Goal: Task Accomplishment & Management: Use online tool/utility

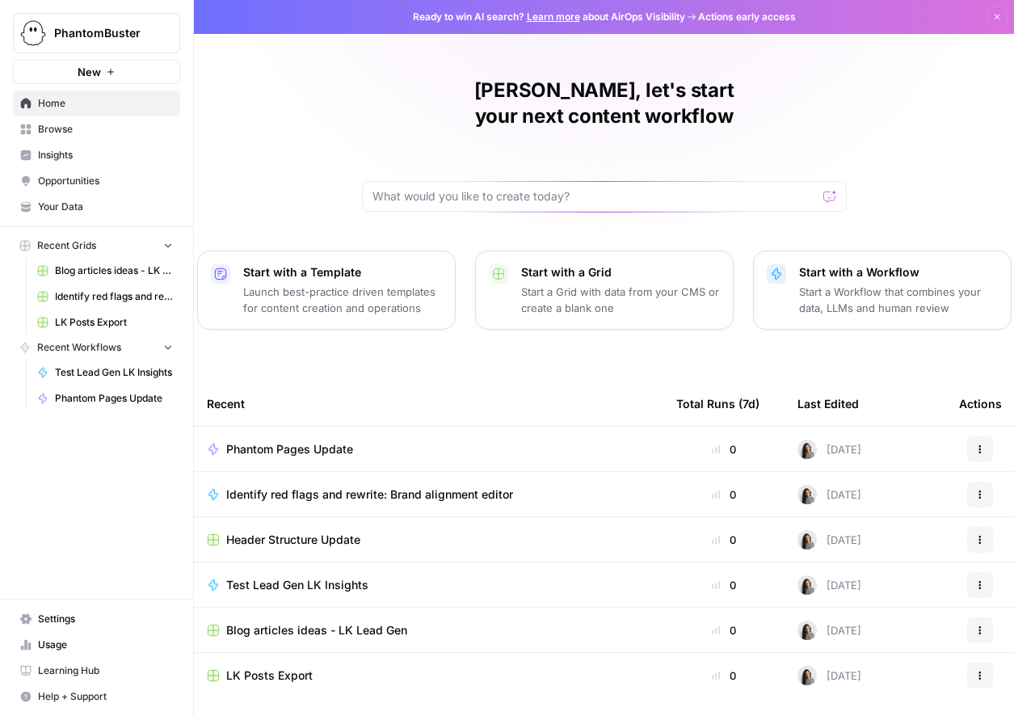
click at [65, 136] on span "Browse" at bounding box center [105, 129] width 135 height 15
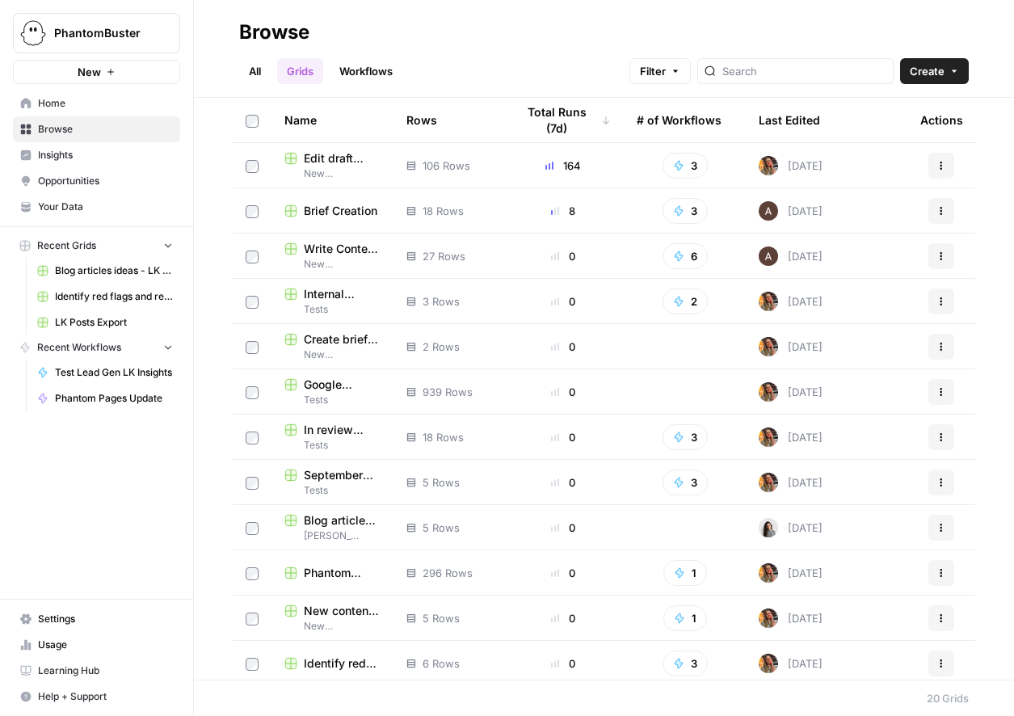
click at [374, 74] on link "Workflows" at bounding box center [366, 71] width 73 height 26
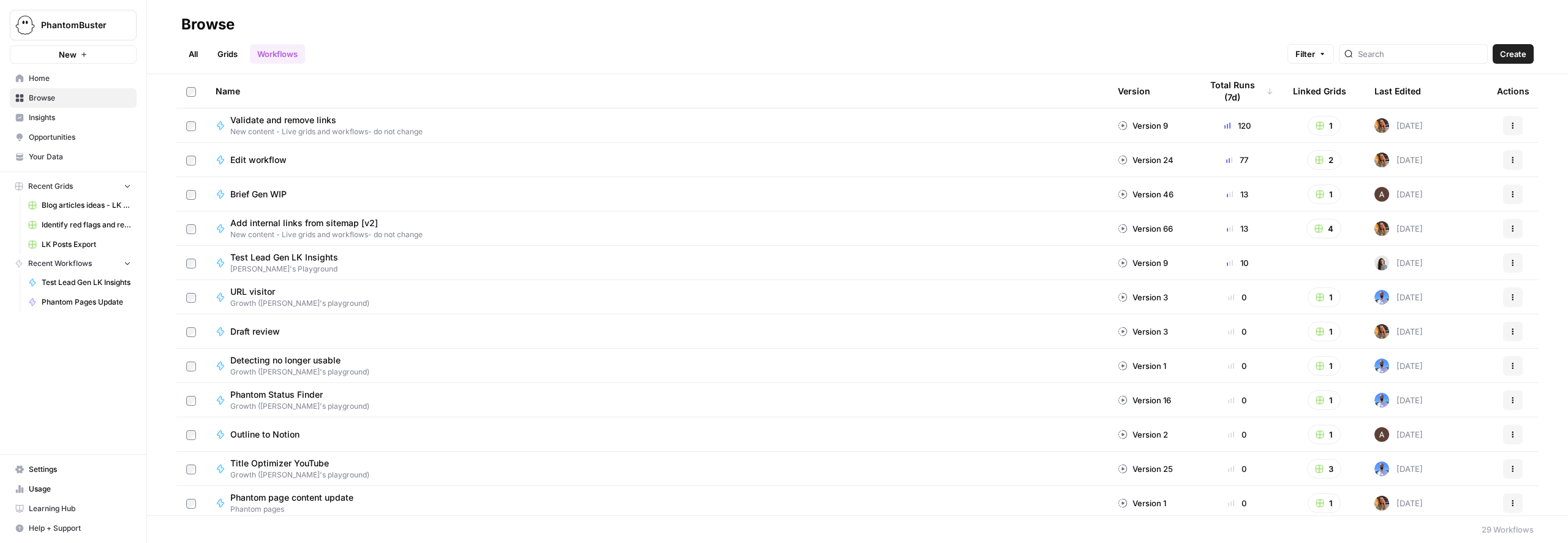
click at [297, 162] on div "Edit workflow" at bounding box center [656, 160] width 882 height 12
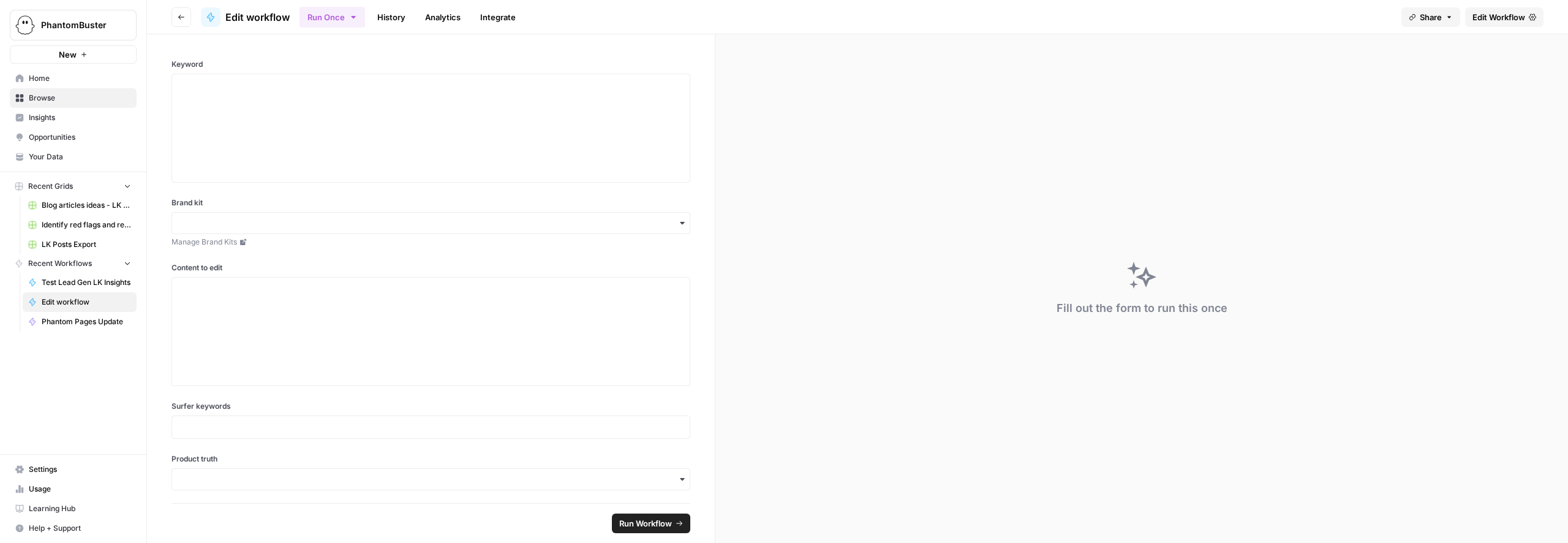
click at [180, 22] on button "Go back" at bounding box center [181, 17] width 20 height 20
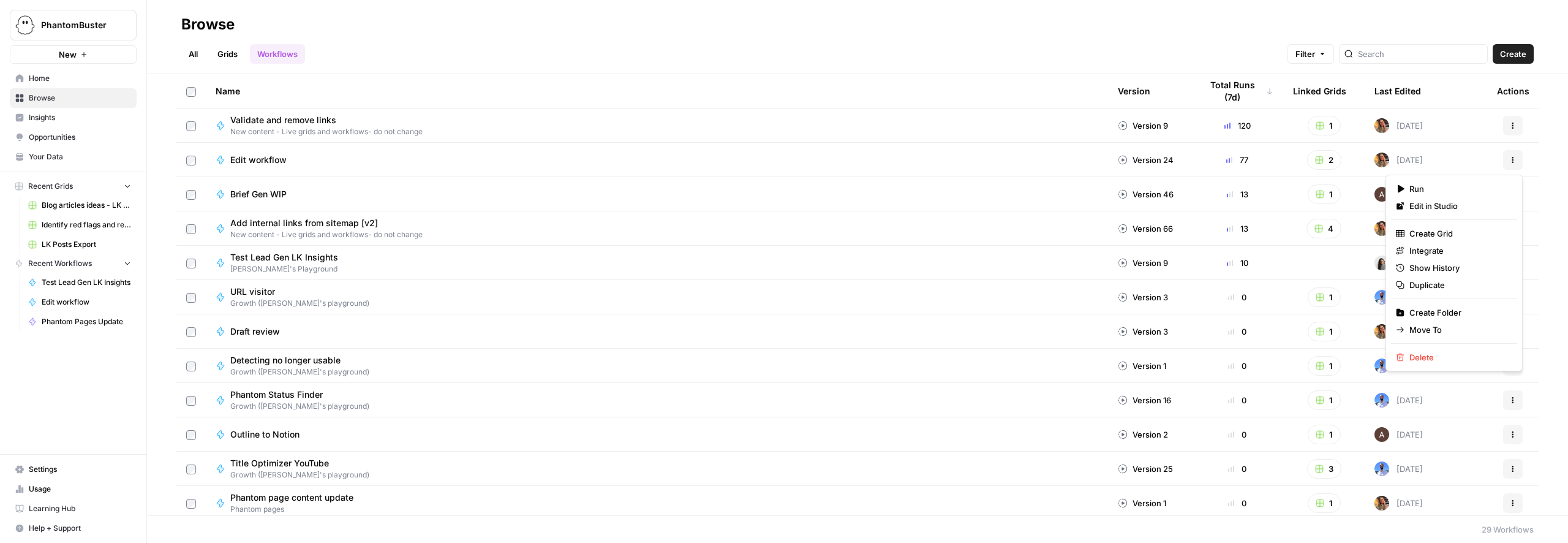
click at [716, 163] on button "Actions" at bounding box center [1513, 160] width 20 height 20
click at [716, 36] on div "All Grids Workflows Filter Create" at bounding box center [857, 49] width 1352 height 30
click at [716, 161] on icon "button" at bounding box center [1513, 160] width 8 height 8
click at [716, 52] on div "All Grids Workflows Filter Create" at bounding box center [857, 49] width 1352 height 30
click at [716, 159] on icon "button" at bounding box center [1513, 160] width 8 height 8
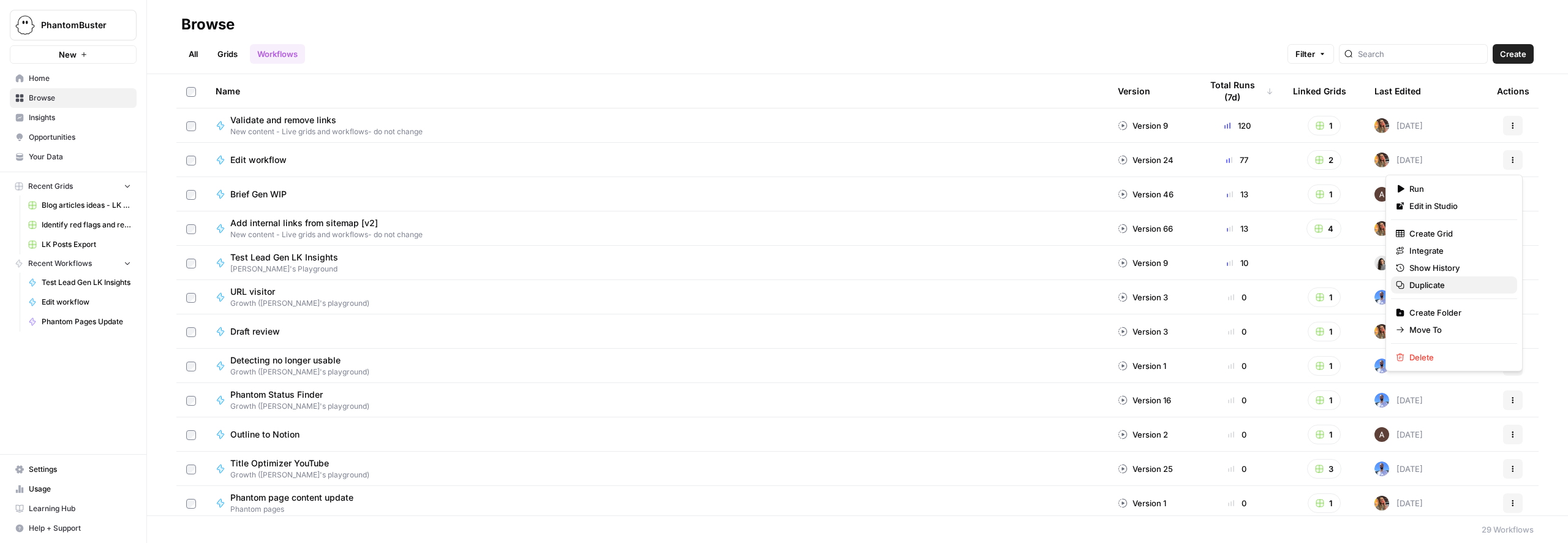
click at [716, 282] on span "Duplicate" at bounding box center [1457, 285] width 98 height 12
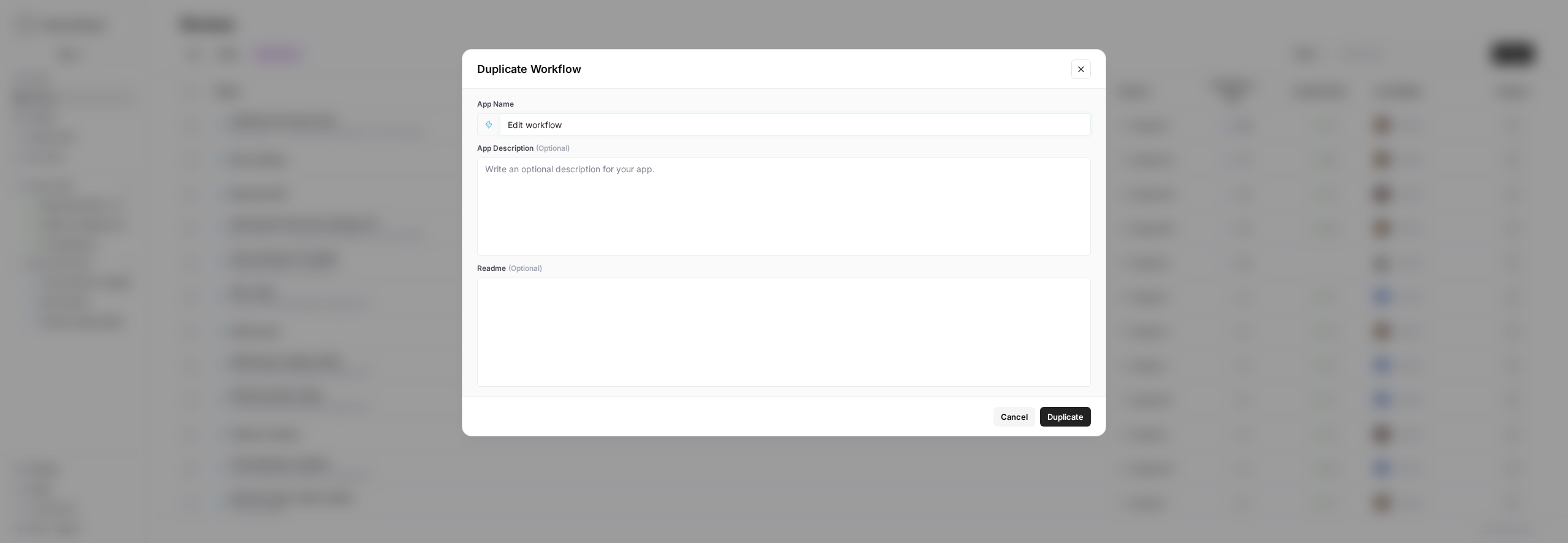
click at [596, 124] on input "Edit workflow" at bounding box center [795, 124] width 575 height 11
type input "Test Heading structure"
click at [716, 417] on span "Duplicate" at bounding box center [1066, 416] width 36 height 12
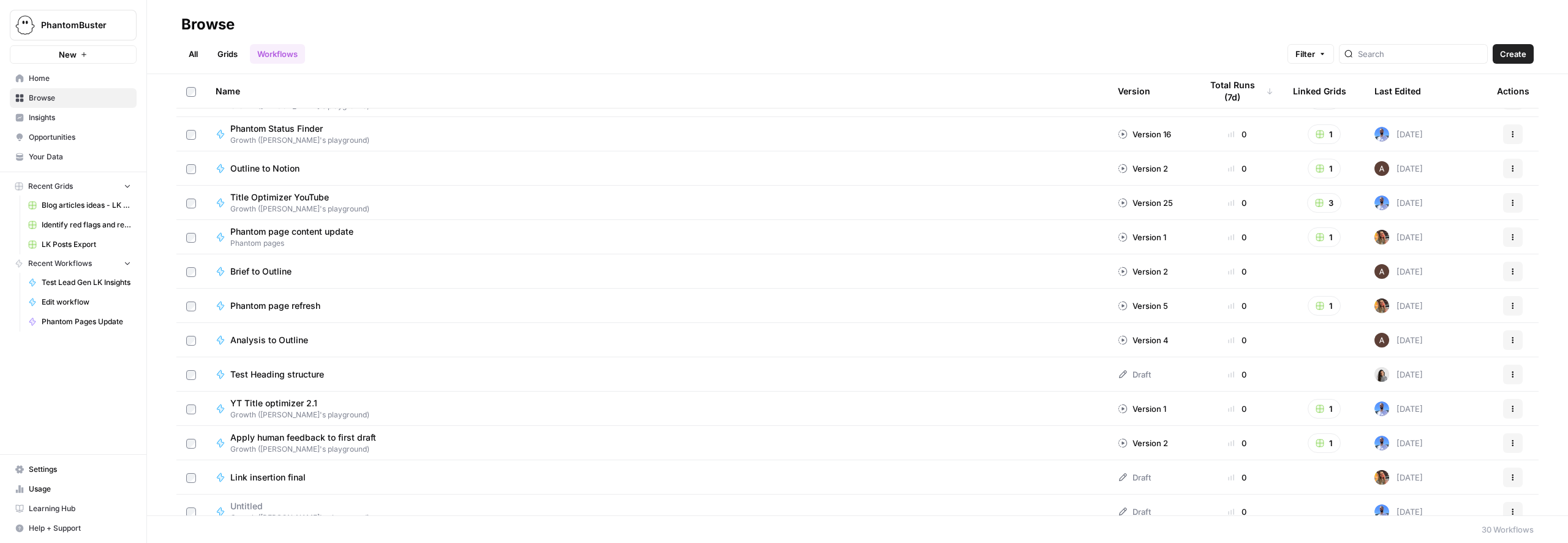
scroll to position [270, 0]
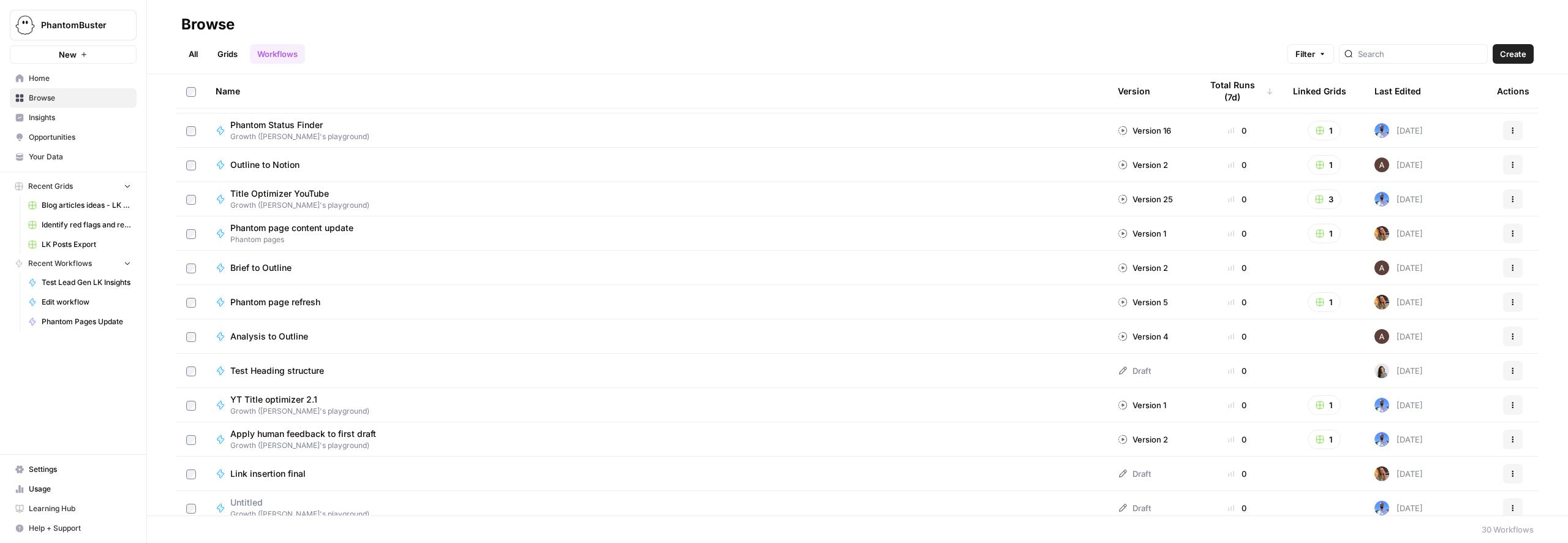
click at [716, 372] on button "Actions" at bounding box center [1513, 371] width 20 height 20
click at [716, 450] on span "Move To" at bounding box center [1457, 444] width 98 height 12
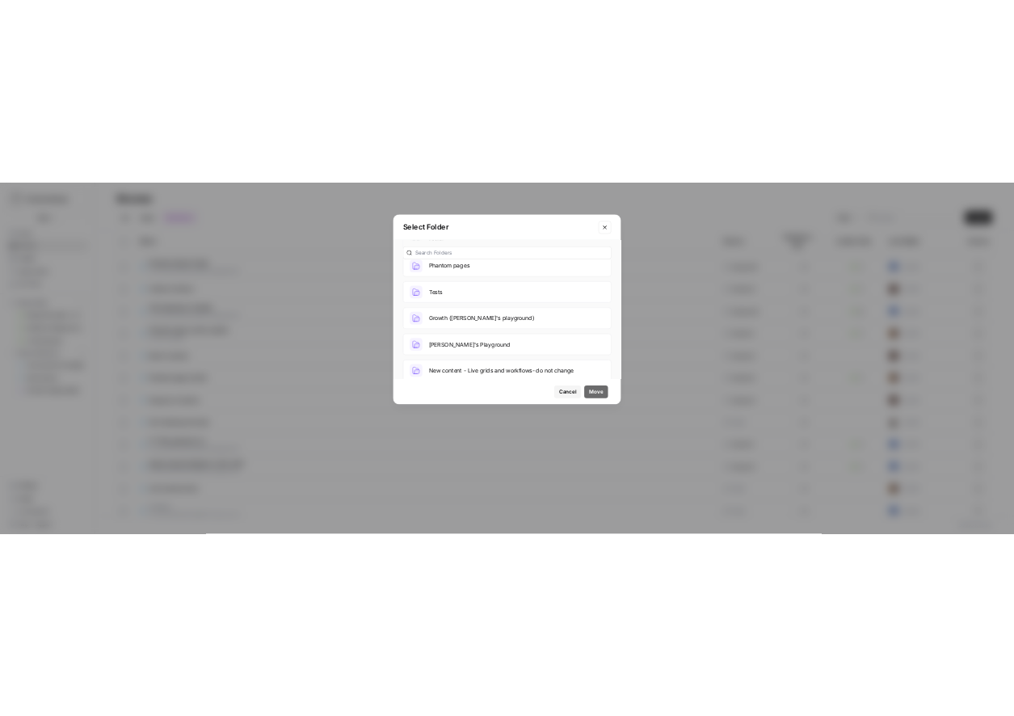
scroll to position [89, 0]
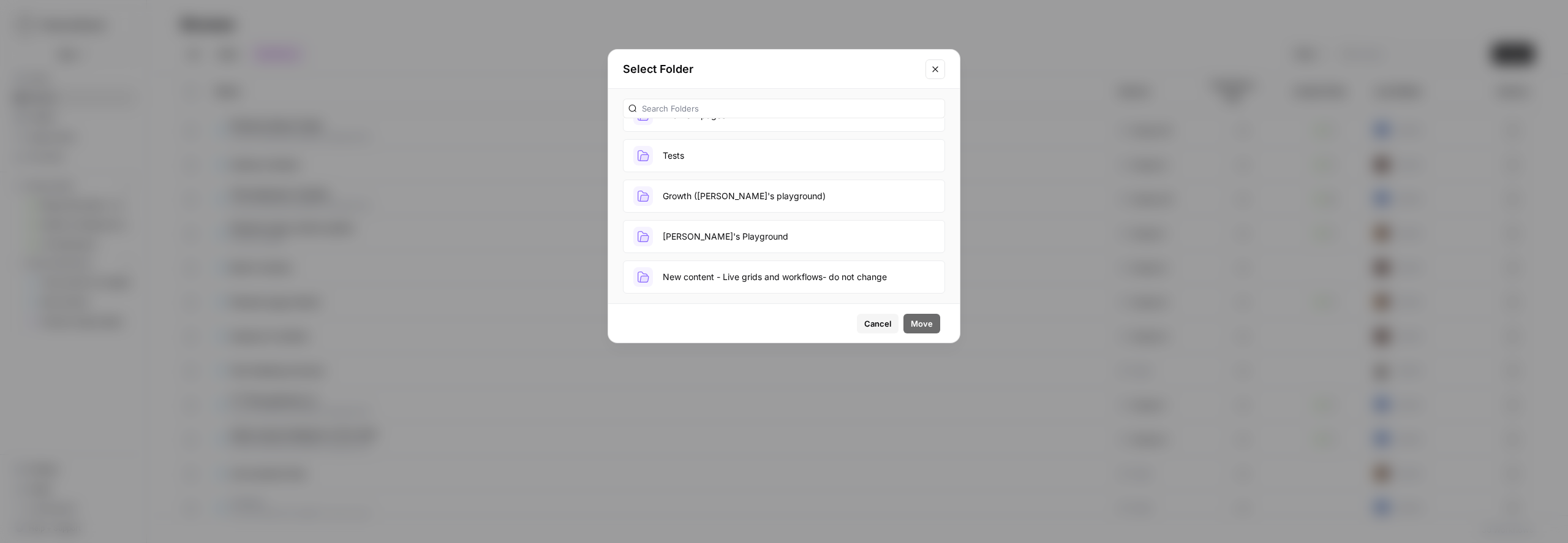
click at [716, 237] on button "Julia's Playground" at bounding box center [784, 237] width 322 height 33
click at [716, 326] on span "Move" at bounding box center [922, 324] width 22 height 12
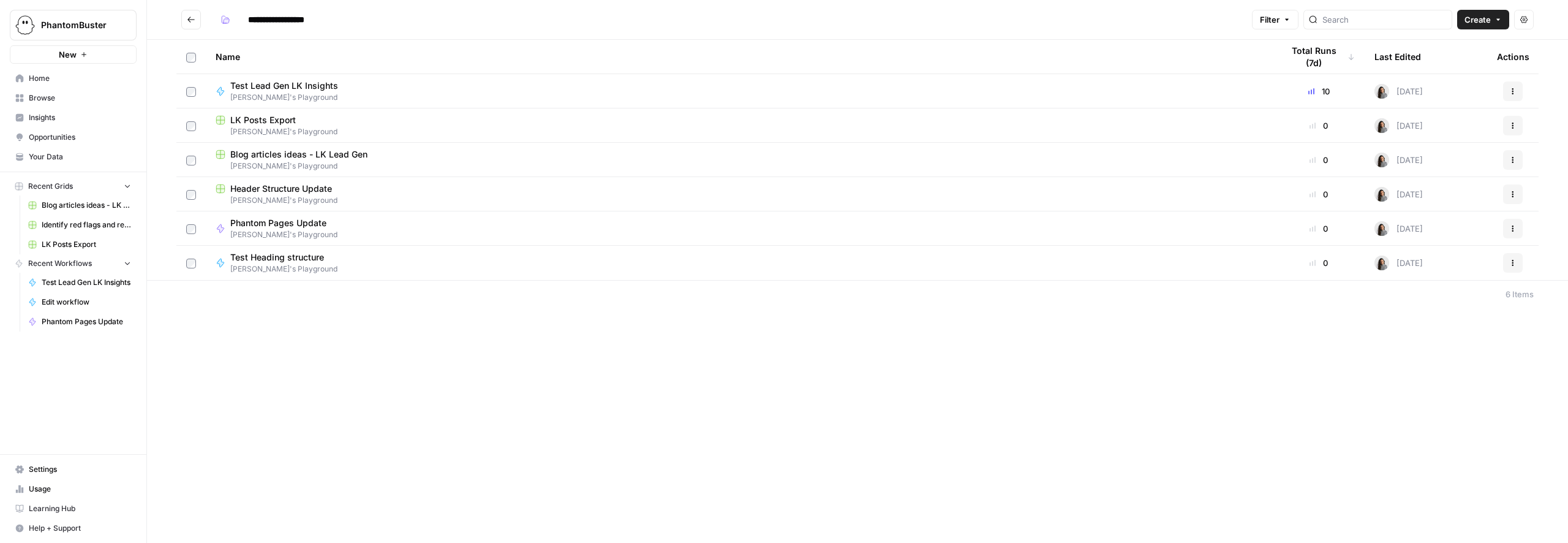
click at [302, 259] on span "Test Heading structure" at bounding box center [279, 257] width 97 height 12
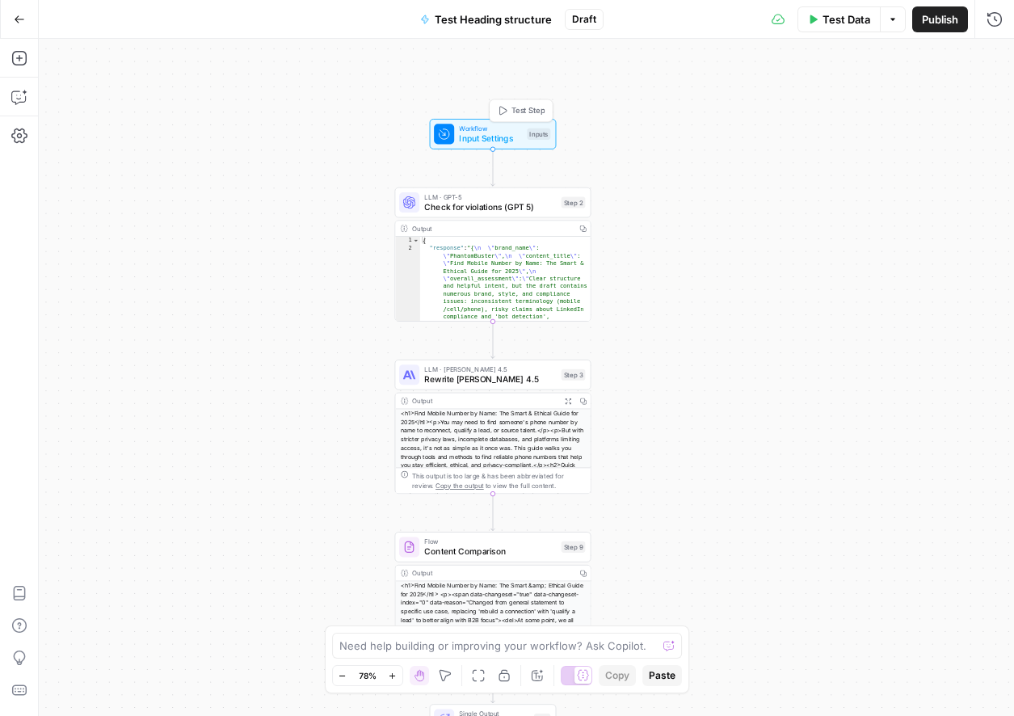
click at [495, 137] on span "Input Settings" at bounding box center [490, 139] width 63 height 13
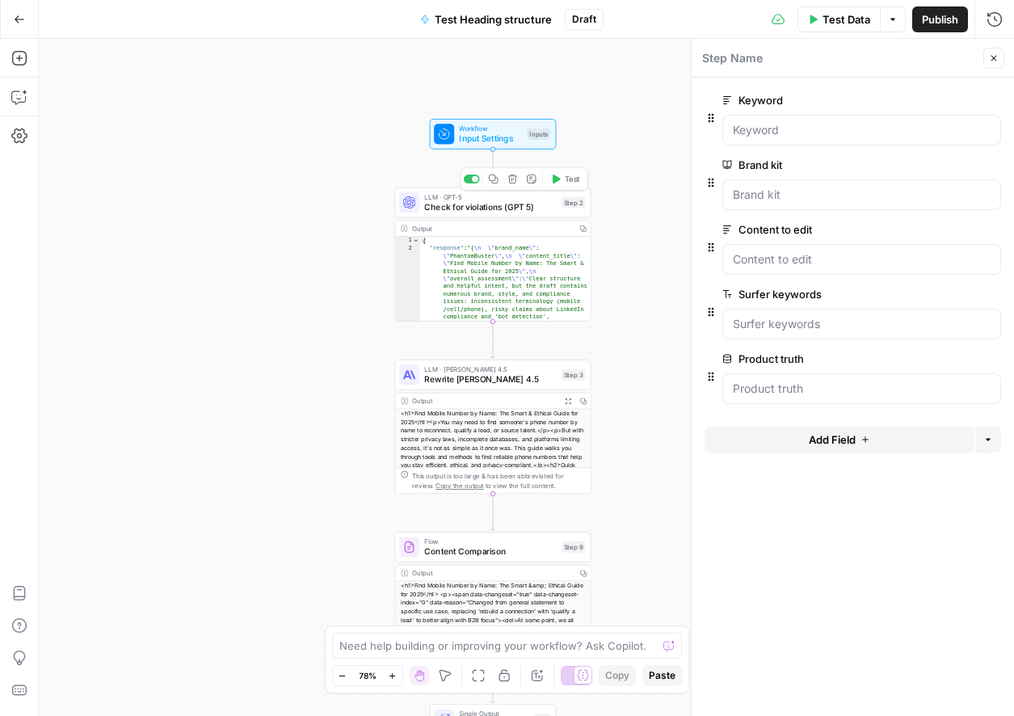
click at [488, 211] on span "Check for violations (GPT 5)" at bounding box center [490, 206] width 132 height 13
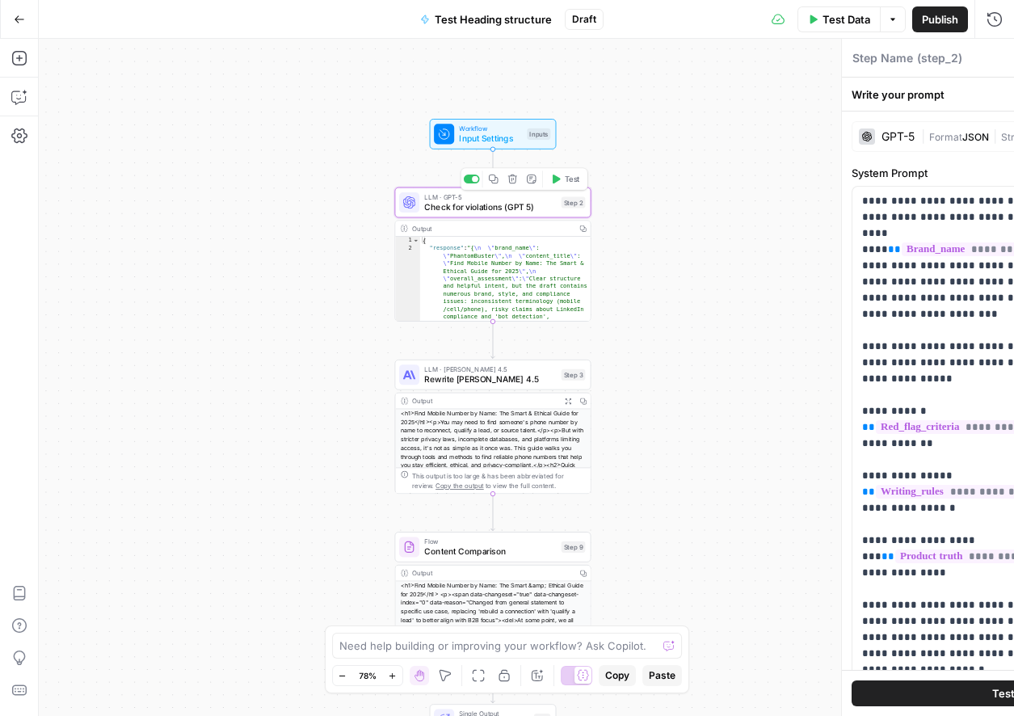
type textarea "Check for violations (GPT 5)"
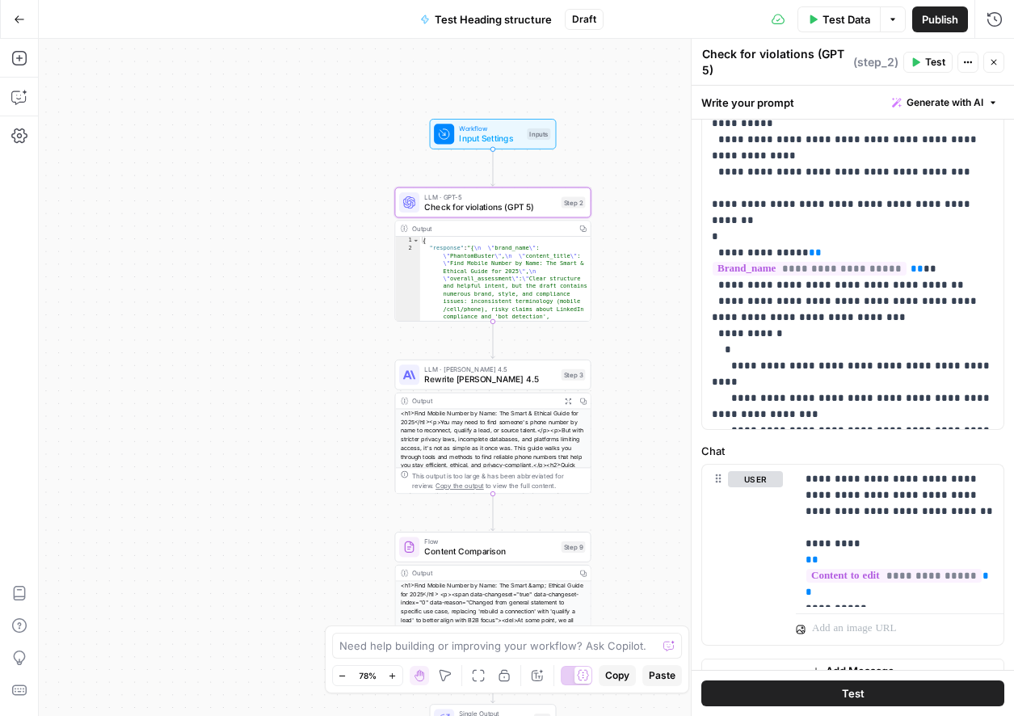
scroll to position [447, 0]
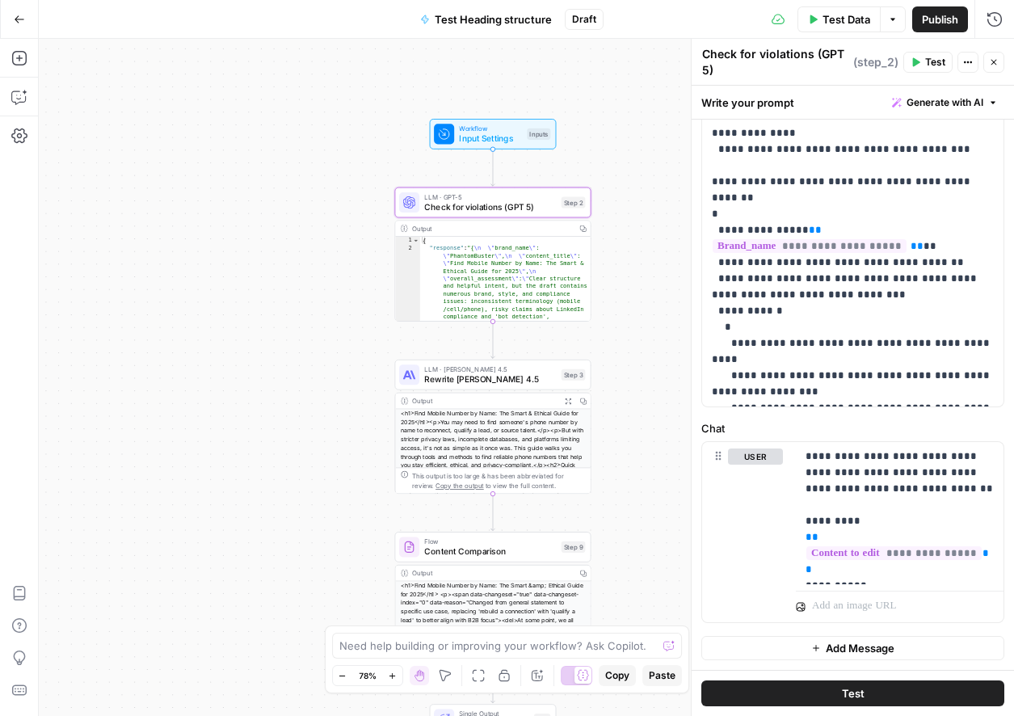
click at [629, 345] on div "Workflow Input Settings Inputs LLM · GPT-5 Check for violations (GPT 5) Step 2 …" at bounding box center [526, 377] width 975 height 677
click at [487, 378] on span "Rewrite Claude Sonet 4.5" at bounding box center [490, 378] width 132 height 13
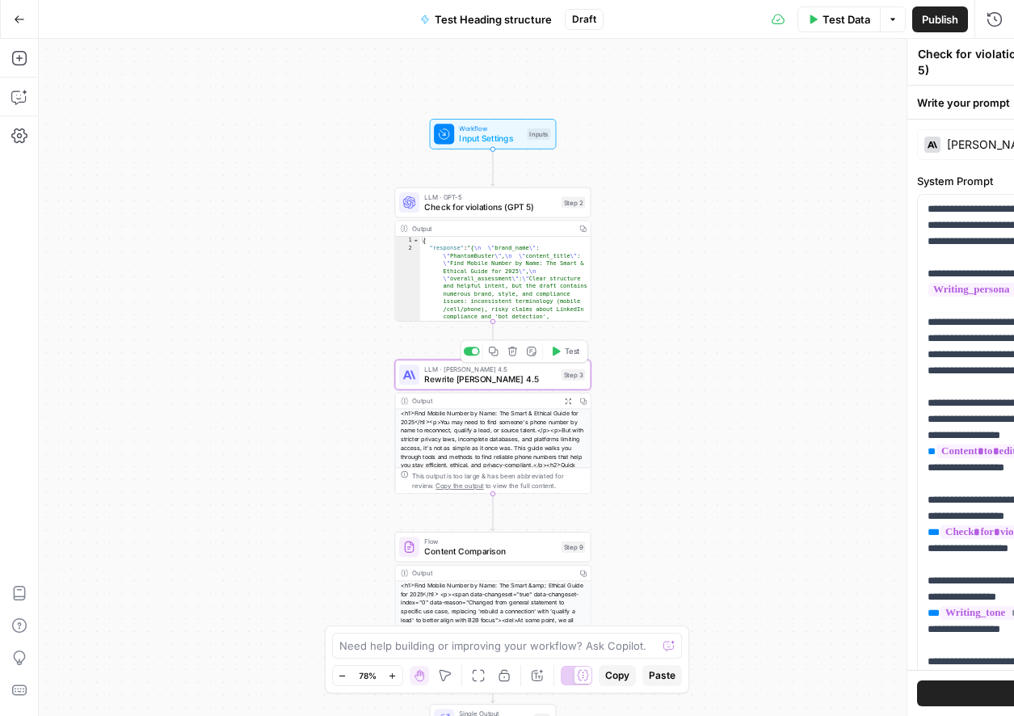
type textarea "Rewrite Claude Sonet 4.5"
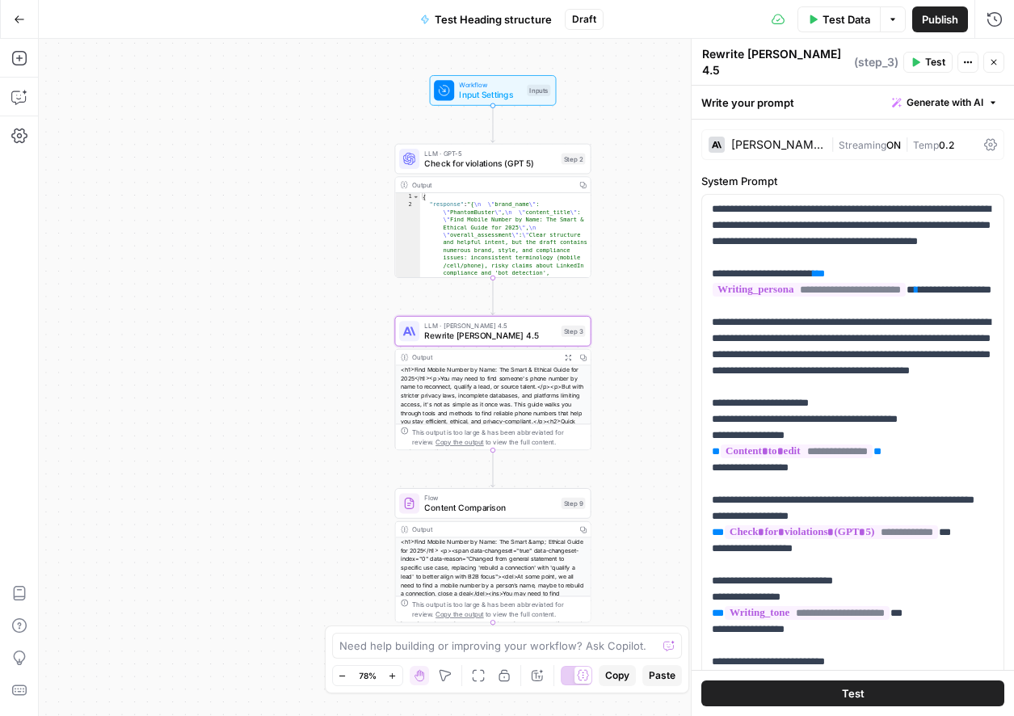
click at [945, 61] on icon "button" at bounding box center [994, 62] width 10 height 10
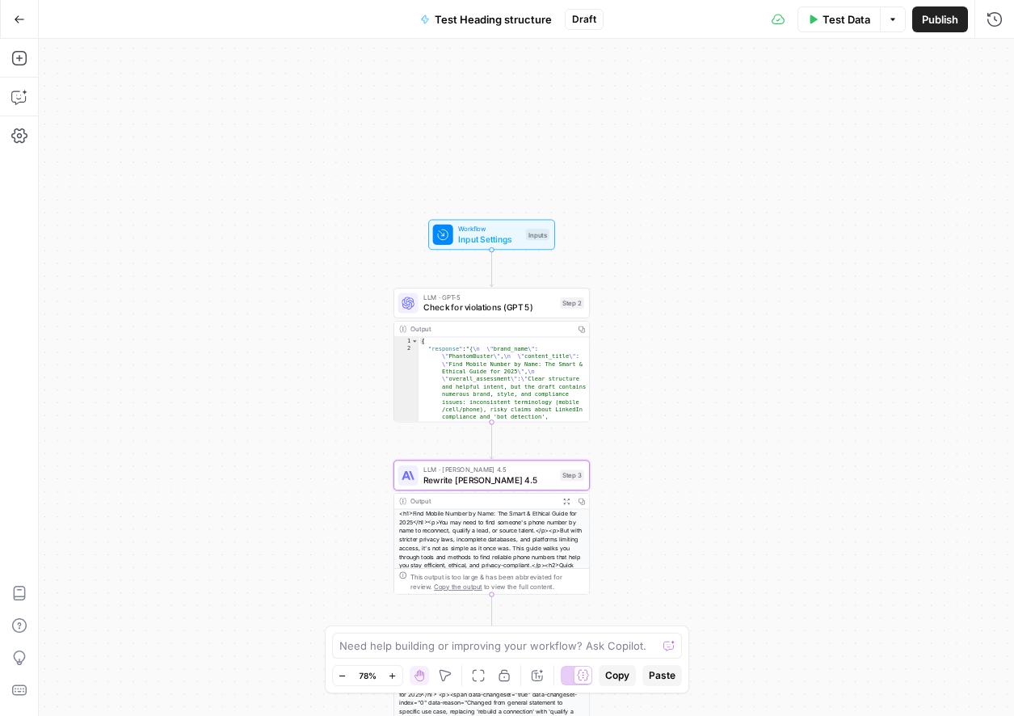
click at [476, 237] on span "Input Settings" at bounding box center [489, 239] width 63 height 13
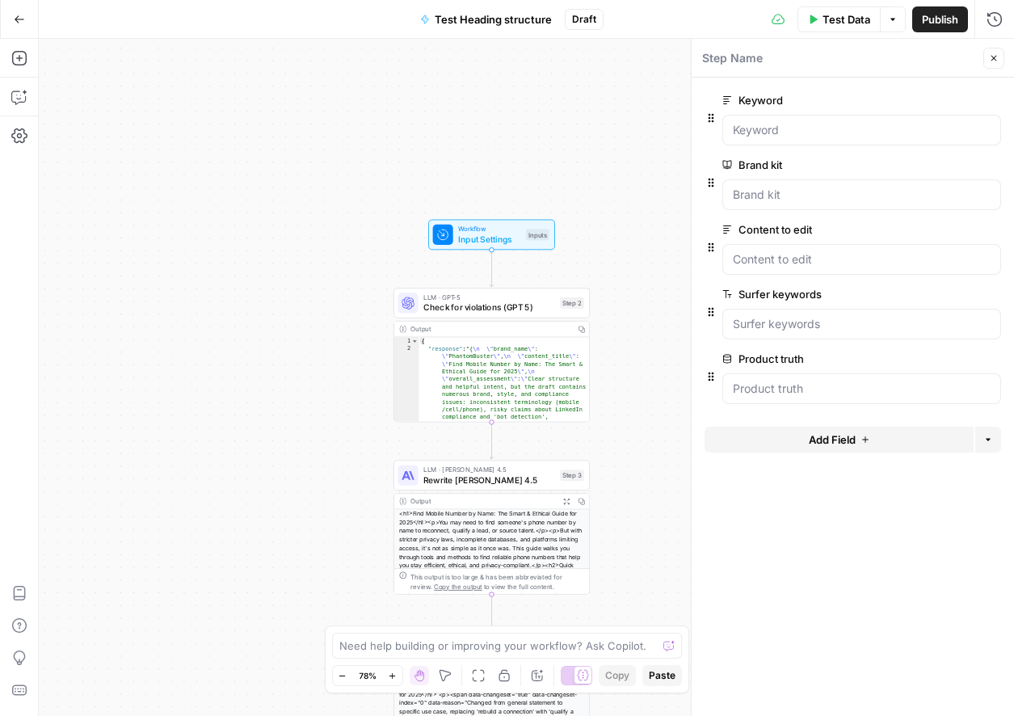
click at [500, 326] on div "Output" at bounding box center [490, 329] width 160 height 11
click at [945, 363] on span "edit field" at bounding box center [941, 358] width 36 height 13
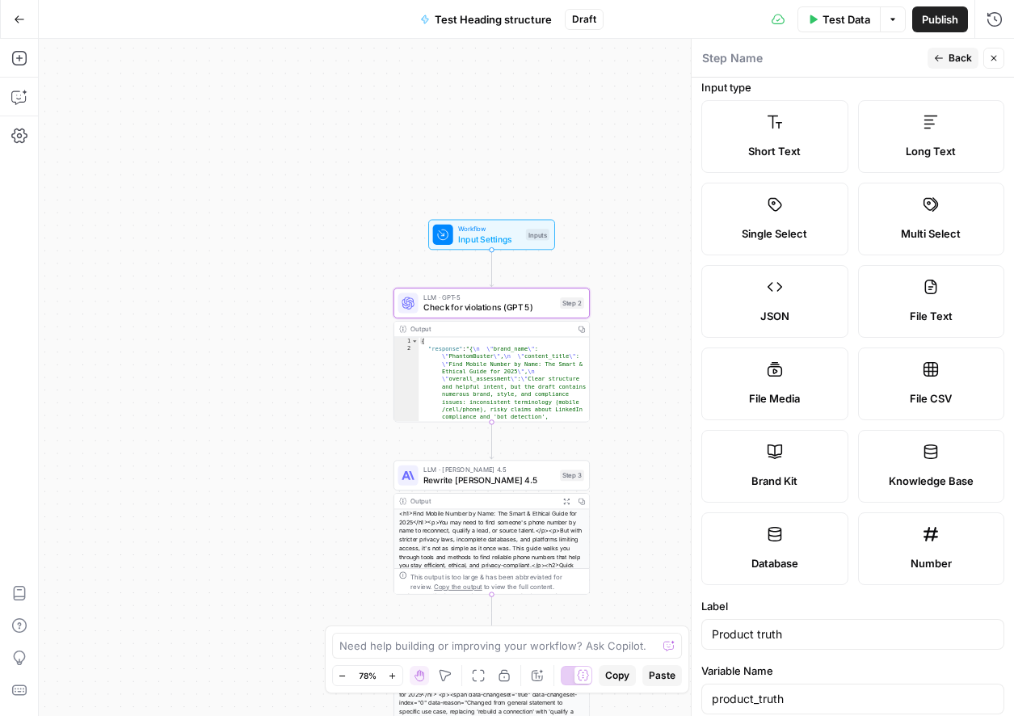
scroll to position [0, 0]
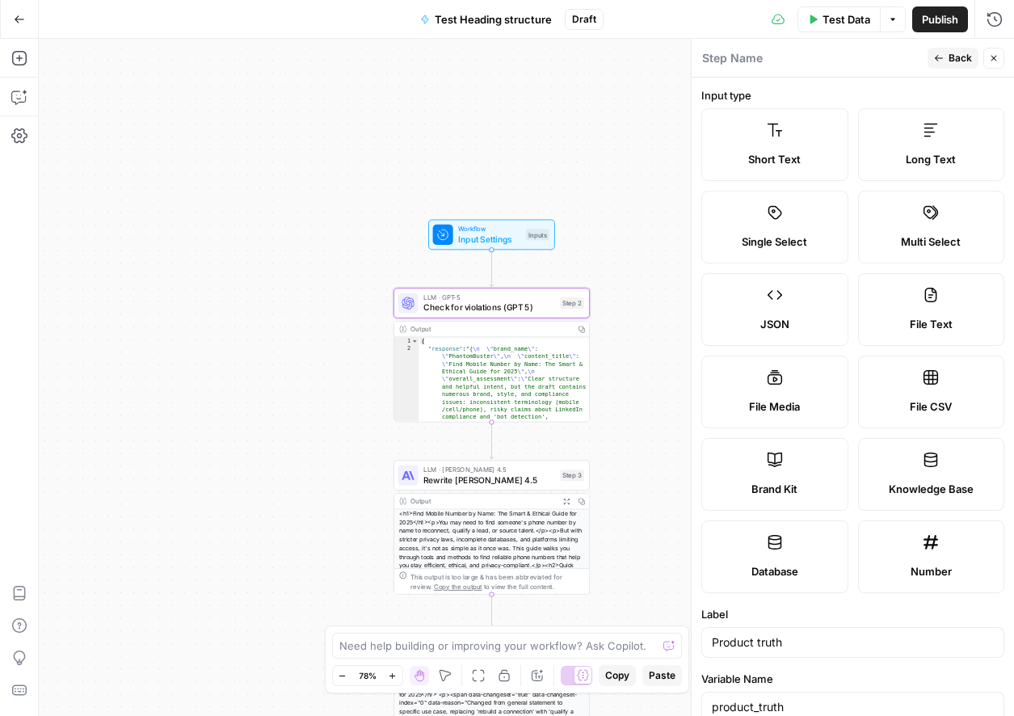
click at [940, 55] on icon "button" at bounding box center [939, 58] width 10 height 10
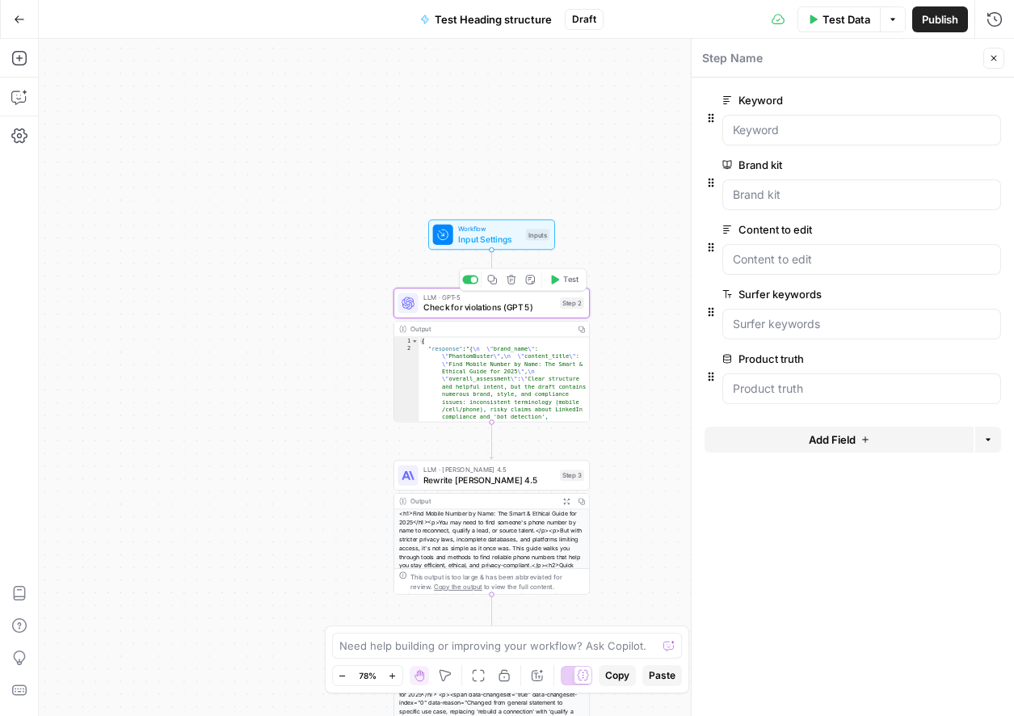
click at [496, 311] on span "Check for violations (GPT 5)" at bounding box center [489, 307] width 132 height 13
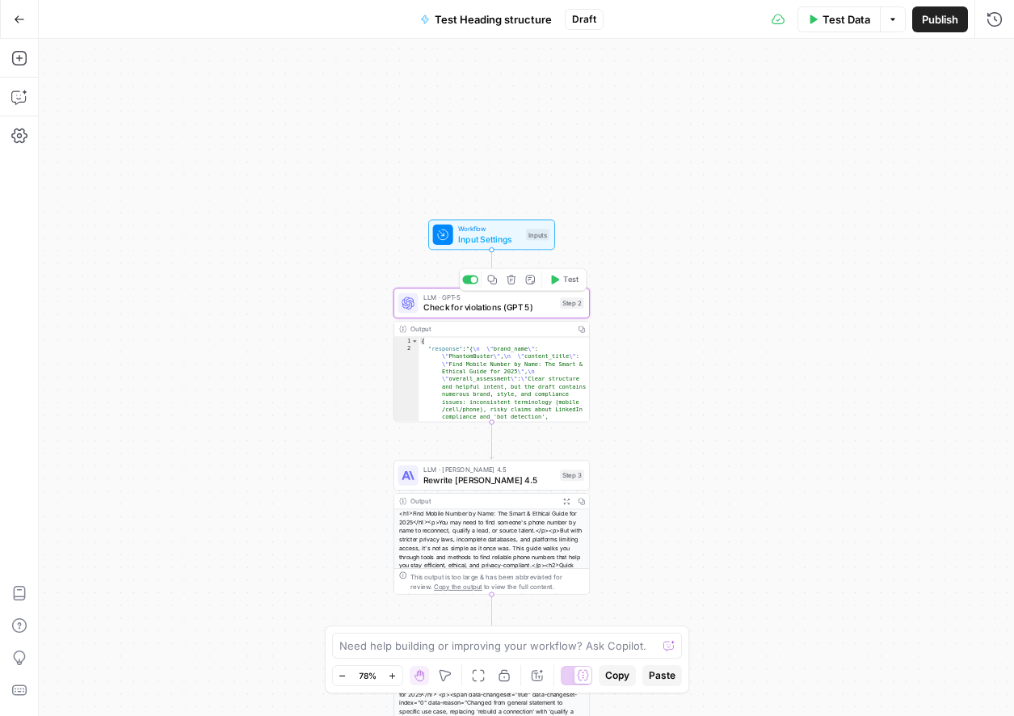
type textarea "Check for violations (GPT 5)"
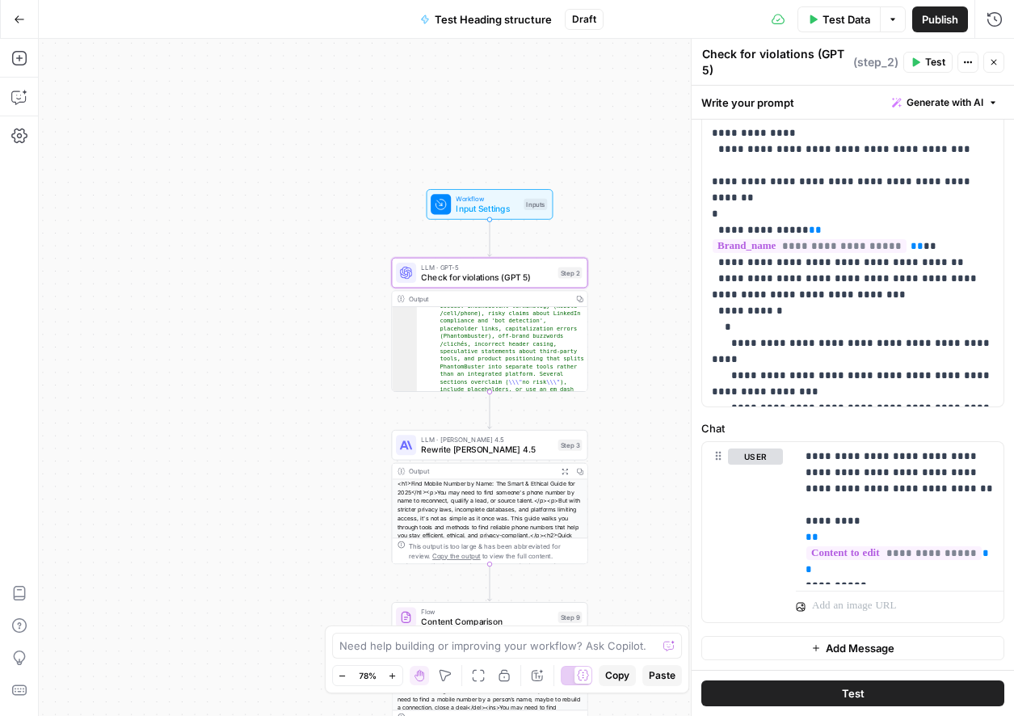
scroll to position [86, 0]
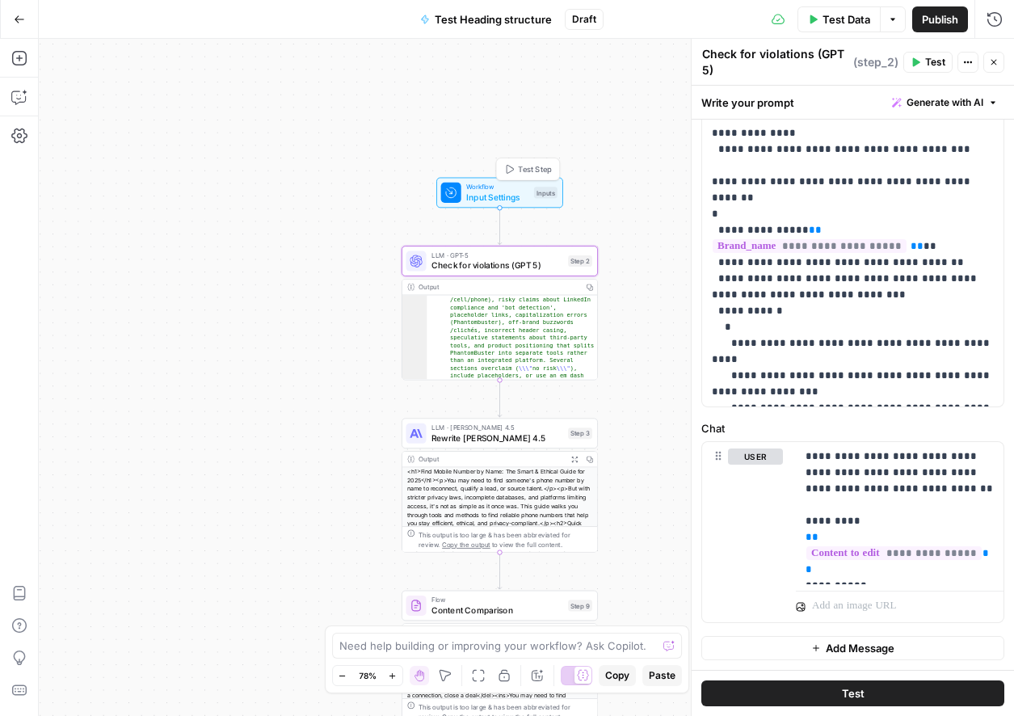
click at [503, 196] on span "Input Settings" at bounding box center [497, 197] width 63 height 13
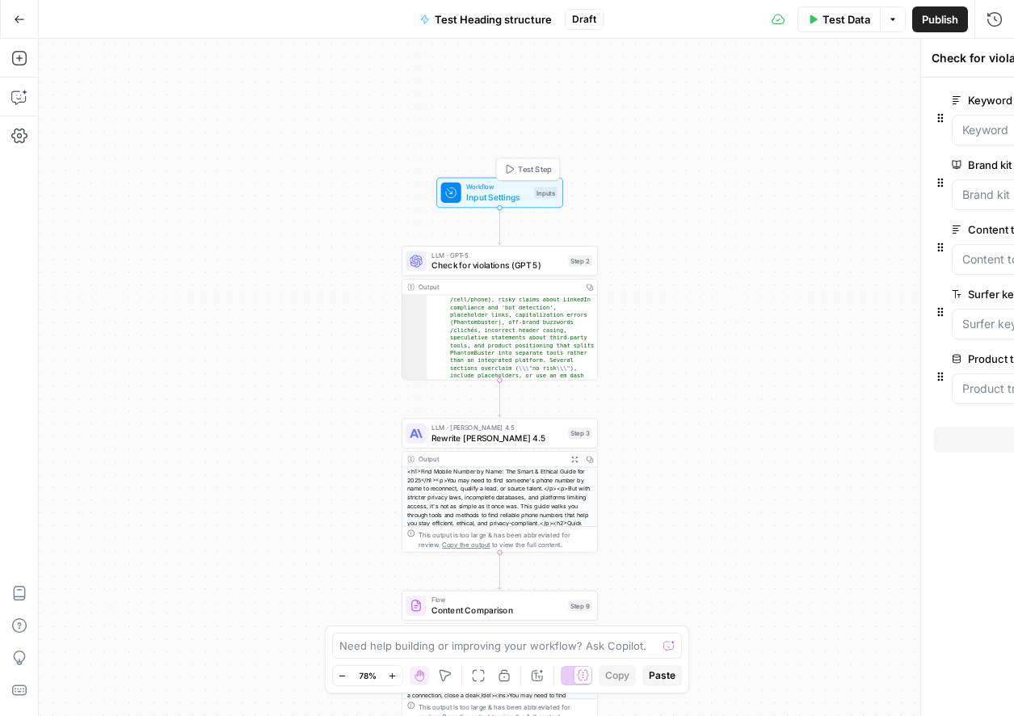
type textarea "Inputs"
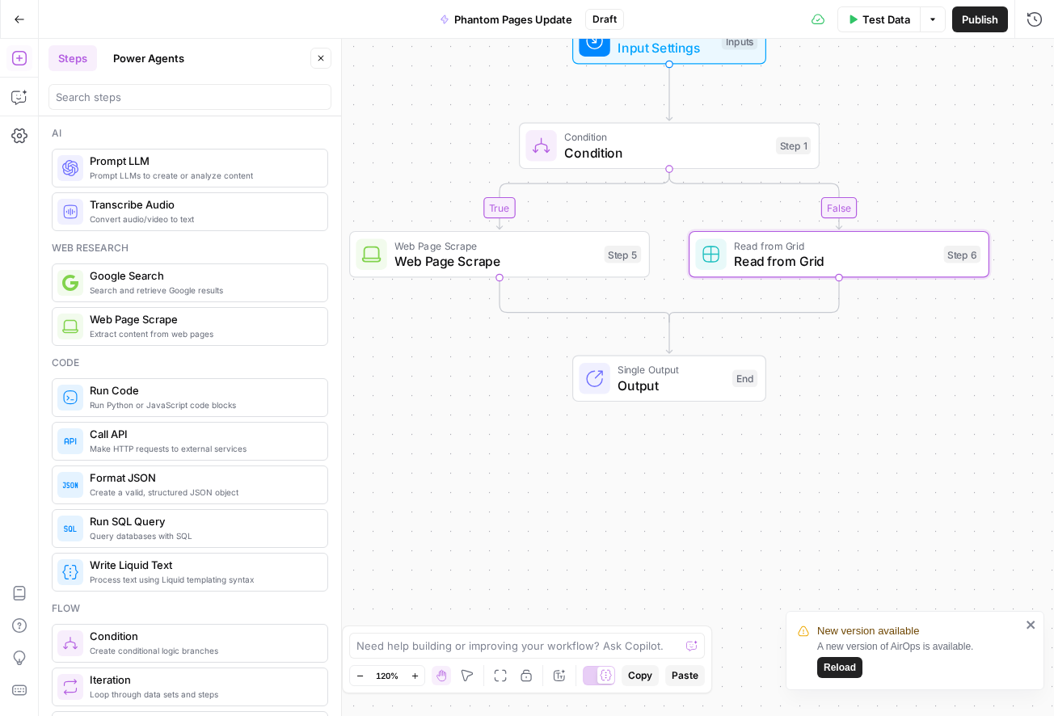
scroll to position [543, 0]
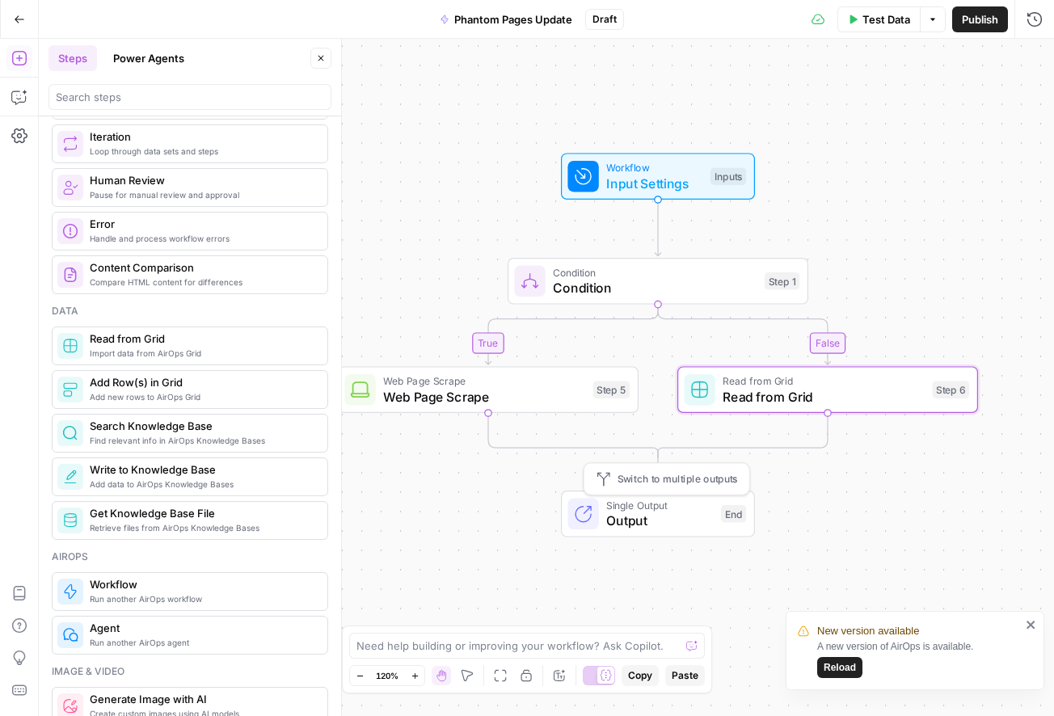
click at [630, 507] on span "Single Output" at bounding box center [659, 504] width 107 height 15
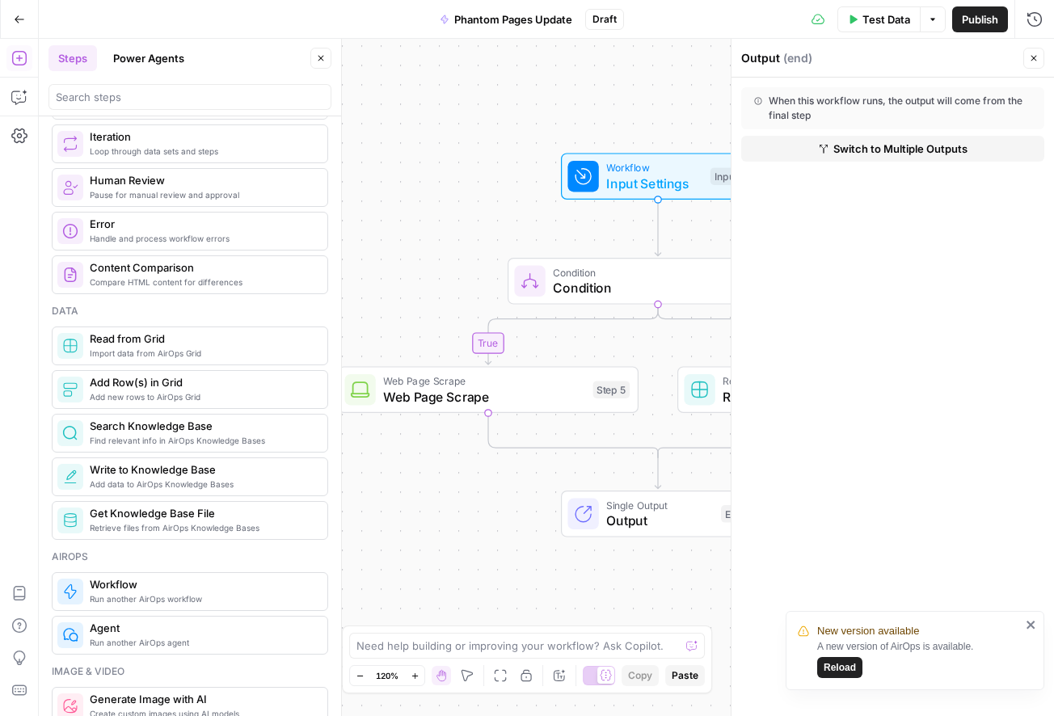
click at [1031, 61] on icon "button" at bounding box center [1034, 58] width 10 height 10
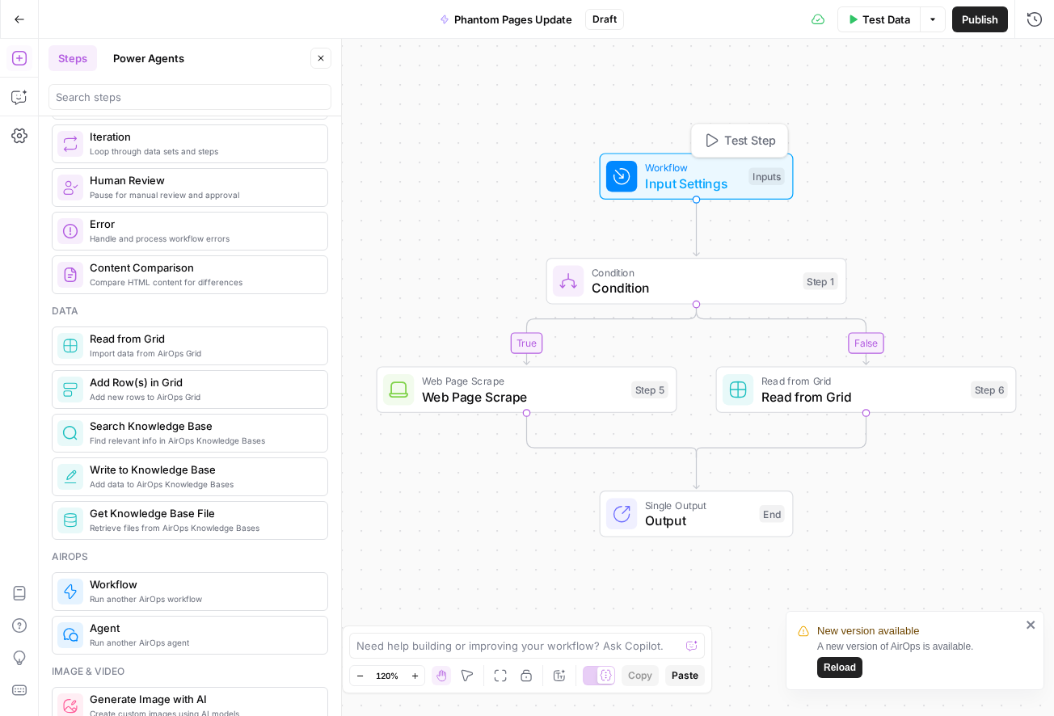
click at [704, 182] on span "Input Settings" at bounding box center [693, 183] width 96 height 19
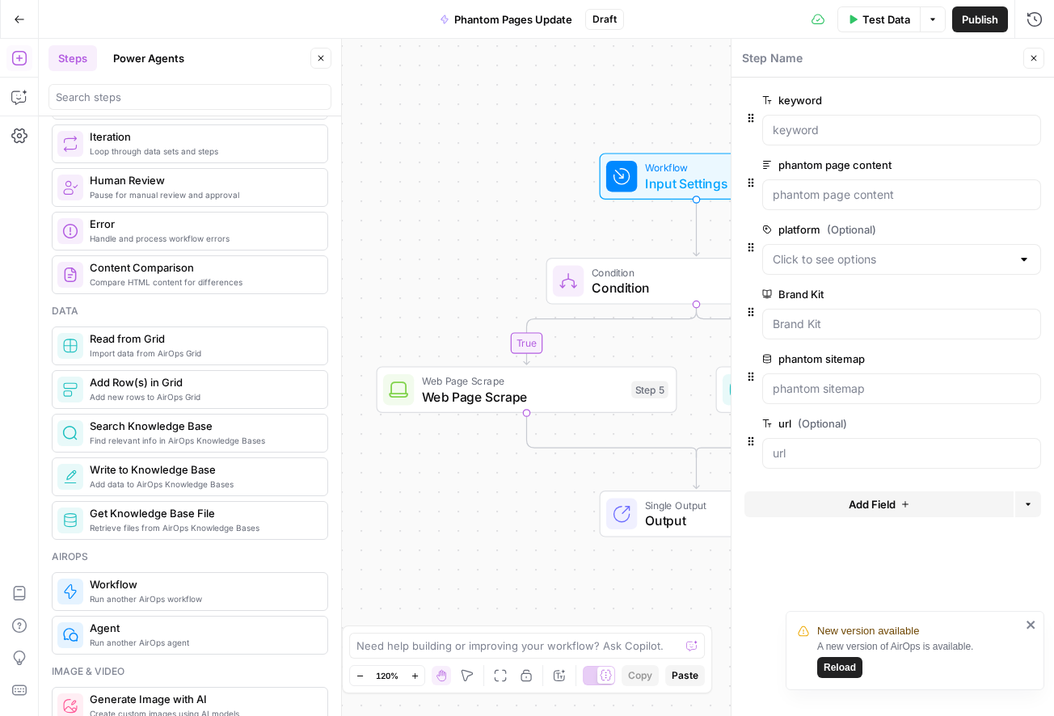
click at [988, 422] on span "edit field" at bounding box center [980, 423] width 36 height 13
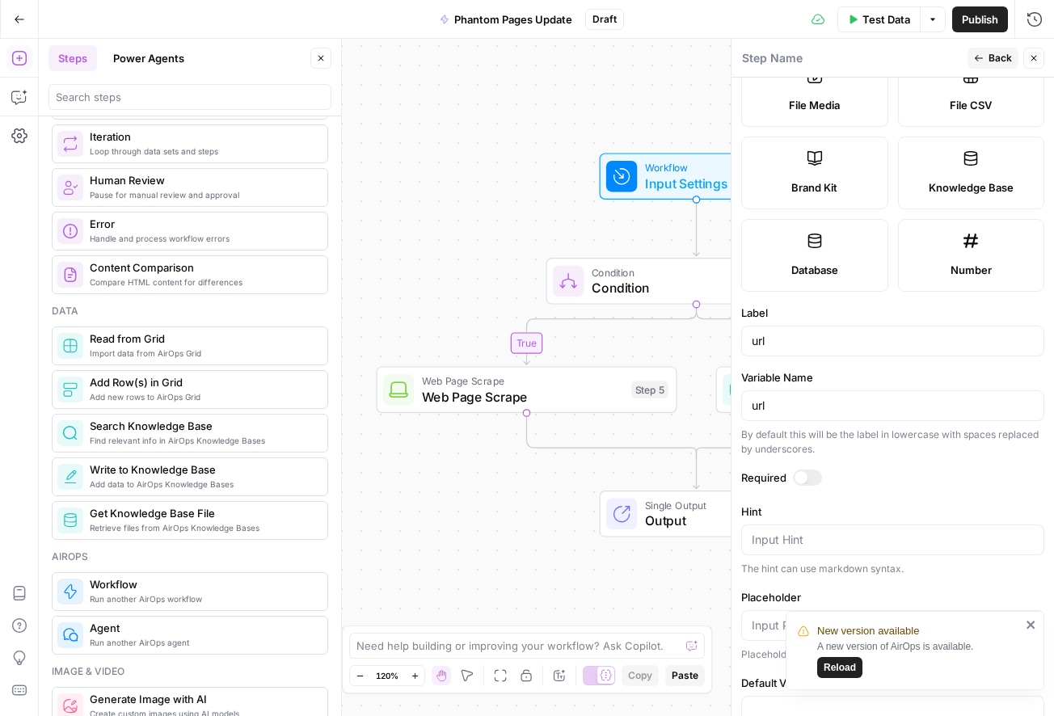
scroll to position [344, 0]
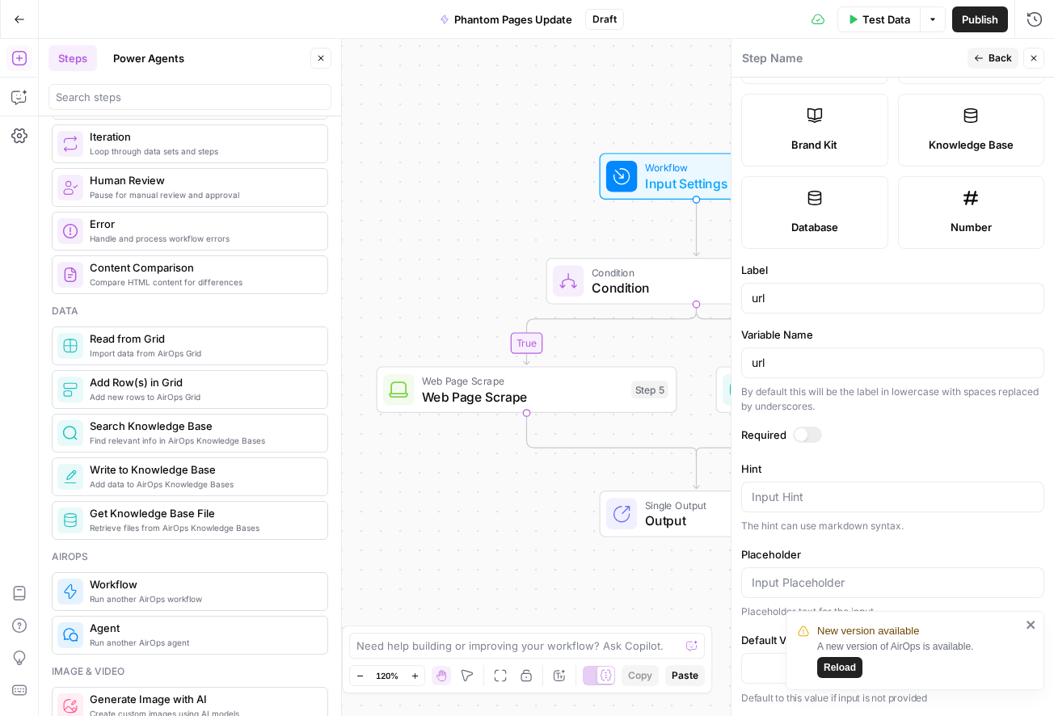
click at [802, 437] on div at bounding box center [800, 434] width 13 height 13
click at [1031, 623] on icon "close" at bounding box center [1030, 625] width 8 height 8
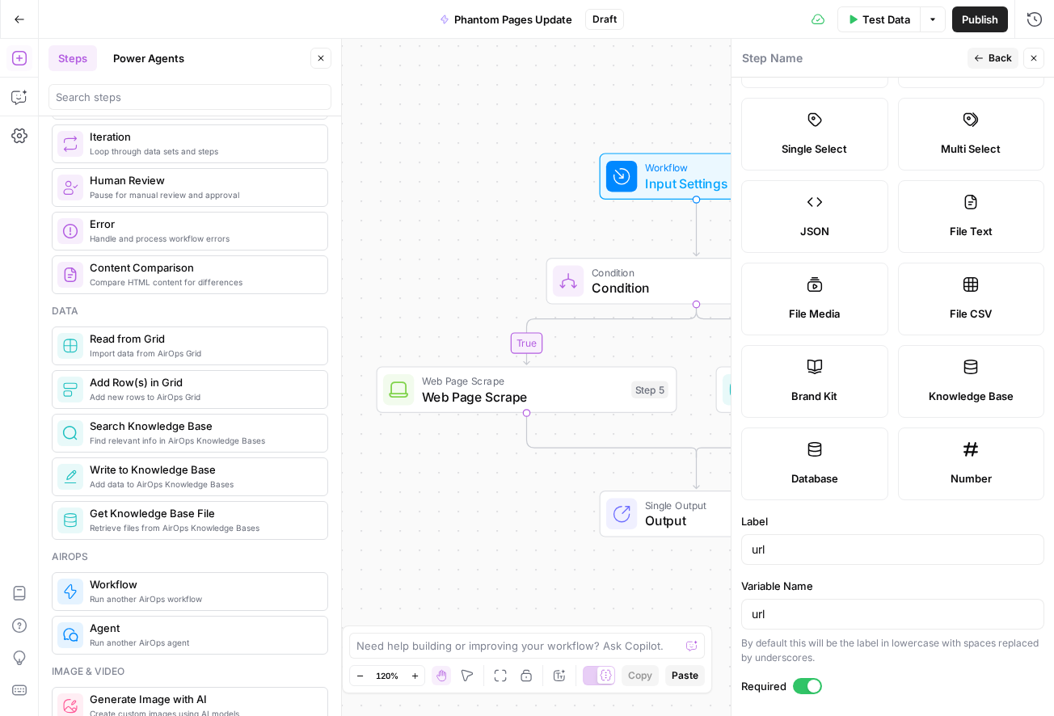
scroll to position [0, 0]
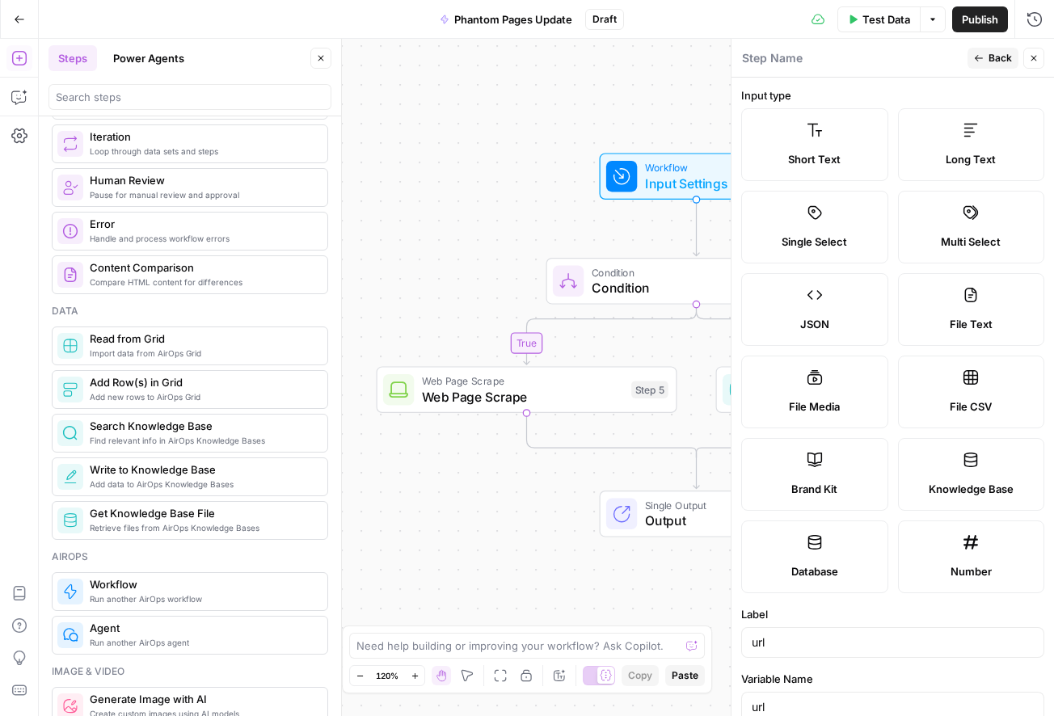
click at [1033, 63] on button "Close" at bounding box center [1033, 58] width 21 height 21
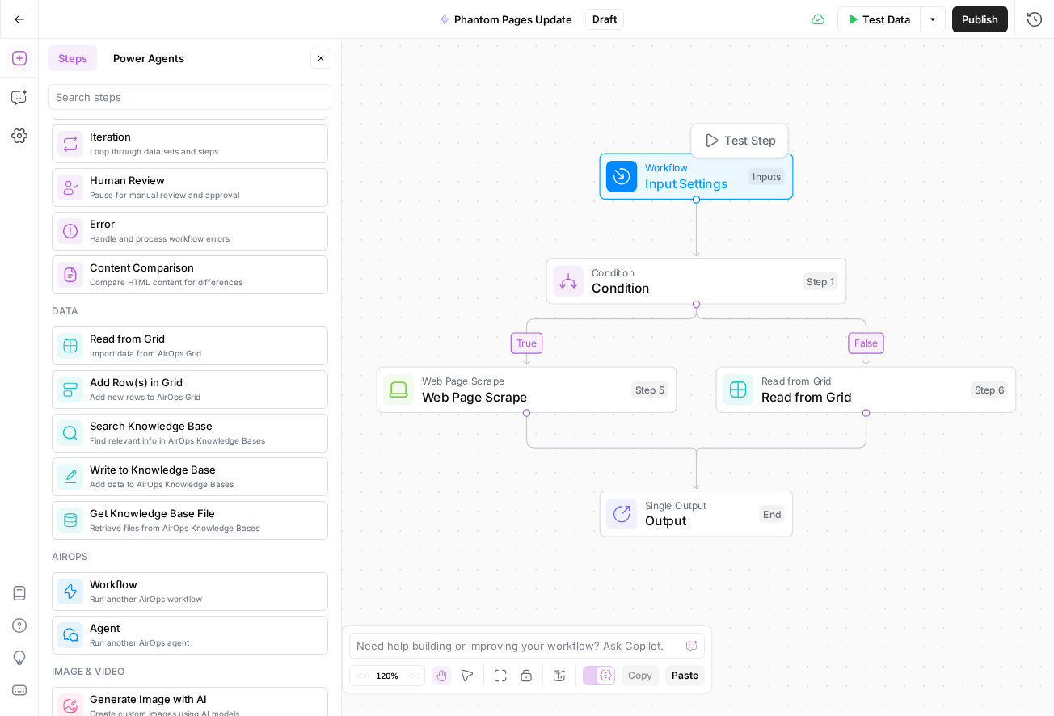
click at [670, 192] on span "Input Settings" at bounding box center [693, 183] width 96 height 19
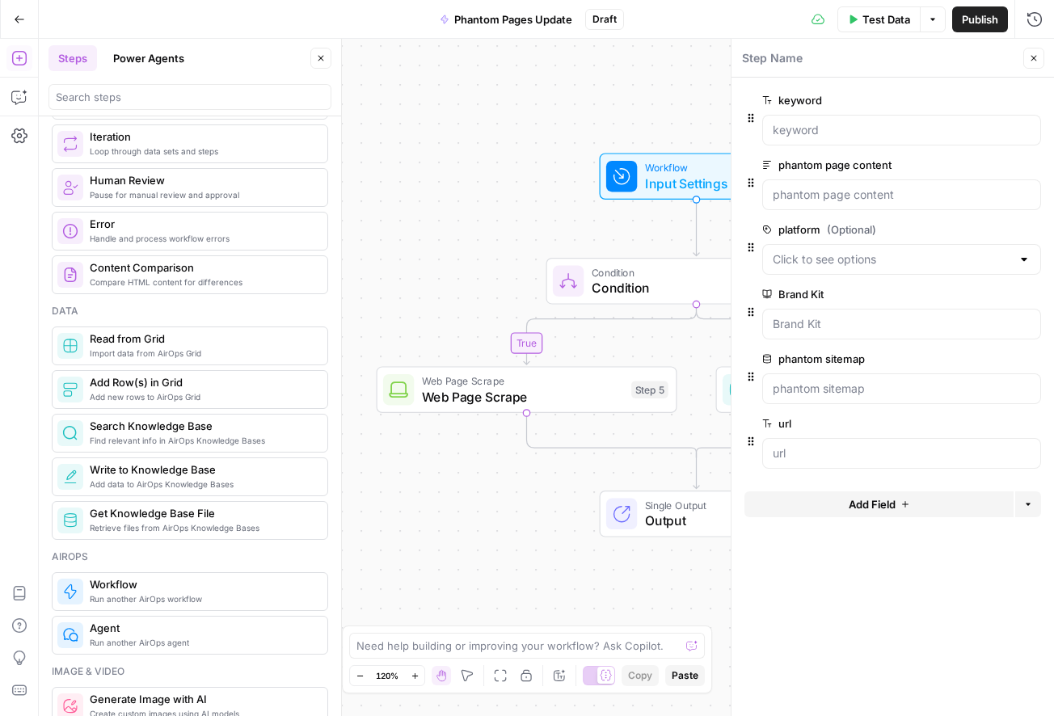
click at [859, 361] on label "phantom sitemap" at bounding box center [855, 359] width 187 height 16
click at [859, 381] on sitemap "phantom sitemap" at bounding box center [901, 389] width 258 height 16
click at [860, 507] on span "Add Field" at bounding box center [871, 504] width 47 height 16
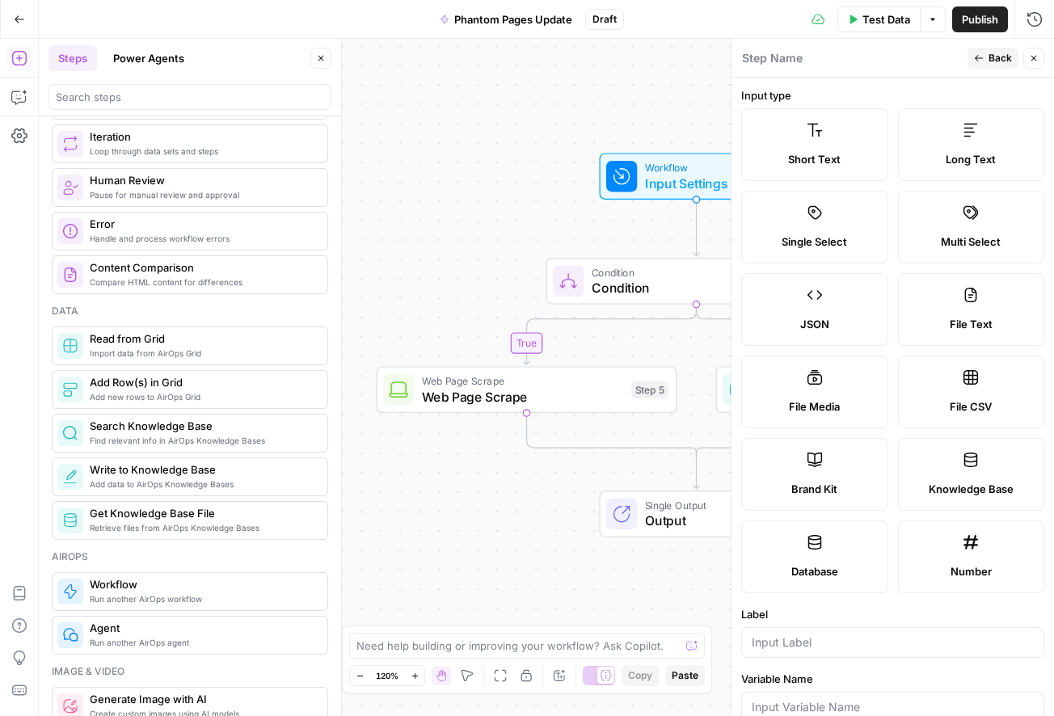
click at [828, 564] on span "Database" at bounding box center [814, 571] width 47 height 16
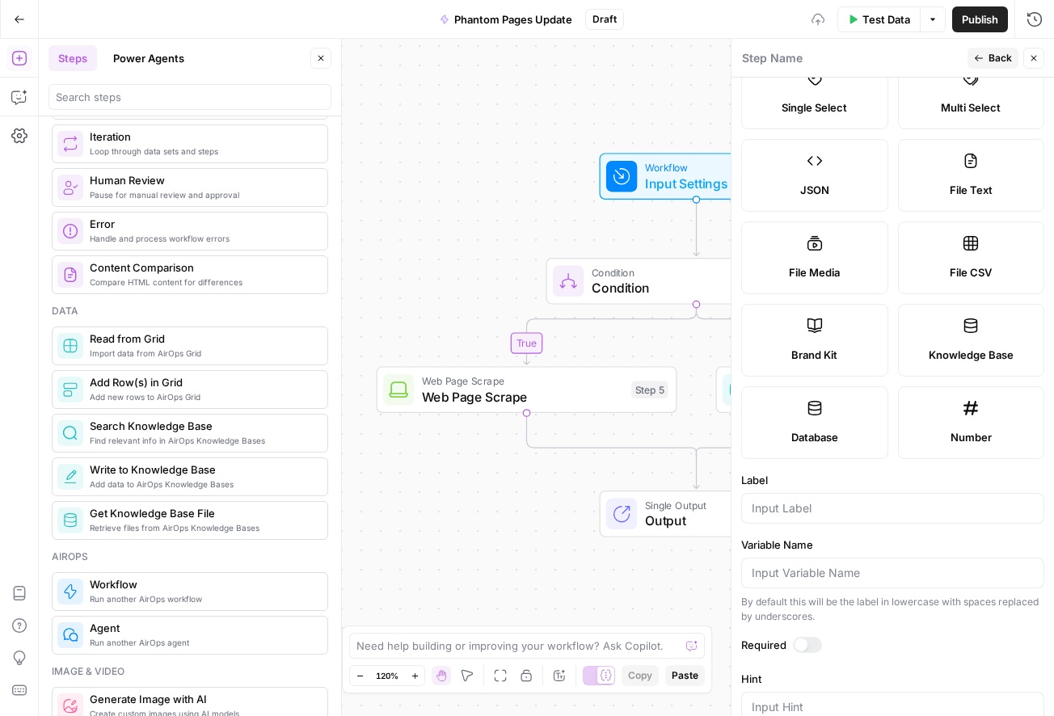
scroll to position [123, 0]
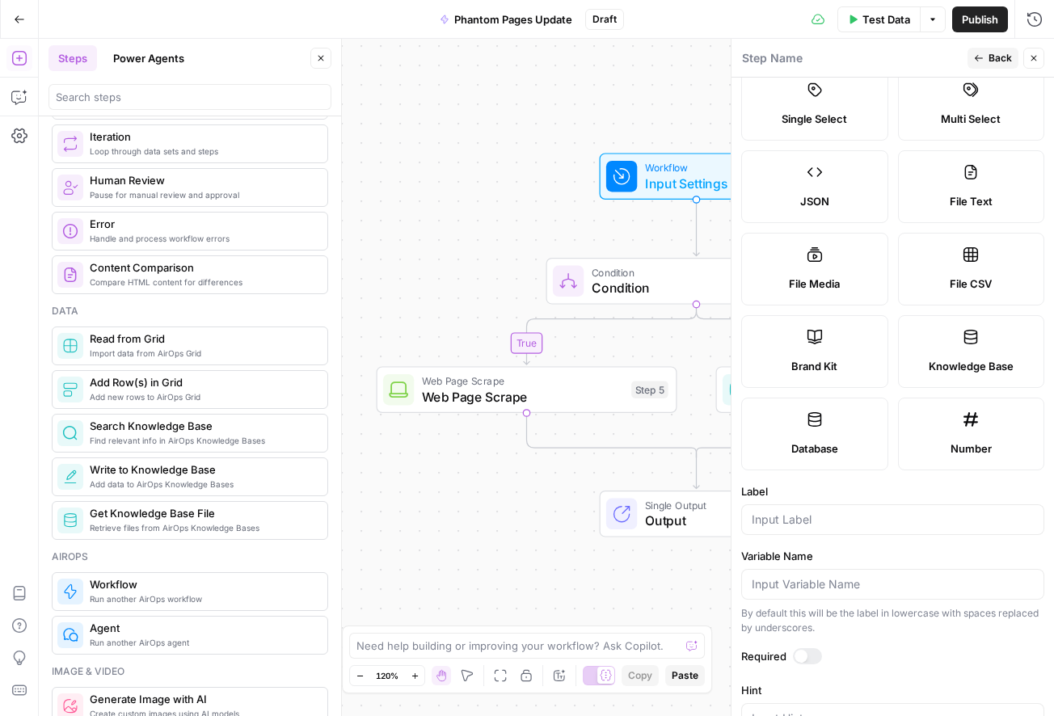
click at [979, 345] on label "Knowledge Base" at bounding box center [971, 351] width 147 height 73
click at [853, 520] on input "Label" at bounding box center [892, 519] width 282 height 16
type input "Product truth"
click at [798, 658] on div at bounding box center [800, 656] width 13 height 13
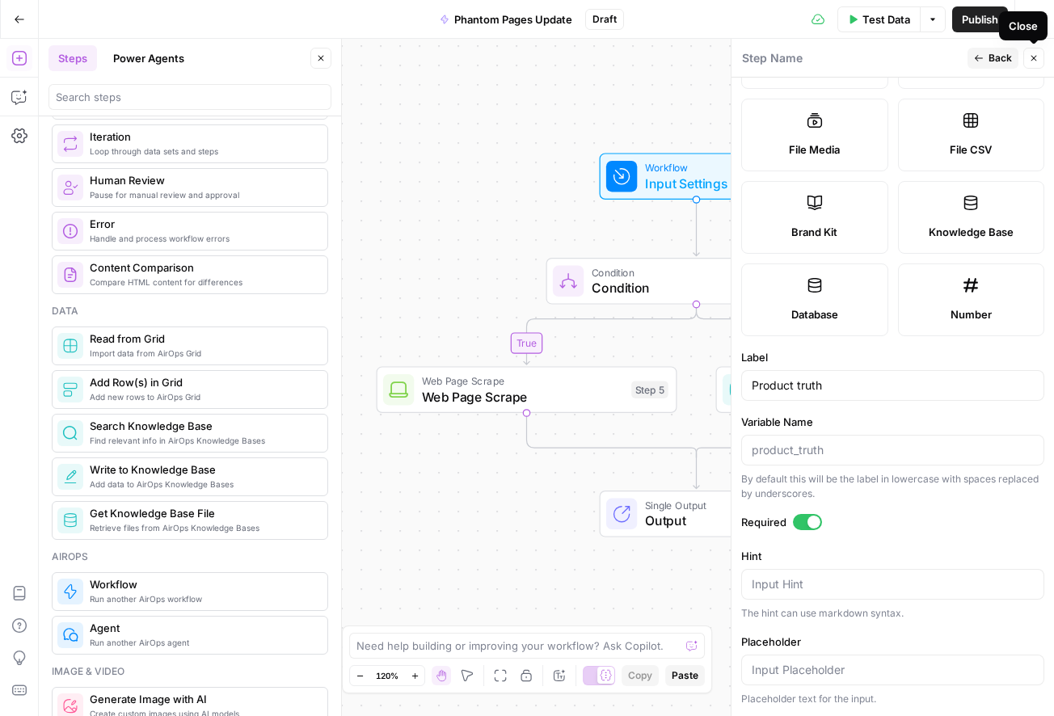
click at [991, 61] on span "Back" at bounding box center [999, 58] width 23 height 15
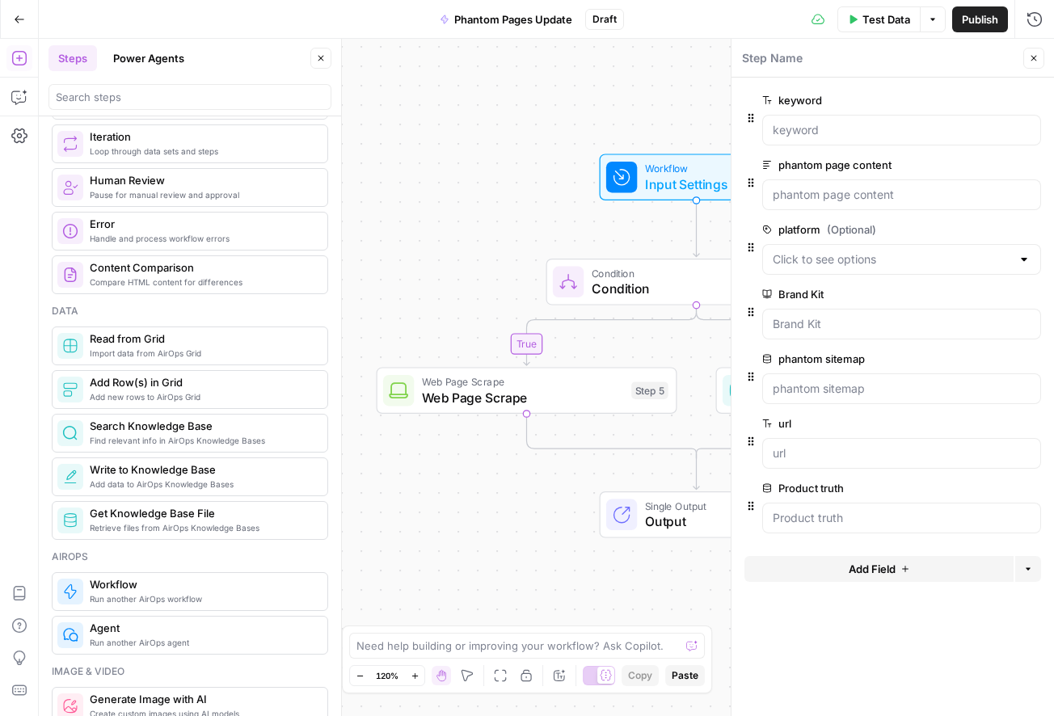
click at [369, 209] on div "true false Workflow Input Settings Inputs Condition Condition Step 1 Web Page S…" at bounding box center [546, 377] width 1015 height 677
click at [595, 289] on span "Condition" at bounding box center [693, 288] width 204 height 19
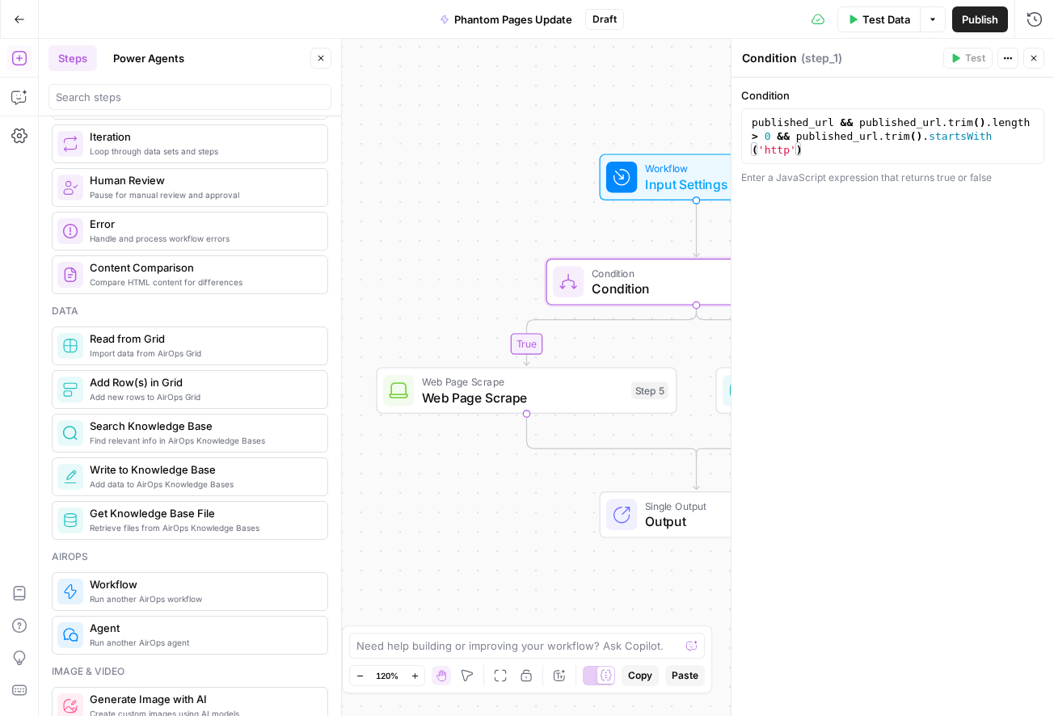
click at [1036, 57] on icon "button" at bounding box center [1034, 58] width 10 height 10
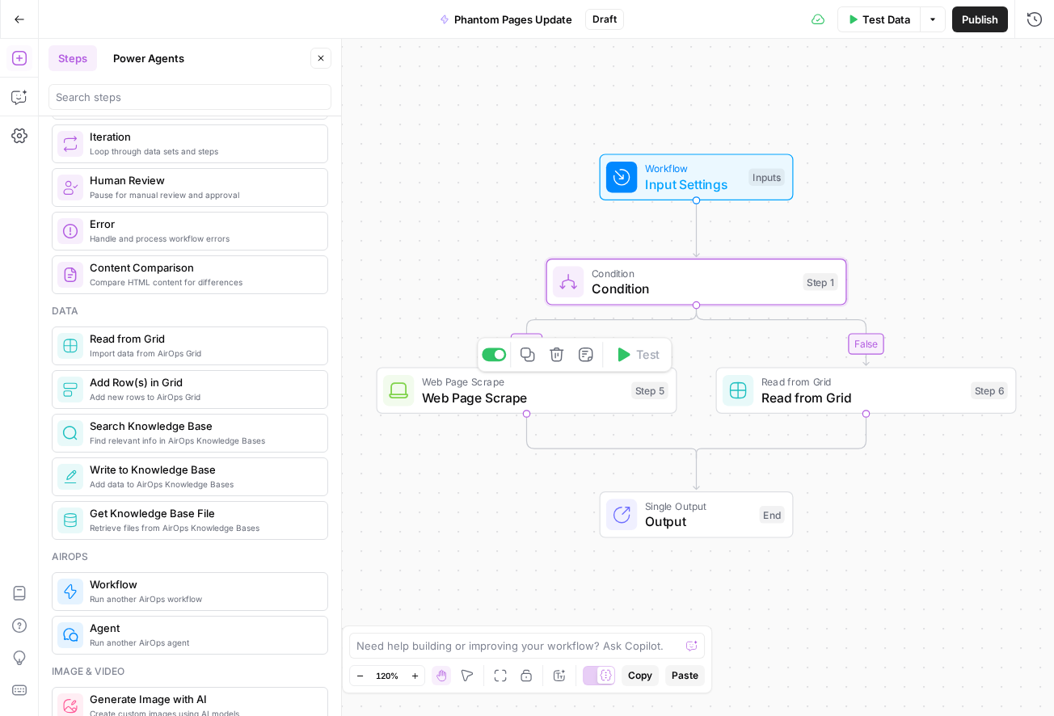
click at [476, 402] on span "Web Page Scrape" at bounding box center [523, 397] width 202 height 19
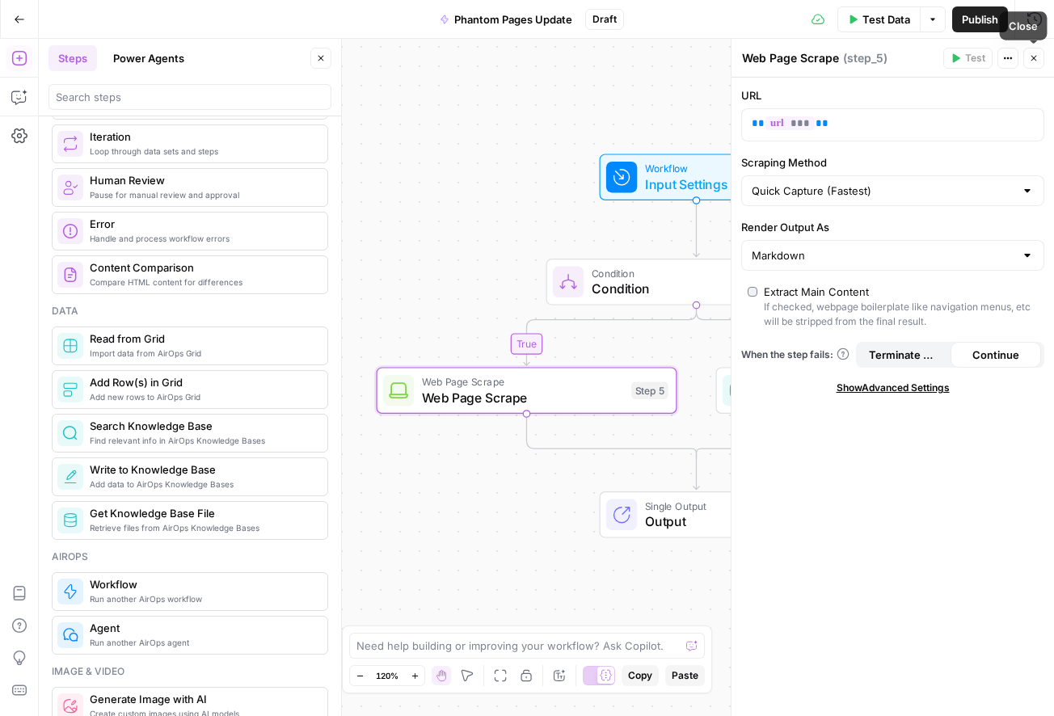
click at [1037, 60] on icon "button" at bounding box center [1034, 58] width 10 height 10
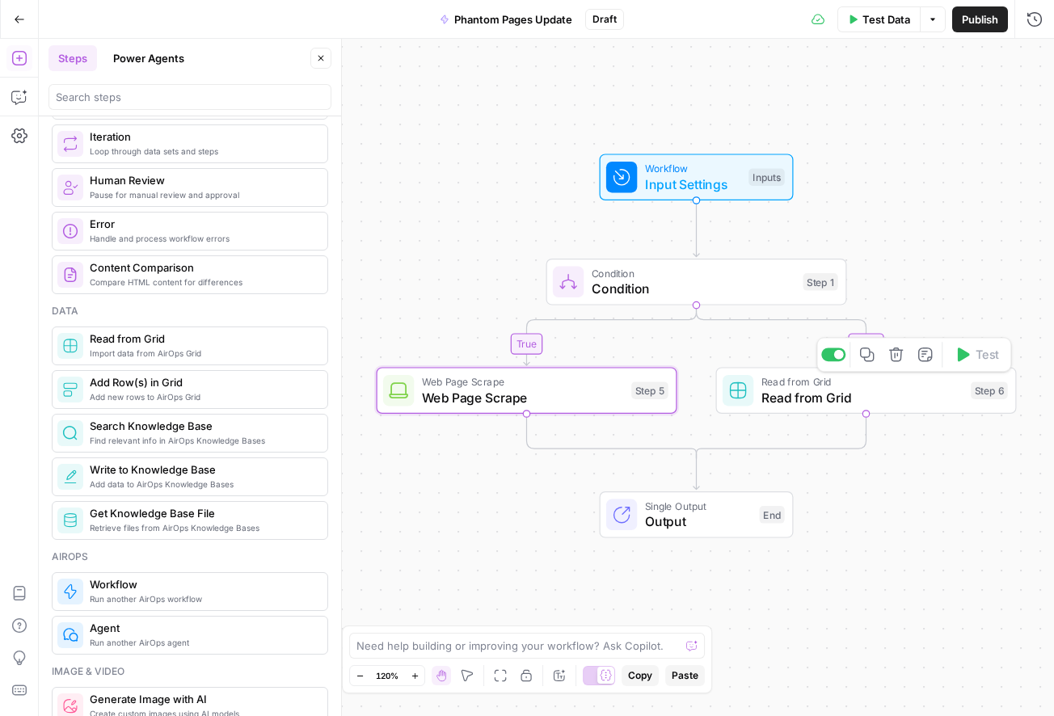
click at [768, 402] on span "Read from Grid" at bounding box center [862, 397] width 202 height 19
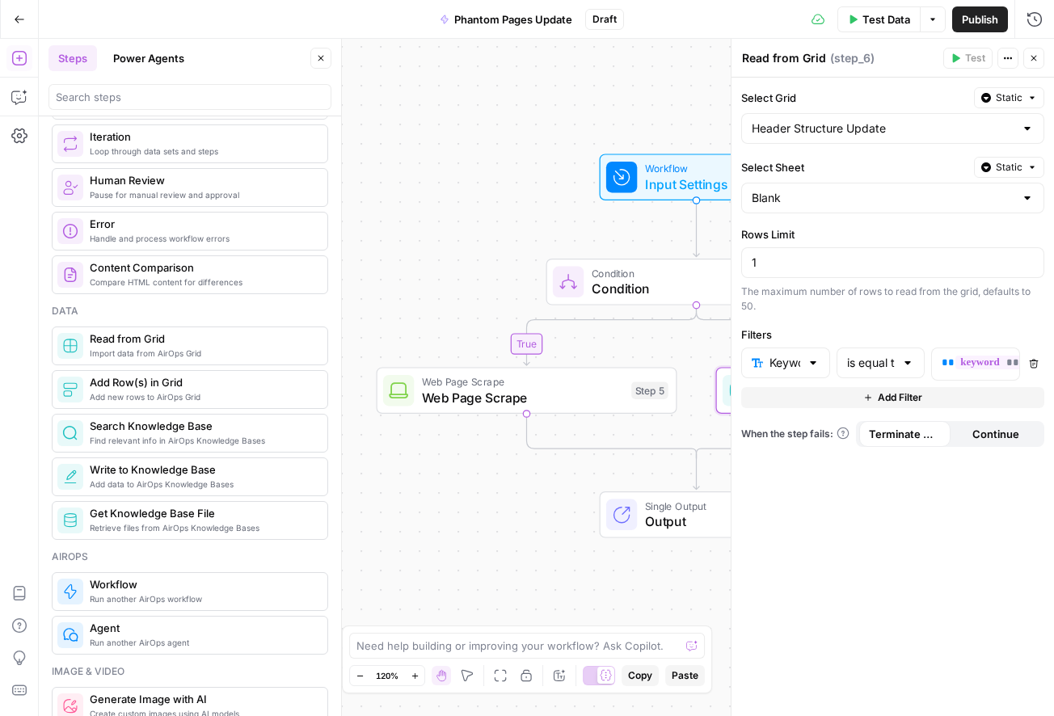
click at [1032, 59] on icon "button" at bounding box center [1034, 59] width 6 height 6
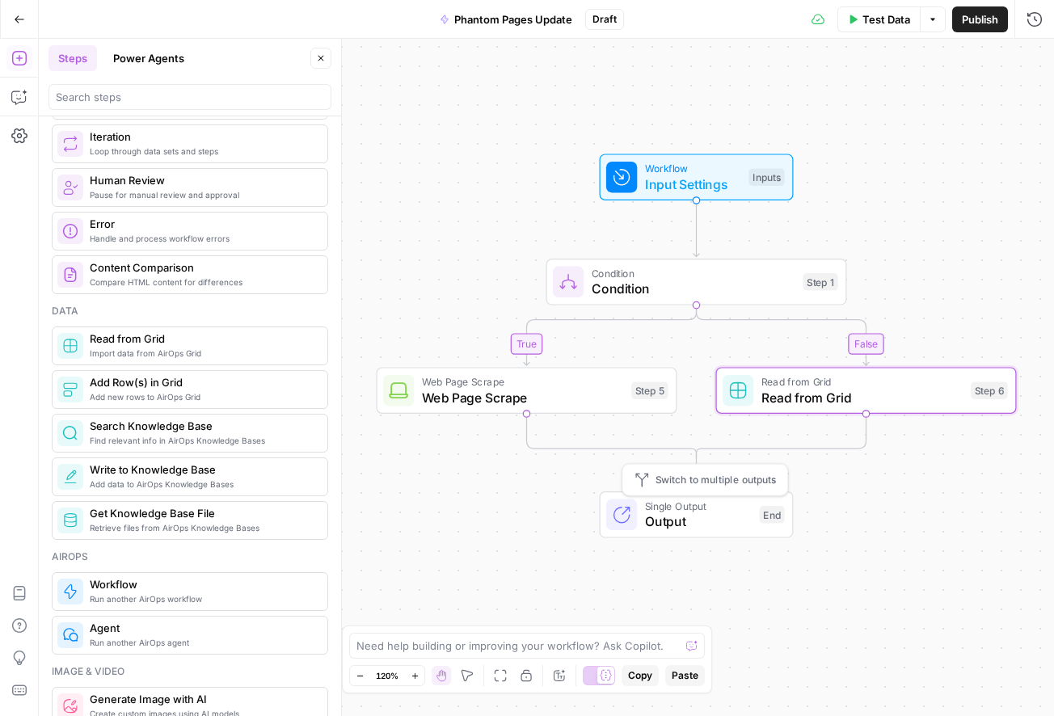
click at [621, 520] on icon at bounding box center [621, 514] width 15 height 15
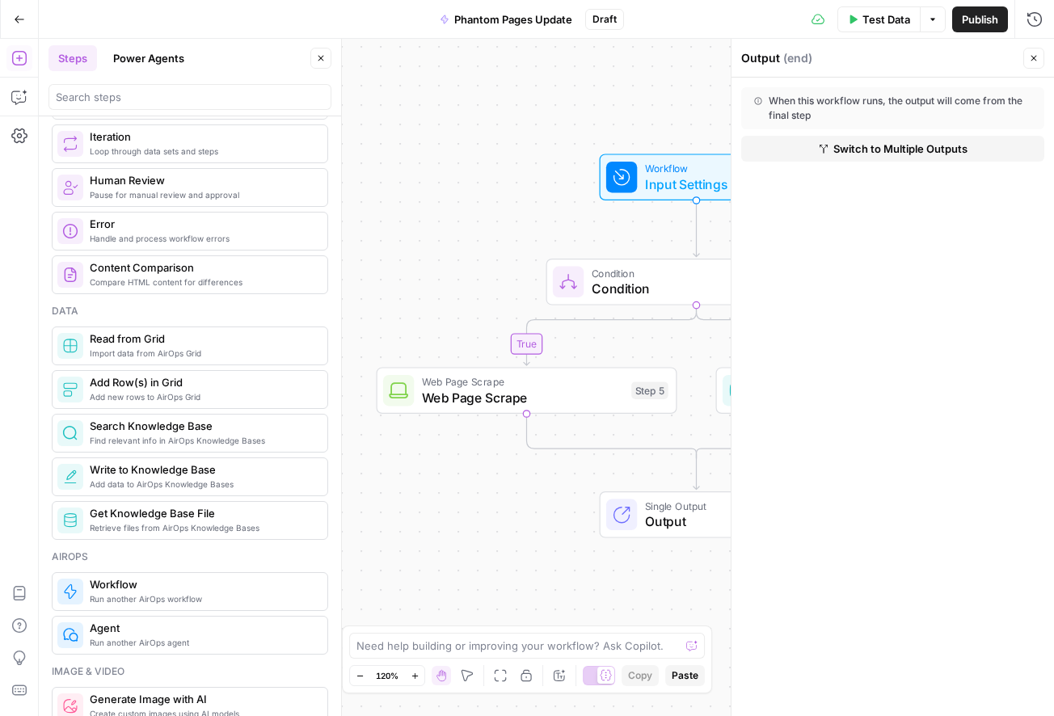
drag, startPoint x: 1033, startPoint y: 56, endPoint x: 1013, endPoint y: 65, distance: 21.7
click at [1033, 56] on icon "button" at bounding box center [1034, 58] width 10 height 10
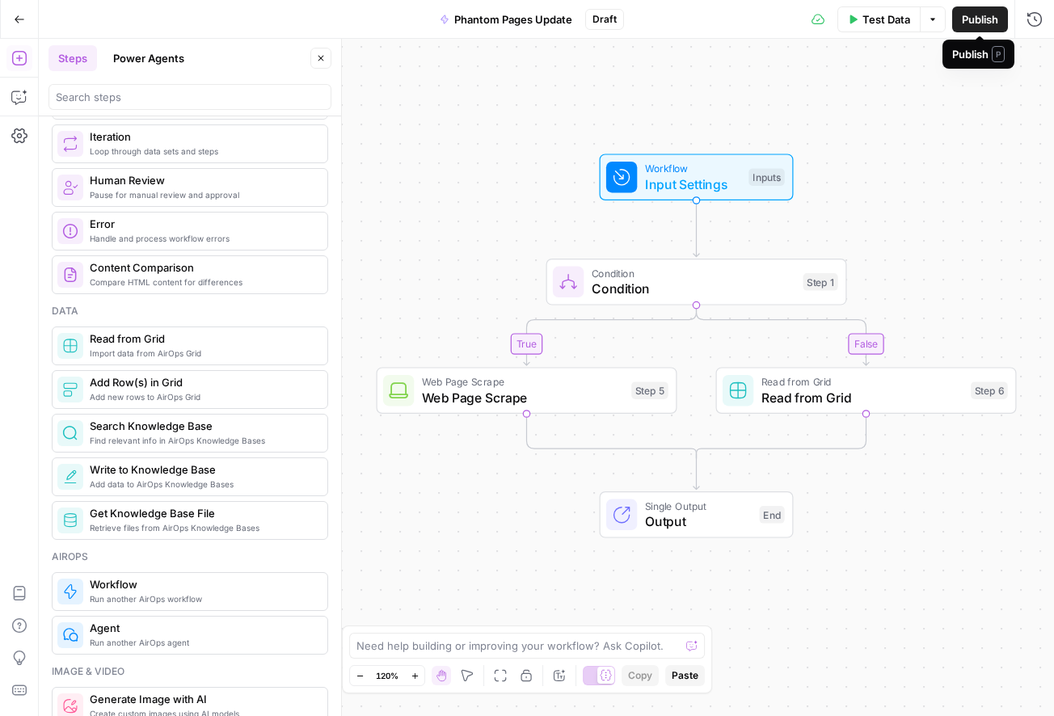
click at [974, 21] on span "Publish" at bounding box center [980, 19] width 36 height 16
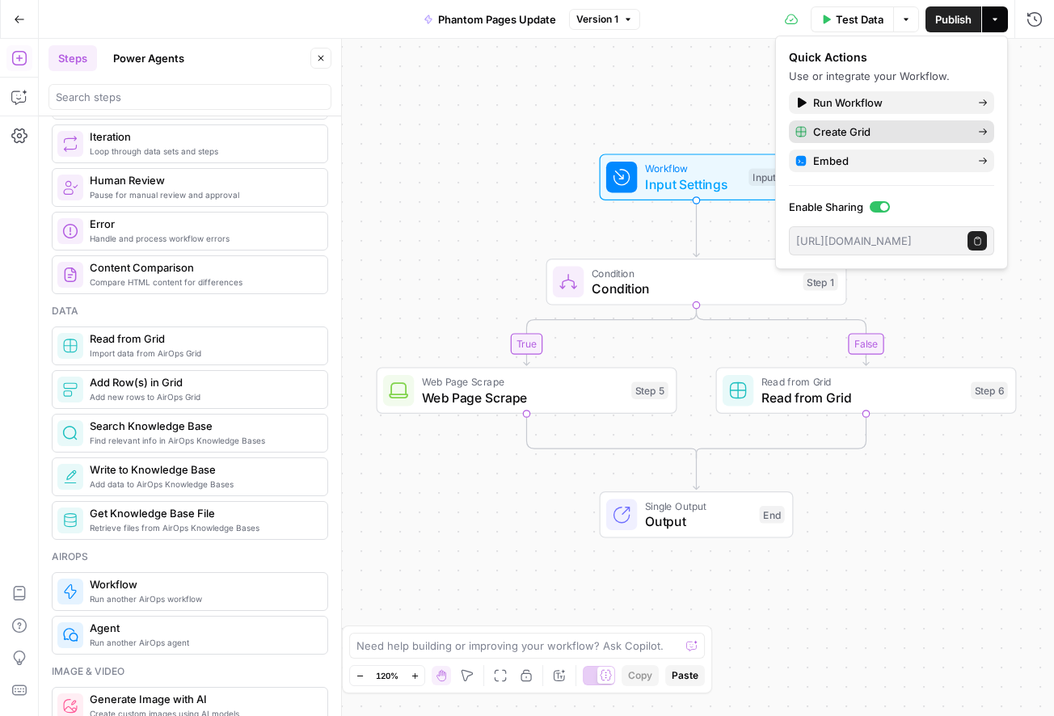
click at [907, 132] on span "Create Grid" at bounding box center [889, 132] width 152 height 16
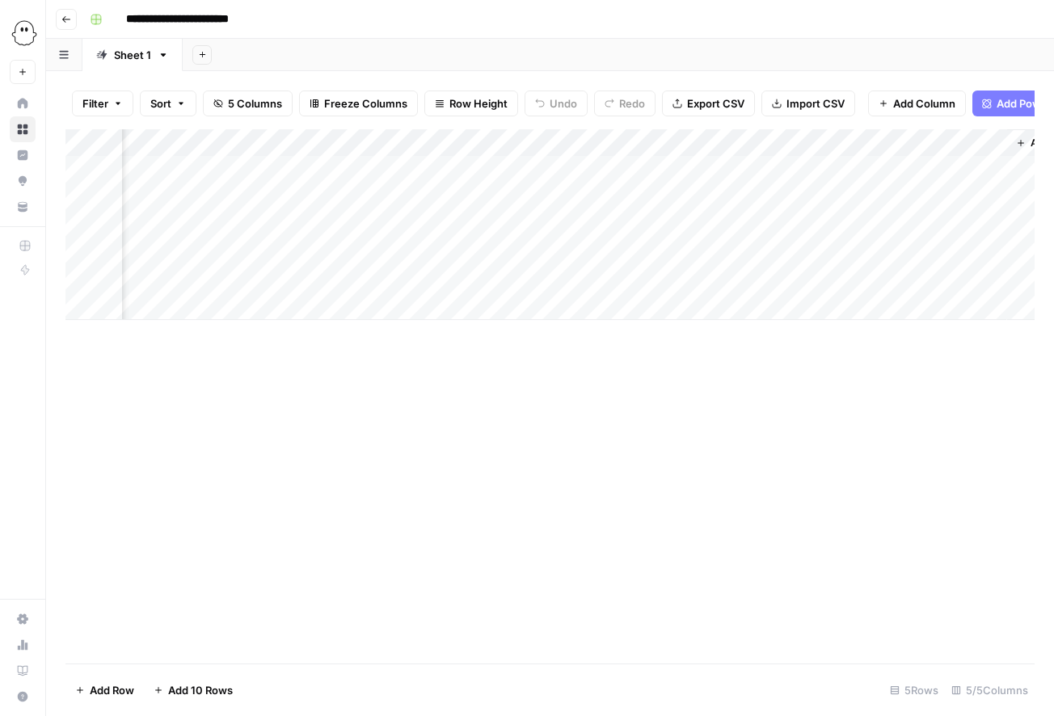
scroll to position [0, 217]
click at [814, 143] on div "Add Column" at bounding box center [549, 224] width 969 height 191
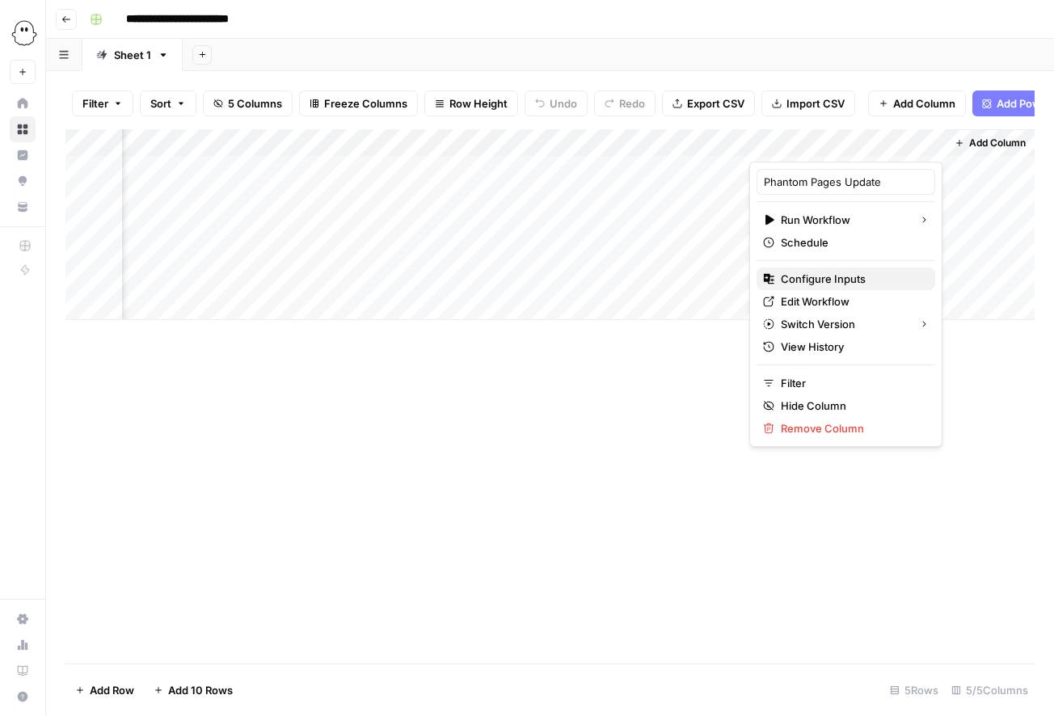
click at [819, 277] on span "Configure Inputs" at bounding box center [851, 279] width 141 height 16
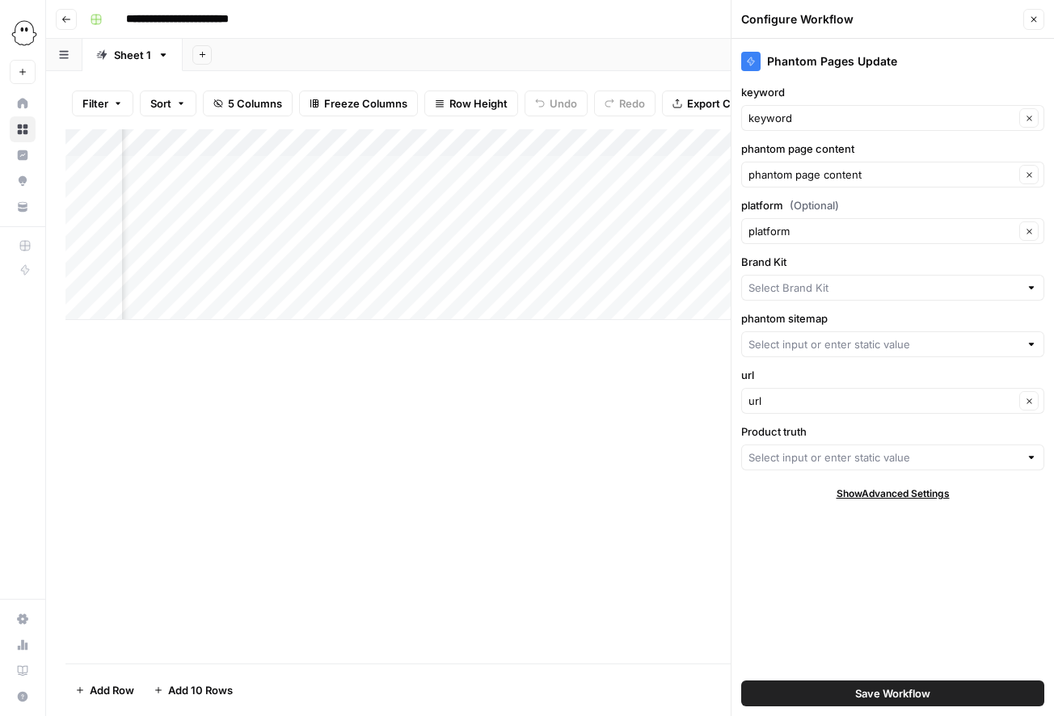
click at [891, 694] on span "Save Workflow" at bounding box center [892, 693] width 75 height 16
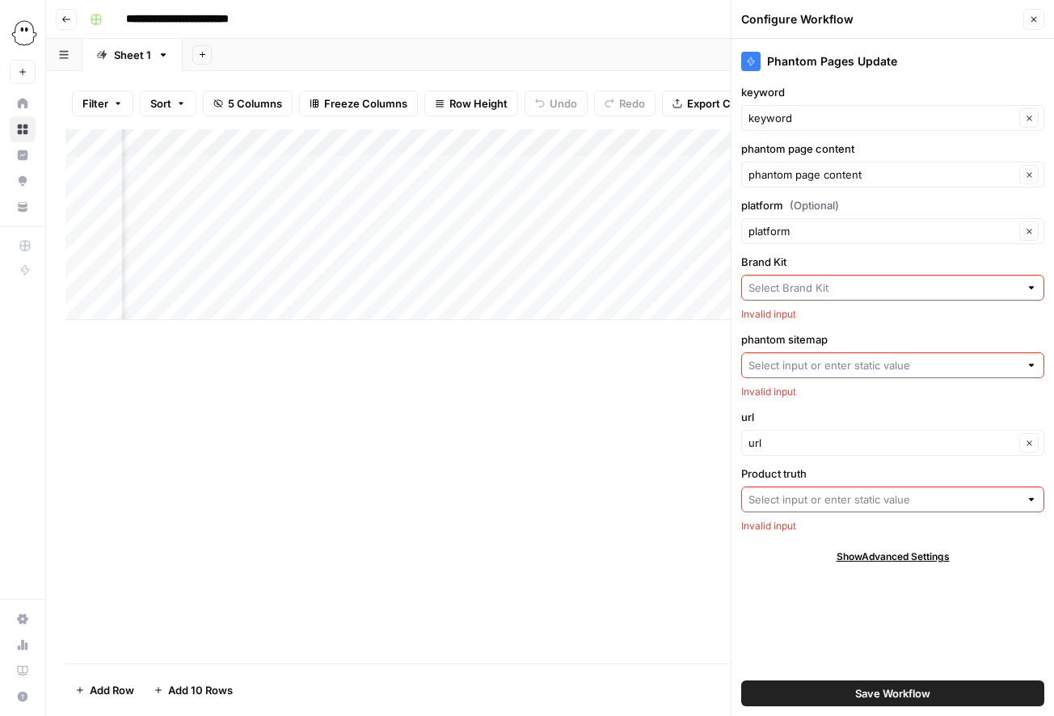
click at [891, 694] on span "Save Workflow" at bounding box center [892, 693] width 75 height 16
click at [1034, 290] on div at bounding box center [1030, 288] width 11 height 16
click at [967, 326] on span "PhantomBuster" at bounding box center [889, 326] width 269 height 16
type input "PhantomBuster"
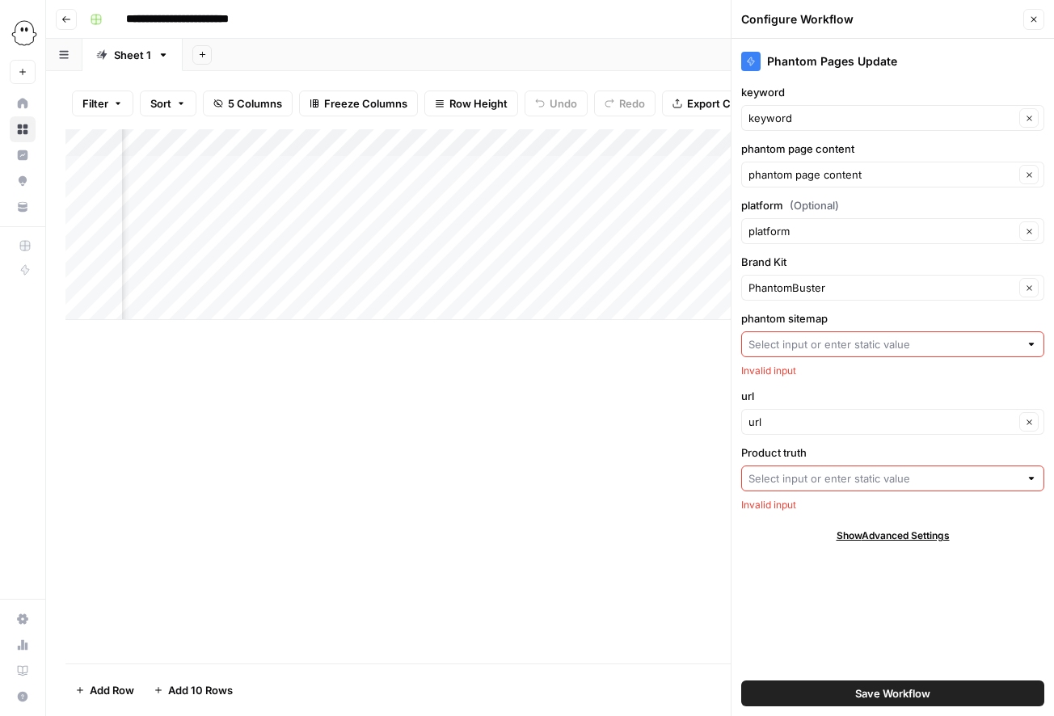
click at [807, 345] on input "phantom sitemap" at bounding box center [883, 344] width 271 height 16
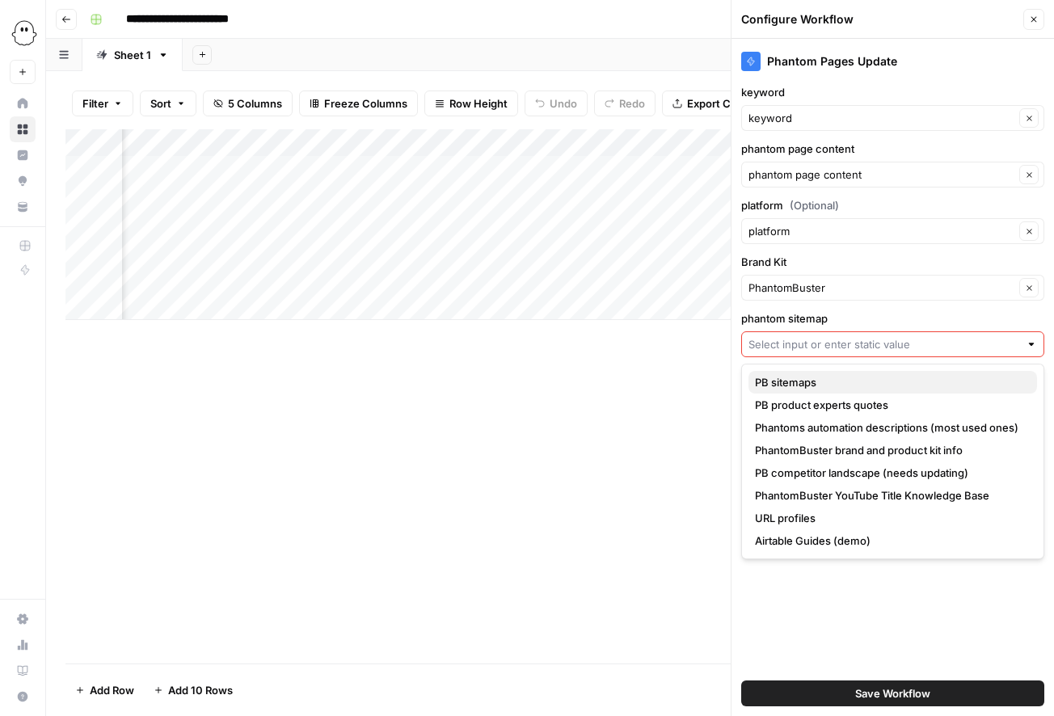
click at [886, 379] on span "PB sitemaps" at bounding box center [889, 382] width 269 height 16
type input "PB sitemaps"
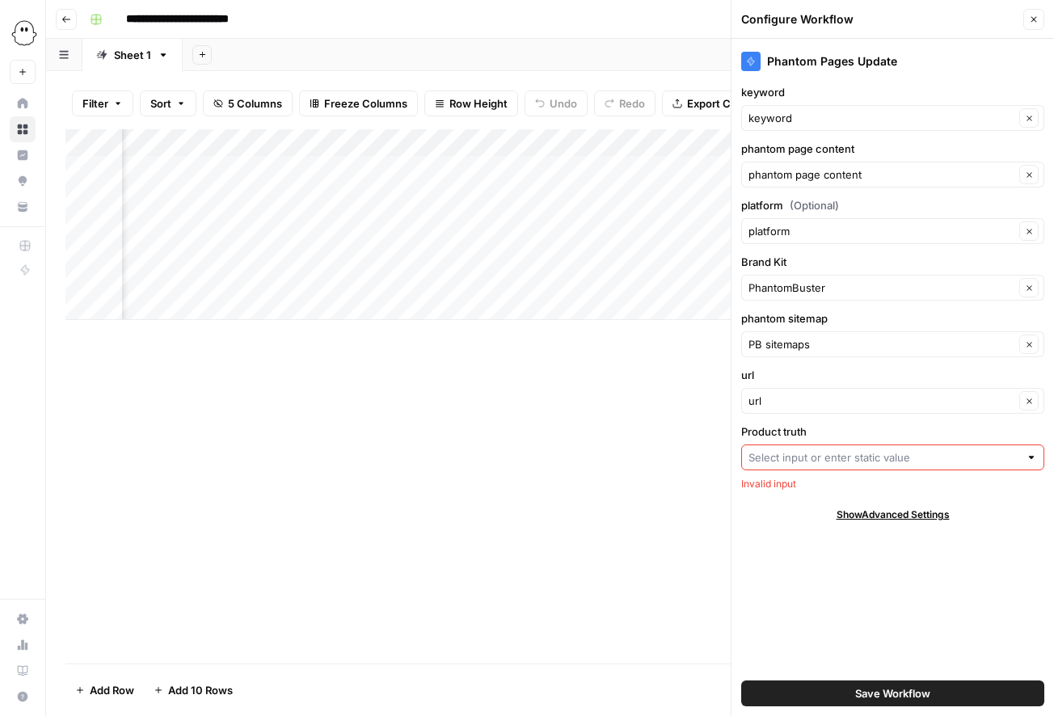
click at [1026, 457] on div at bounding box center [1030, 457] width 11 height 16
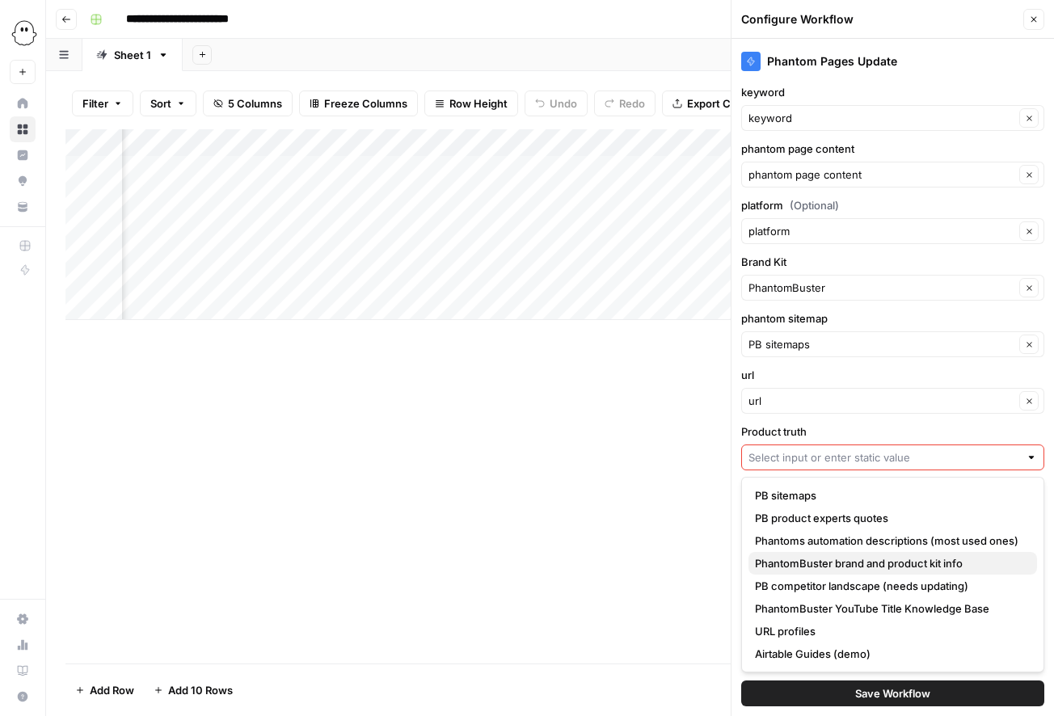
click at [961, 566] on span "PhantomBuster brand and product kit info" at bounding box center [889, 563] width 269 height 16
type input "PhantomBuster brand and product kit info"
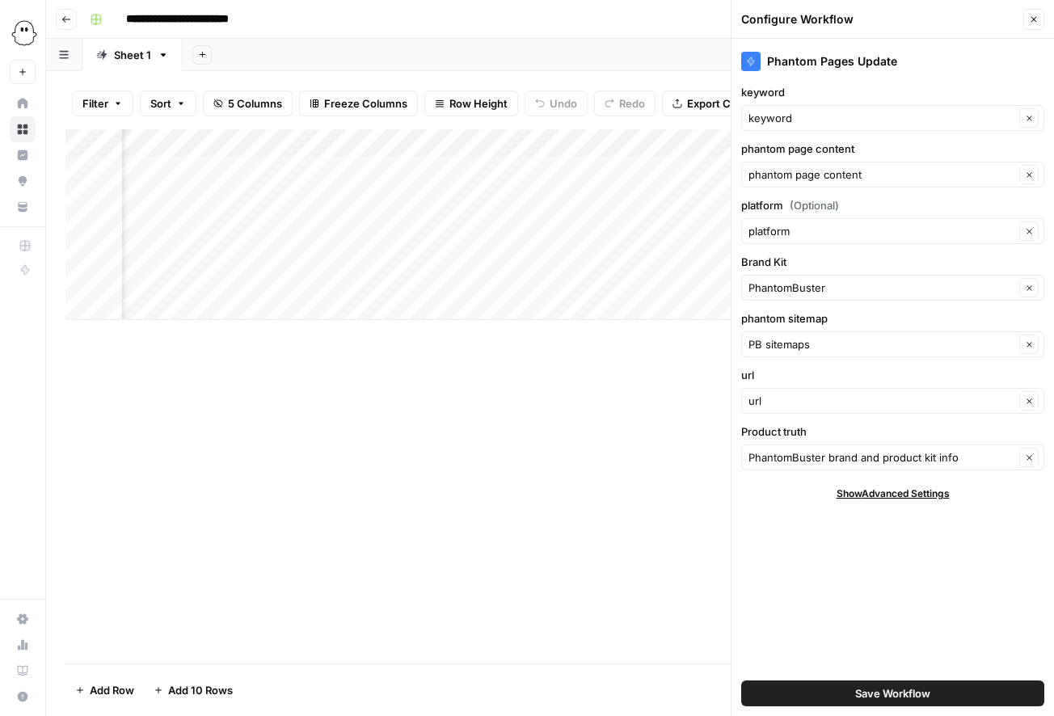
click at [935, 696] on button "Save Workflow" at bounding box center [892, 693] width 303 height 26
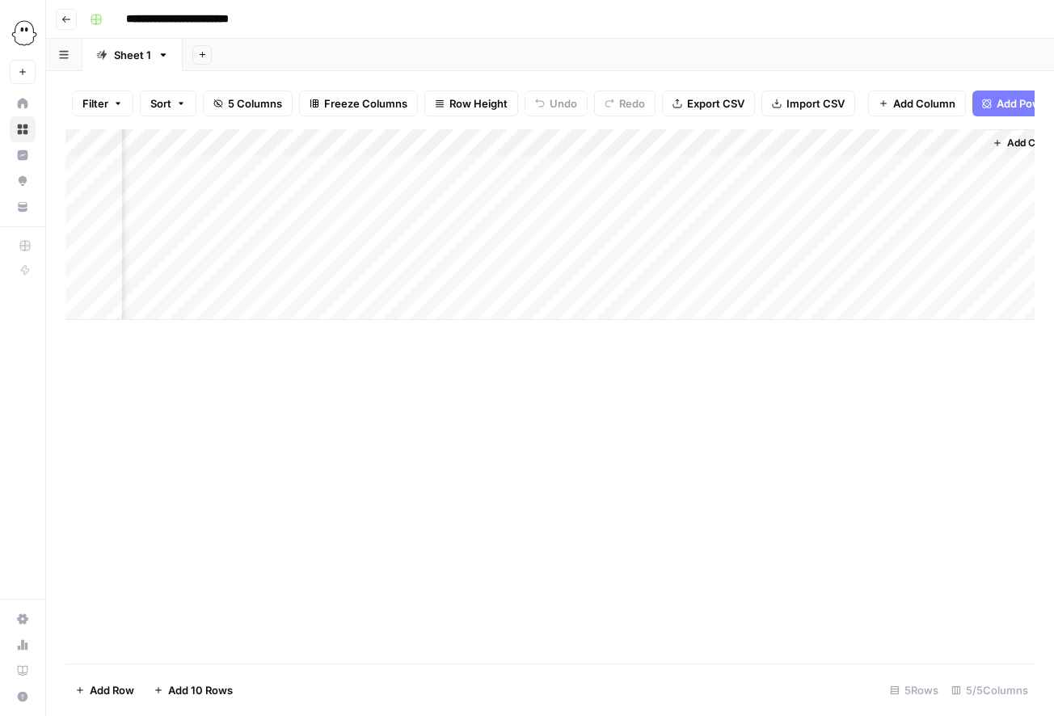
scroll to position [0, 198]
click at [781, 169] on div "Add Column" at bounding box center [549, 224] width 969 height 191
click at [1030, 652] on icon "close" at bounding box center [1030, 652] width 8 height 8
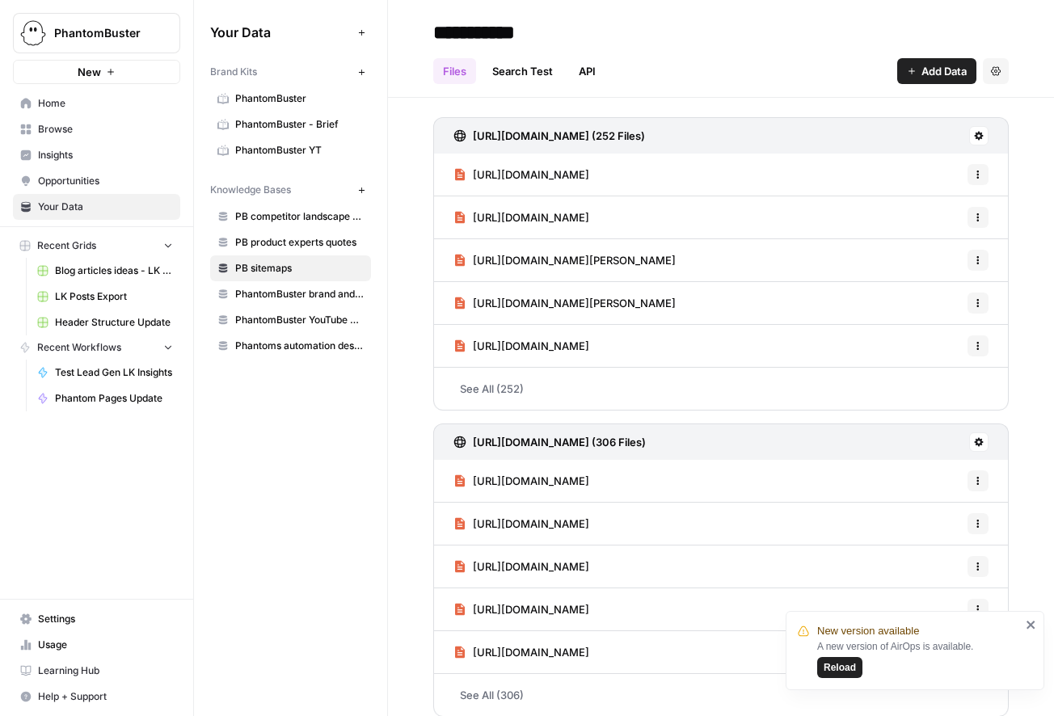
scroll to position [2, 0]
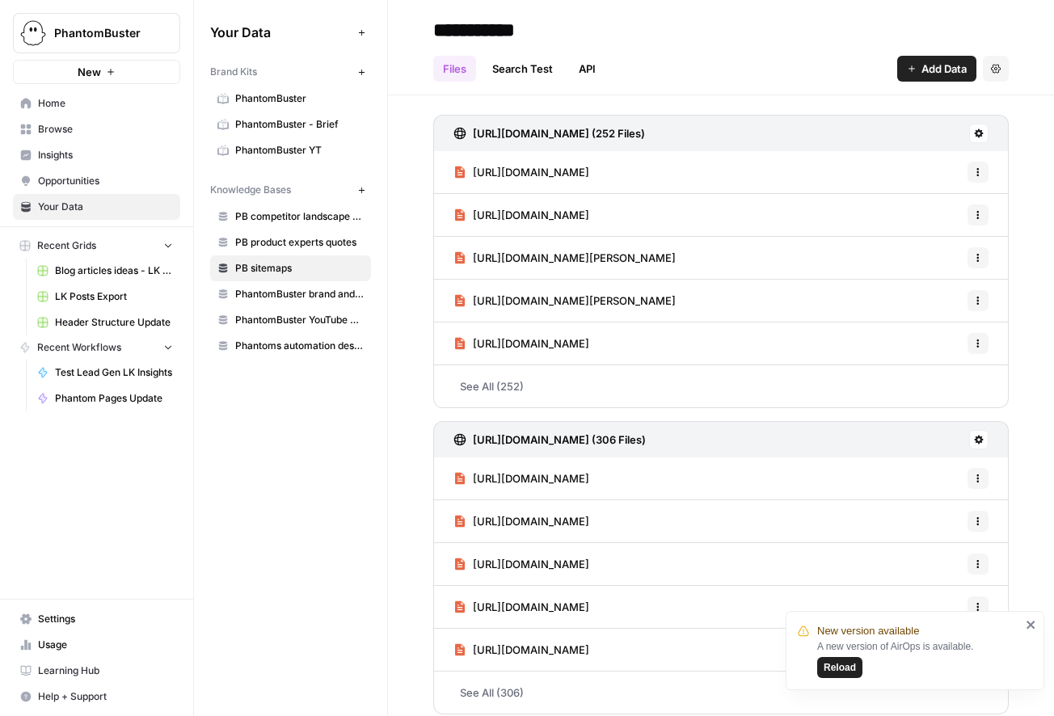
click at [1034, 627] on icon "close" at bounding box center [1030, 624] width 11 height 13
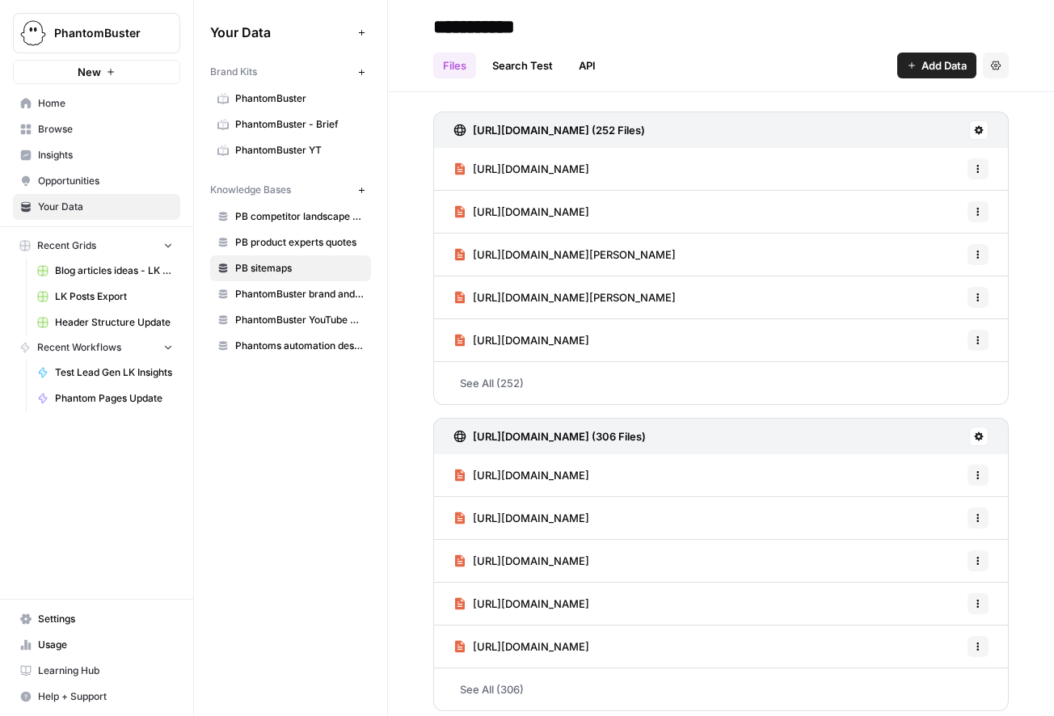
scroll to position [0, 0]
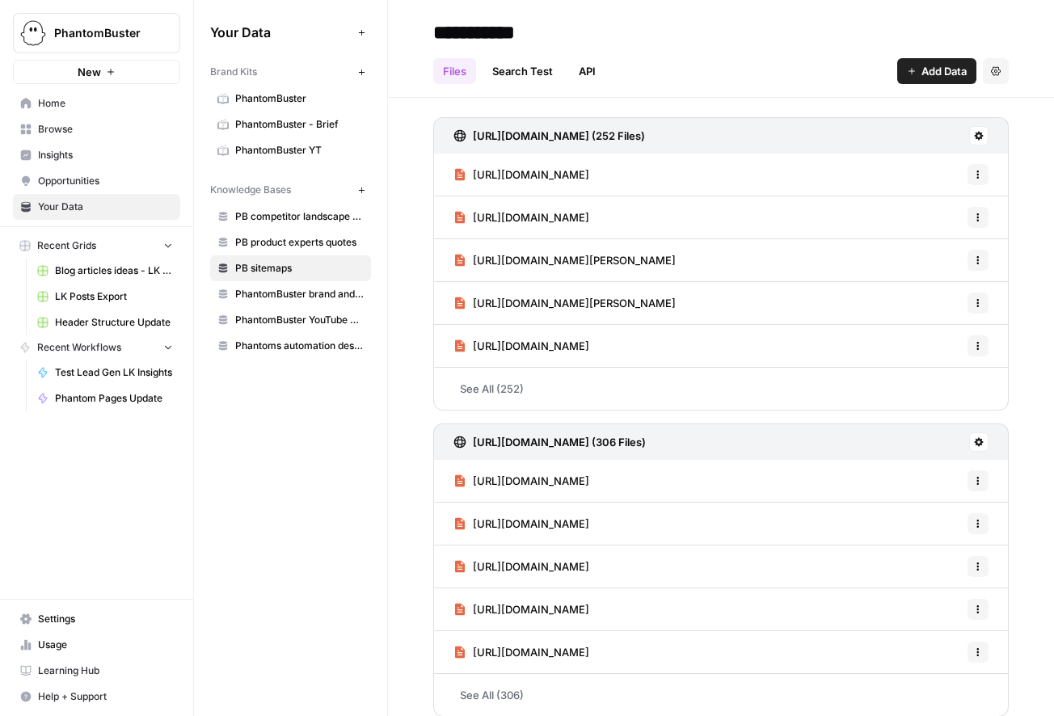
click at [90, 125] on span "Browse" at bounding box center [105, 129] width 135 height 15
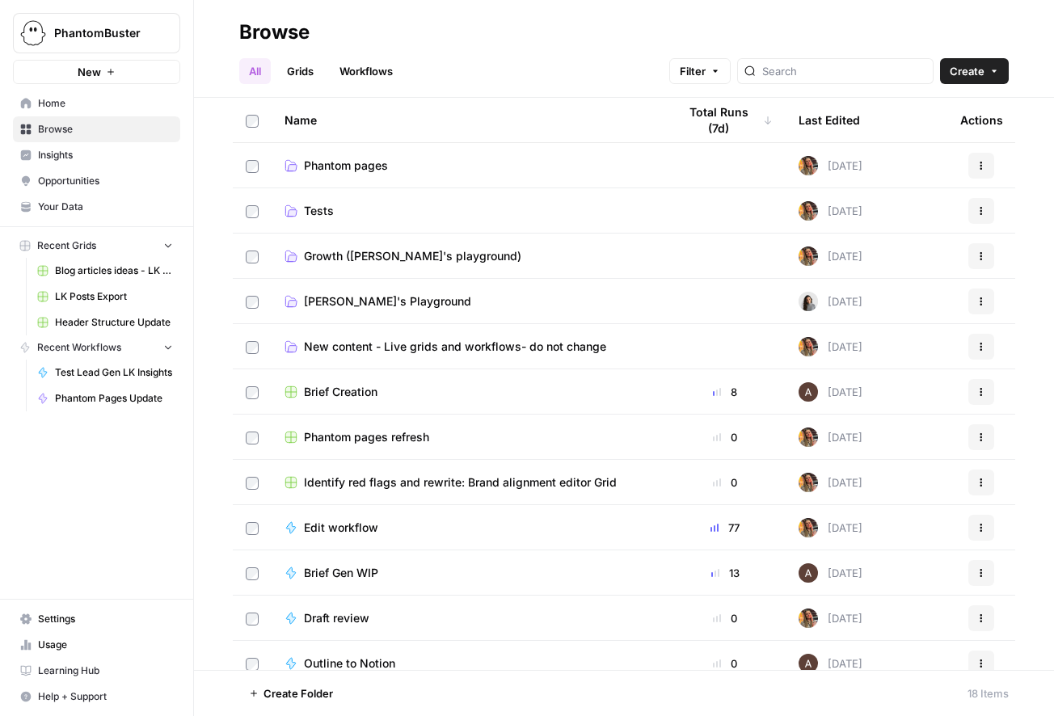
click at [359, 76] on link "Workflows" at bounding box center [366, 71] width 73 height 26
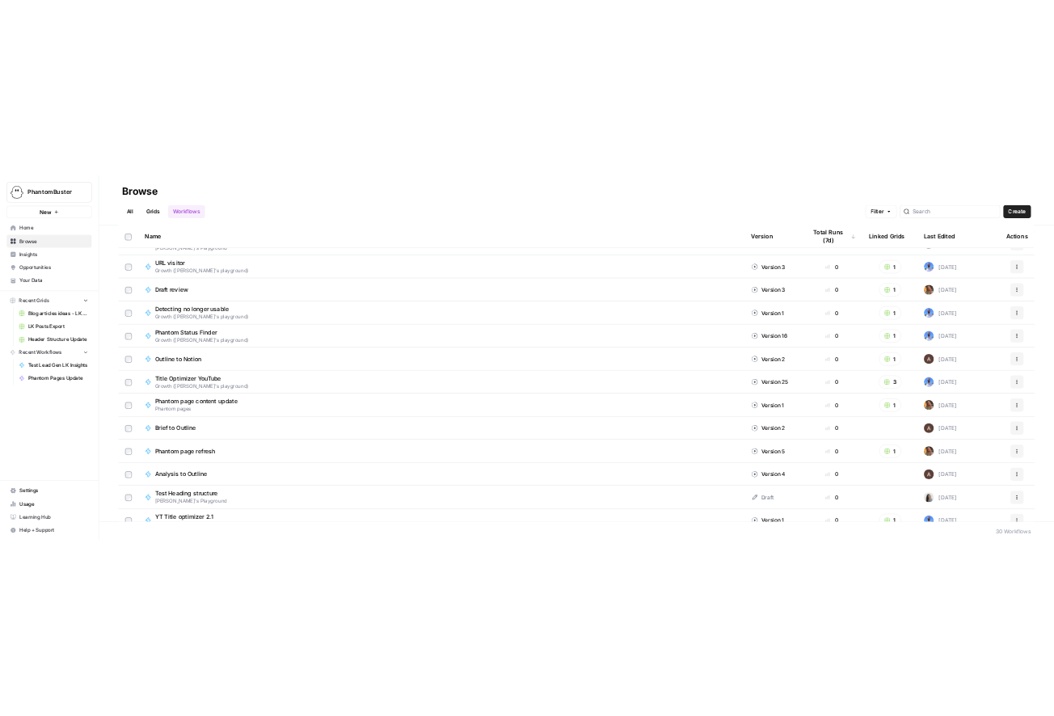
scroll to position [201, 0]
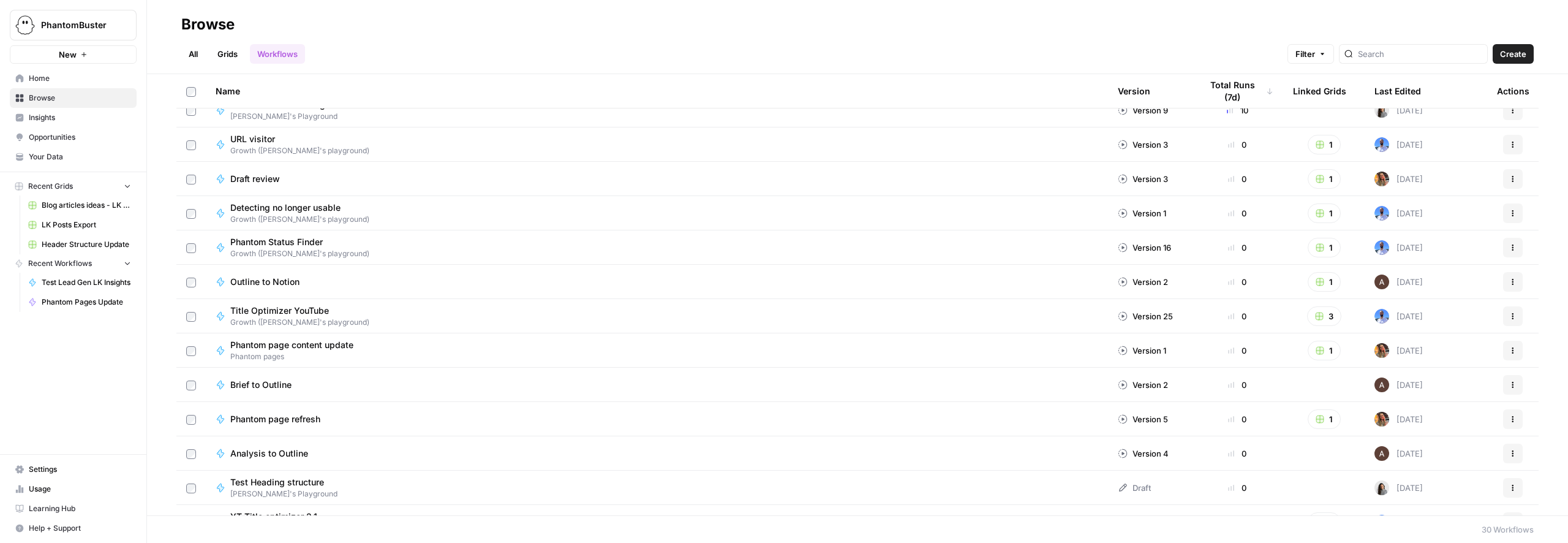
click at [370, 347] on div "Phantom page content update Phantom pages" at bounding box center [656, 350] width 882 height 24
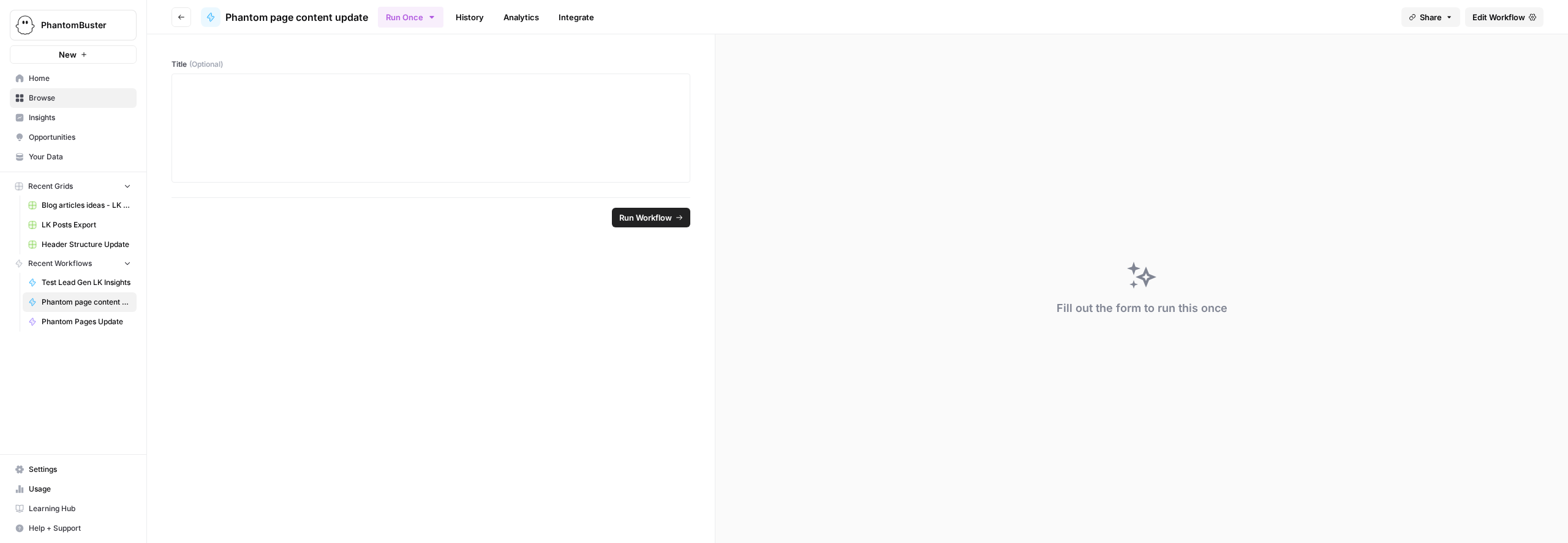
click at [798, 19] on span "Edit Workflow" at bounding box center [1498, 17] width 52 height 12
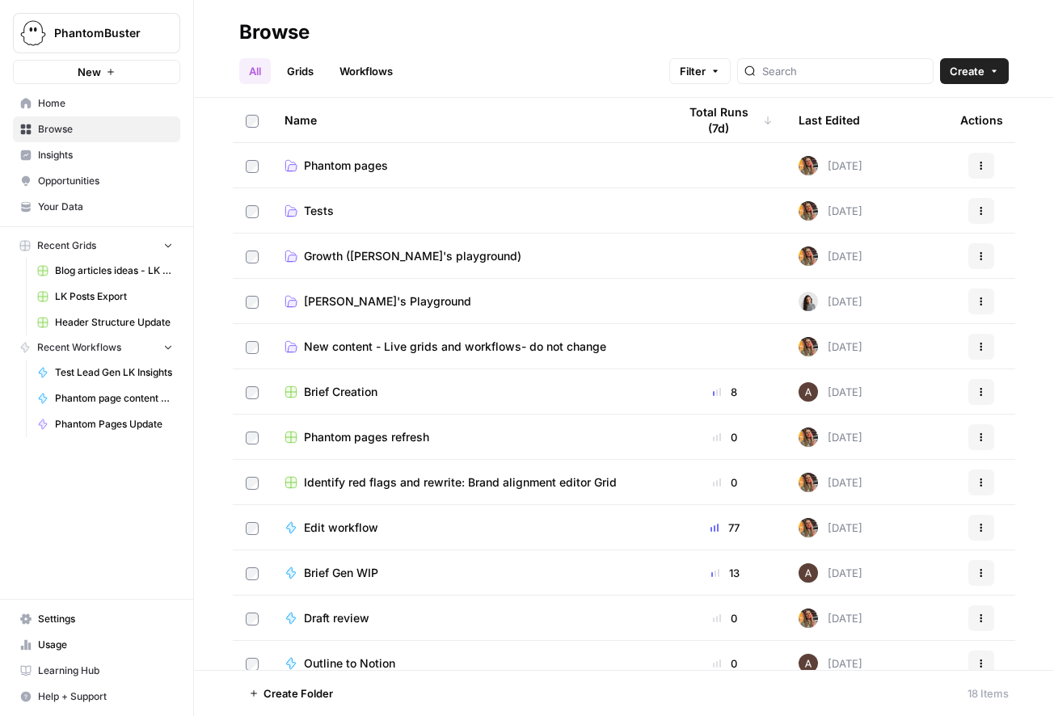
click at [368, 303] on span "[PERSON_NAME]'s Playground" at bounding box center [387, 301] width 167 height 16
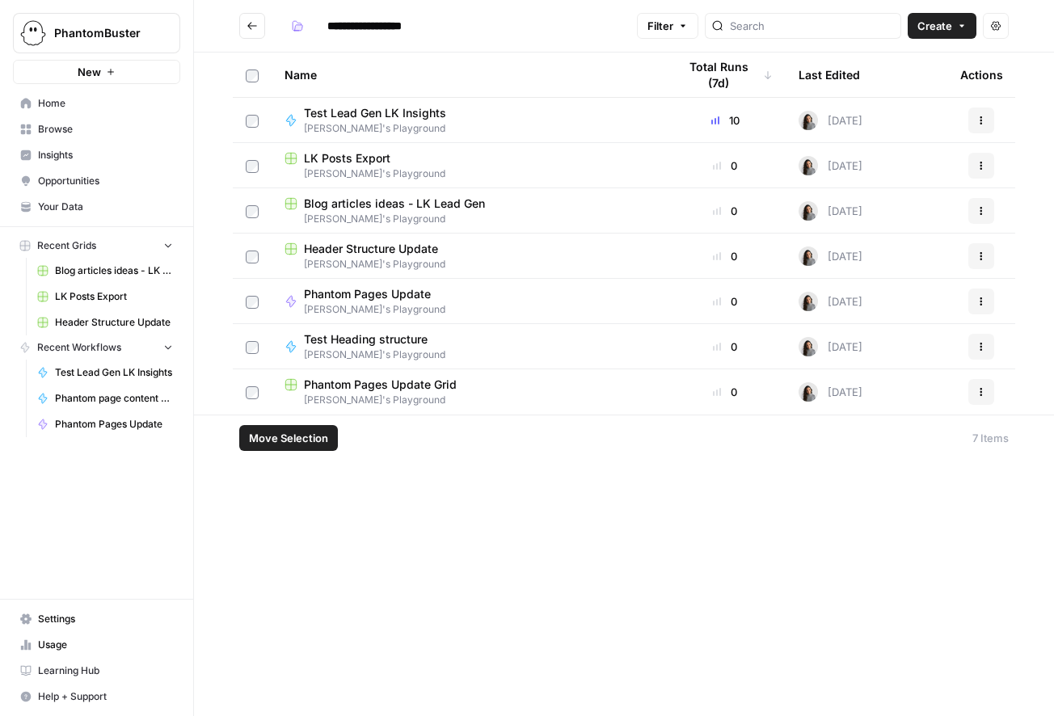
click at [992, 258] on button "Actions" at bounding box center [981, 256] width 26 height 26
click at [898, 392] on span "Delete" at bounding box center [908, 389] width 129 height 16
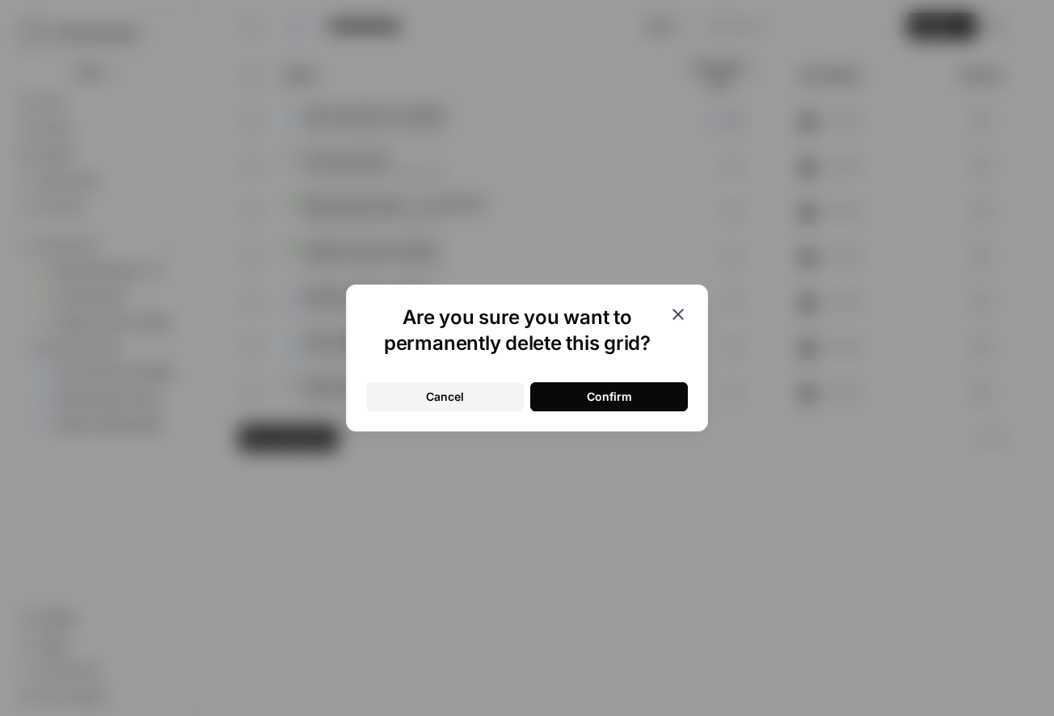
drag, startPoint x: 634, startPoint y: 402, endPoint x: 617, endPoint y: 324, distance: 80.4
click at [634, 402] on button "Confirm" at bounding box center [609, 396] width 158 height 29
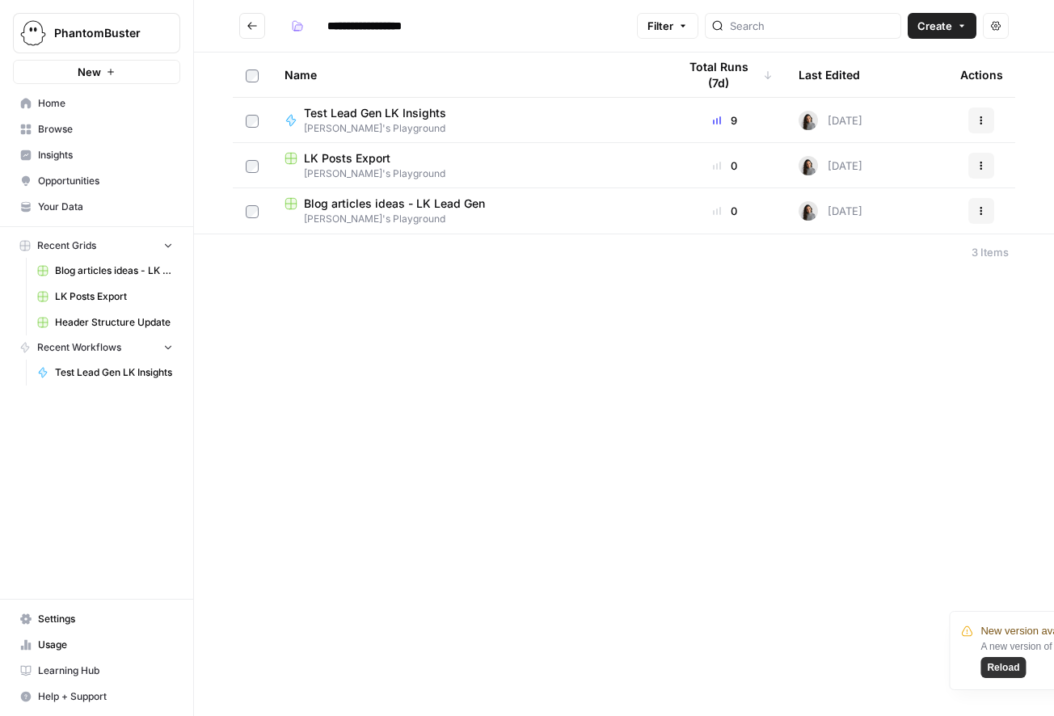
type input "**********"
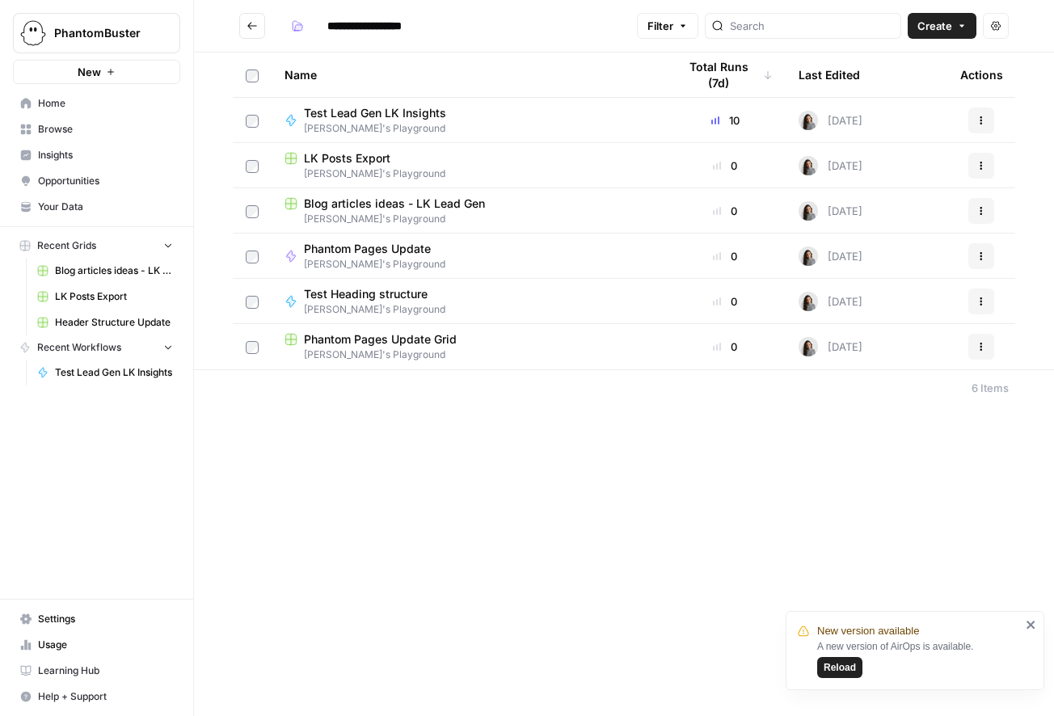
click at [369, 251] on span "Phantom Pages Update" at bounding box center [368, 249] width 128 height 16
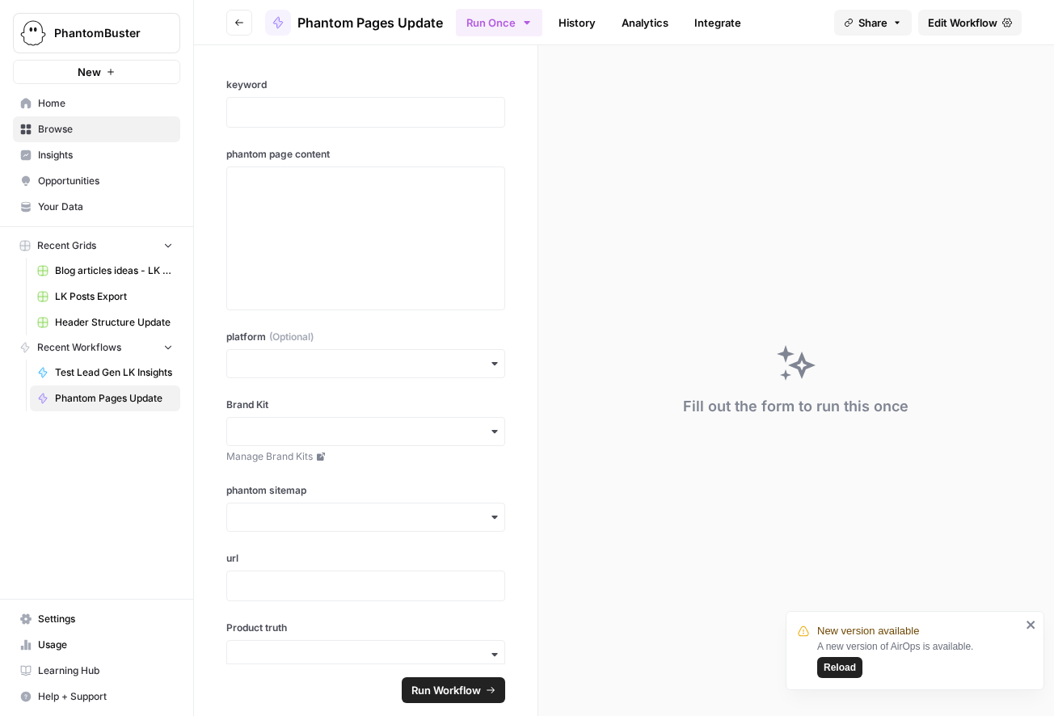
click at [995, 25] on span "Edit Workflow" at bounding box center [962, 23] width 69 height 16
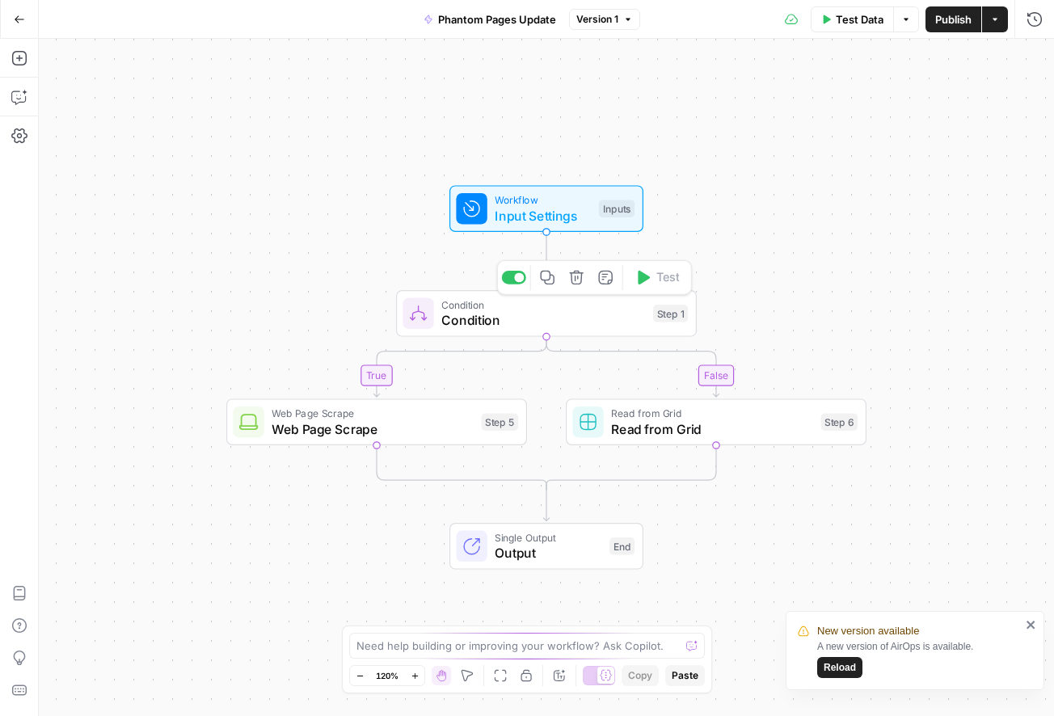
click at [477, 326] on span "Condition" at bounding box center [543, 319] width 204 height 19
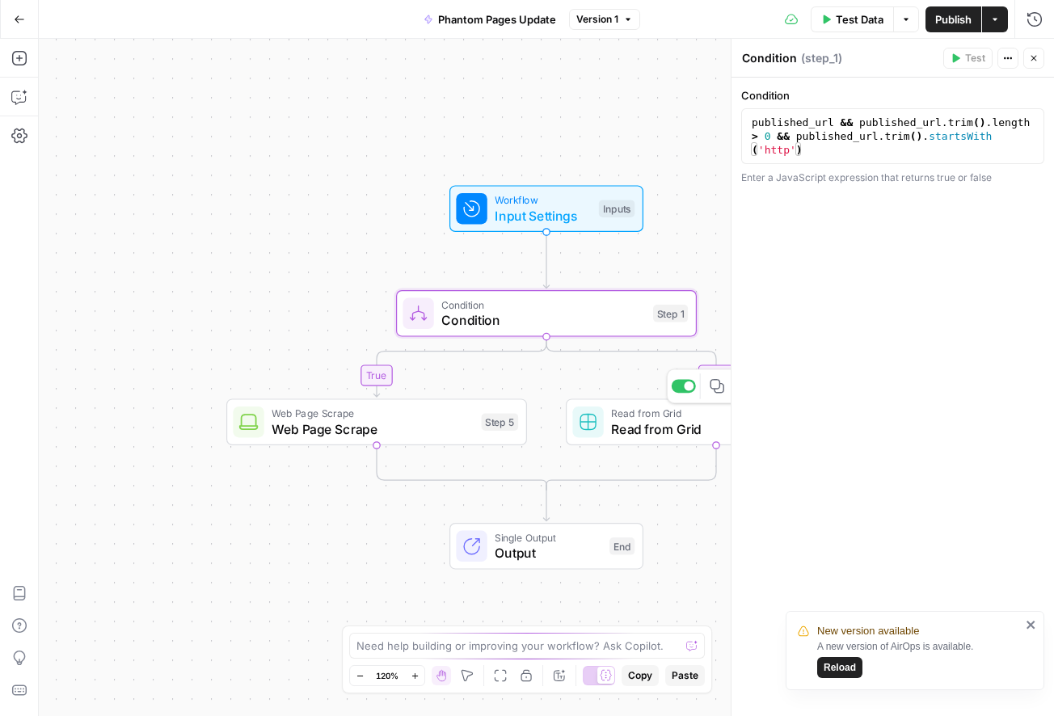
click at [637, 424] on span "Read from Grid" at bounding box center [712, 428] width 202 height 19
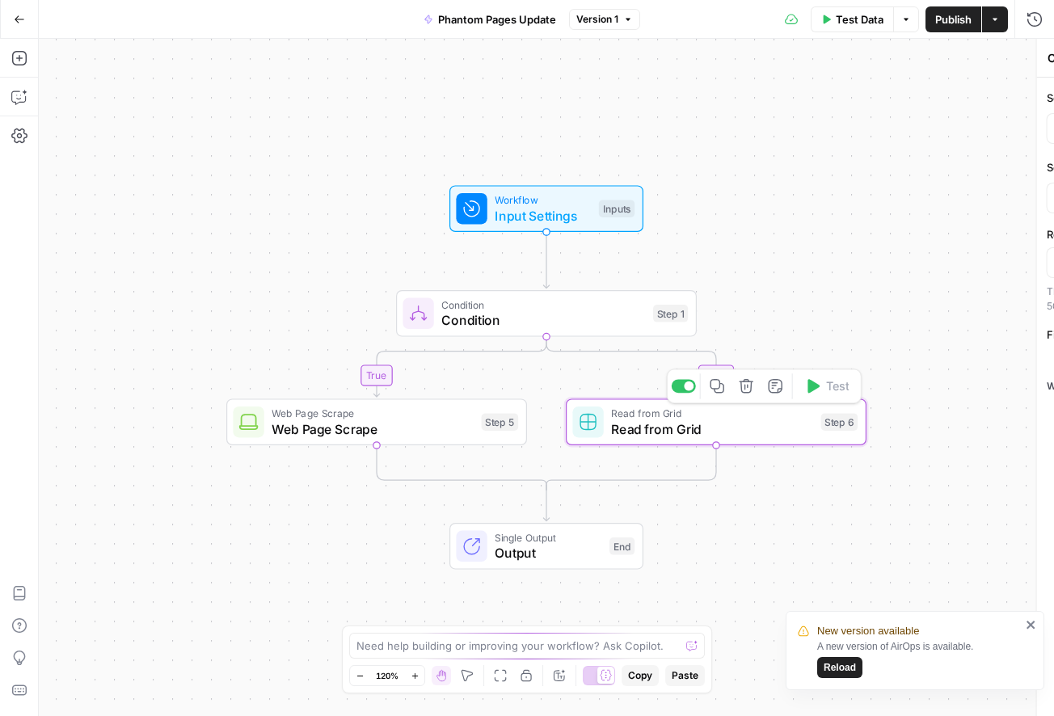
type textarea "Read from Grid"
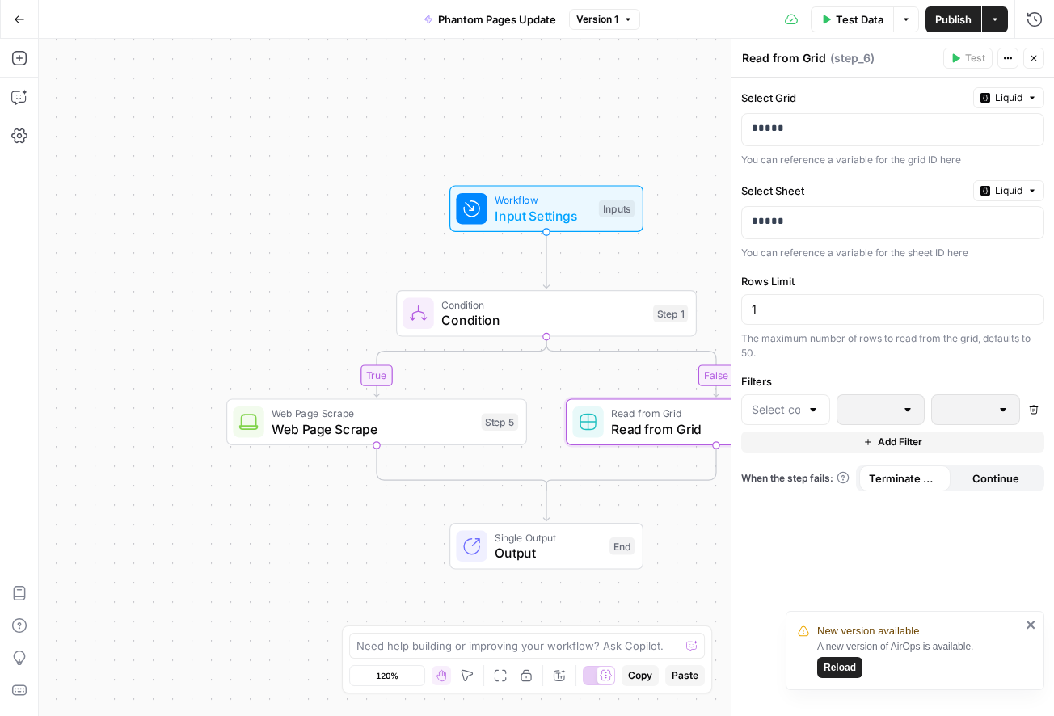
click at [1039, 56] on button "Close" at bounding box center [1033, 58] width 21 height 21
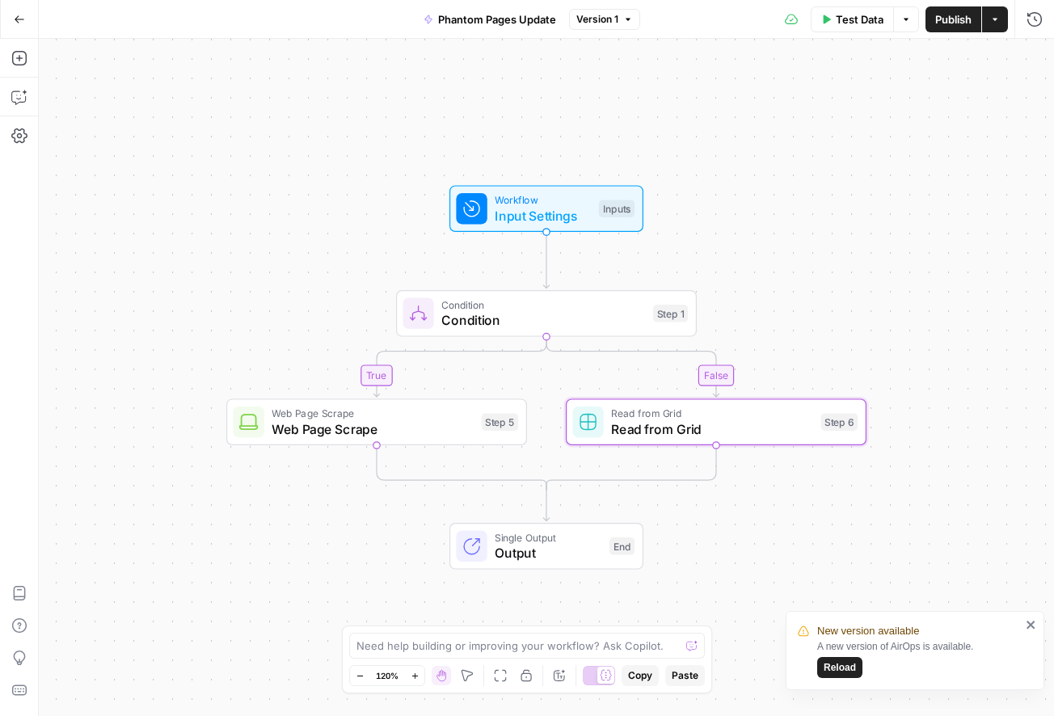
click at [1029, 624] on icon "close" at bounding box center [1030, 625] width 8 height 8
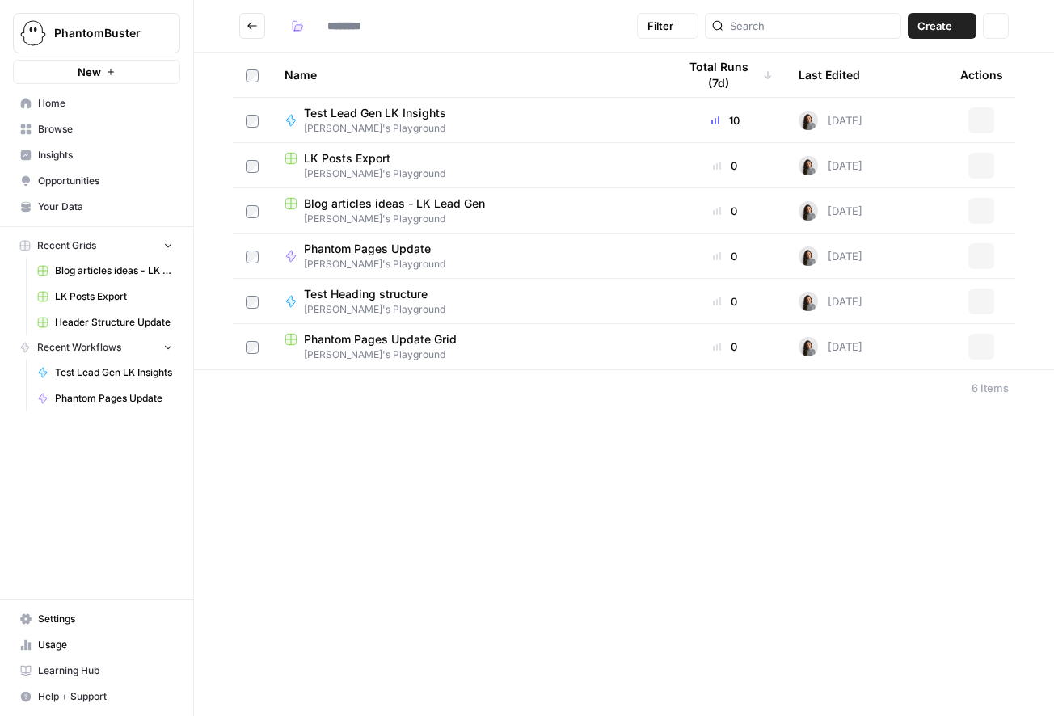
type input "**********"
click at [600, 466] on div "**********" at bounding box center [624, 358] width 860 height 716
click at [384, 246] on span "Phantom Pages Update" at bounding box center [368, 249] width 128 height 16
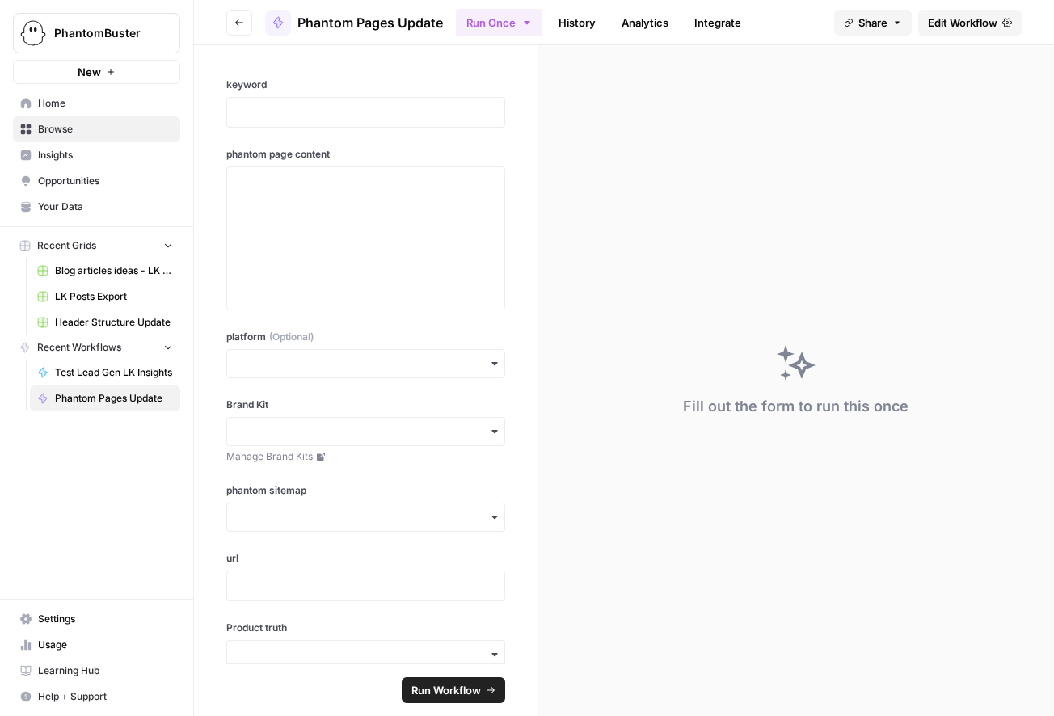
click at [953, 23] on span "Edit Workflow" at bounding box center [962, 23] width 69 height 16
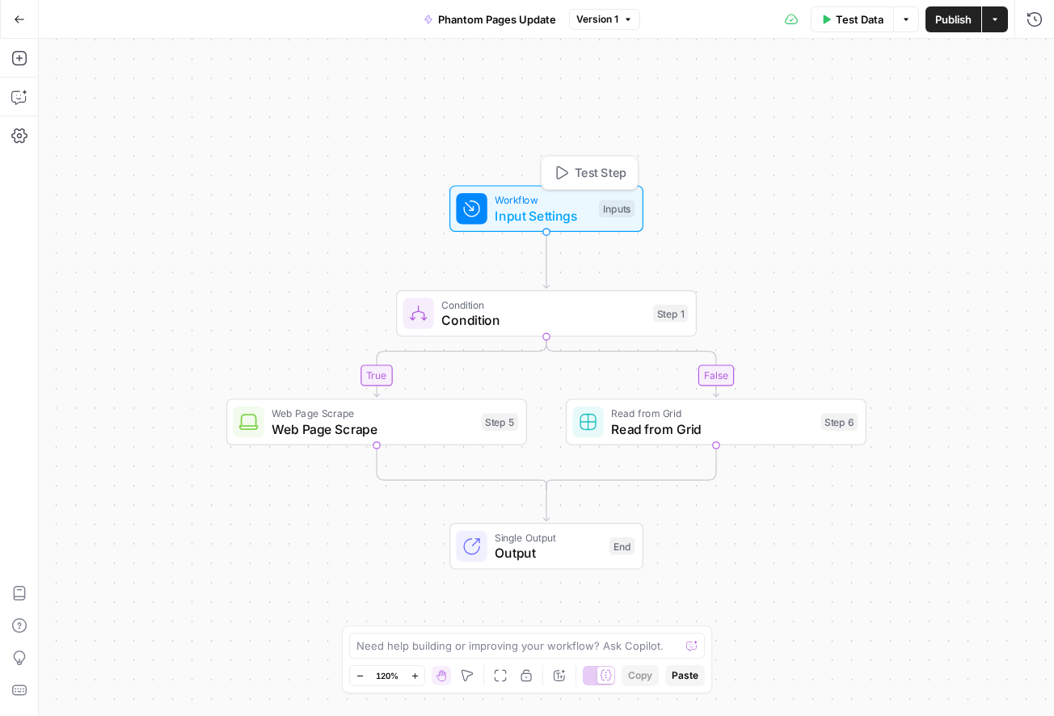
click at [503, 209] on span "Input Settings" at bounding box center [543, 215] width 96 height 19
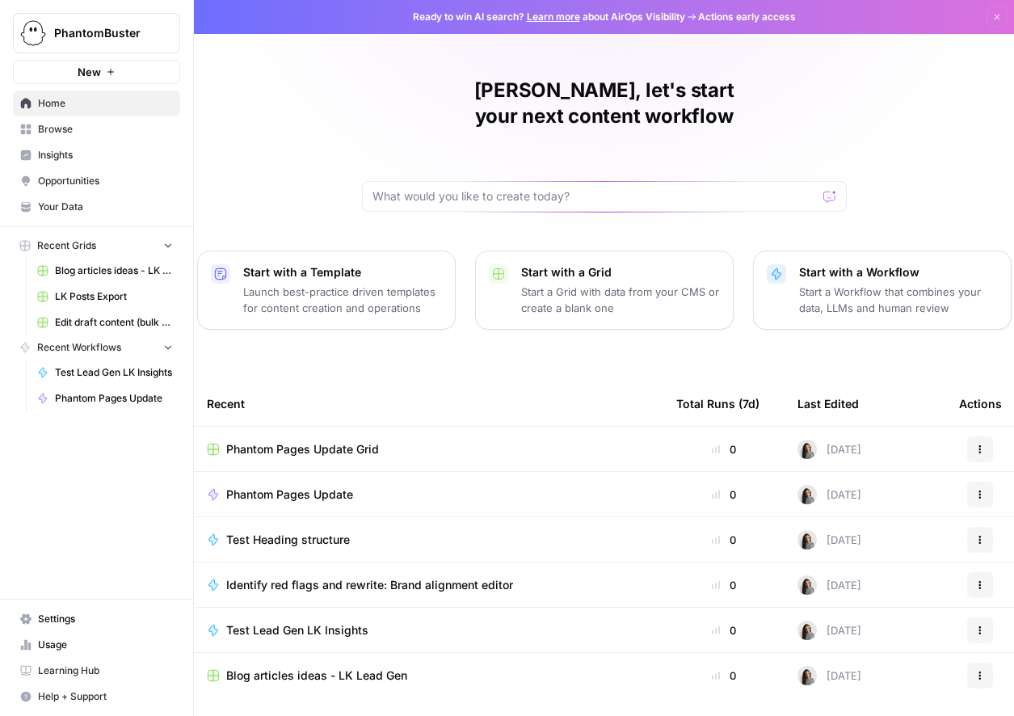
scroll to position [27, 0]
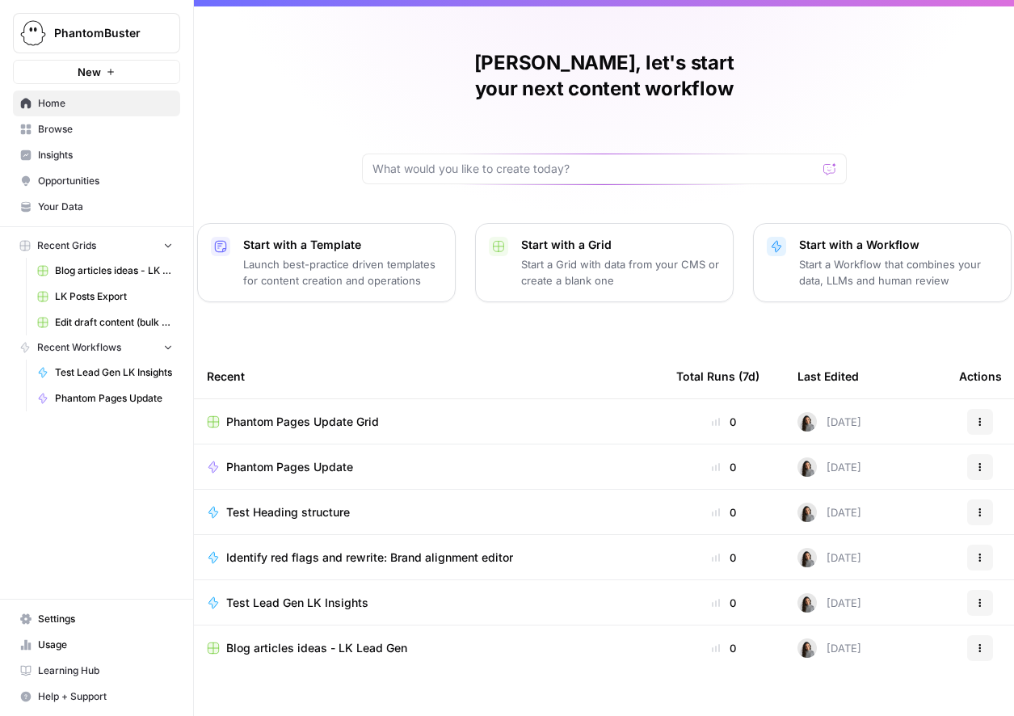
click at [62, 132] on span "Browse" at bounding box center [105, 129] width 135 height 15
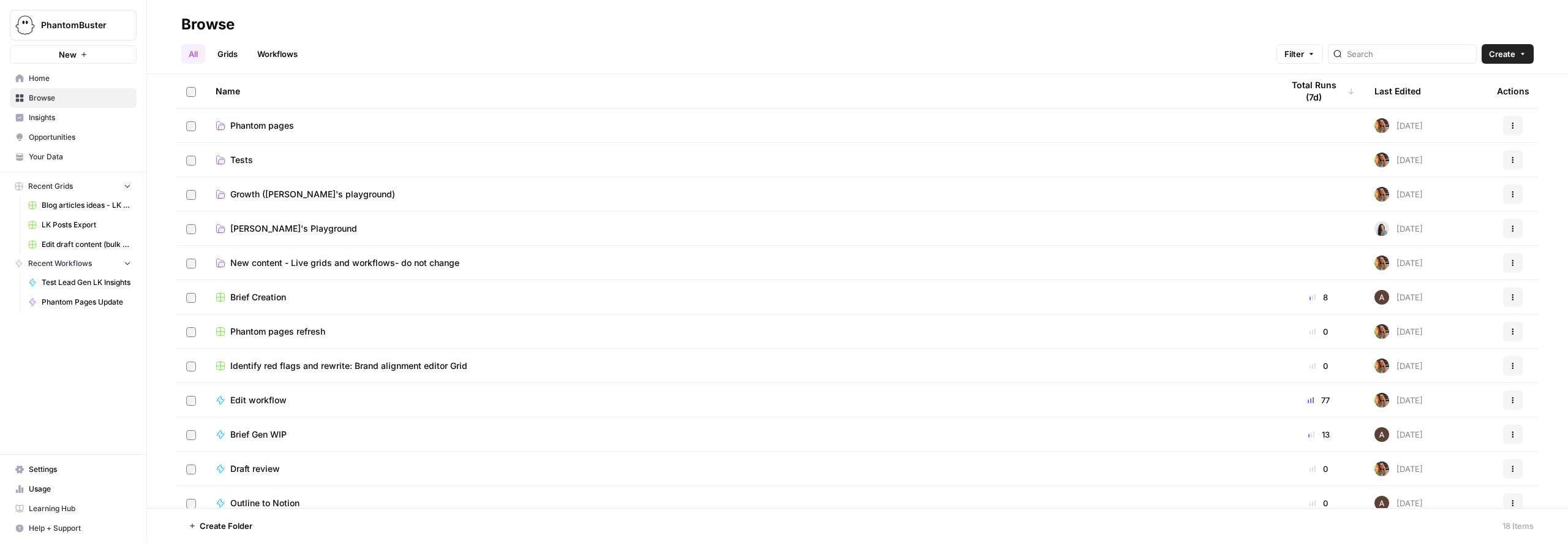
click at [228, 58] on link "Grids" at bounding box center [227, 54] width 35 height 20
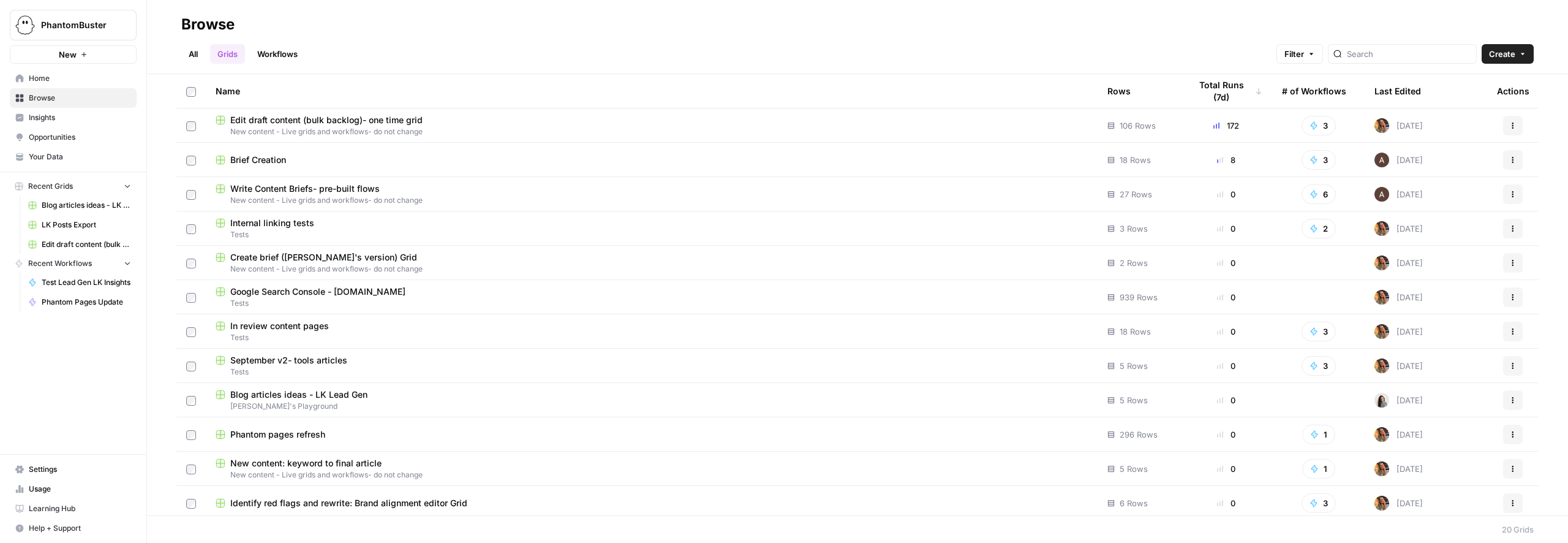
click at [464, 126] on span "New content - Live grids and workflows- do not change" at bounding box center [651, 131] width 872 height 11
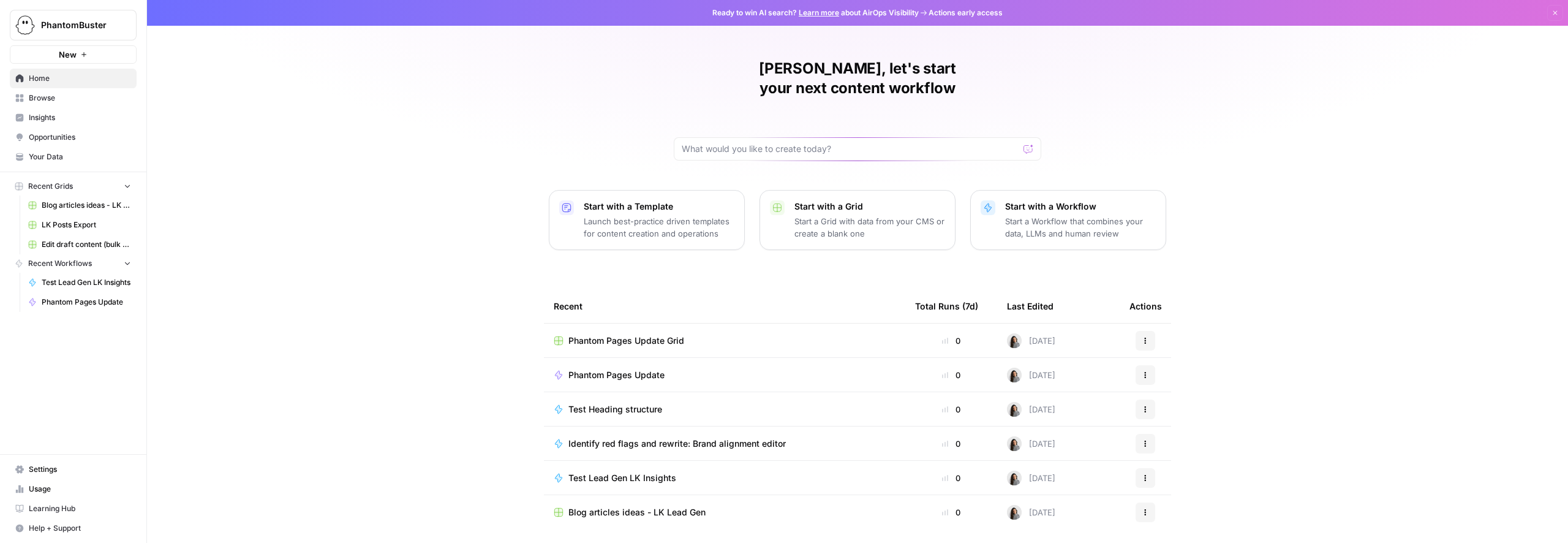
click at [48, 241] on span "Edit draft content (bulk backlog)- one time grid" at bounding box center [86, 244] width 89 height 11
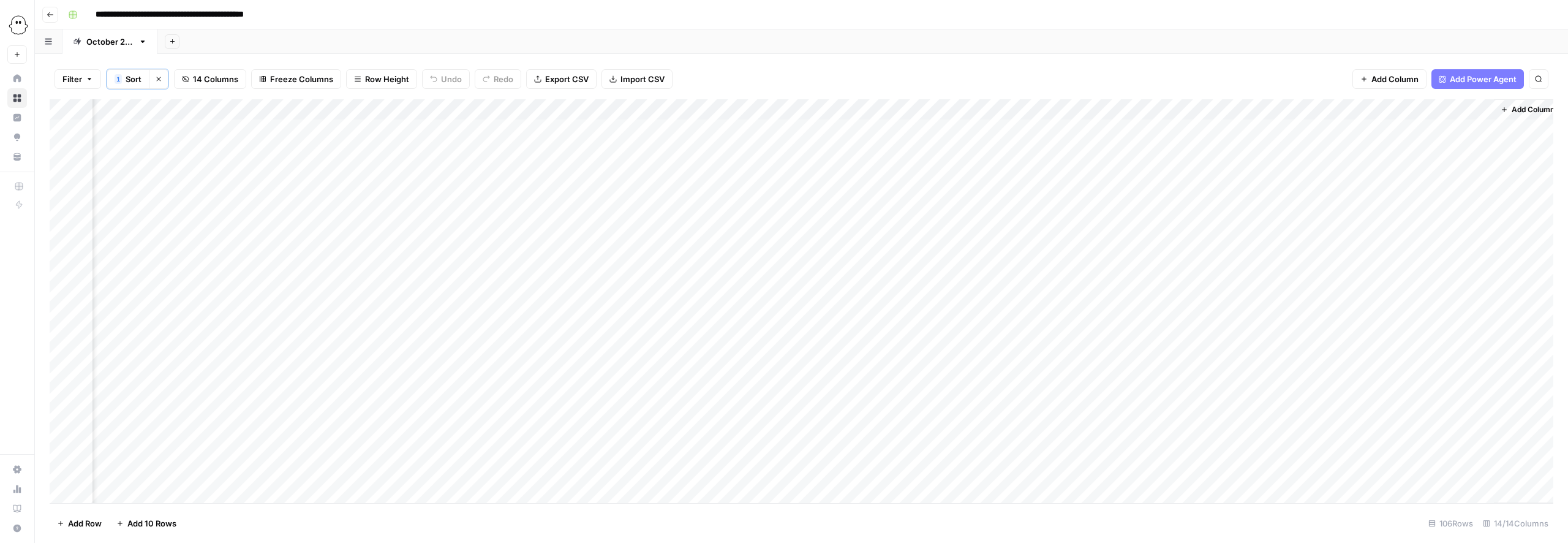
scroll to position [0, 129]
click at [1472, 130] on div "Add Column" at bounding box center [801, 301] width 1504 height 403
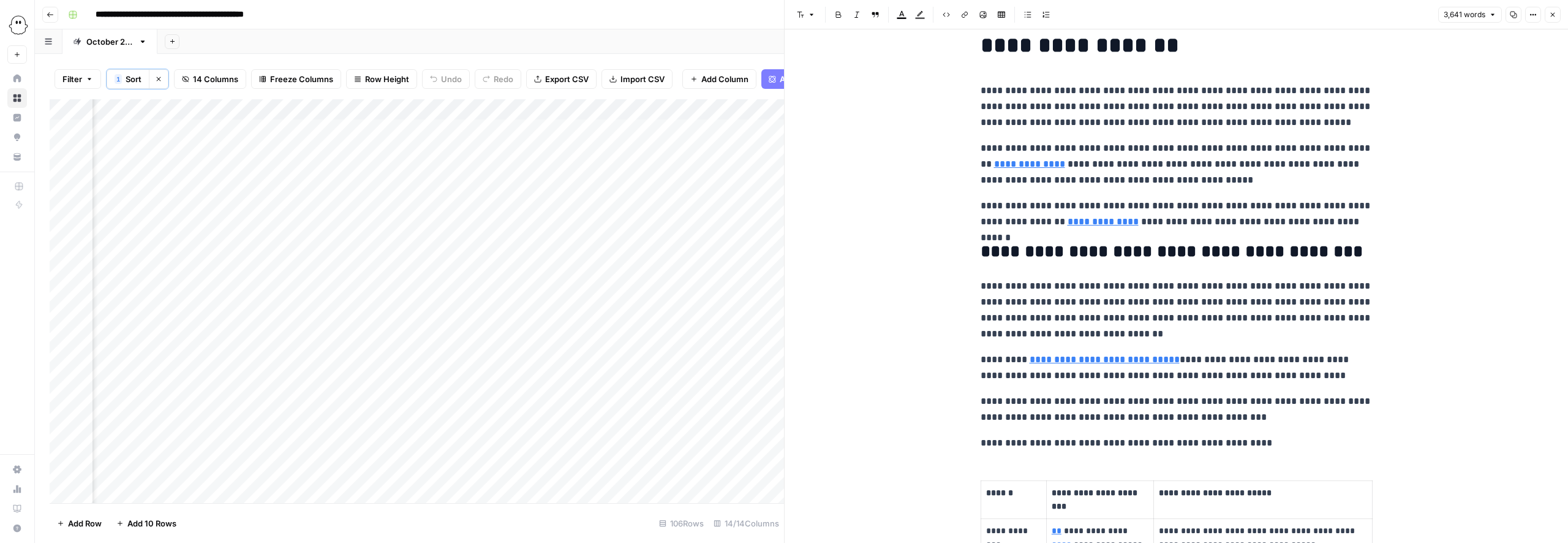
scroll to position [76, 0]
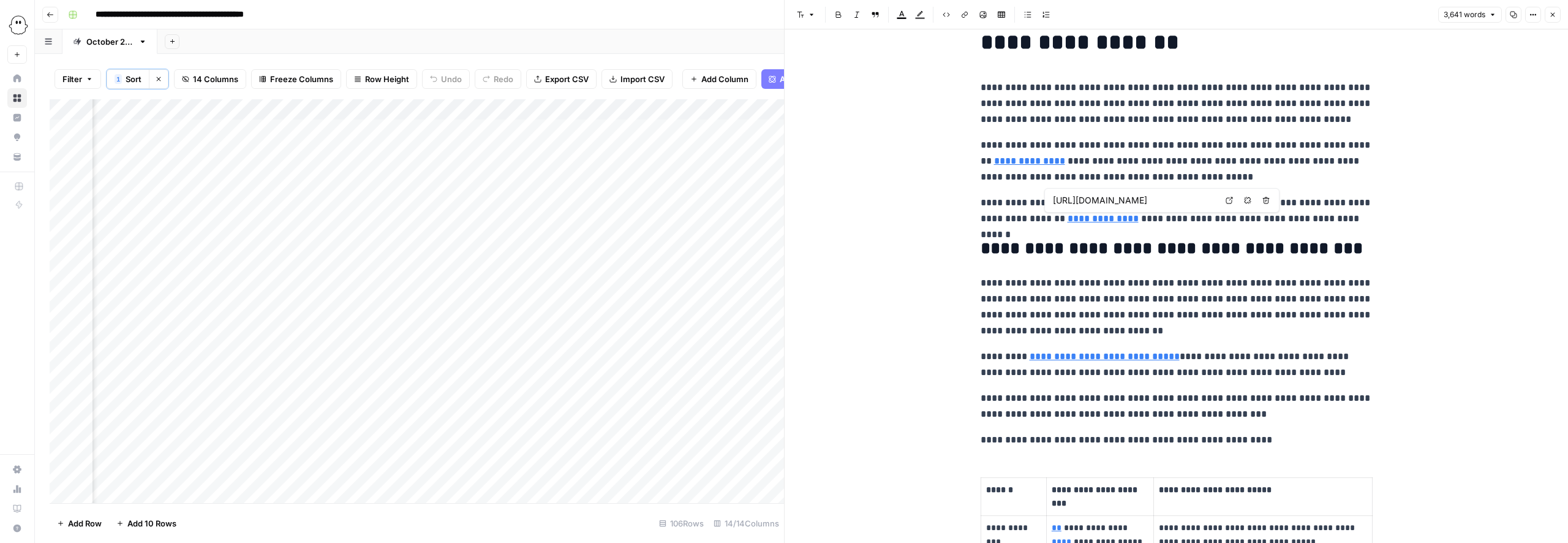
type input "[URL][DOMAIN_NAME]"
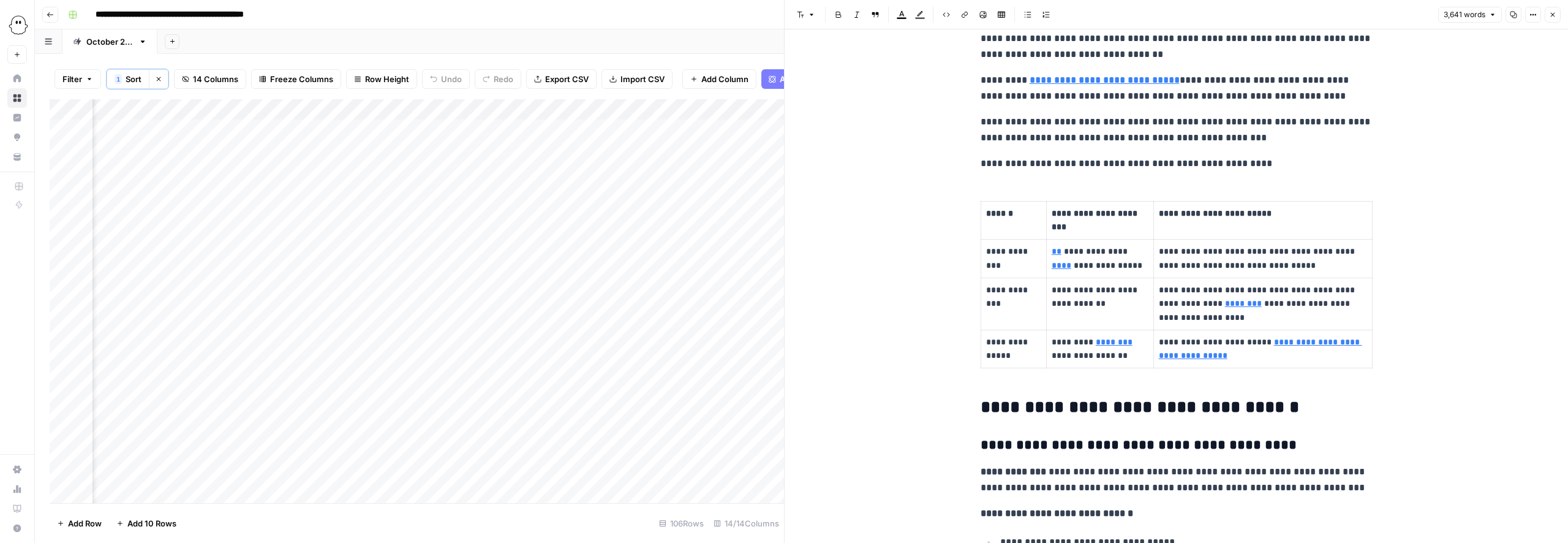
scroll to position [389, 0]
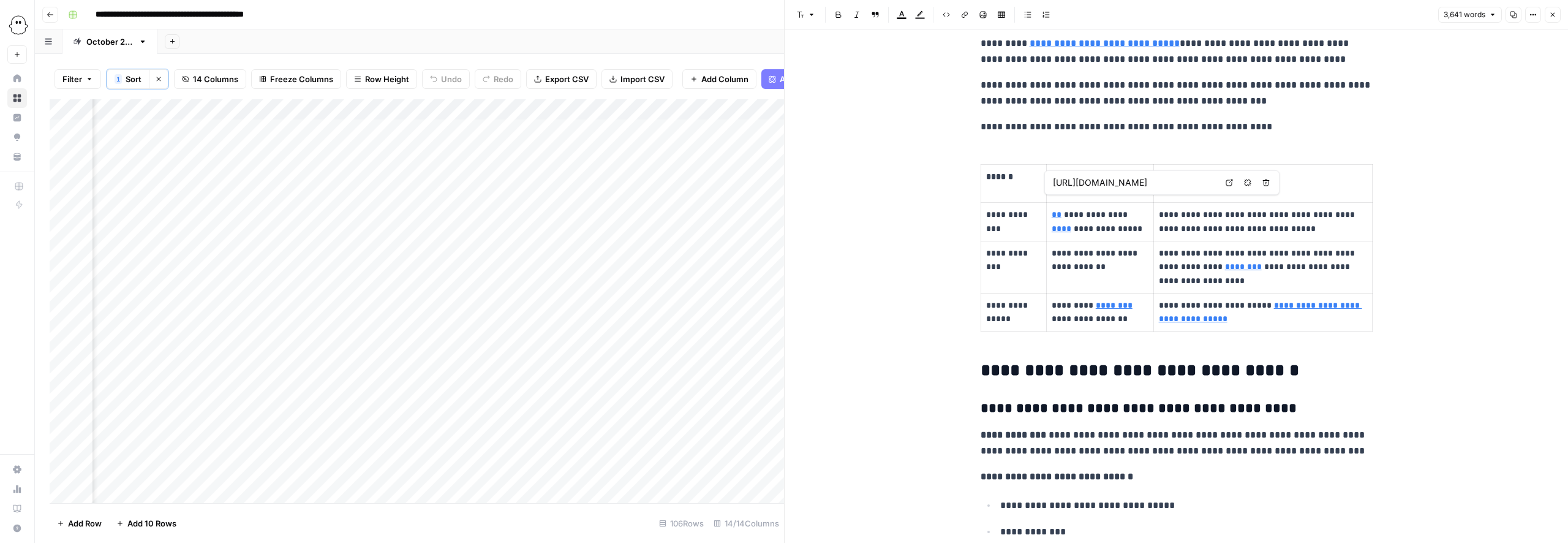
type input "[URL][DOMAIN_NAME]"
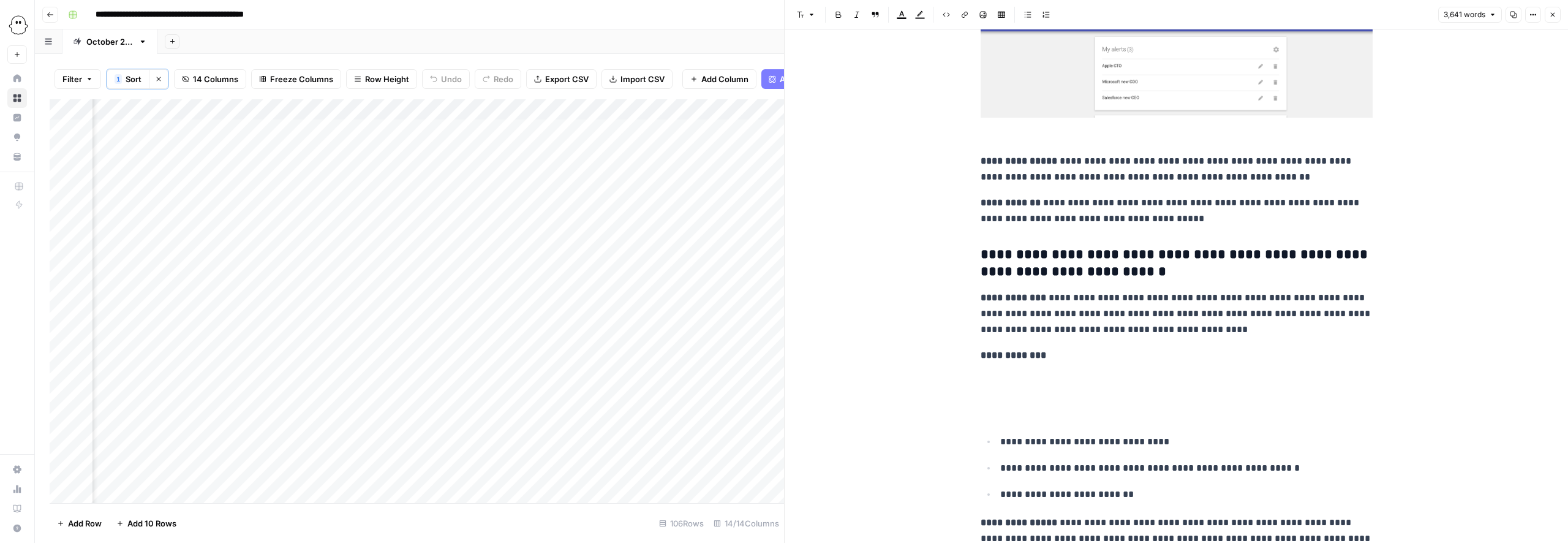
scroll to position [1056, 0]
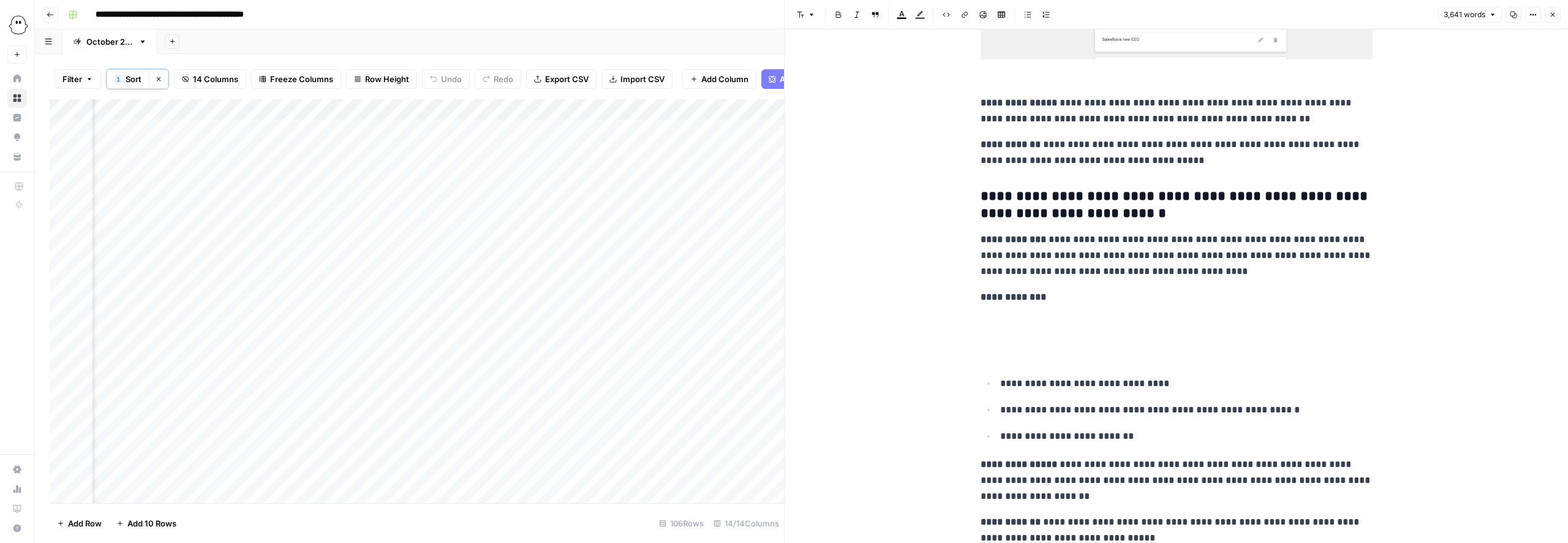
click at [1032, 332] on p at bounding box center [1176, 338] width 392 height 48
click at [1006, 340] on p at bounding box center [1176, 338] width 392 height 48
click at [1002, 347] on p at bounding box center [1176, 338] width 392 height 48
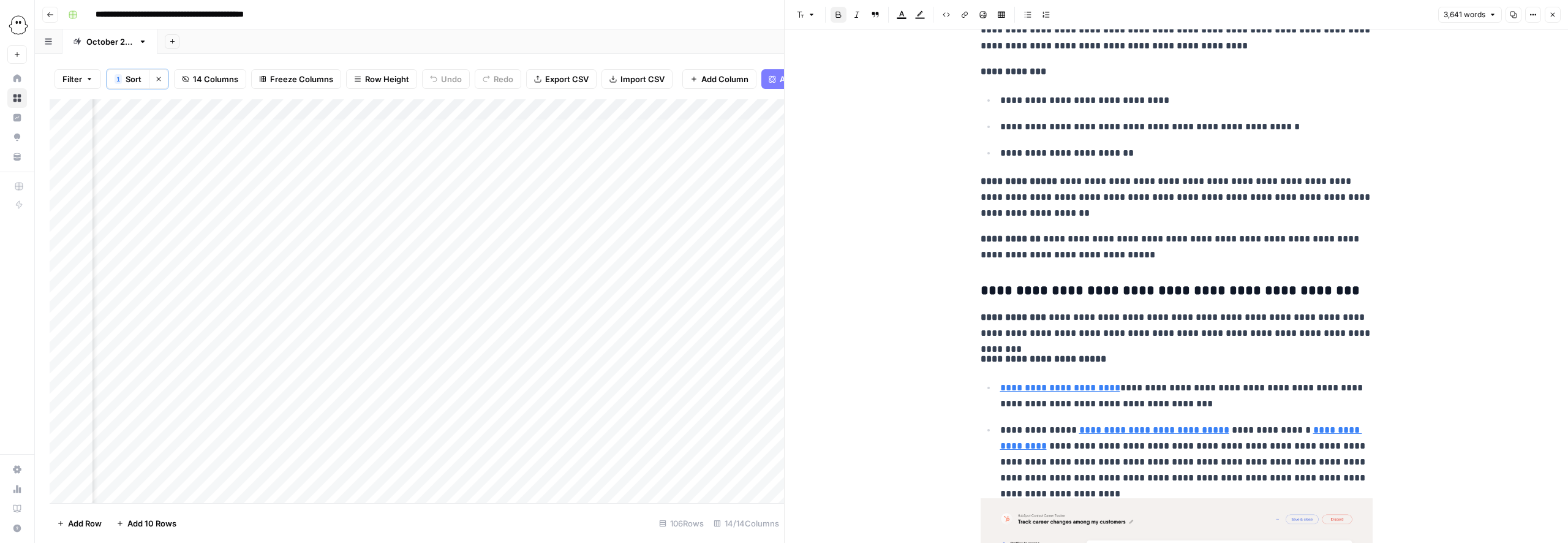
scroll to position [1304, 0]
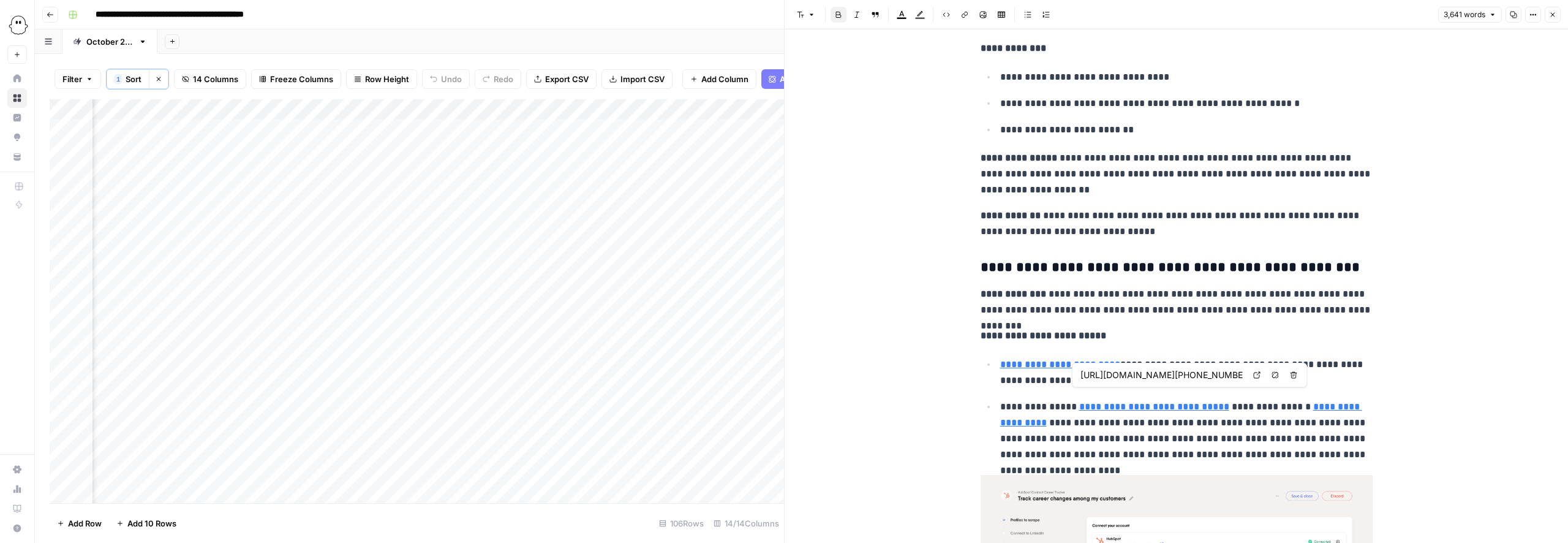
type input "[URL][DOMAIN_NAME]"
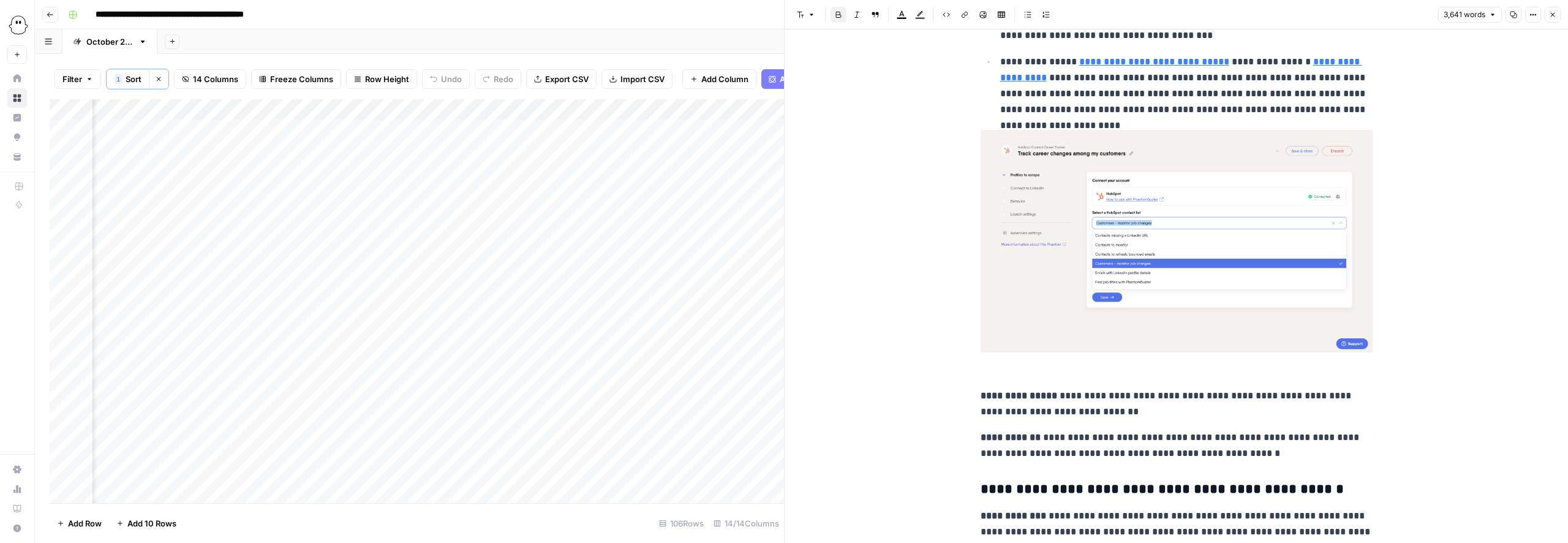
scroll to position [1653, 0]
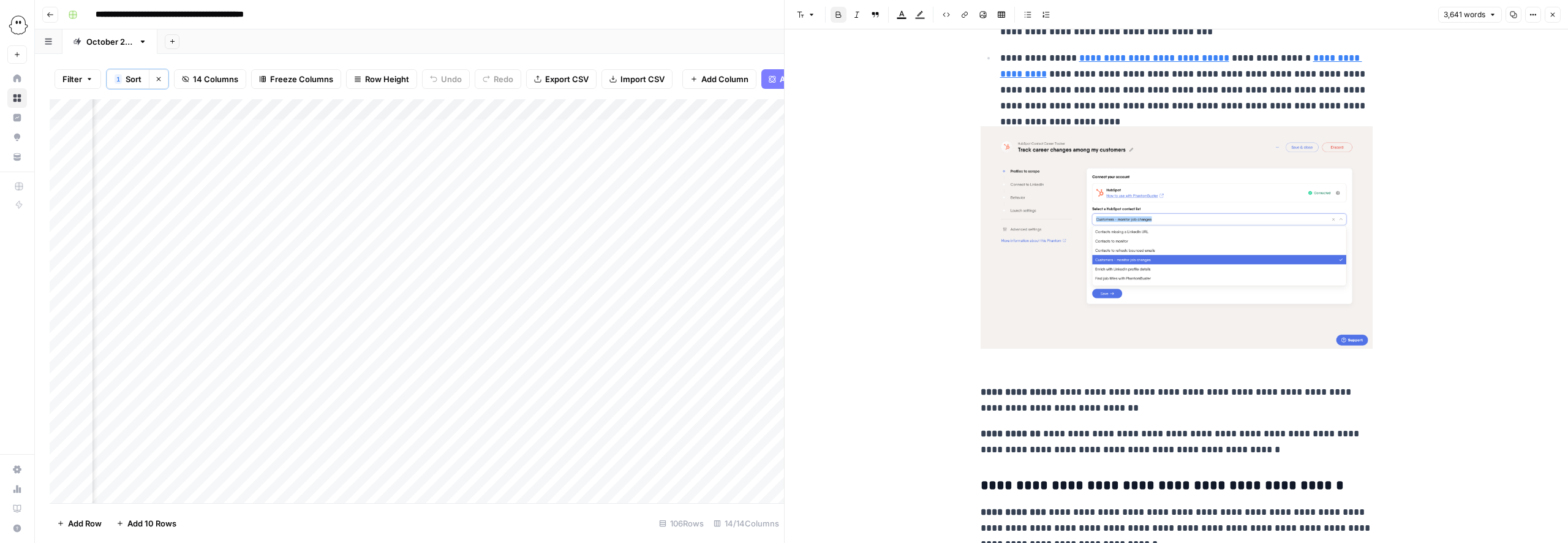
click at [1006, 356] on p at bounding box center [1176, 250] width 392 height 248
click at [981, 388] on strong "**********" at bounding box center [1019, 392] width 77 height 9
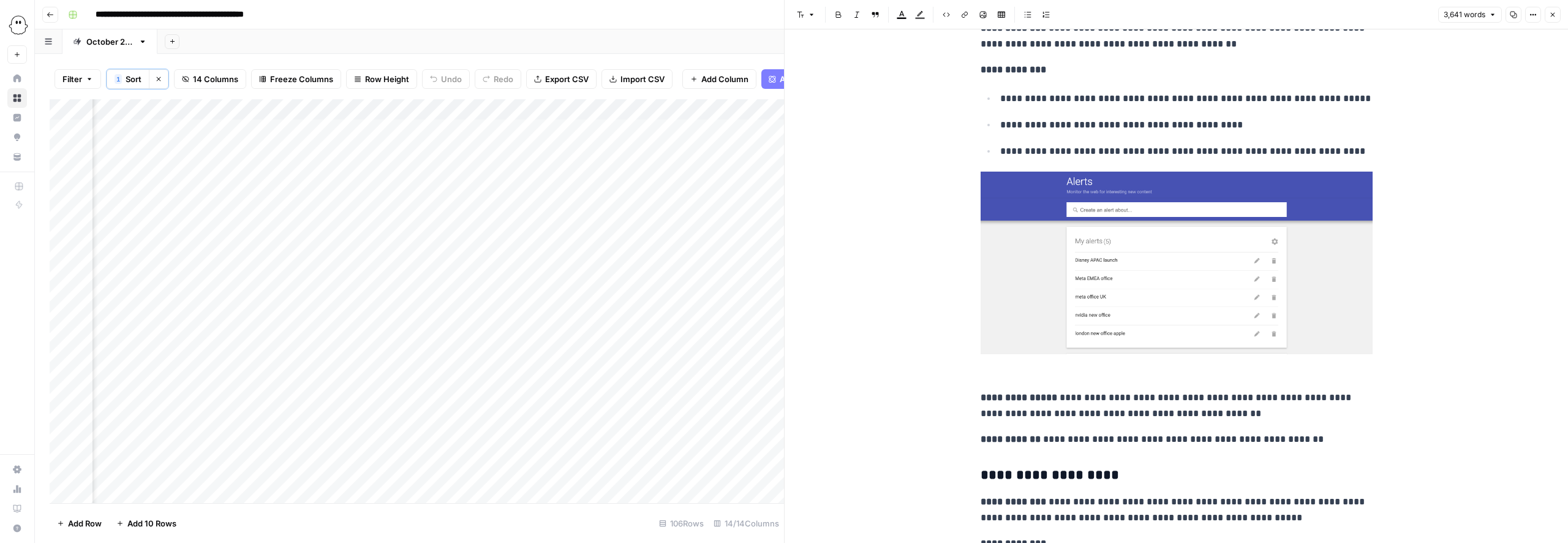
scroll to position [3264, 0]
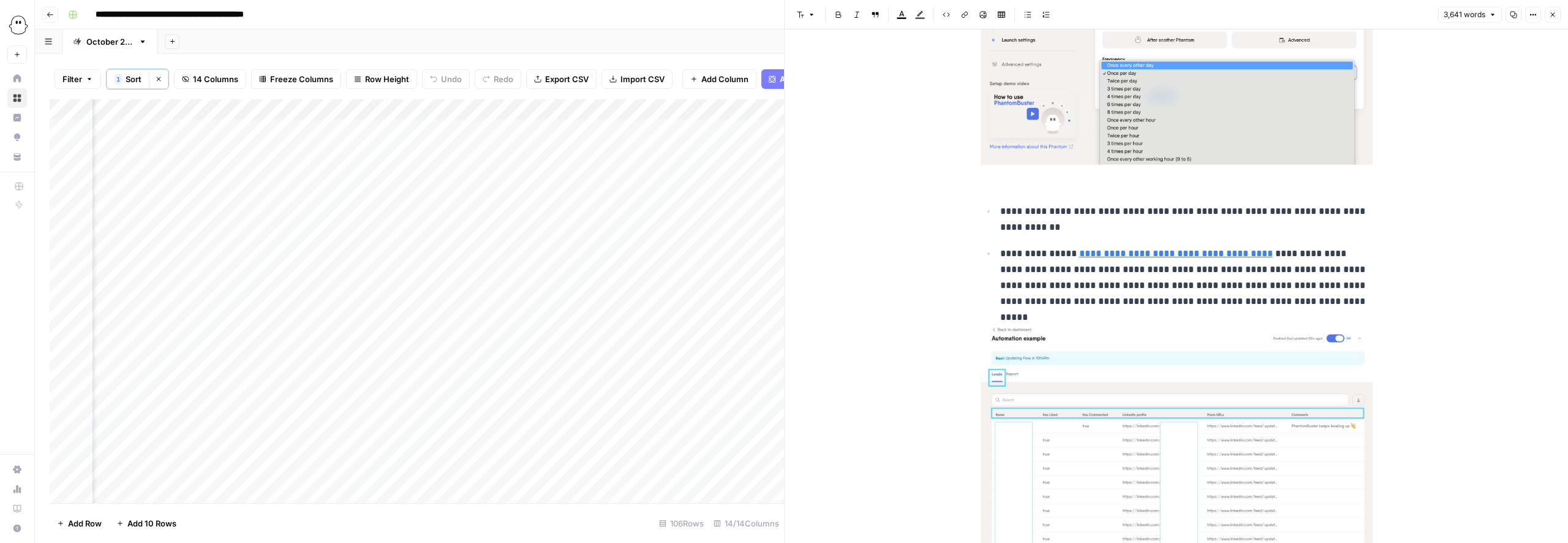
scroll to position [5797, 0]
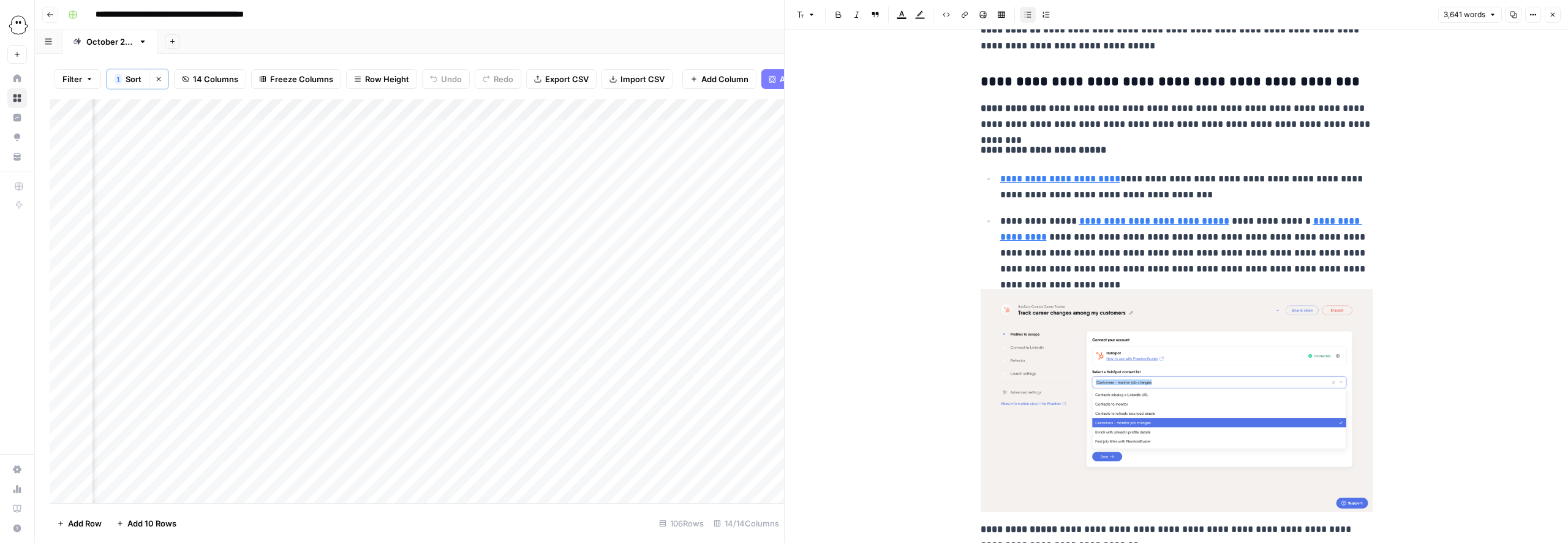
scroll to position [1508, 0]
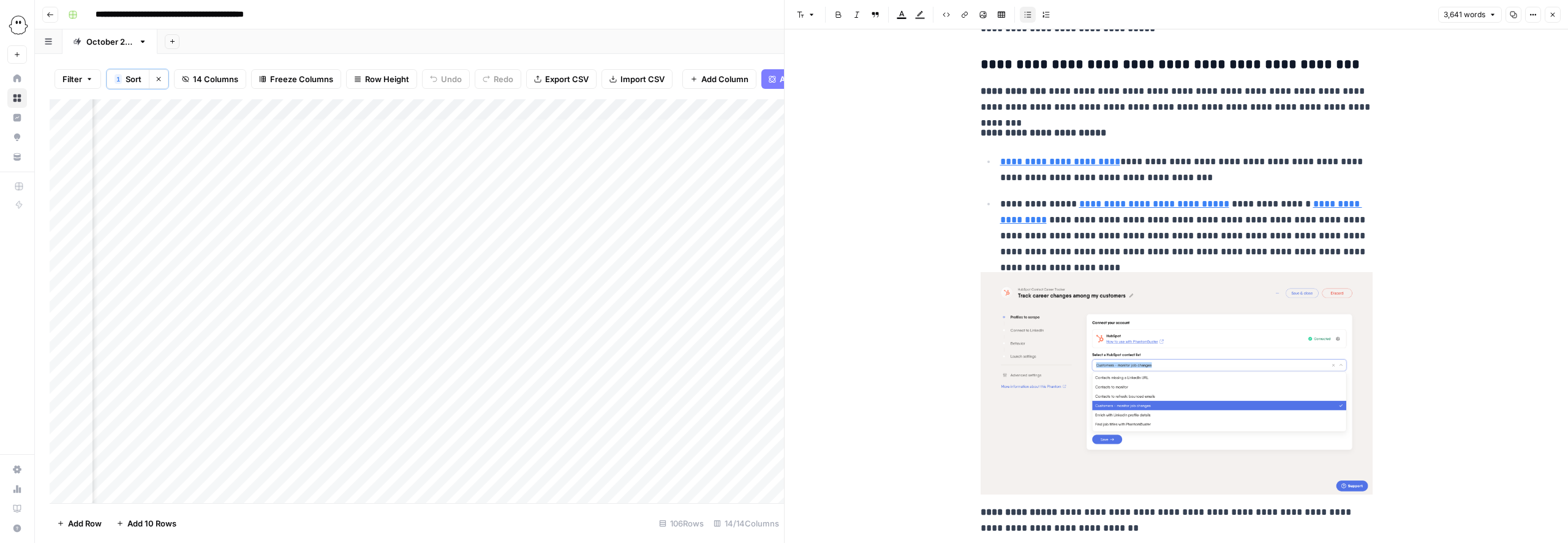
click at [1101, 224] on p "**********" at bounding box center [1186, 228] width 372 height 64
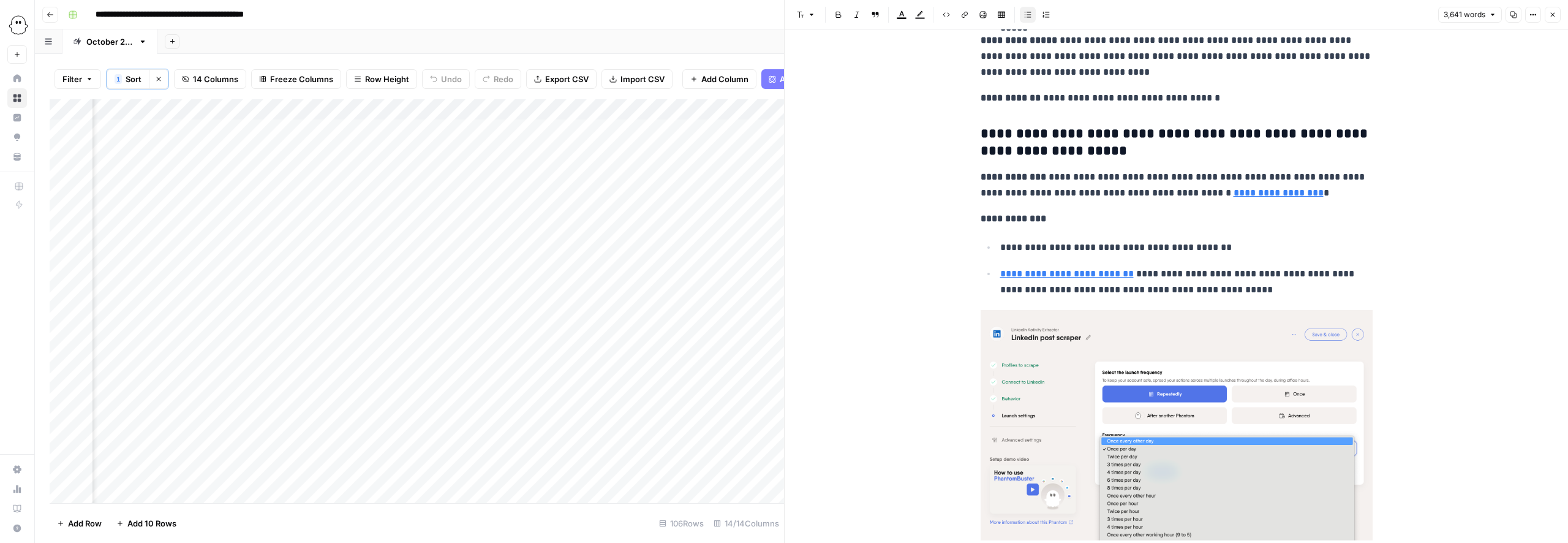
scroll to position [5444, 0]
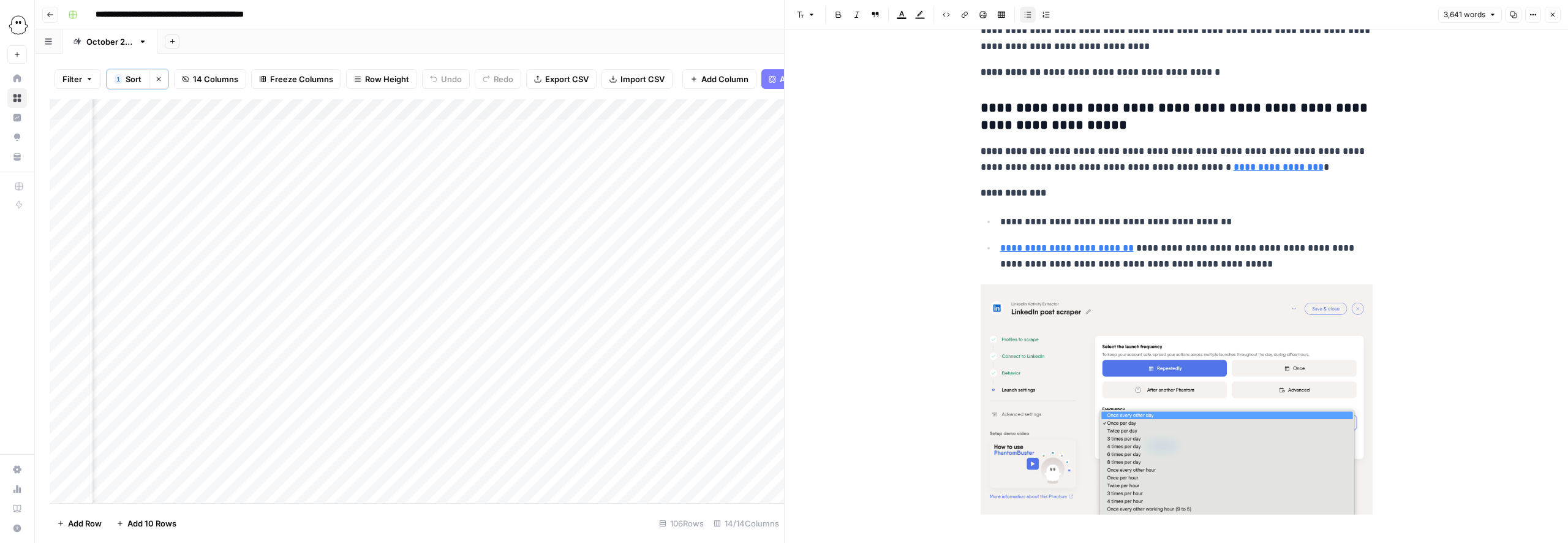
click at [1253, 244] on p "**********" at bounding box center [1186, 256] width 372 height 32
click at [1228, 240] on p "**********" at bounding box center [1186, 256] width 372 height 32
click at [1265, 240] on p "**********" at bounding box center [1186, 256] width 372 height 32
click at [1259, 240] on p "**********" at bounding box center [1186, 256] width 372 height 32
click at [1257, 240] on p "**********" at bounding box center [1186, 256] width 372 height 32
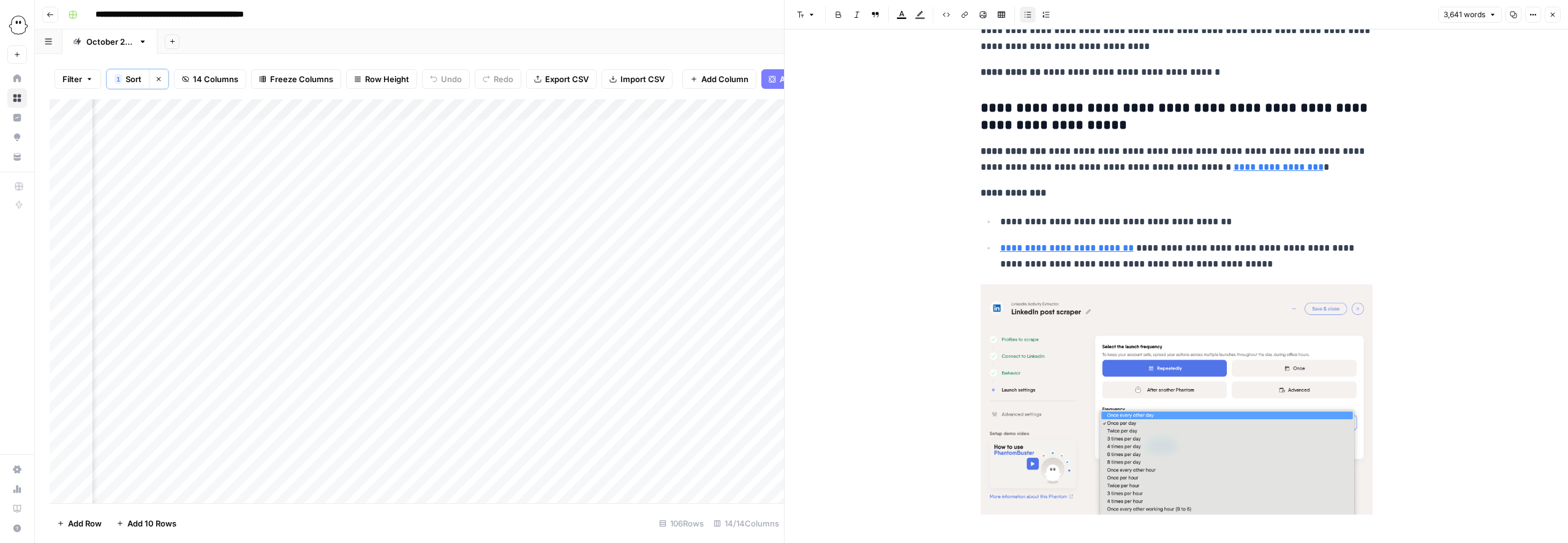
click at [1257, 240] on p "**********" at bounding box center [1186, 256] width 372 height 32
click at [1255, 240] on p "**********" at bounding box center [1186, 256] width 372 height 32
drag, startPoint x: 1246, startPoint y: 237, endPoint x: 1360, endPoint y: 235, distance: 114.0
click at [1360, 240] on p "**********" at bounding box center [1186, 256] width 372 height 32
click at [1324, 240] on p "**********" at bounding box center [1186, 256] width 372 height 32
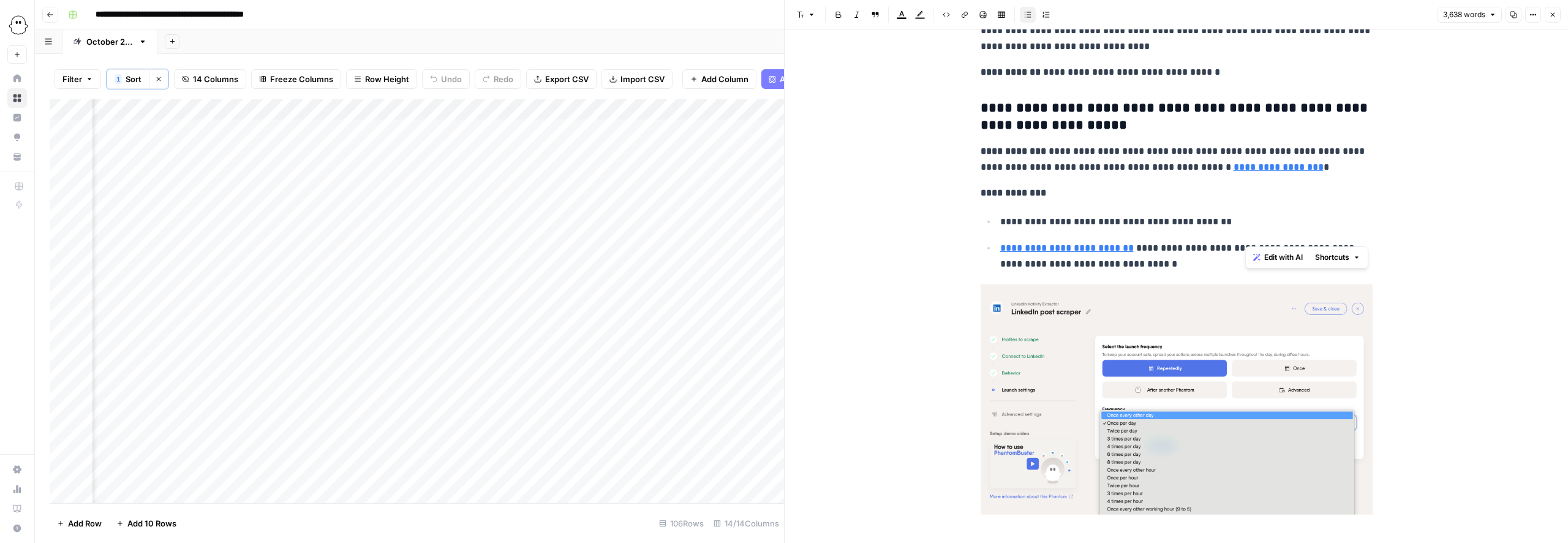
drag, startPoint x: 1303, startPoint y: 236, endPoint x: 1361, endPoint y: 234, distance: 58.0
click at [1361, 240] on p "**********" at bounding box center [1186, 256] width 372 height 32
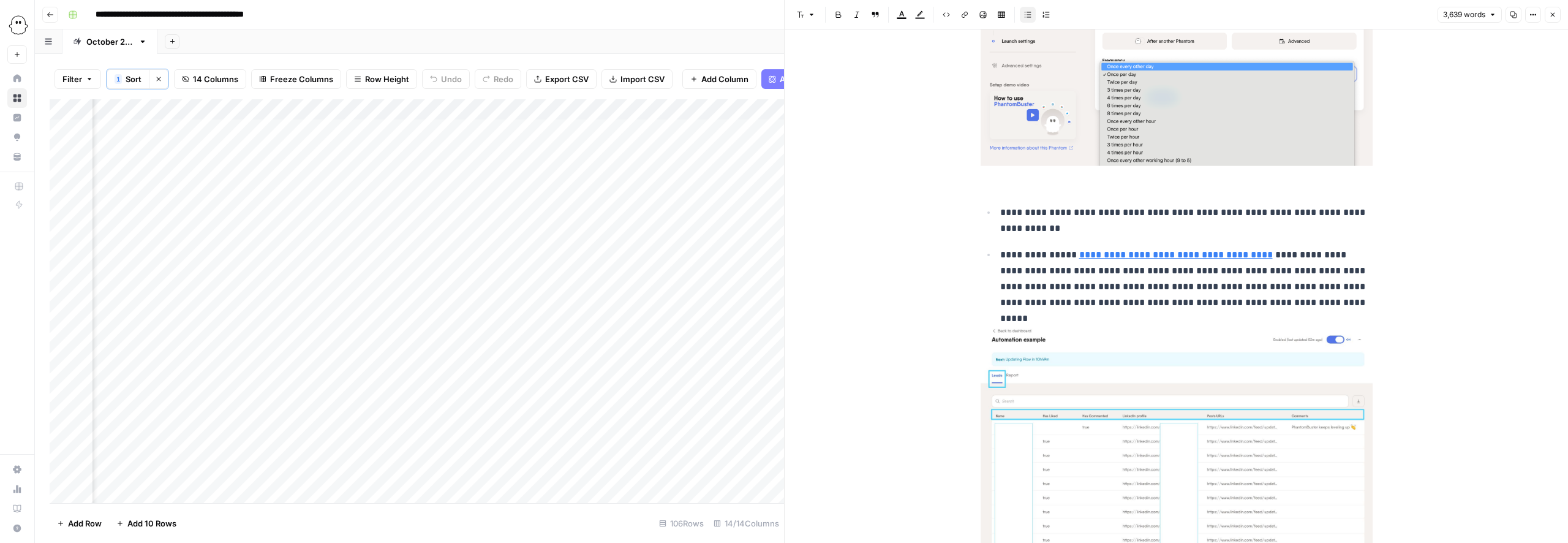
scroll to position [5796, 0]
click at [1091, 266] on p "**********" at bounding box center [1186, 276] width 372 height 64
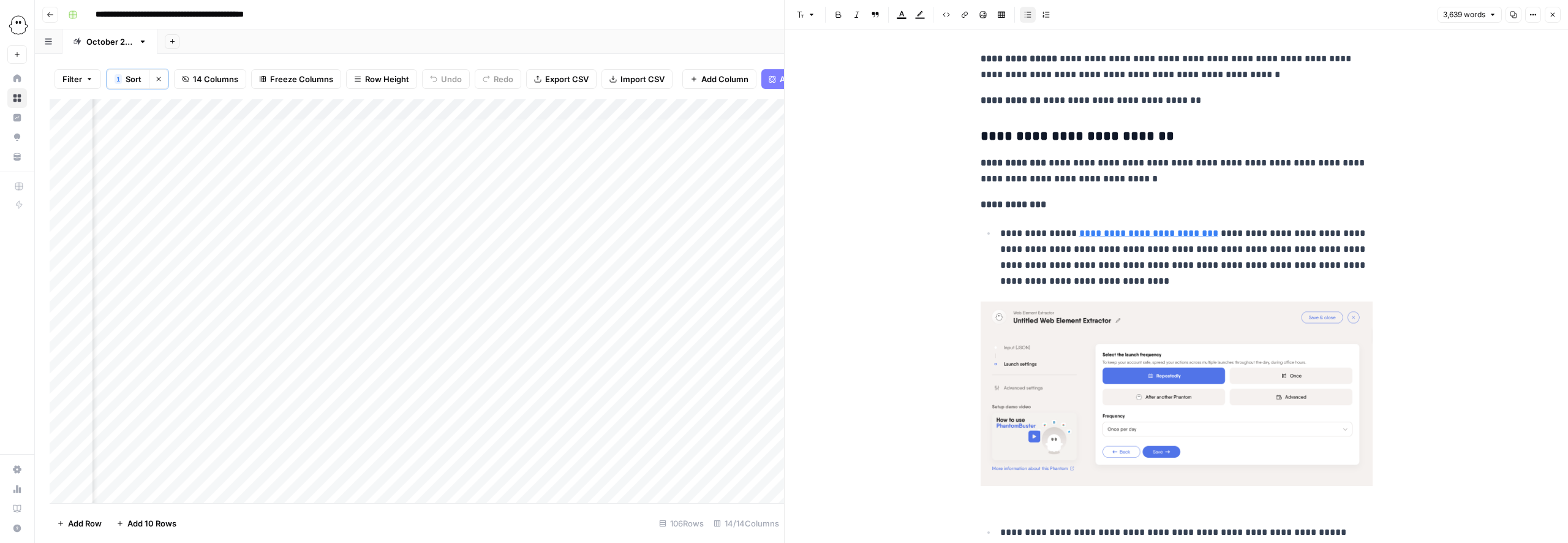
scroll to position [6373, 0]
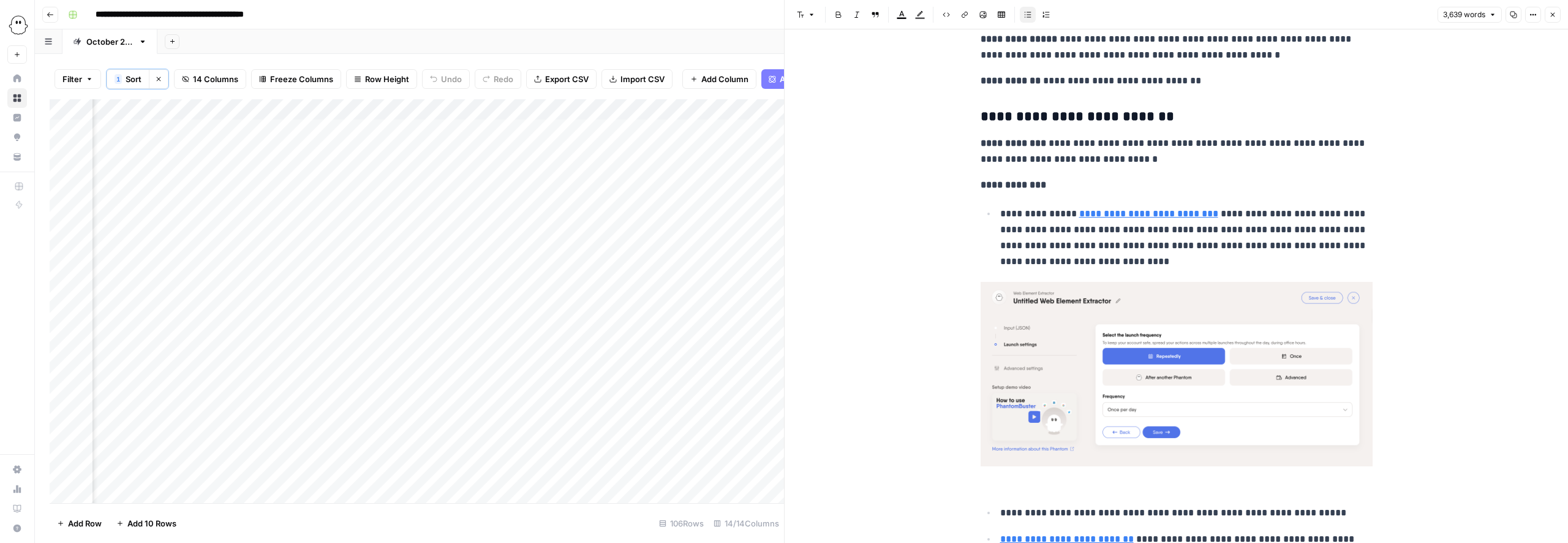
click at [1098, 312] on img at bounding box center [1176, 374] width 392 height 184
click at [1070, 224] on p "**********" at bounding box center [1186, 237] width 372 height 64
click at [1147, 316] on img at bounding box center [1176, 374] width 392 height 184
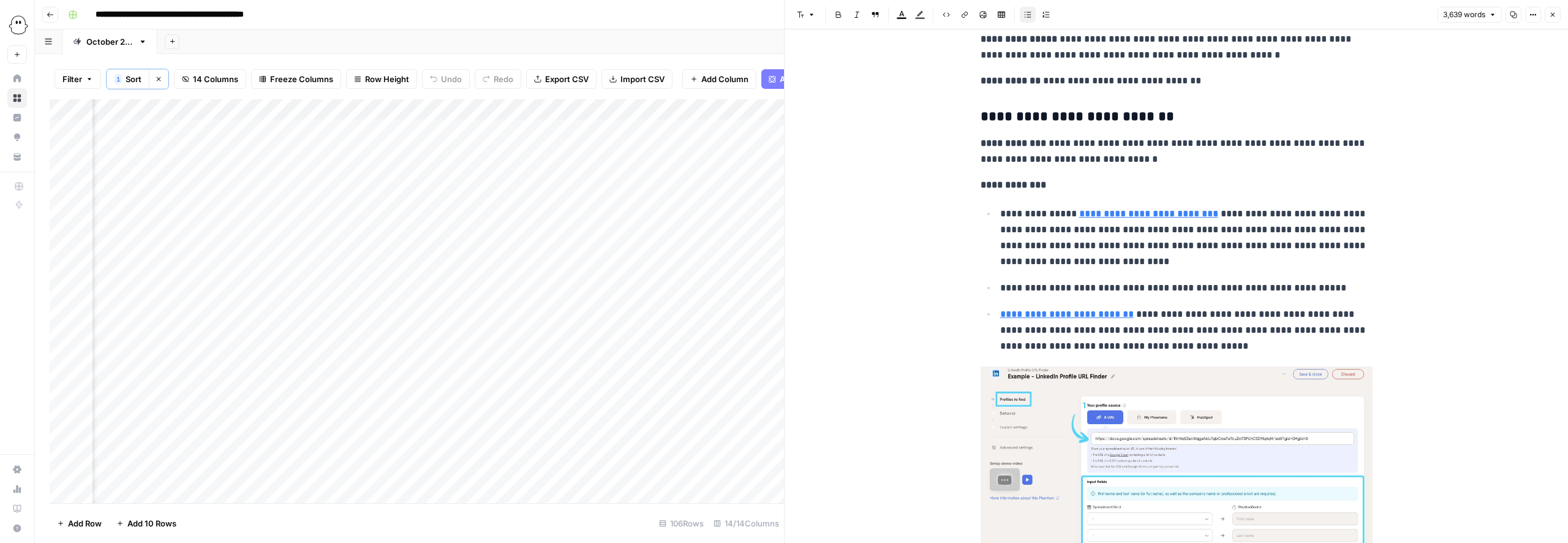
scroll to position [6388, 0]
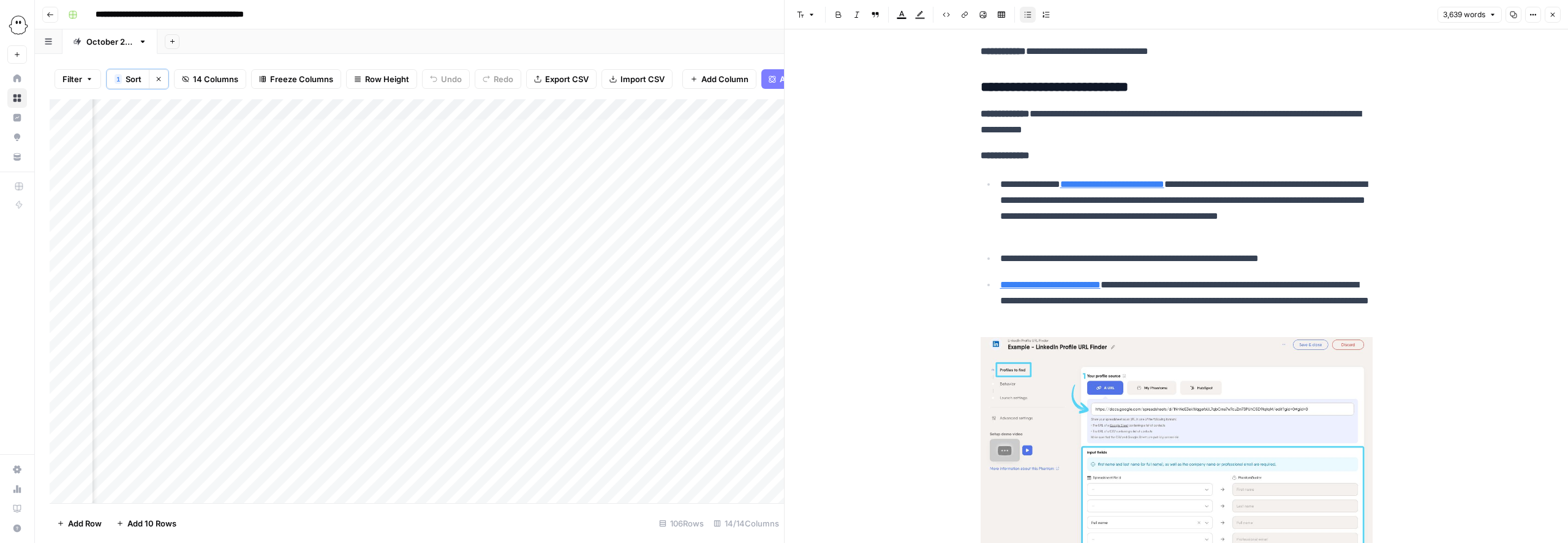
click at [1201, 310] on p "**********" at bounding box center [1186, 300] width 372 height 48
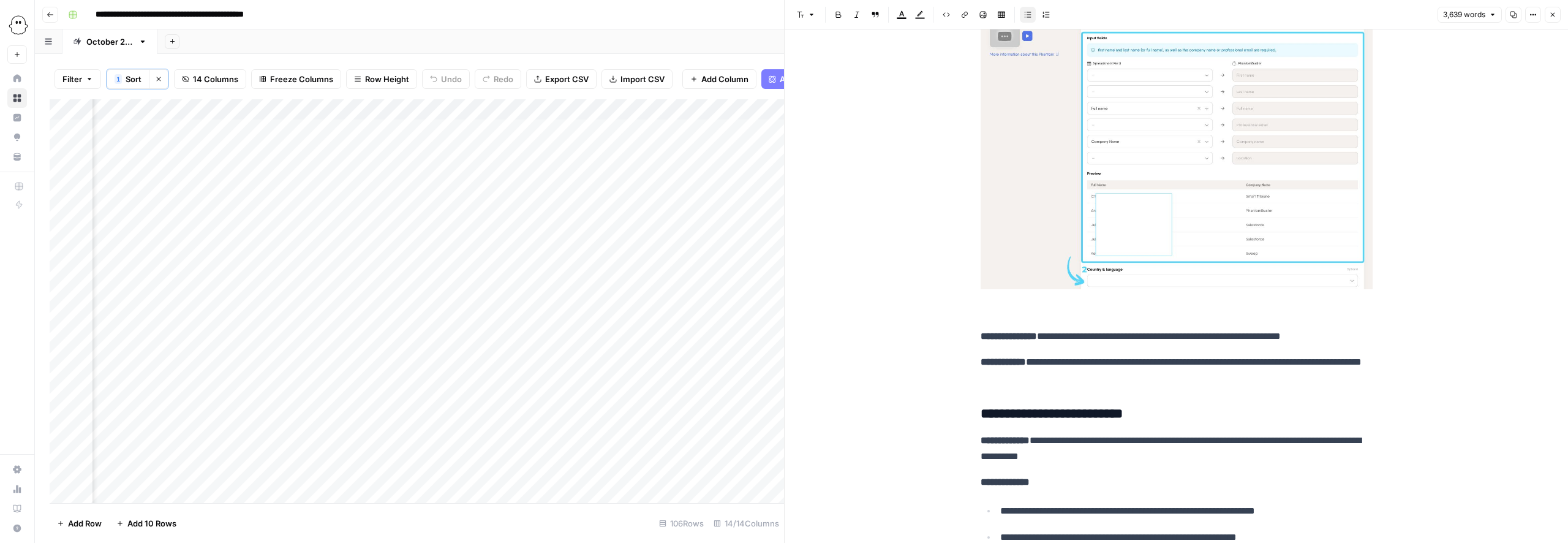
scroll to position [6803, 0]
click at [1002, 315] on p at bounding box center [1176, 120] width 392 height 396
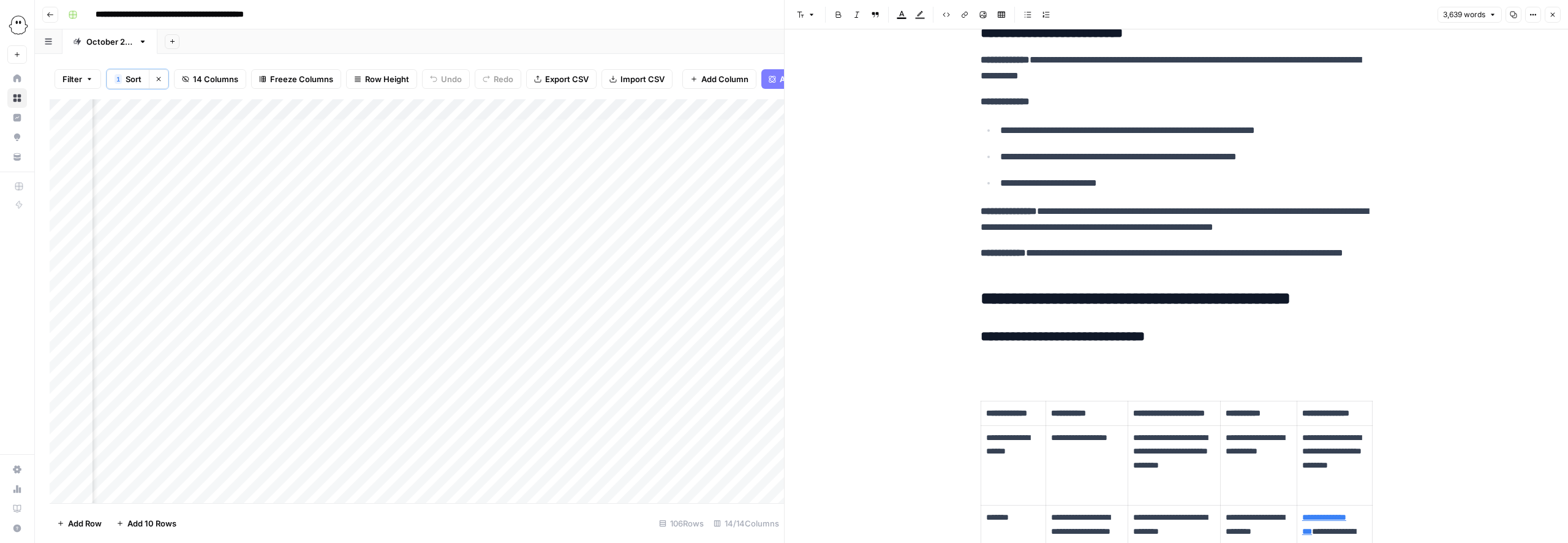
scroll to position [7167, 0]
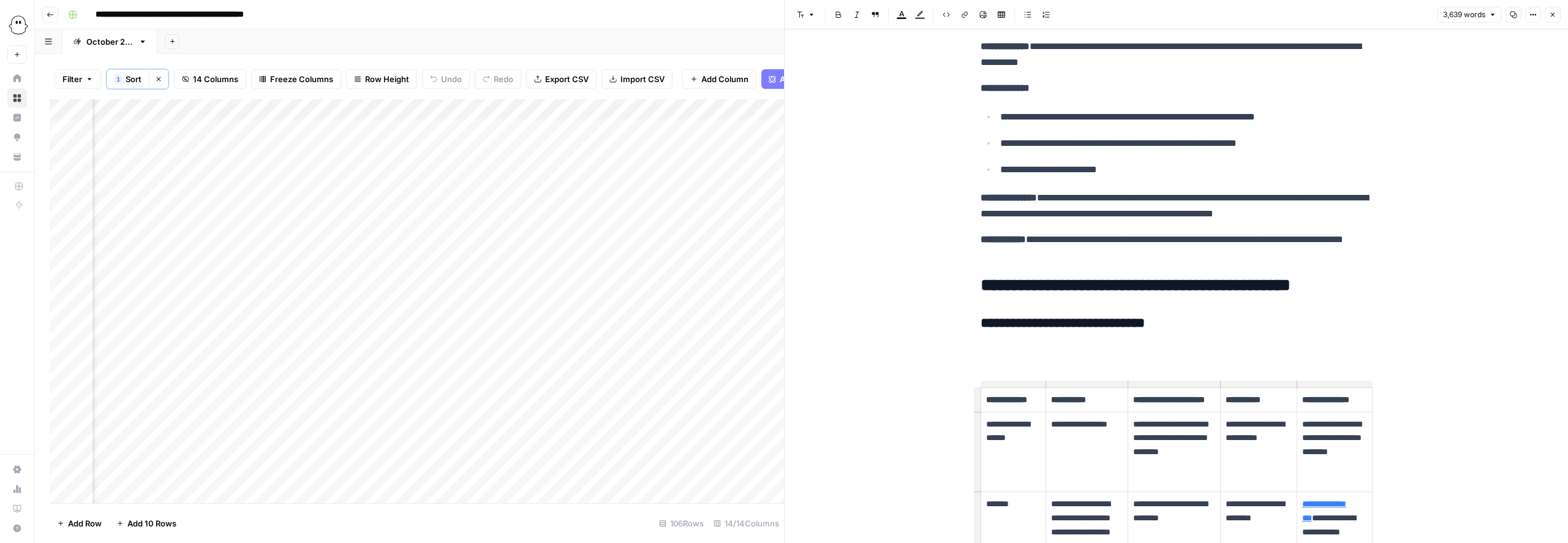
click at [1002, 350] on p at bounding box center [1176, 349] width 392 height 16
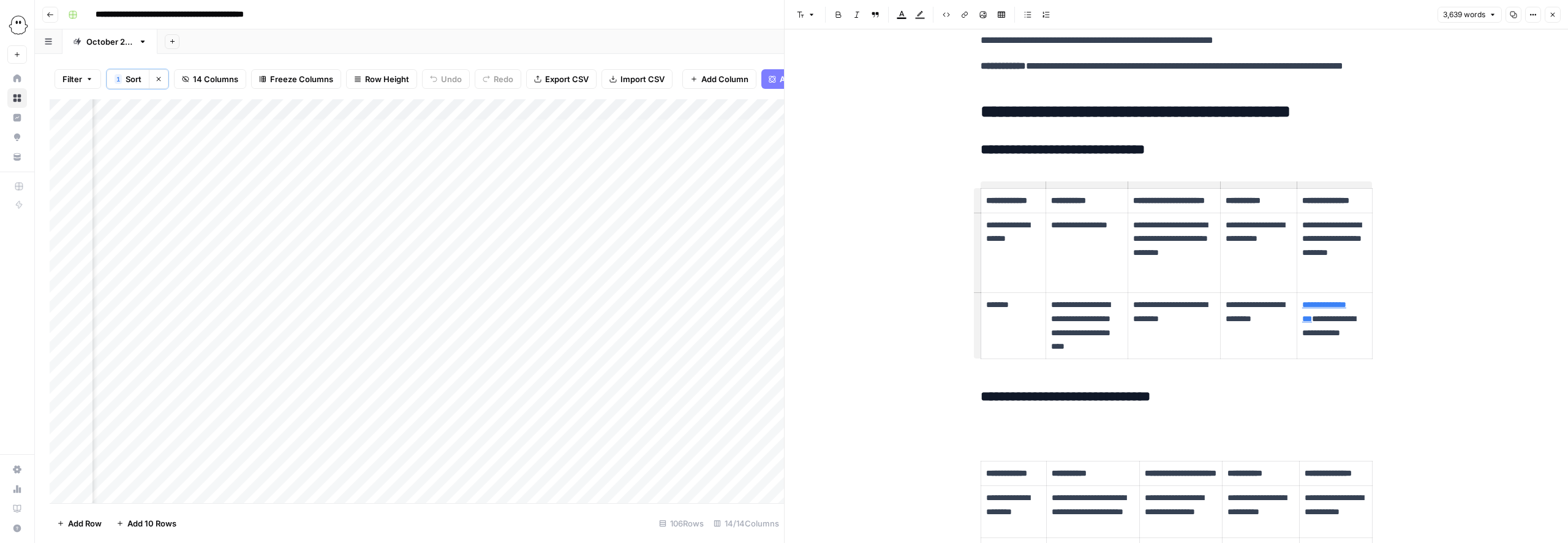
scroll to position [7356, 0]
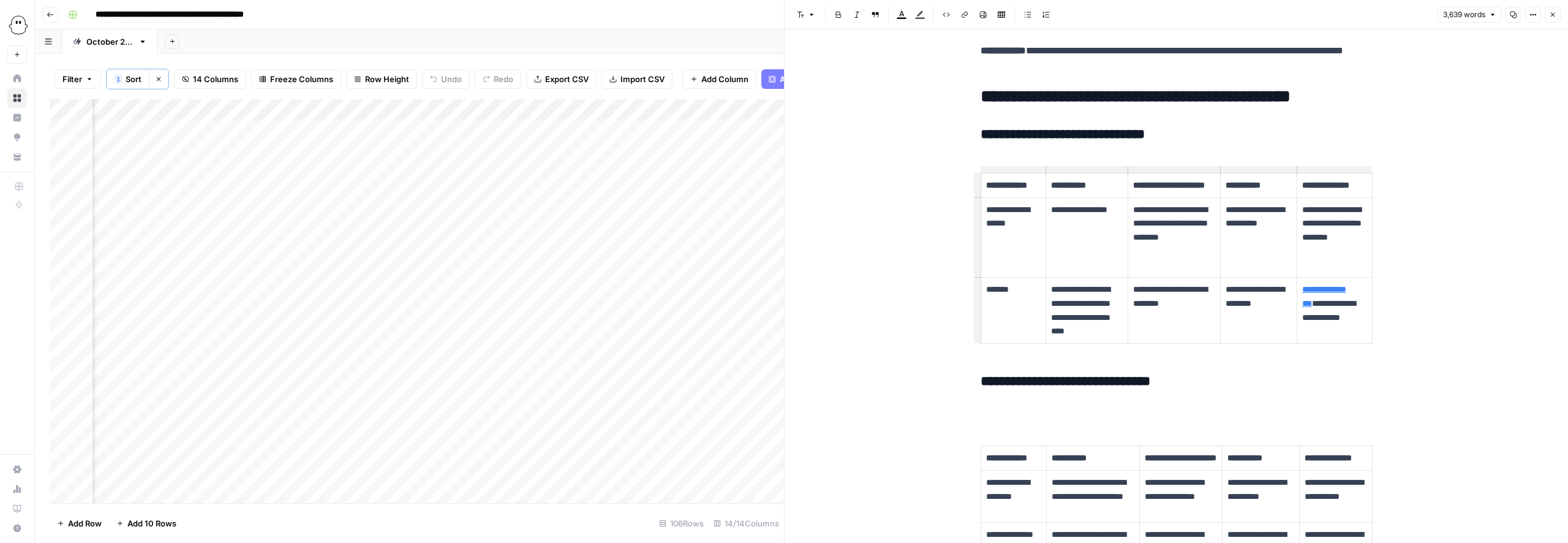
click at [987, 416] on p at bounding box center [1176, 408] width 392 height 16
click at [1009, 416] on p at bounding box center [1176, 408] width 392 height 16
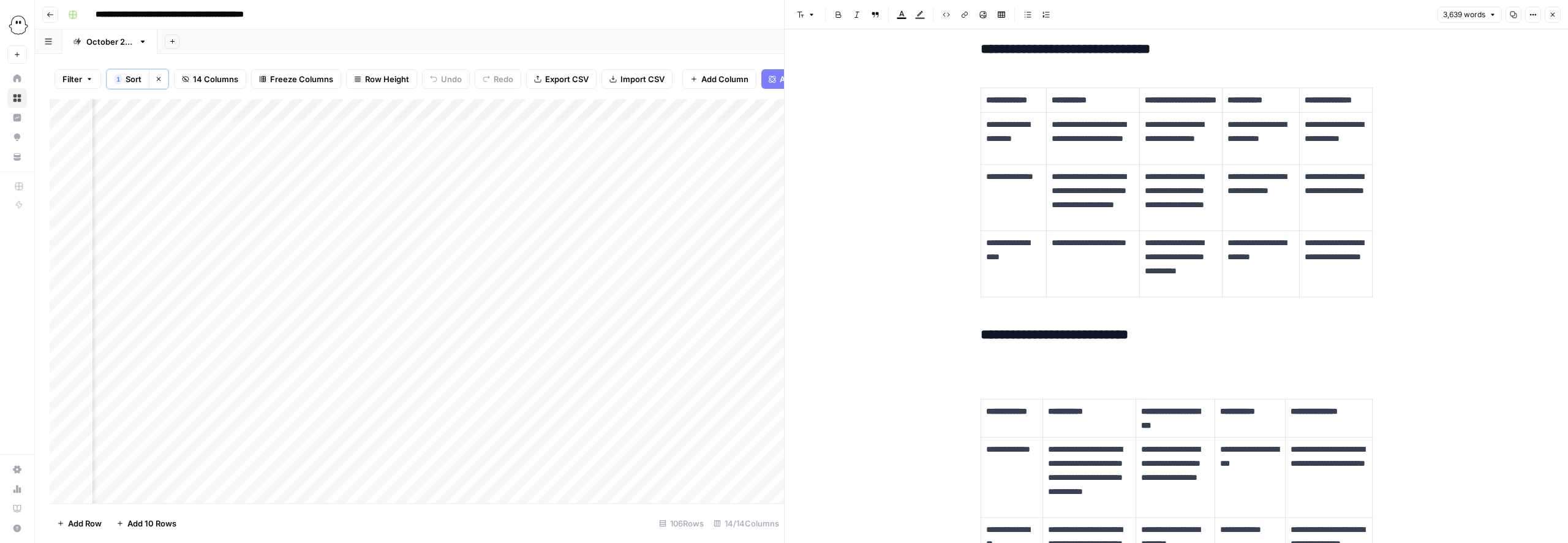
scroll to position [7701, 0]
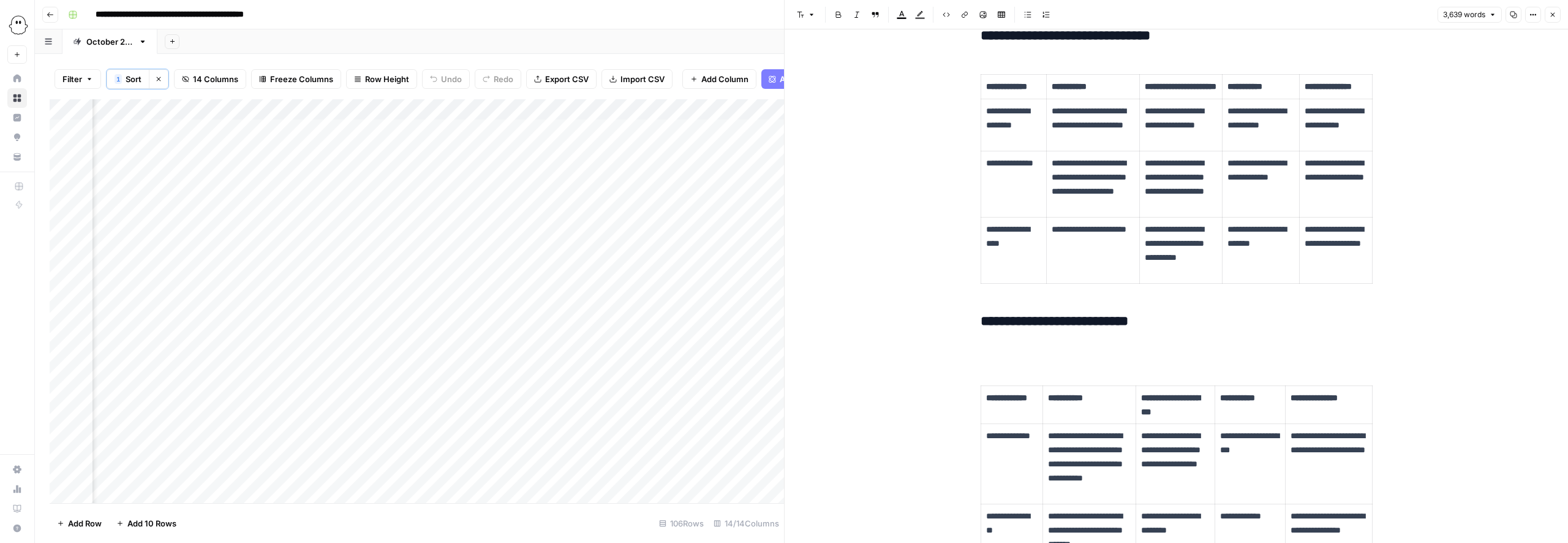
click at [997, 356] on p at bounding box center [1176, 347] width 392 height 16
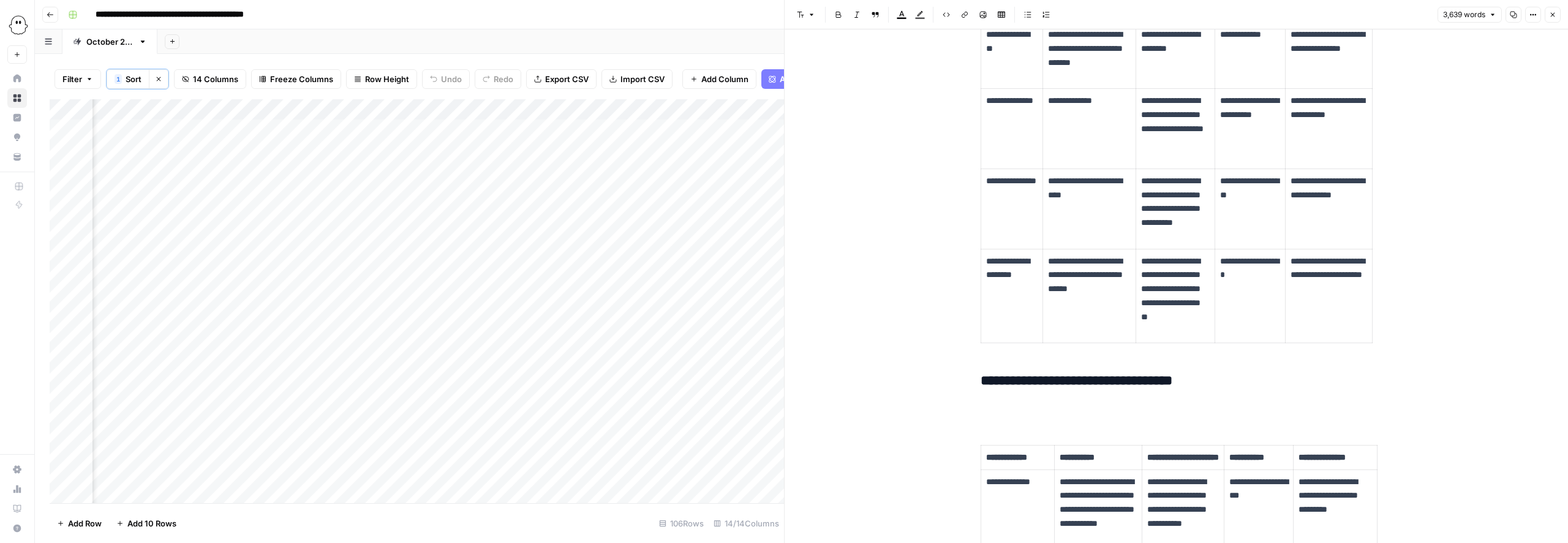
scroll to position [8167, 0]
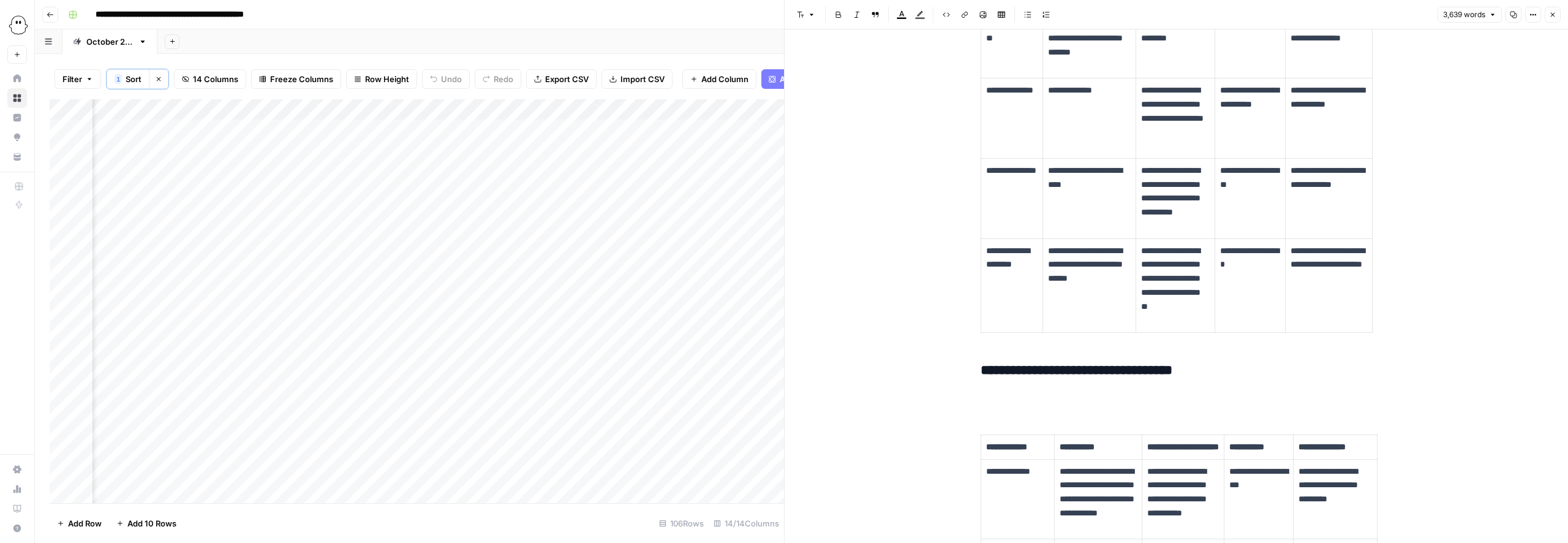
click at [1015, 405] on p at bounding box center [1176, 397] width 392 height 16
click at [1007, 405] on p at bounding box center [1176, 397] width 392 height 16
click at [984, 405] on p at bounding box center [1176, 397] width 392 height 16
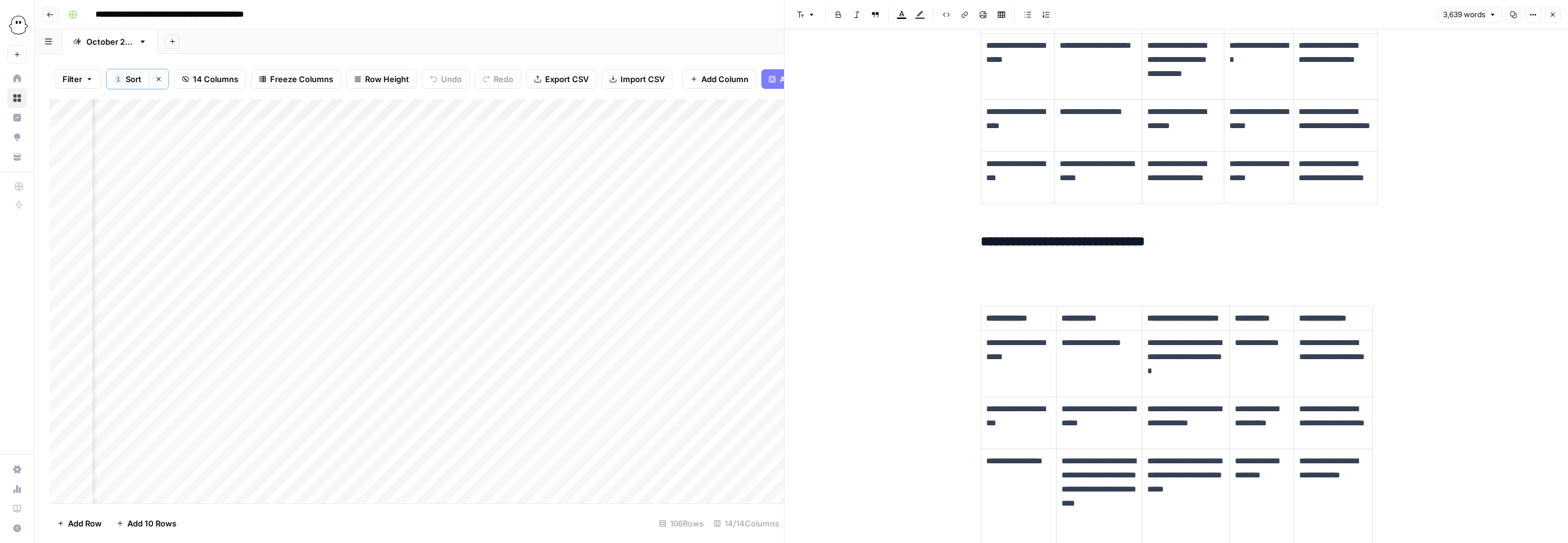
scroll to position [9854, 0]
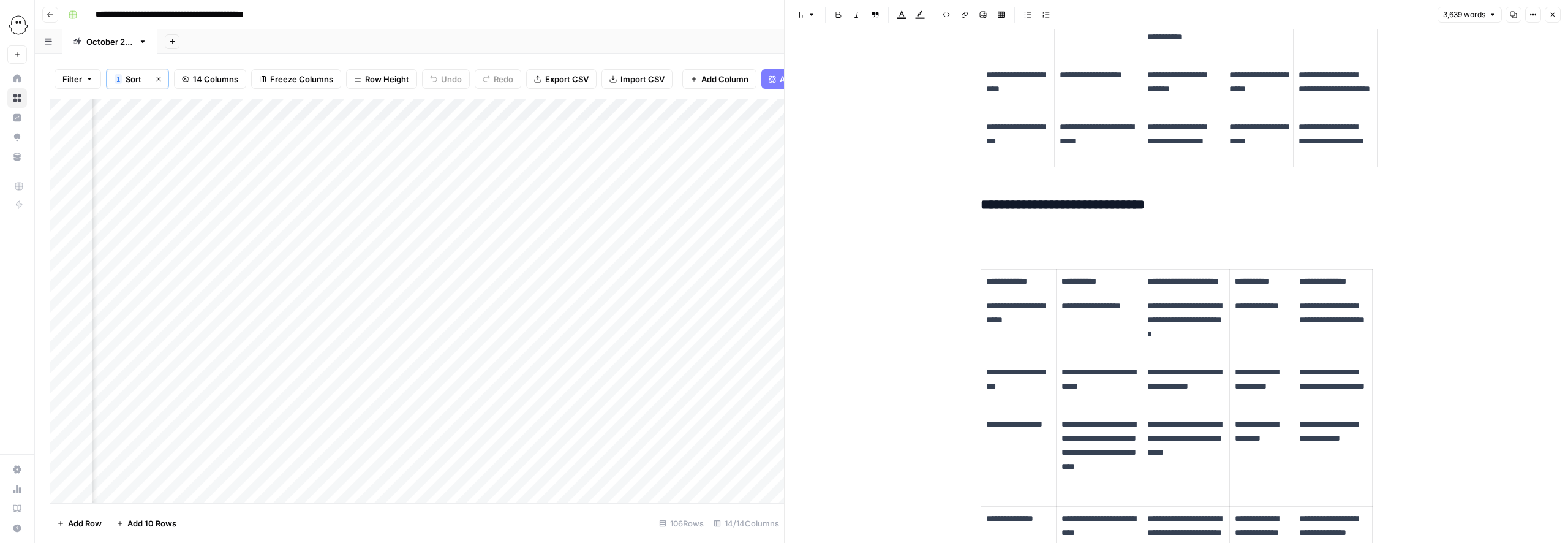
click at [997, 240] on p at bounding box center [1176, 231] width 392 height 16
drag, startPoint x: 1012, startPoint y: 285, endPoint x: 1022, endPoint y: 286, distance: 10.0
click at [998, 240] on p at bounding box center [1176, 231] width 392 height 16
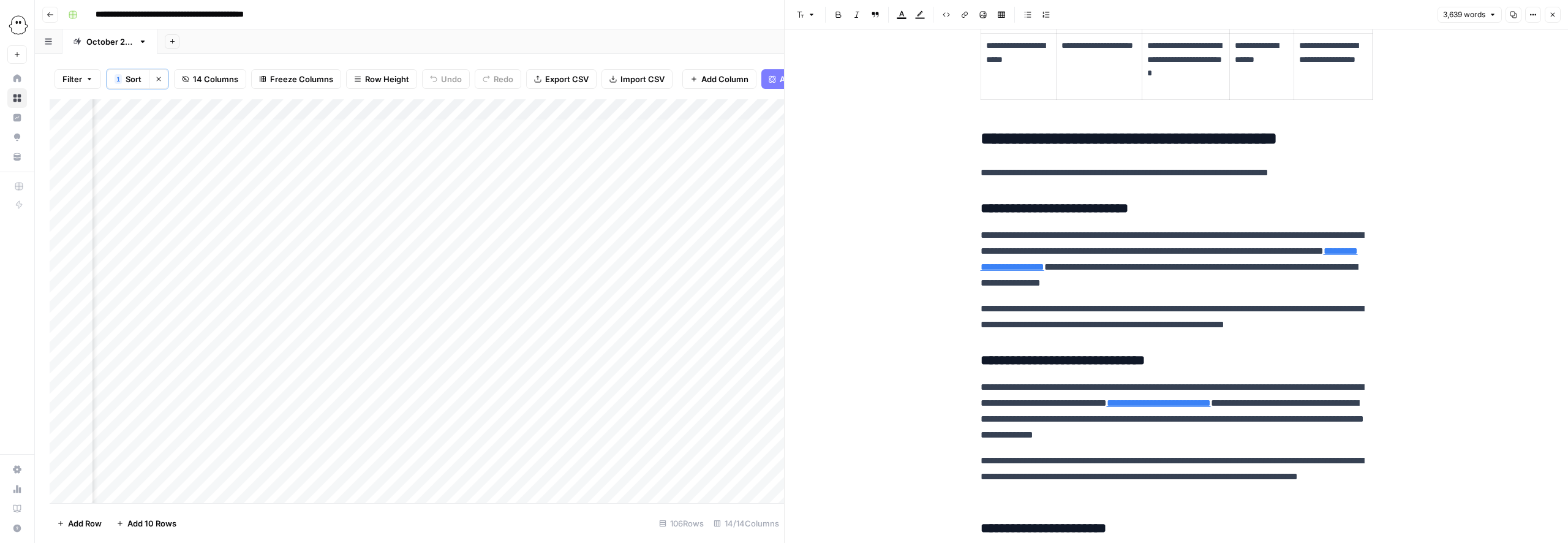
scroll to position [10356, 0]
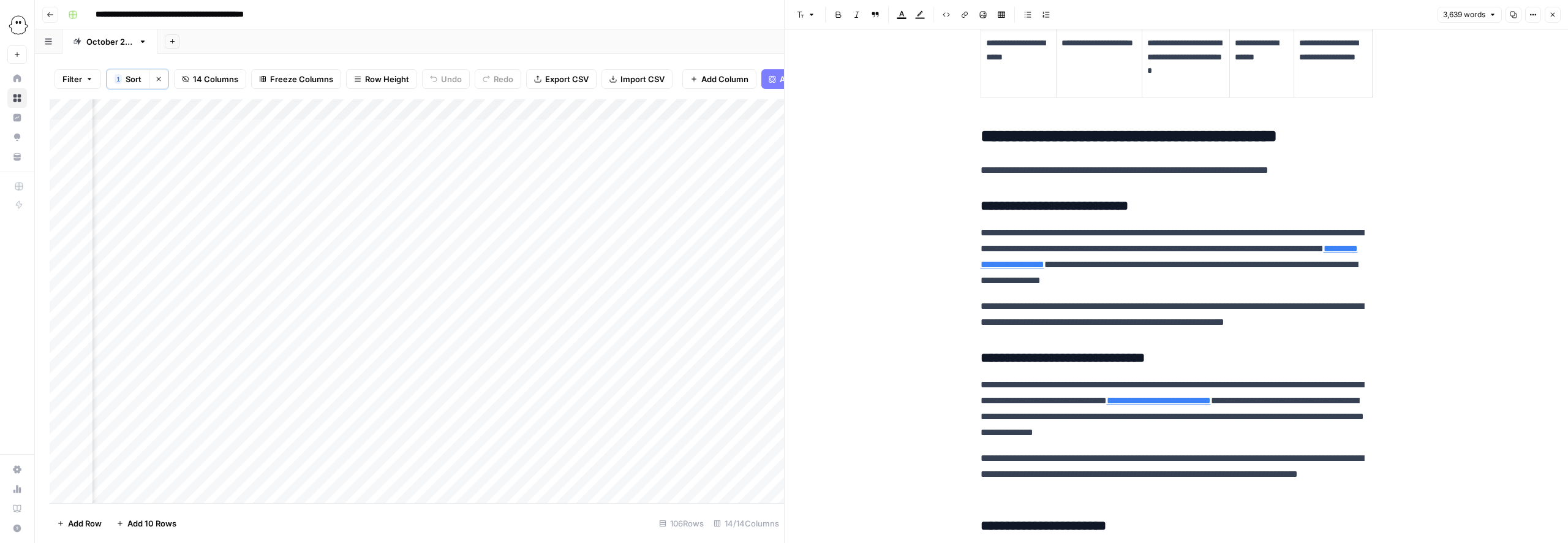
click at [1122, 331] on p "**********" at bounding box center [1176, 315] width 392 height 32
click at [1116, 331] on p "**********" at bounding box center [1176, 315] width 392 height 32
click at [1116, 331] on p "**********" at bounding box center [1176, 315] width 392 height 32
drag, startPoint x: 1369, startPoint y: 381, endPoint x: 966, endPoint y: 361, distance: 403.5
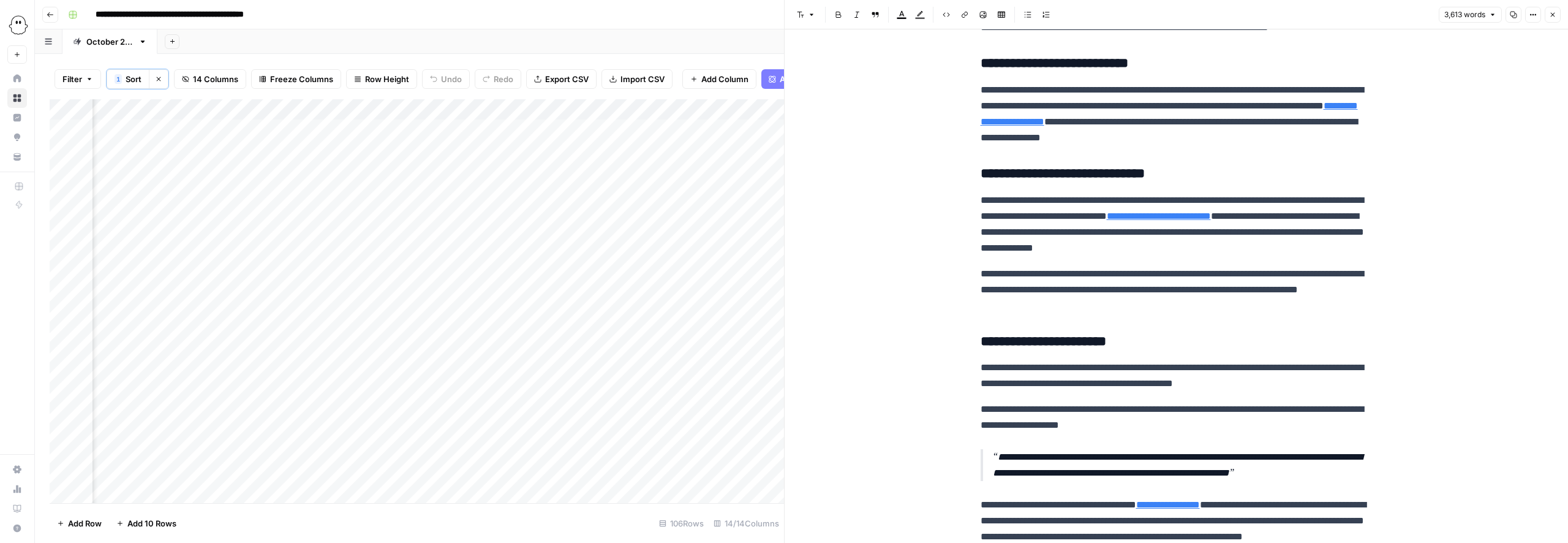
scroll to position [10510, 0]
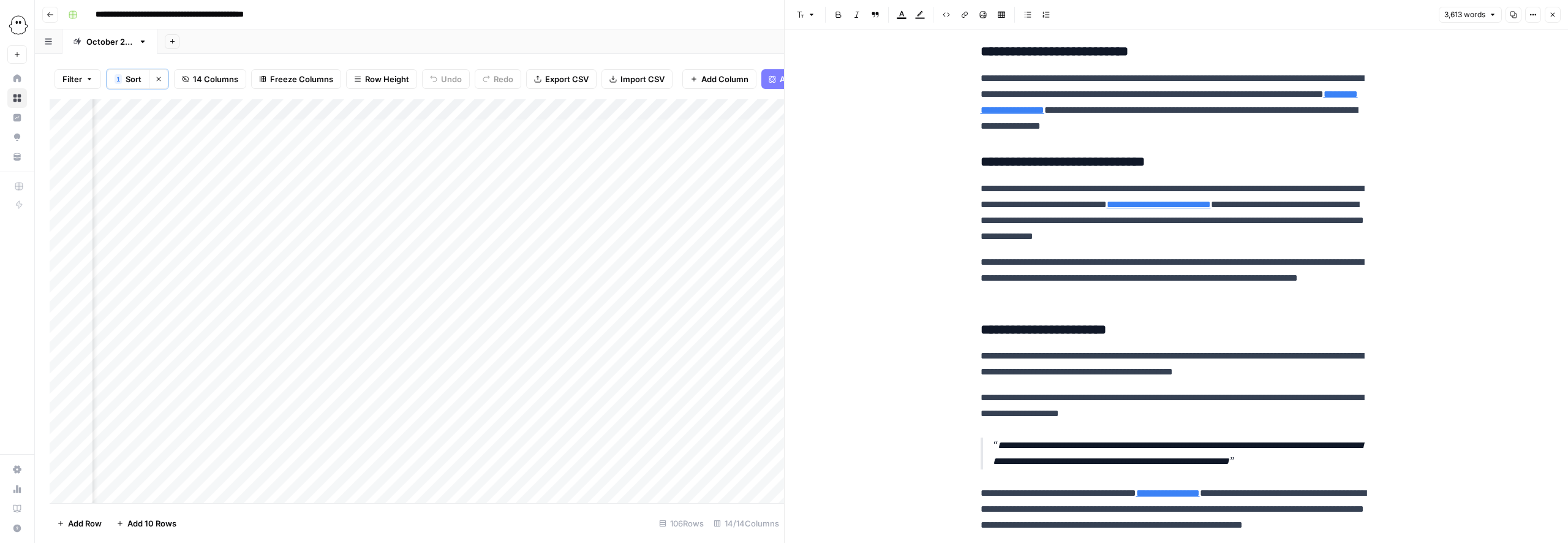
click at [1238, 244] on p "**********" at bounding box center [1176, 212] width 392 height 64
drag, startPoint x: 1354, startPoint y: 294, endPoint x: 1019, endPoint y: 290, distance: 335.0
click at [1019, 244] on p "**********" at bounding box center [1176, 212] width 392 height 64
click at [1098, 302] on p "**********" at bounding box center [1176, 278] width 392 height 48
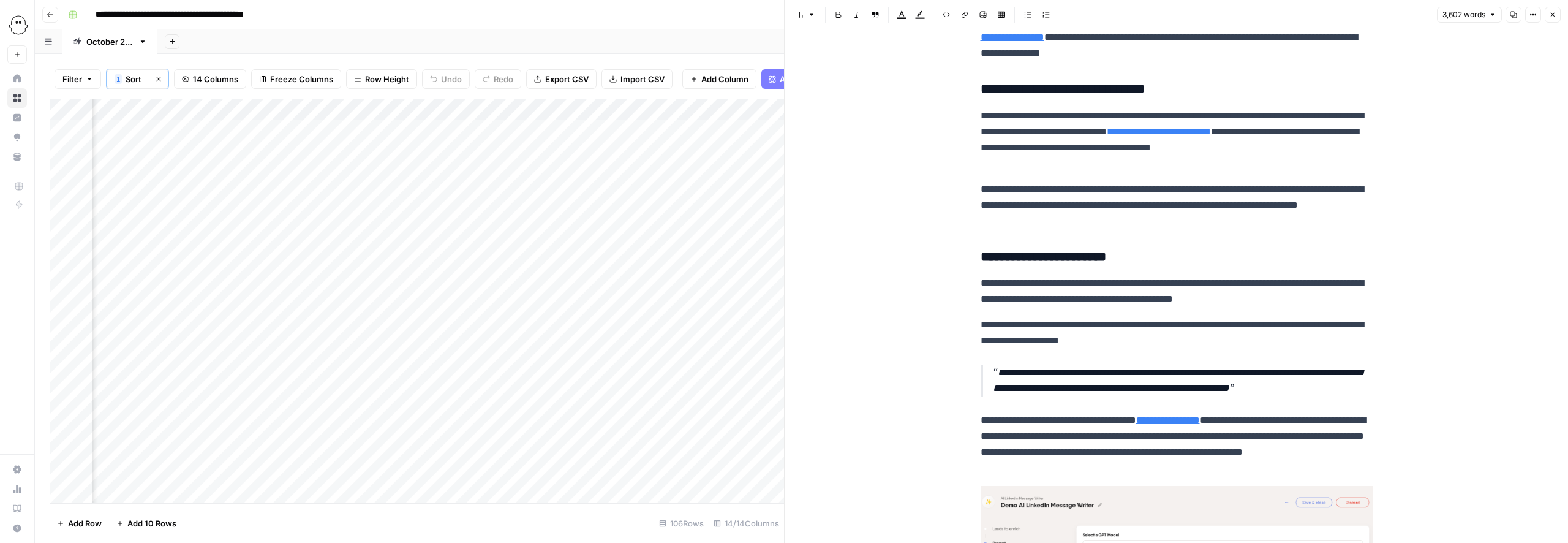
scroll to position [10581, 0]
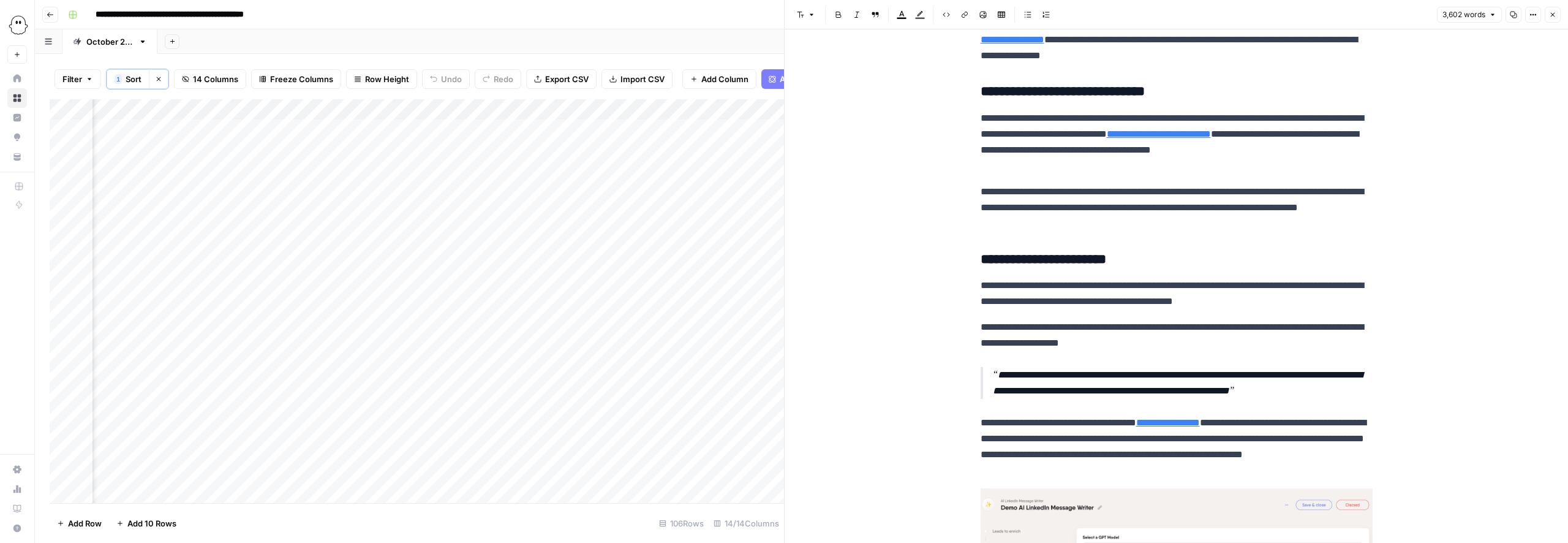
click at [1053, 231] on p "**********" at bounding box center [1176, 207] width 392 height 48
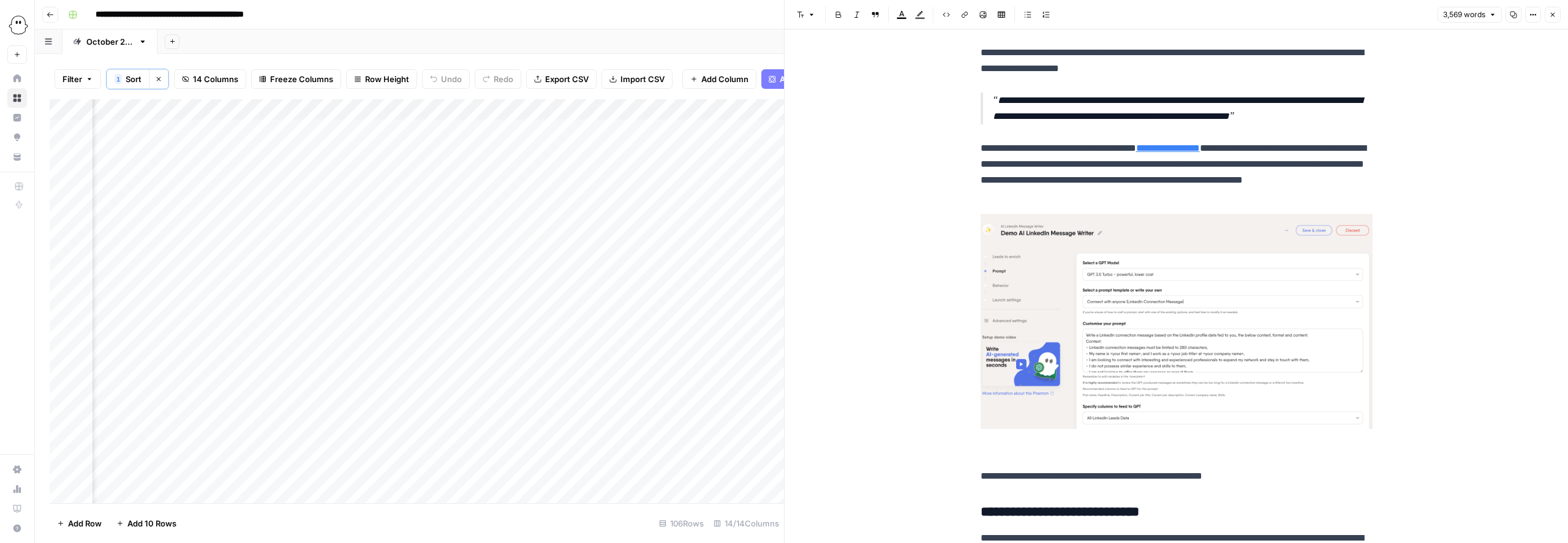
scroll to position [10801, 0]
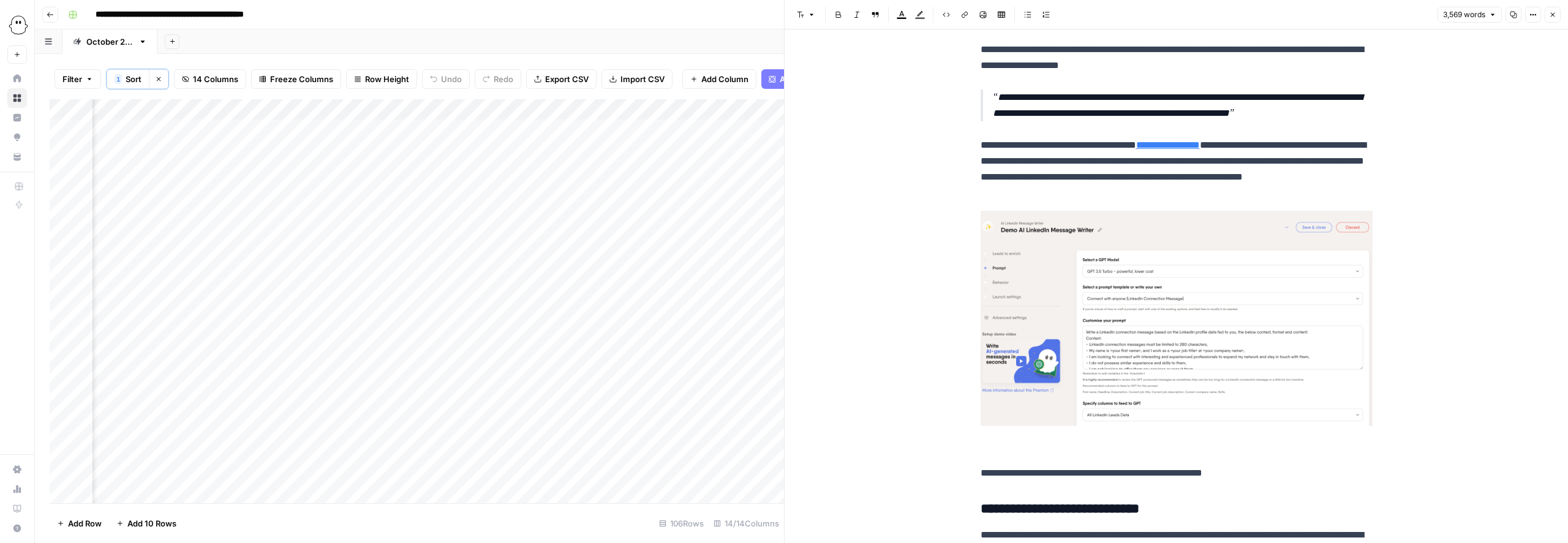
click at [1107, 201] on p "**********" at bounding box center [1176, 169] width 392 height 64
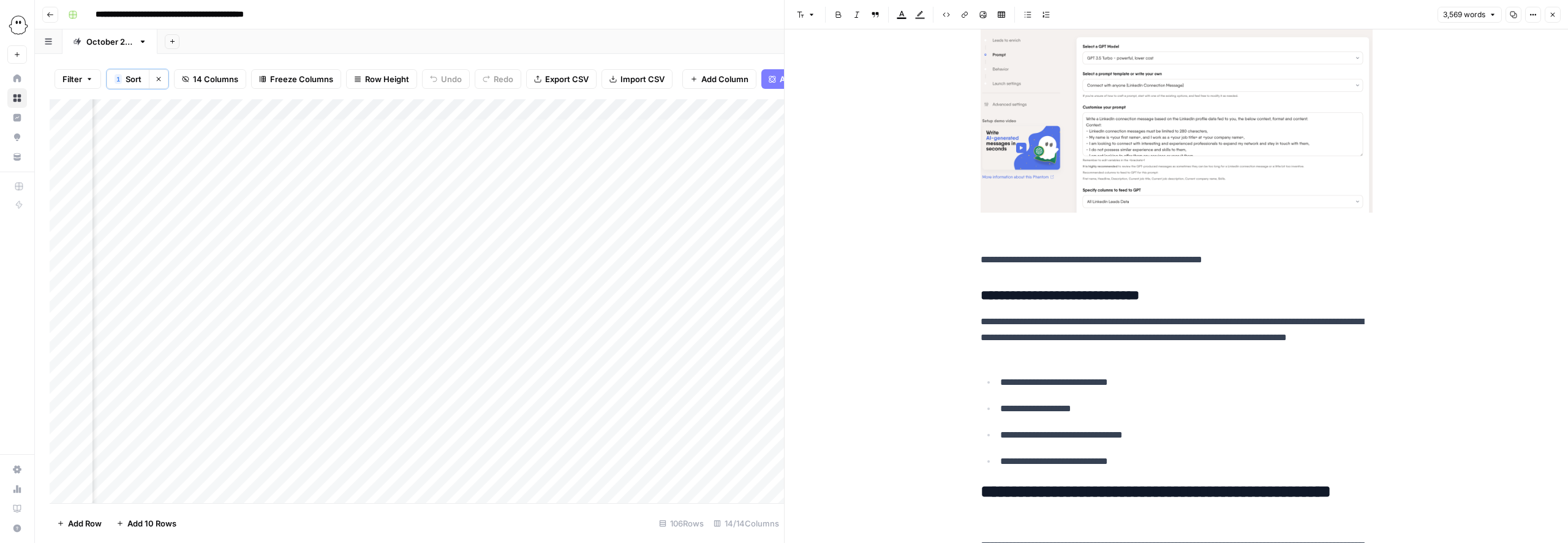
scroll to position [11015, 0]
click at [1081, 241] on p at bounding box center [1176, 119] width 392 height 244
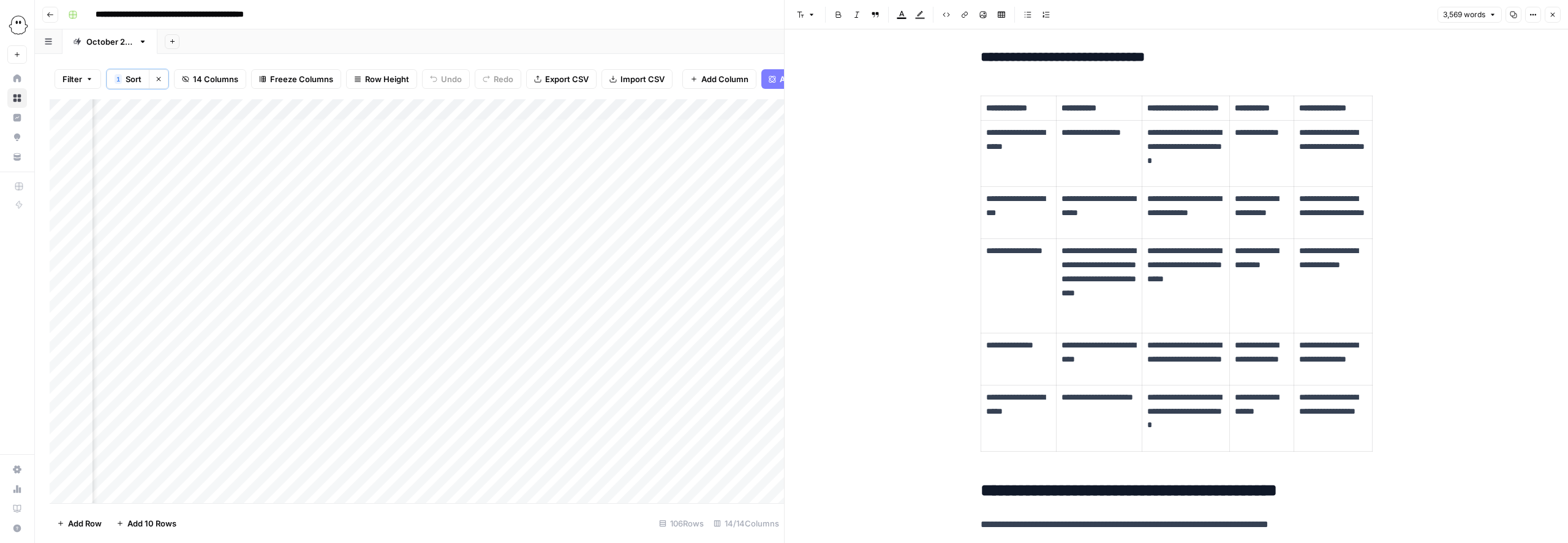
scroll to position [10002, 0]
click at [1514, 14] on icon "button" at bounding box center [1513, 14] width 7 height 7
click at [590, 44] on div "Add Sheet" at bounding box center [862, 42] width 1410 height 24
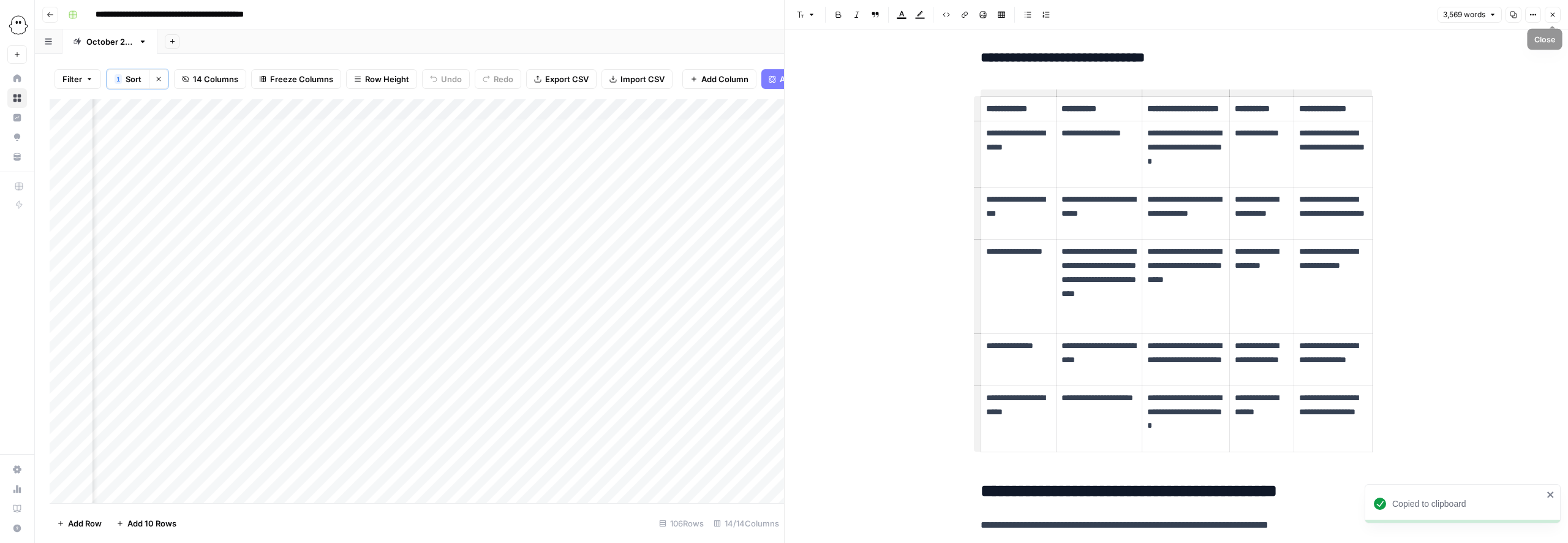
click at [1551, 18] on button "Close" at bounding box center [1552, 14] width 16 height 16
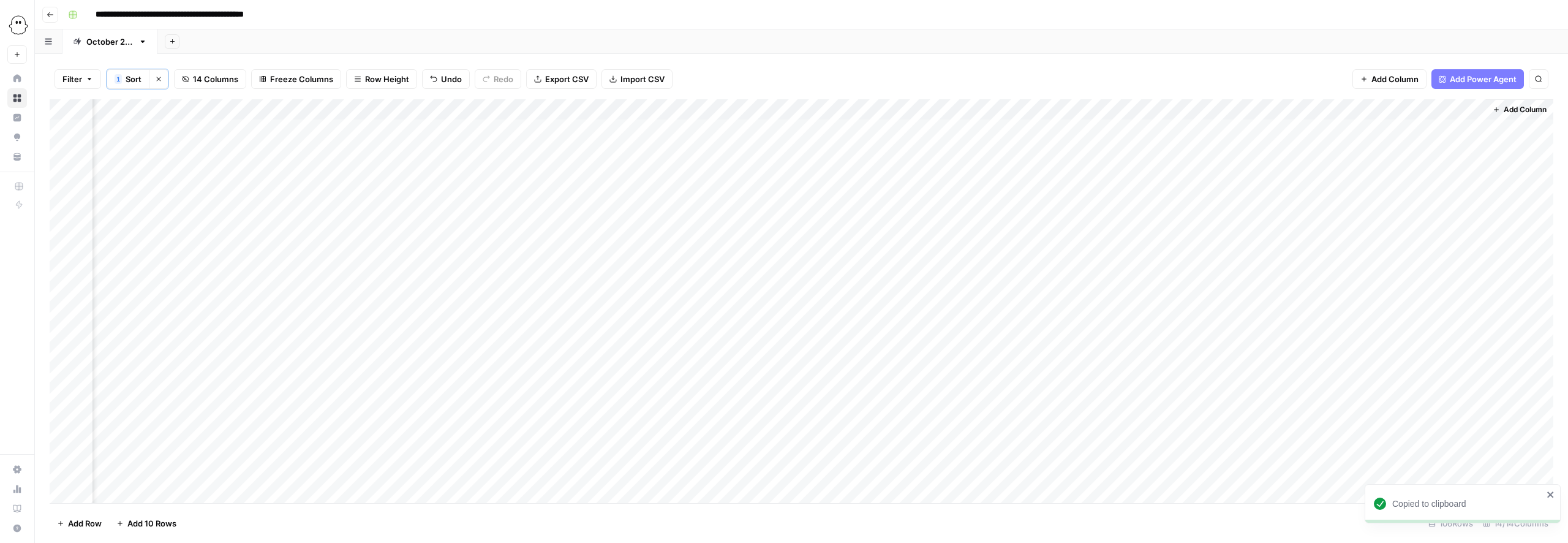
scroll to position [0, 114]
click at [331, 128] on div "Add Column" at bounding box center [801, 301] width 1504 height 403
click at [374, 129] on div "Add Column" at bounding box center [801, 301] width 1504 height 403
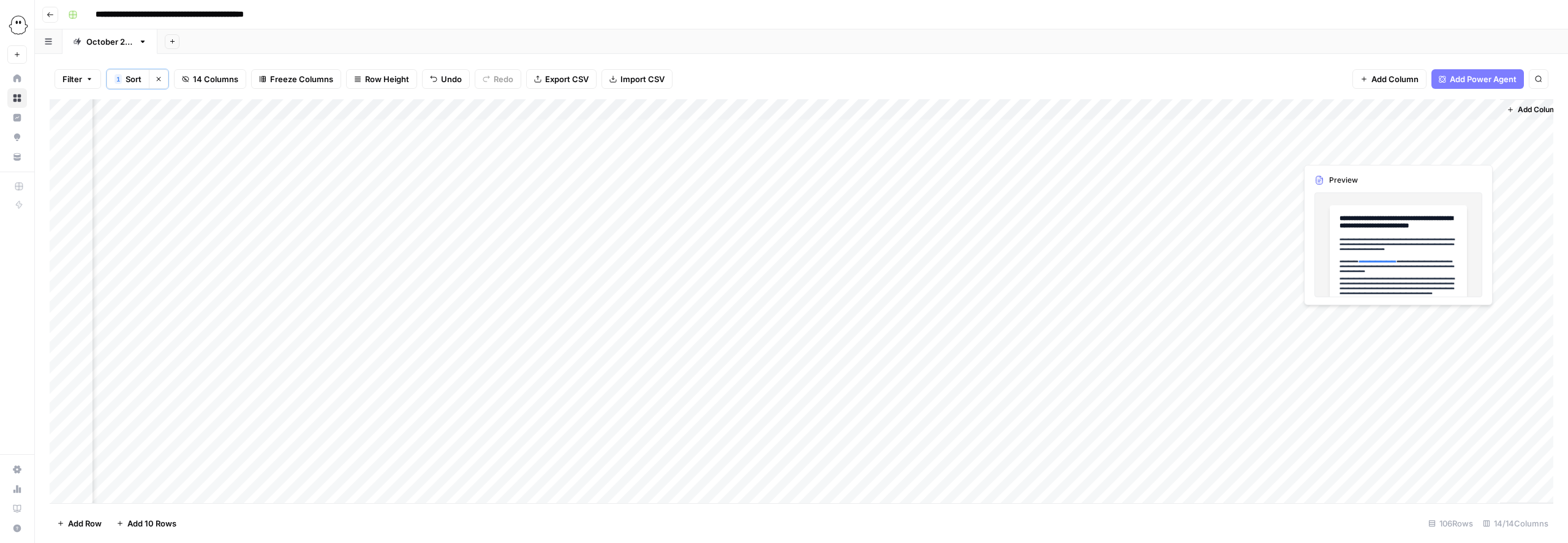
scroll to position [0, 129]
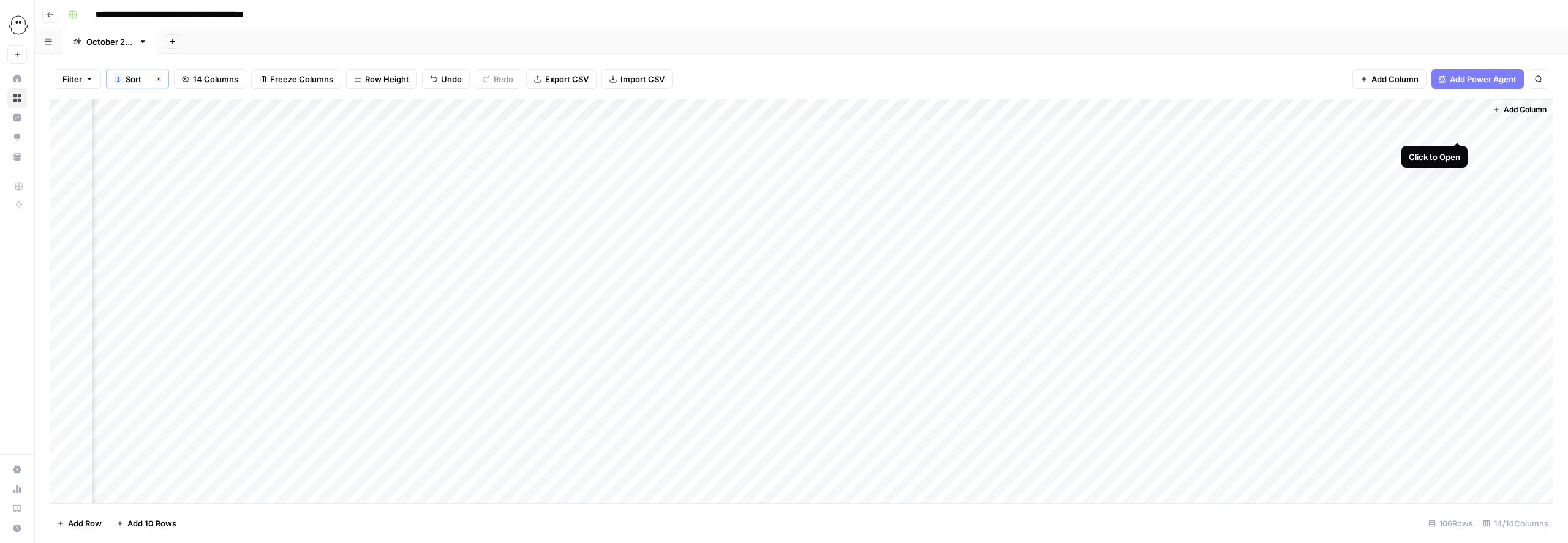
click at [1457, 130] on div "Add Column" at bounding box center [801, 301] width 1504 height 403
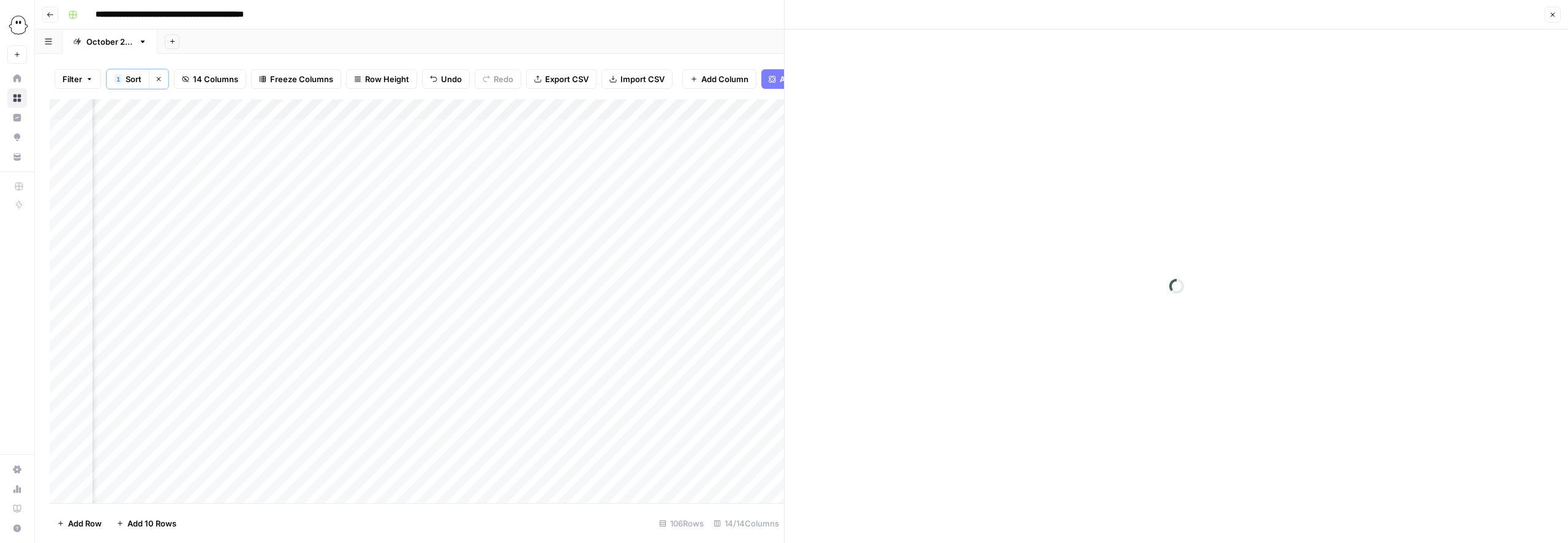
scroll to position [0, 114]
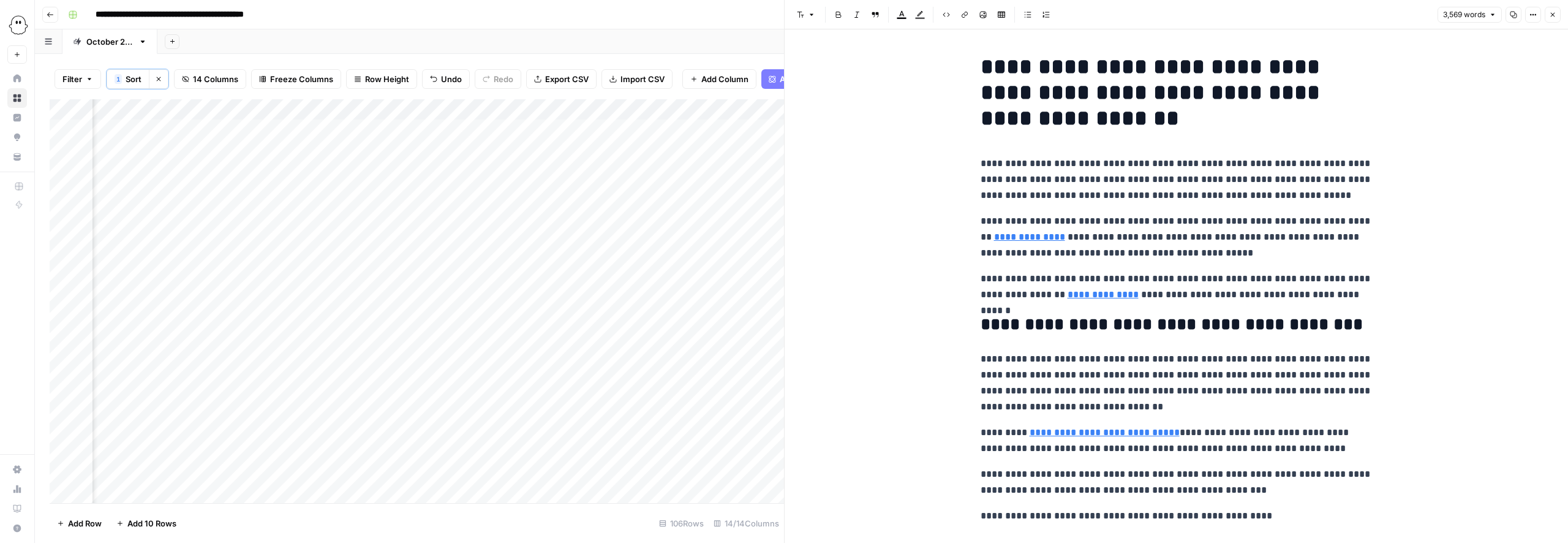
click at [989, 67] on h1 "**********" at bounding box center [1176, 93] width 392 height 77
click at [981, 66] on h1 "**********" at bounding box center [1176, 93] width 392 height 77
click at [1513, 11] on icon "button" at bounding box center [1513, 14] width 7 height 7
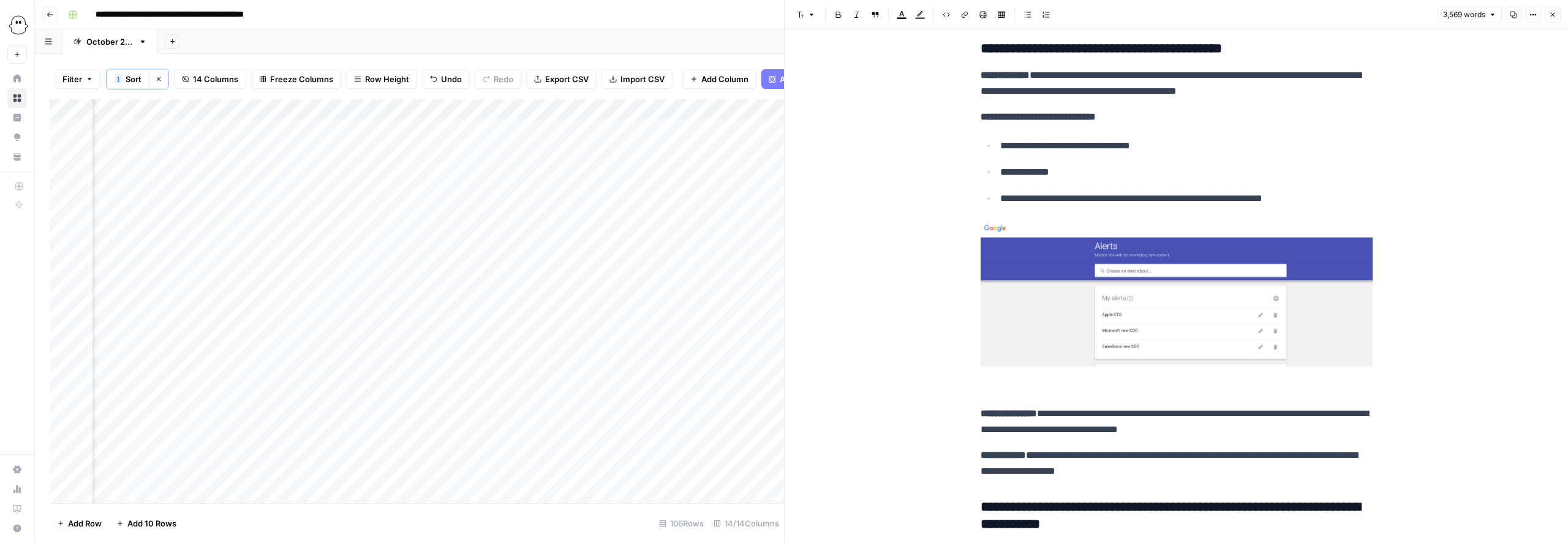
scroll to position [736, 0]
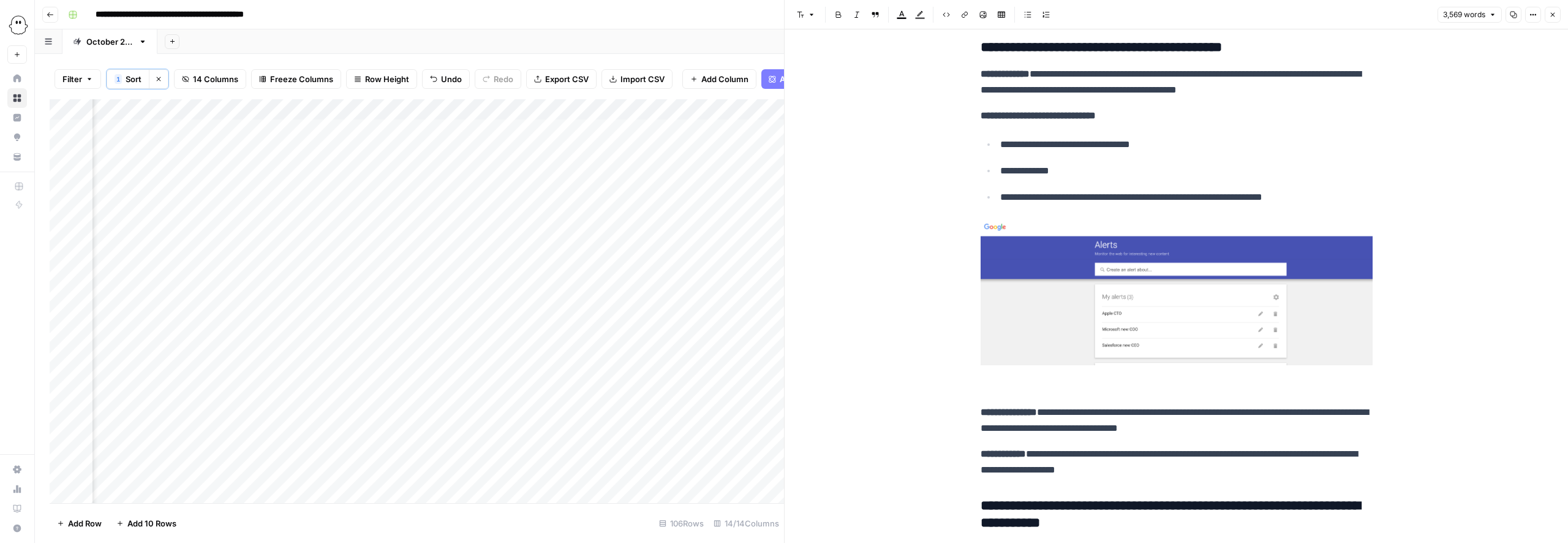
click at [1129, 325] on img at bounding box center [1176, 291] width 392 height 148
click at [1255, 315] on img at bounding box center [1176, 291] width 392 height 148
click at [1053, 248] on img at bounding box center [1176, 291] width 392 height 148
click at [986, 222] on img at bounding box center [1176, 291] width 392 height 148
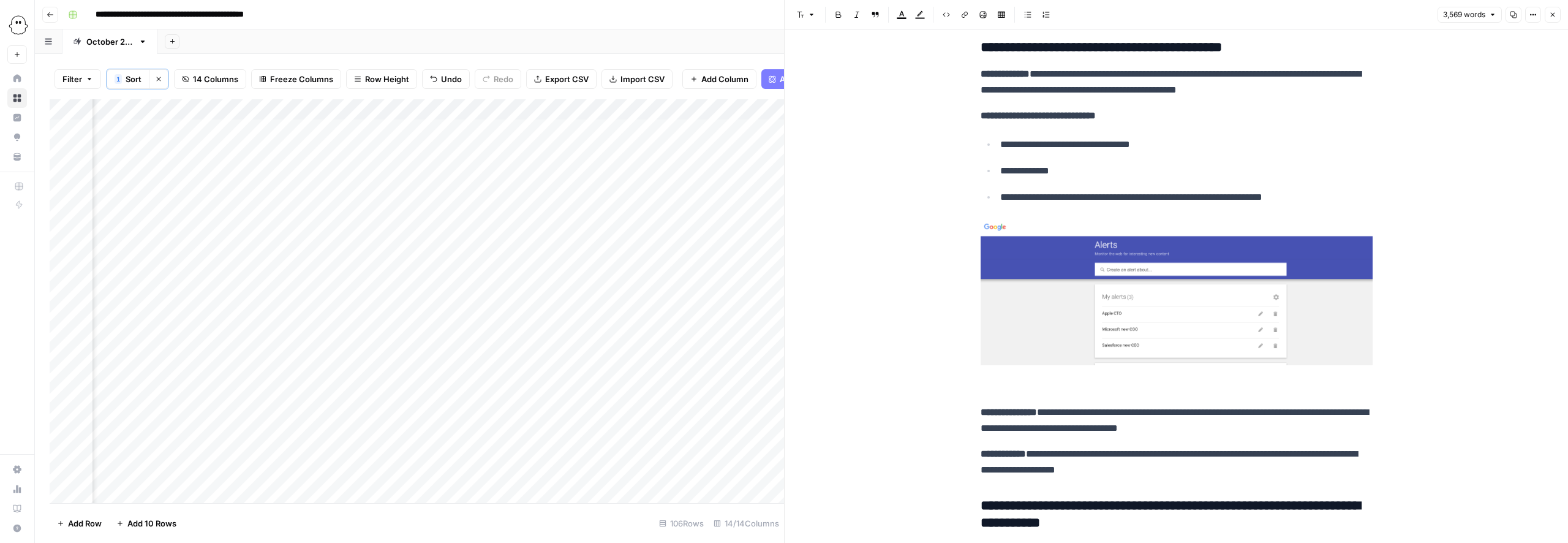
drag, startPoint x: 960, startPoint y: 257, endPoint x: 994, endPoint y: 272, distance: 37.2
click at [1071, 305] on img at bounding box center [1176, 291] width 392 height 148
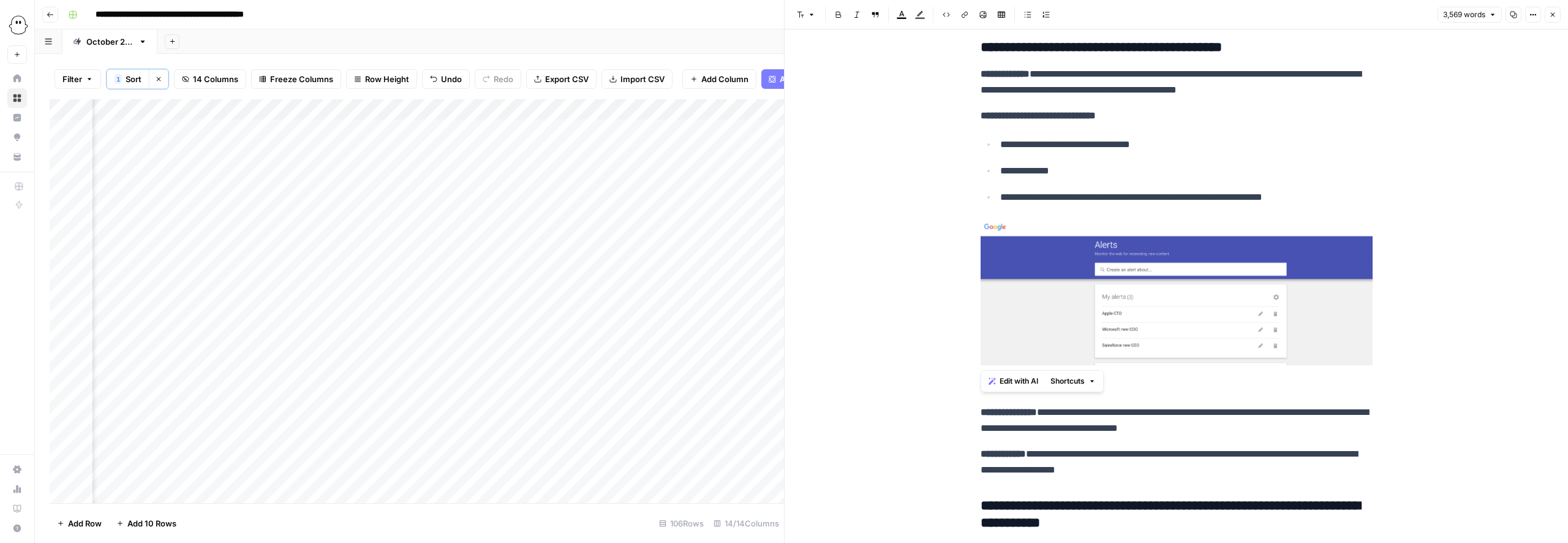
drag, startPoint x: 1435, startPoint y: 363, endPoint x: 1428, endPoint y: 363, distance: 7.0
click at [1267, 335] on img at bounding box center [1176, 291] width 392 height 148
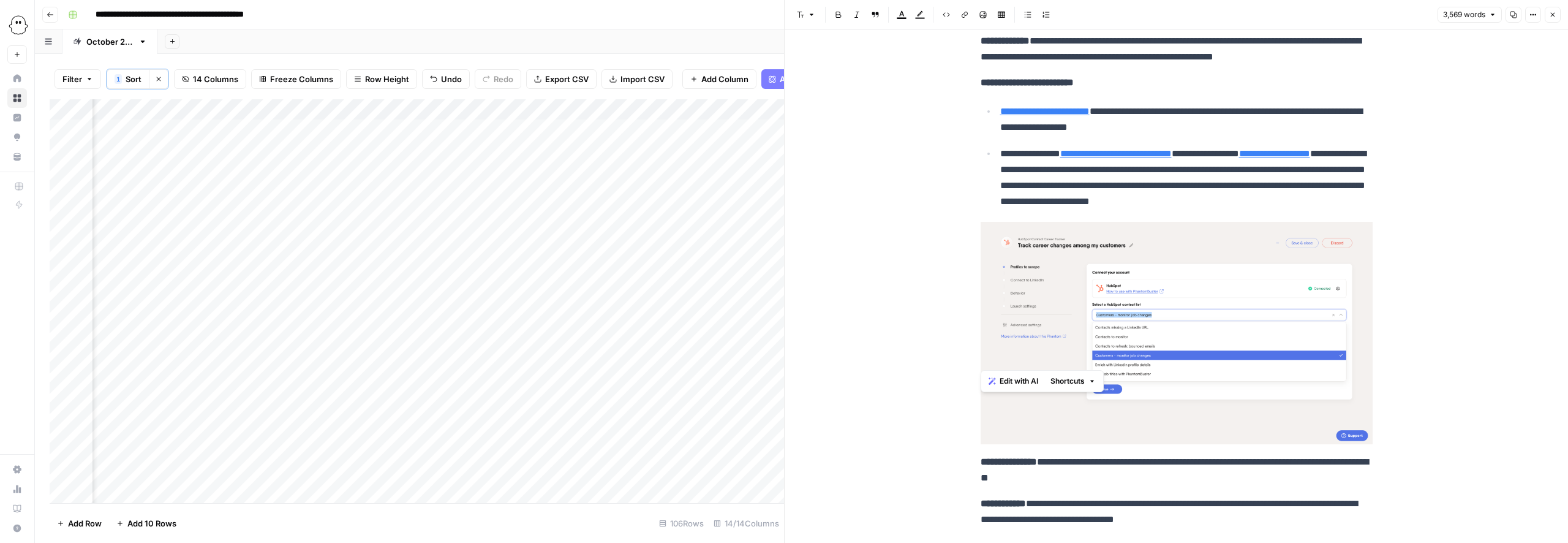
scroll to position [1543, 0]
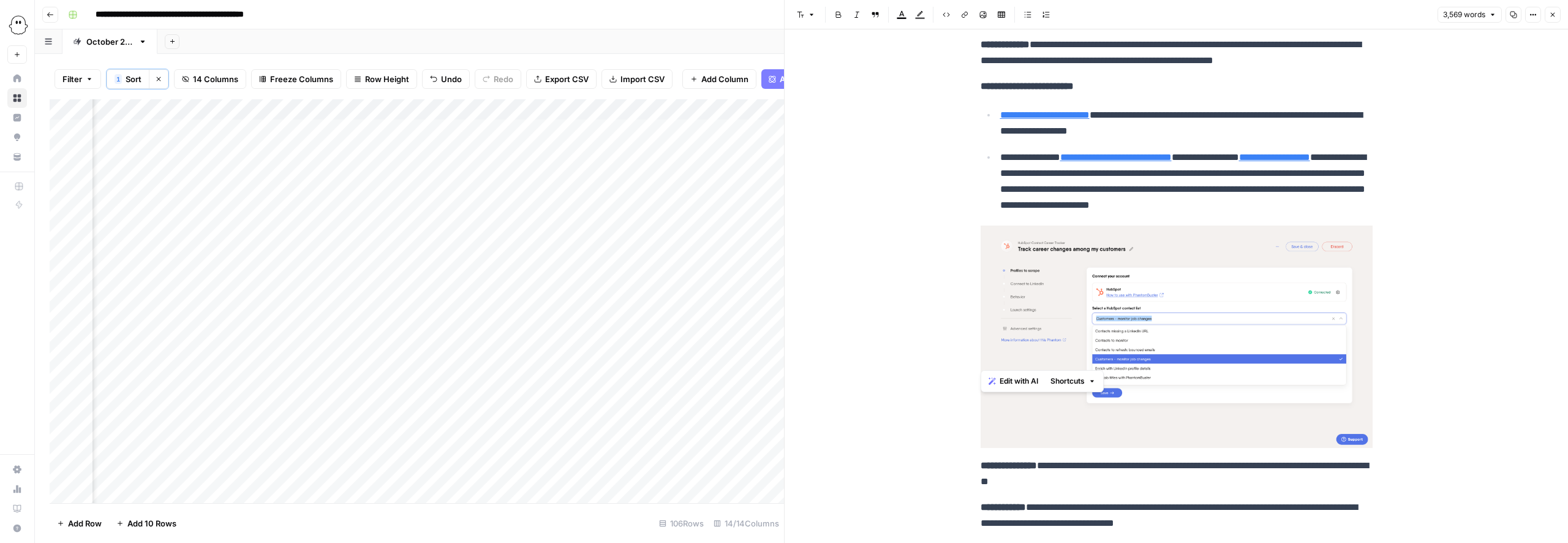
drag, startPoint x: 1133, startPoint y: 269, endPoint x: 1072, endPoint y: 255, distance: 62.6
click at [1133, 269] on img at bounding box center [1176, 336] width 392 height 222
drag, startPoint x: 981, startPoint y: 222, endPoint x: 1100, endPoint y: 279, distance: 131.9
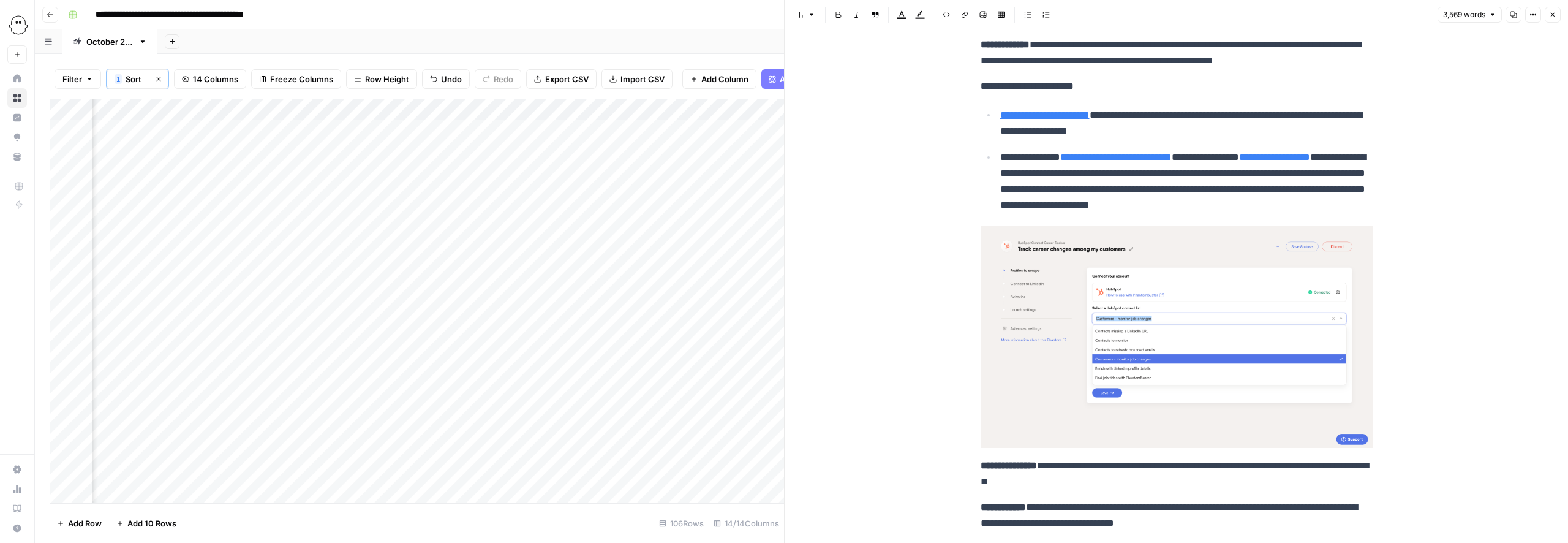
drag, startPoint x: 1411, startPoint y: 331, endPoint x: 1381, endPoint y: 332, distance: 30.0
click at [1310, 340] on img at bounding box center [1176, 336] width 392 height 222
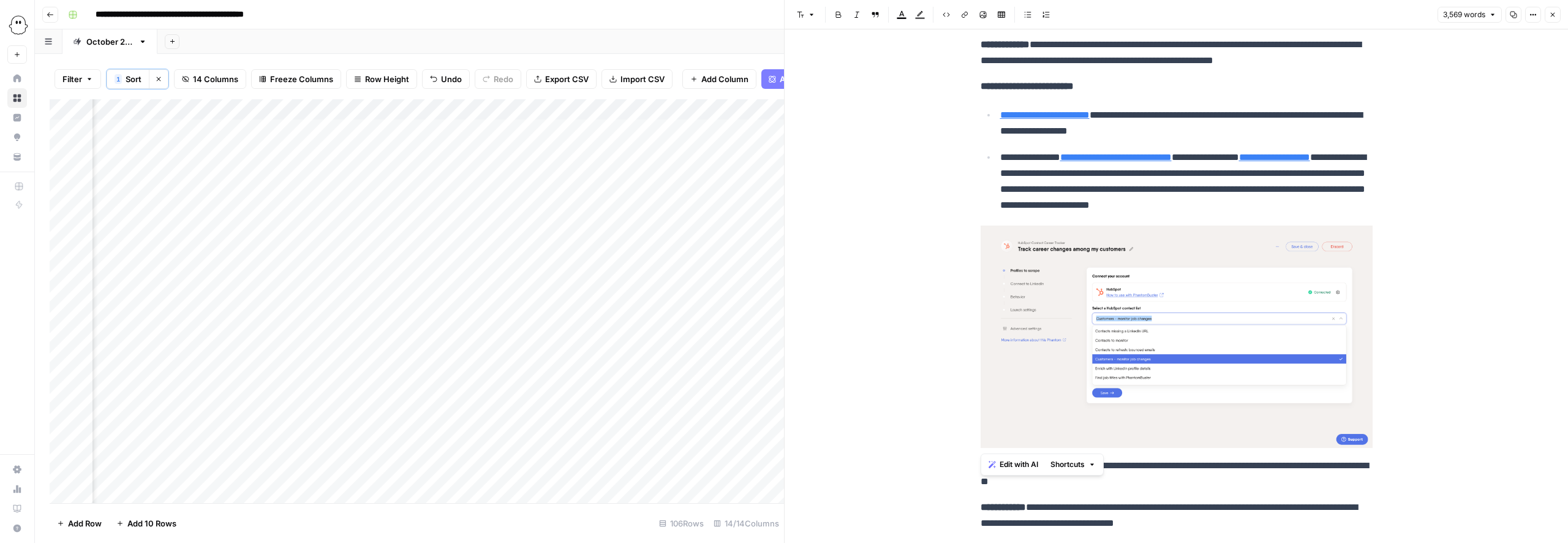
click at [1310, 340] on img at bounding box center [1176, 336] width 392 height 222
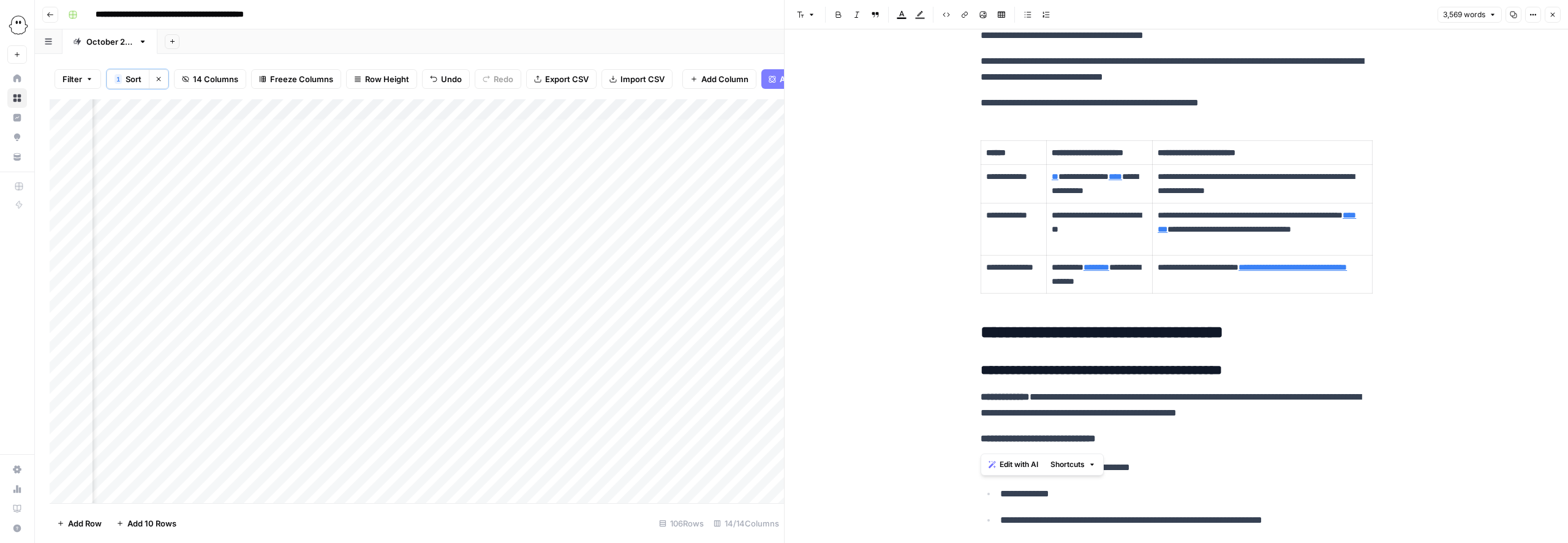
scroll to position [0, 0]
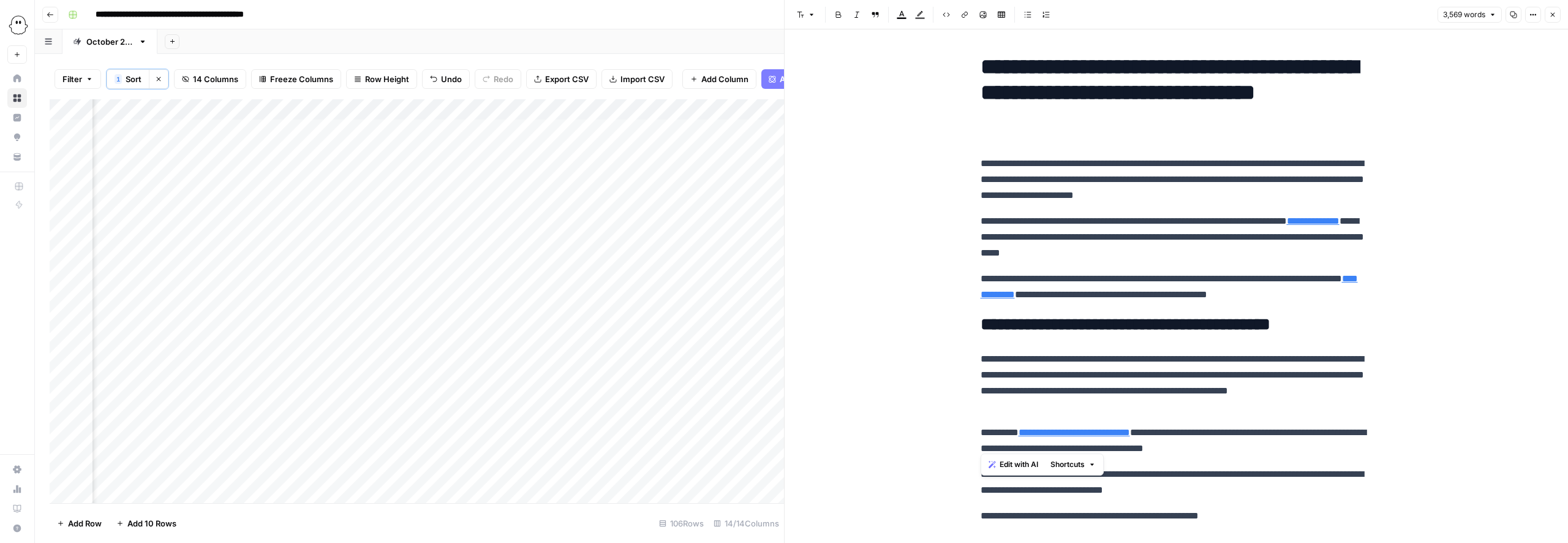
click at [986, 71] on h1 "**********" at bounding box center [1176, 93] width 392 height 77
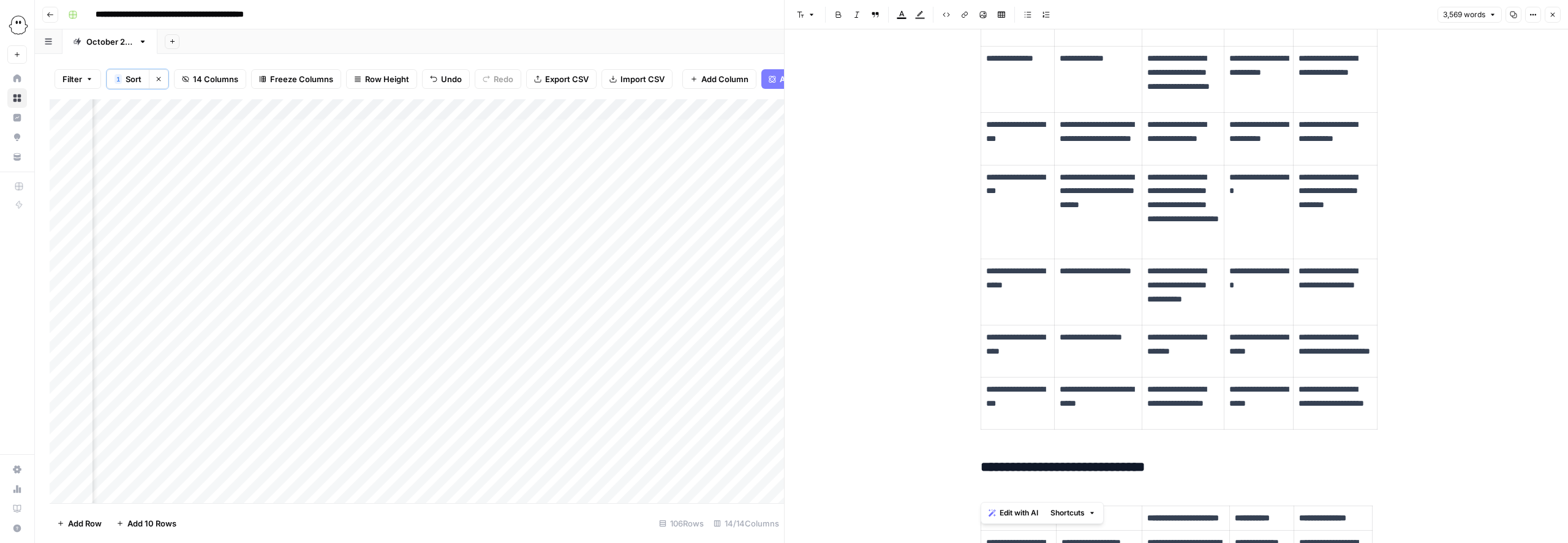
copy div "**********"
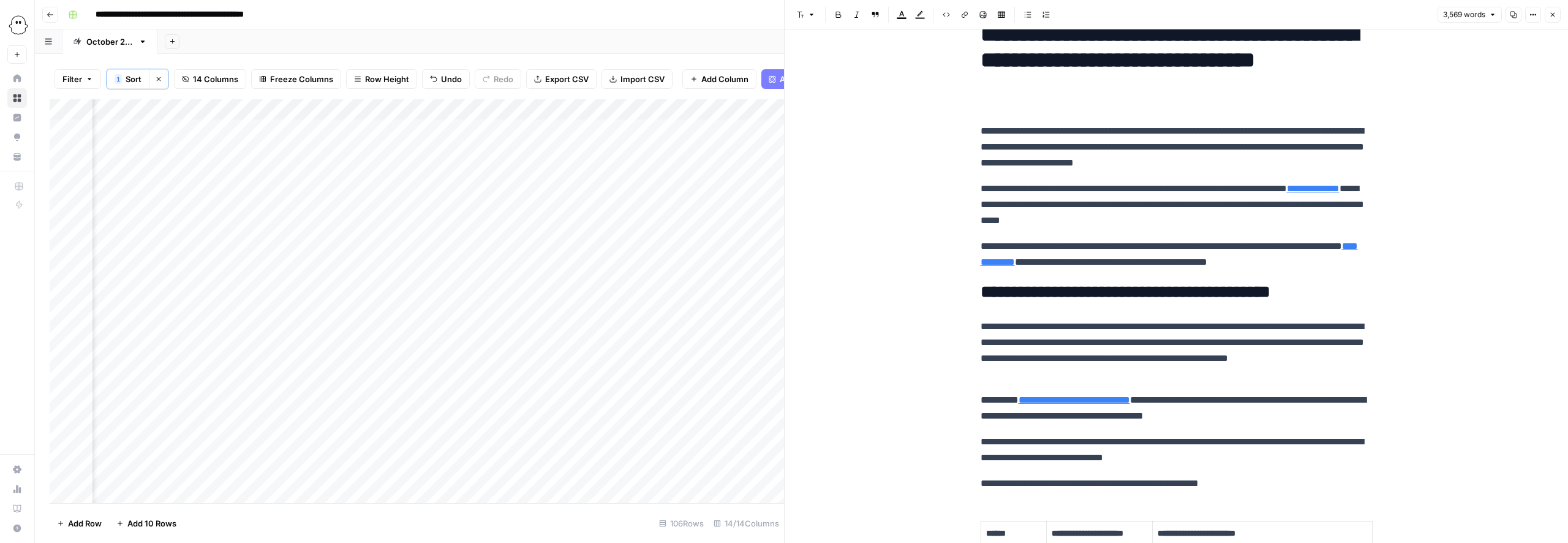
scroll to position [0, 0]
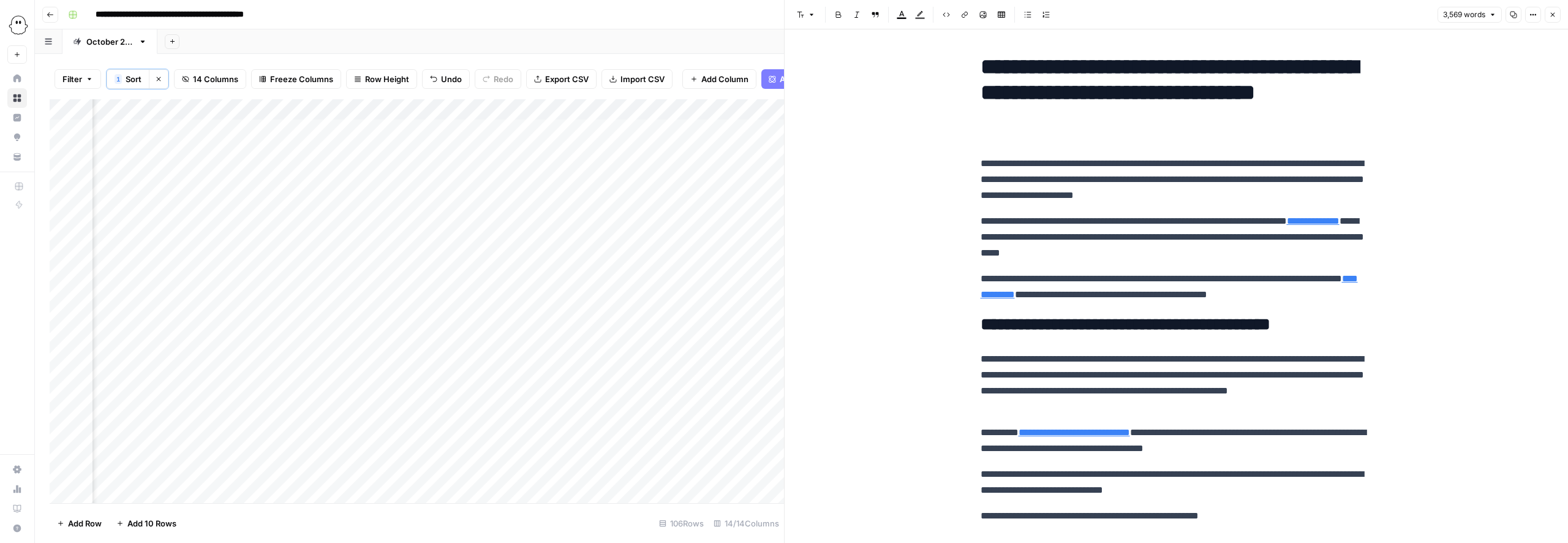
click at [1513, 16] on icon "button" at bounding box center [1513, 15] width 8 height 8
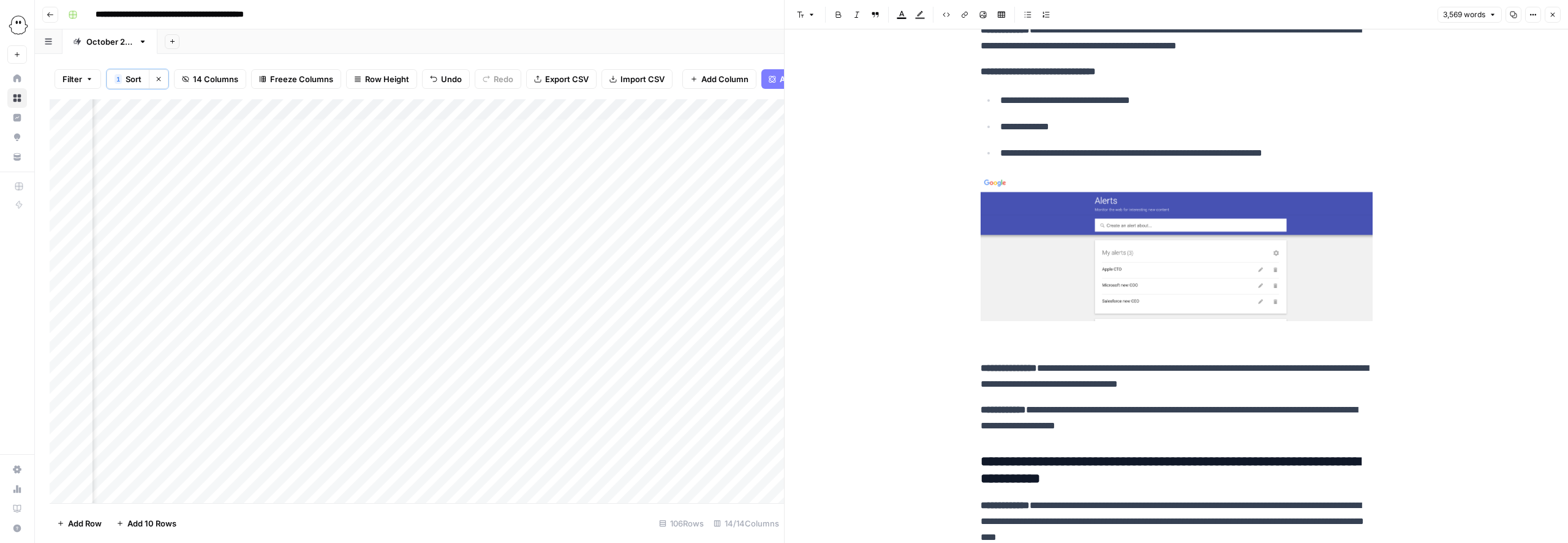
scroll to position [730, 0]
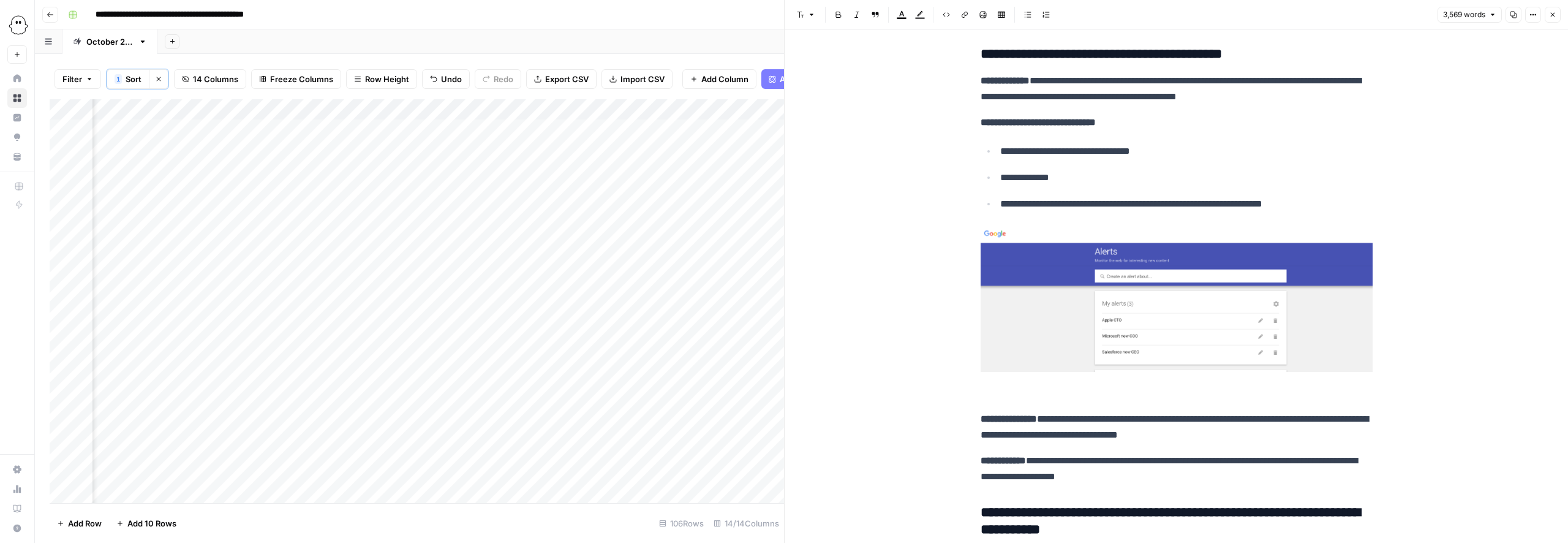
click at [1328, 297] on img at bounding box center [1176, 298] width 392 height 148
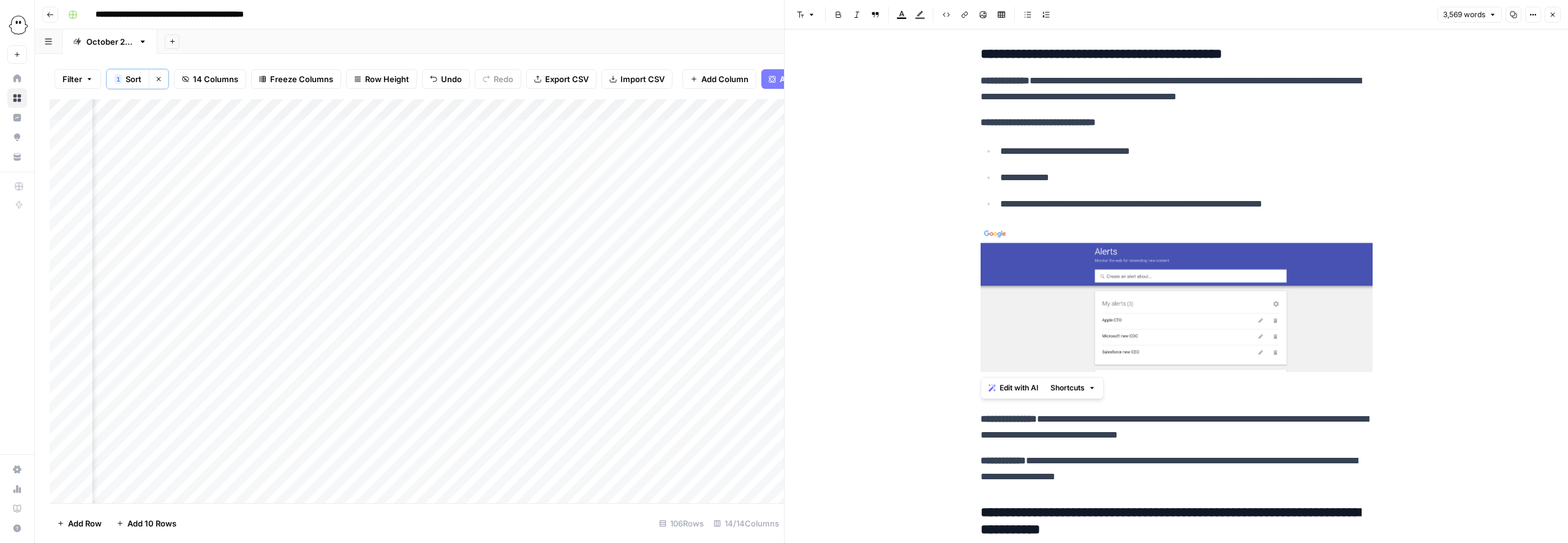
click at [1091, 391] on button "Shortcuts" at bounding box center [1072, 388] width 55 height 16
click at [1125, 322] on img at bounding box center [1176, 298] width 392 height 148
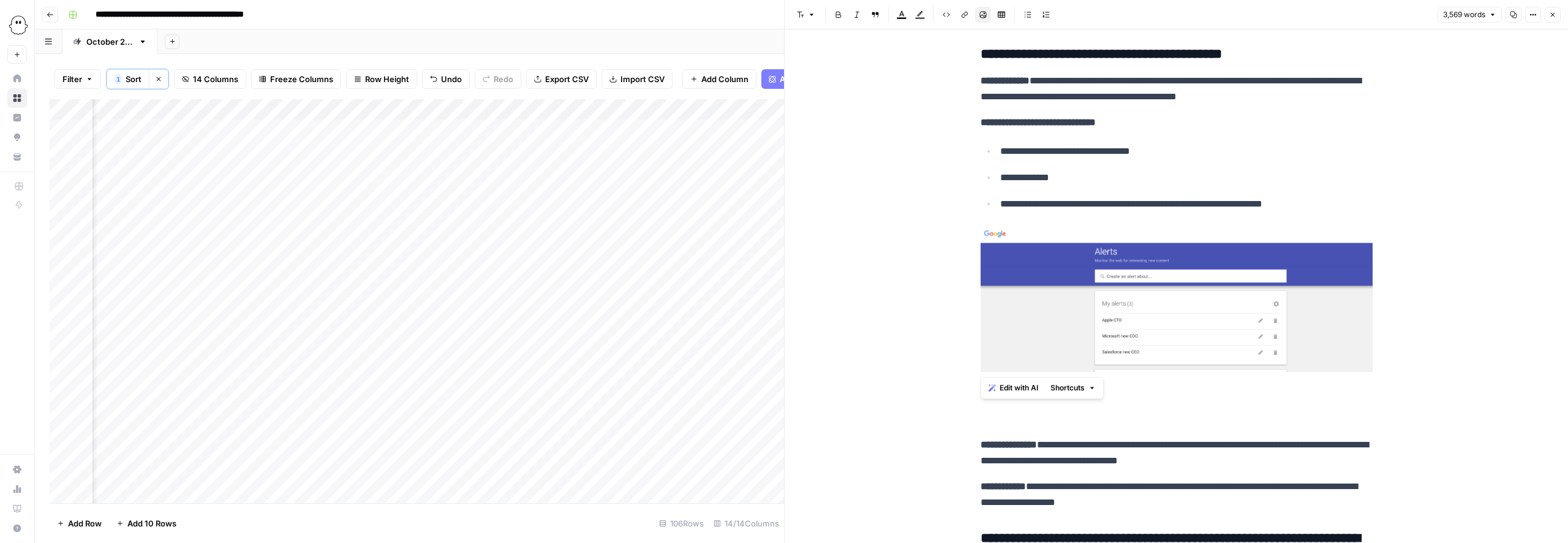
click at [981, 238] on img at bounding box center [1176, 298] width 392 height 148
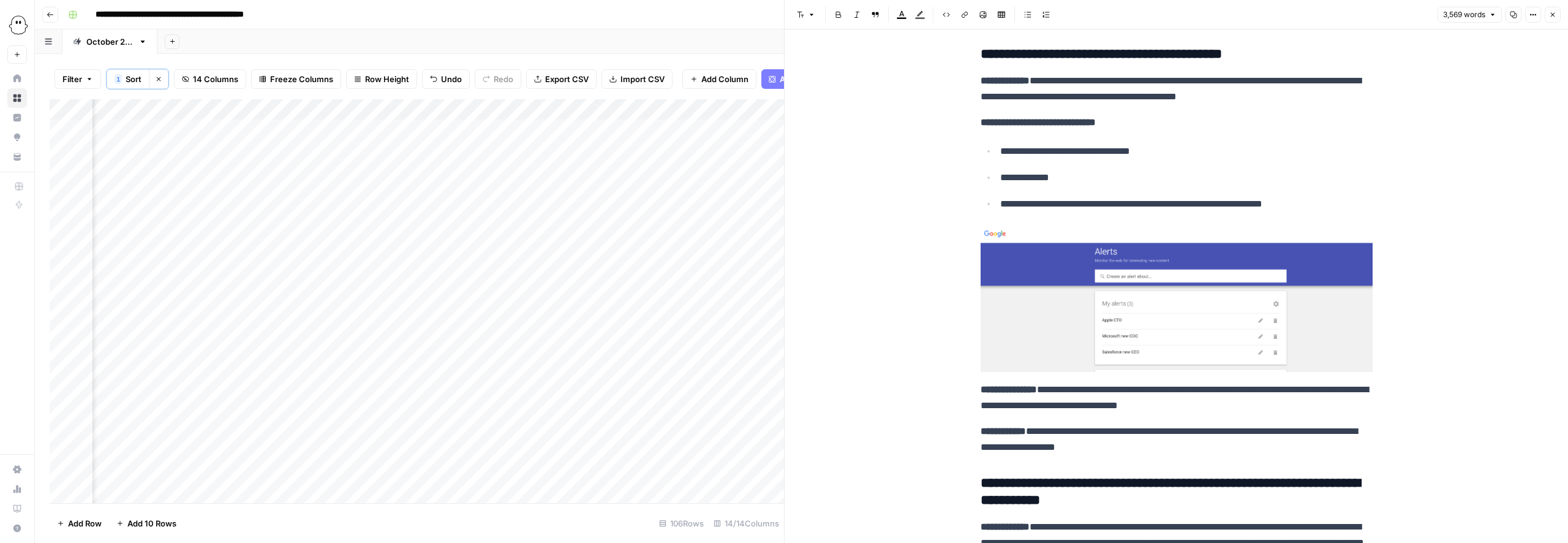
click at [1181, 334] on img at bounding box center [1176, 298] width 392 height 148
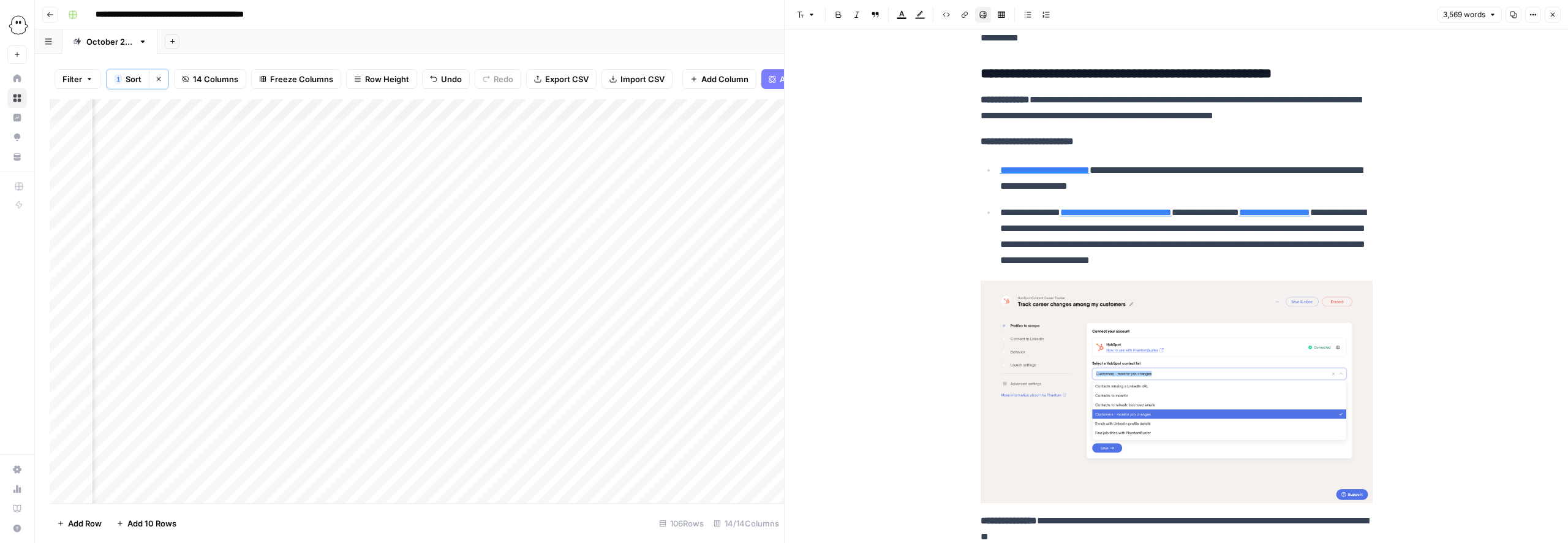
scroll to position [1521, 0]
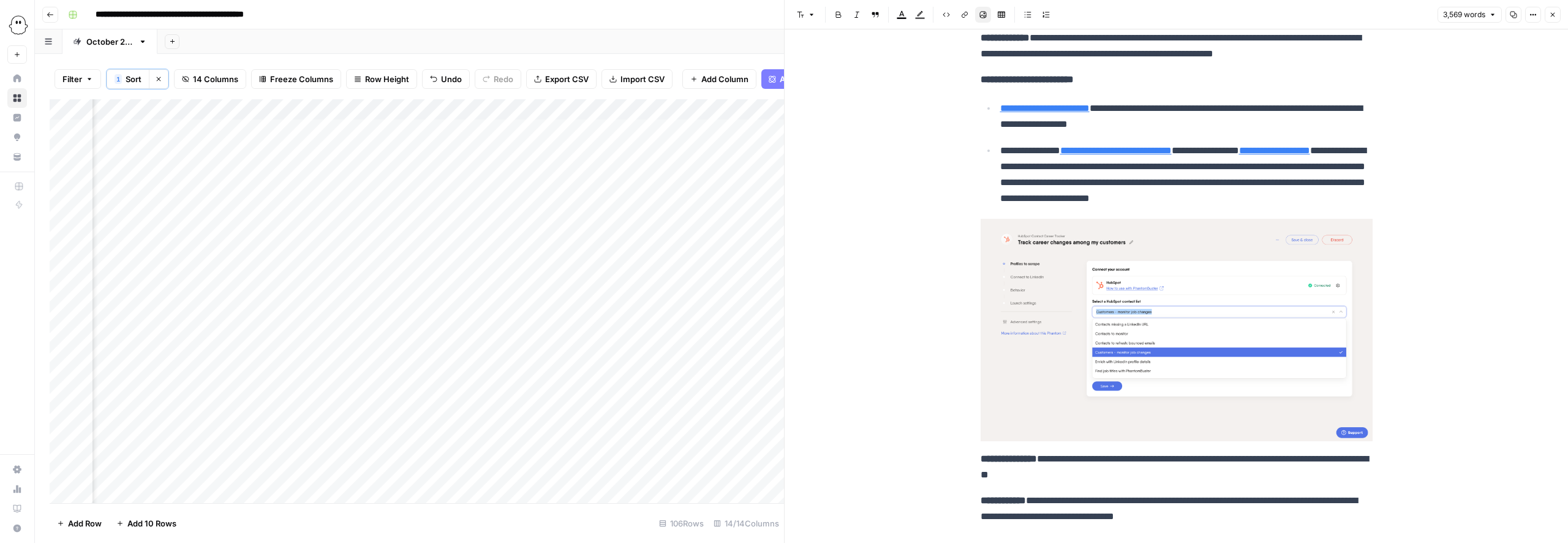
click at [1134, 314] on img at bounding box center [1176, 329] width 392 height 222
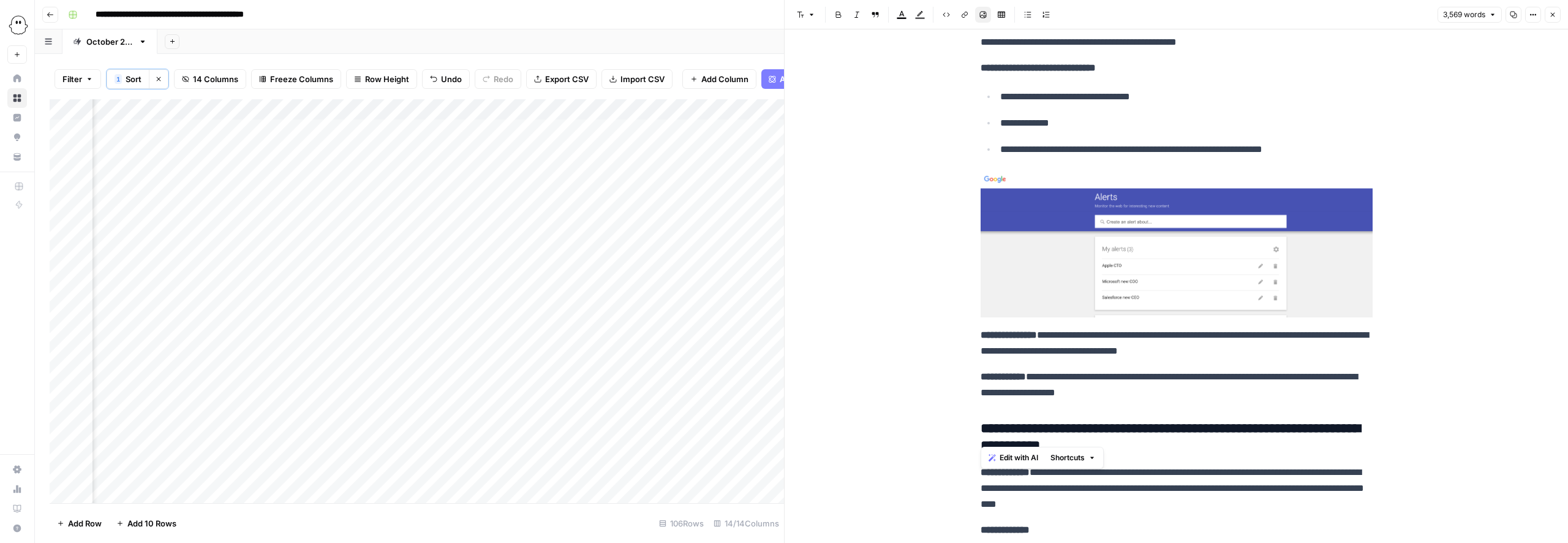
scroll to position [764, 0]
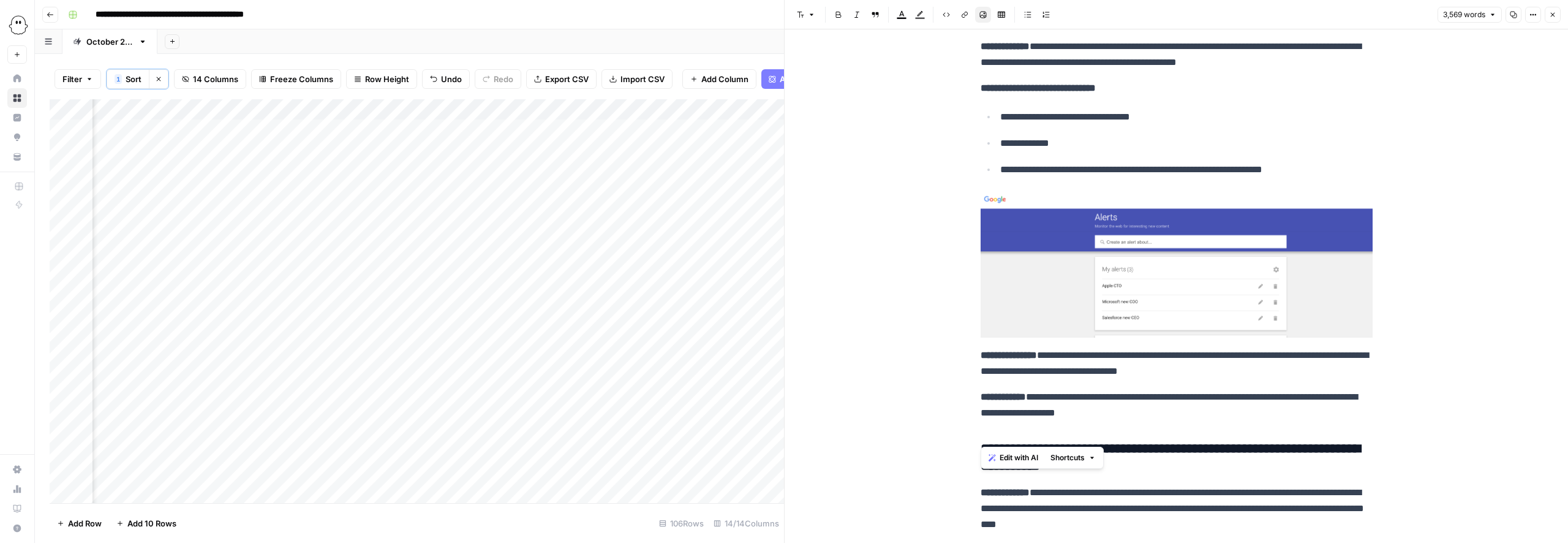
click at [1095, 291] on img at bounding box center [1176, 263] width 392 height 148
click at [1300, 299] on img at bounding box center [1176, 263] width 392 height 148
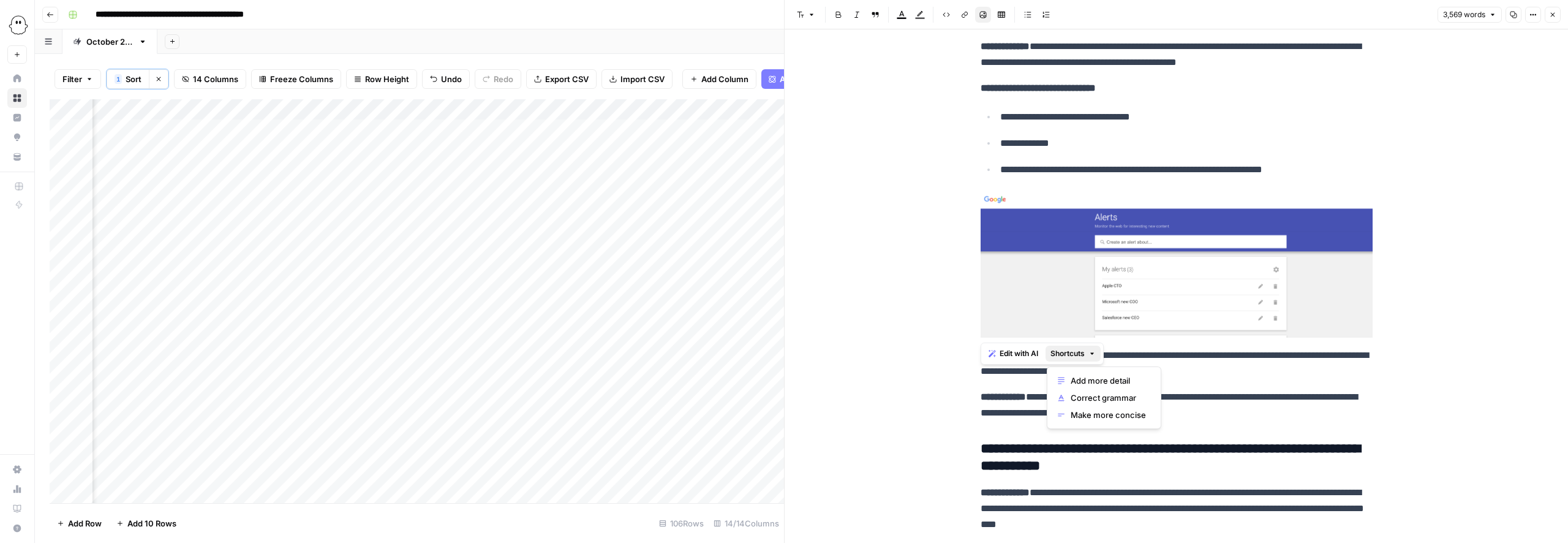
click at [1069, 356] on span "Shortcuts" at bounding box center [1067, 353] width 34 height 11
click at [1083, 289] on img at bounding box center [1176, 263] width 392 height 148
click at [1032, 349] on span "Edit with AI" at bounding box center [1019, 353] width 39 height 11
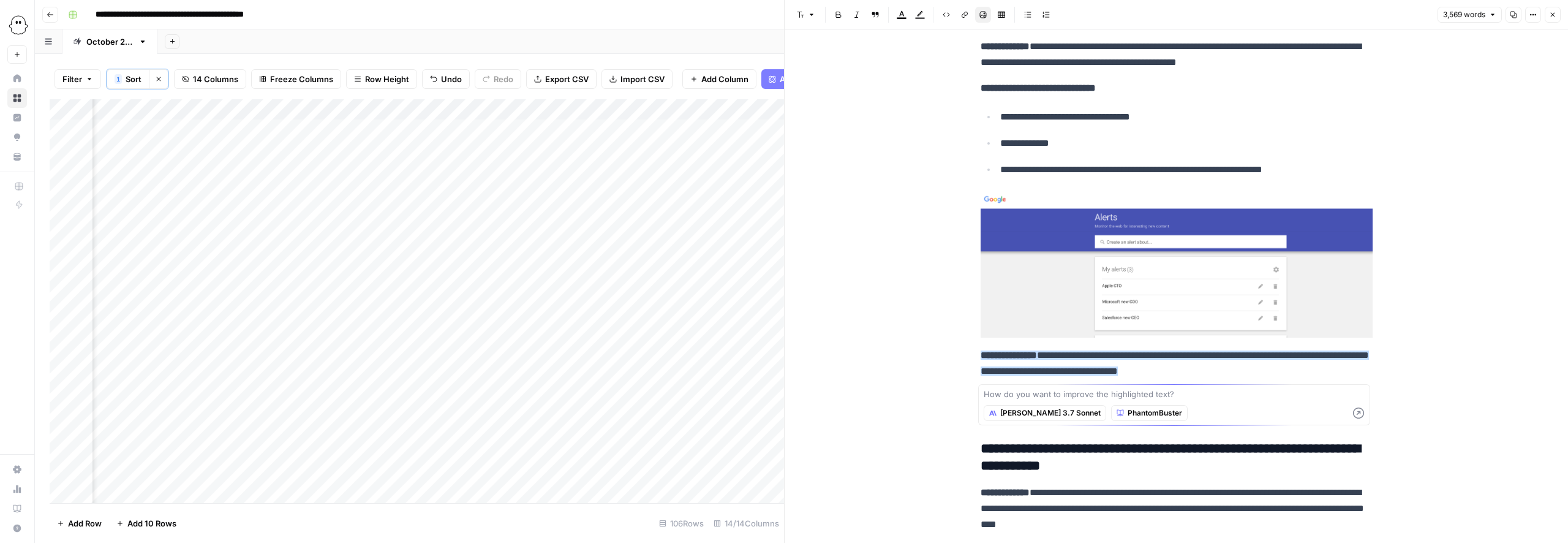
click at [1285, 246] on img at bounding box center [1176, 263] width 392 height 148
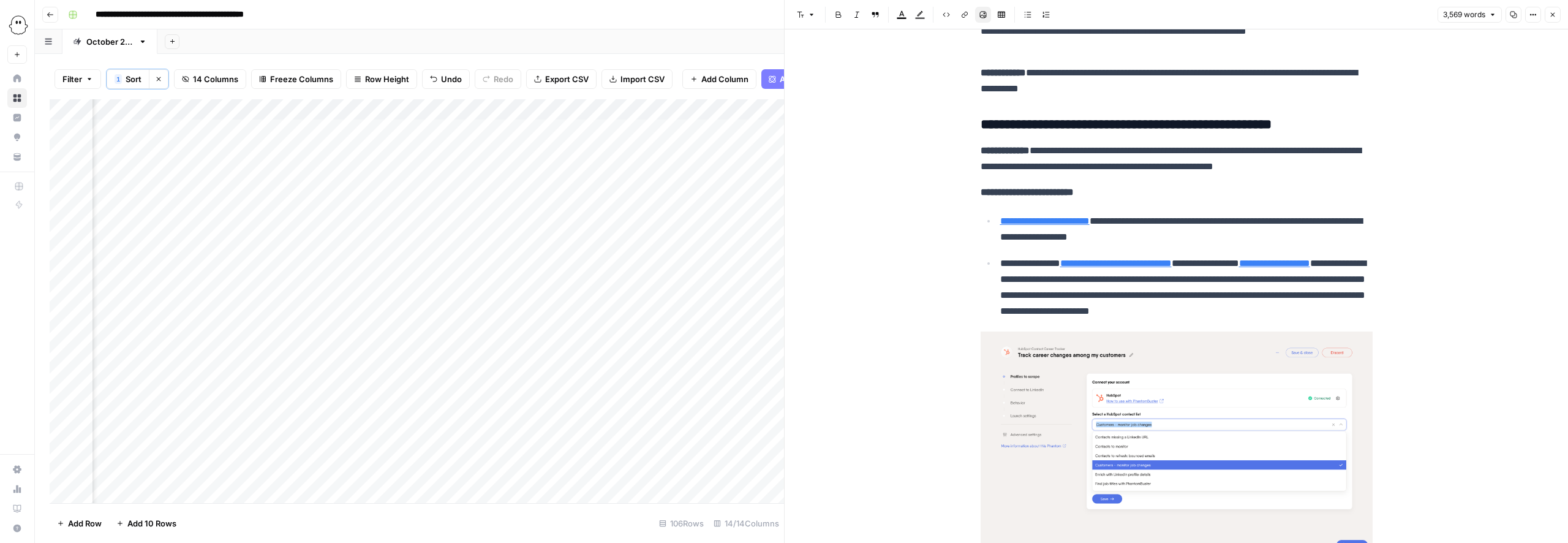
scroll to position [1501, 0]
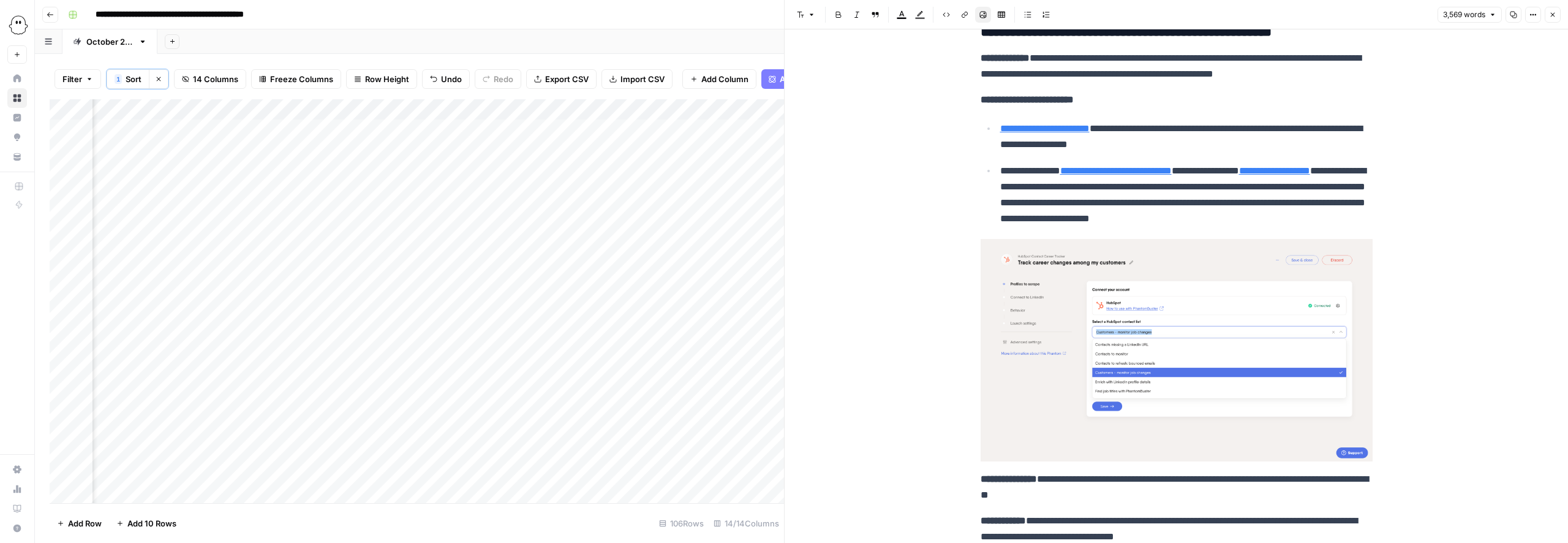
click at [1220, 360] on img at bounding box center [1176, 350] width 392 height 222
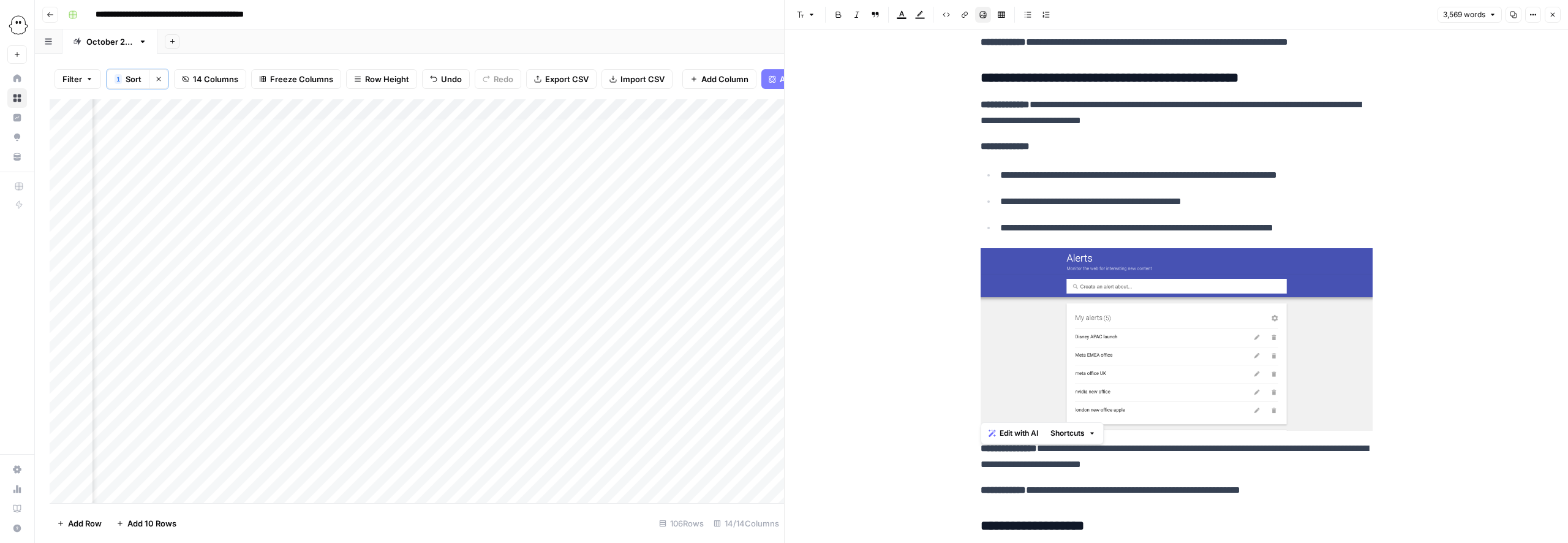
scroll to position [3136, 0]
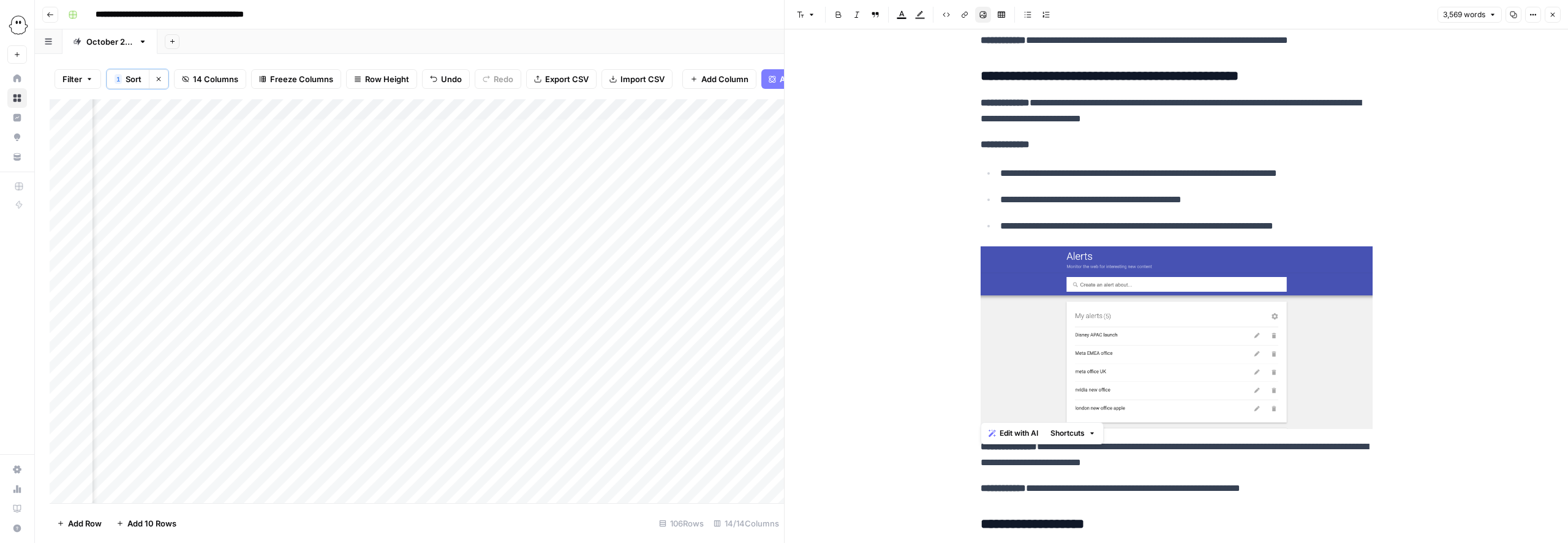
click at [1083, 334] on img at bounding box center [1176, 337] width 392 height 183
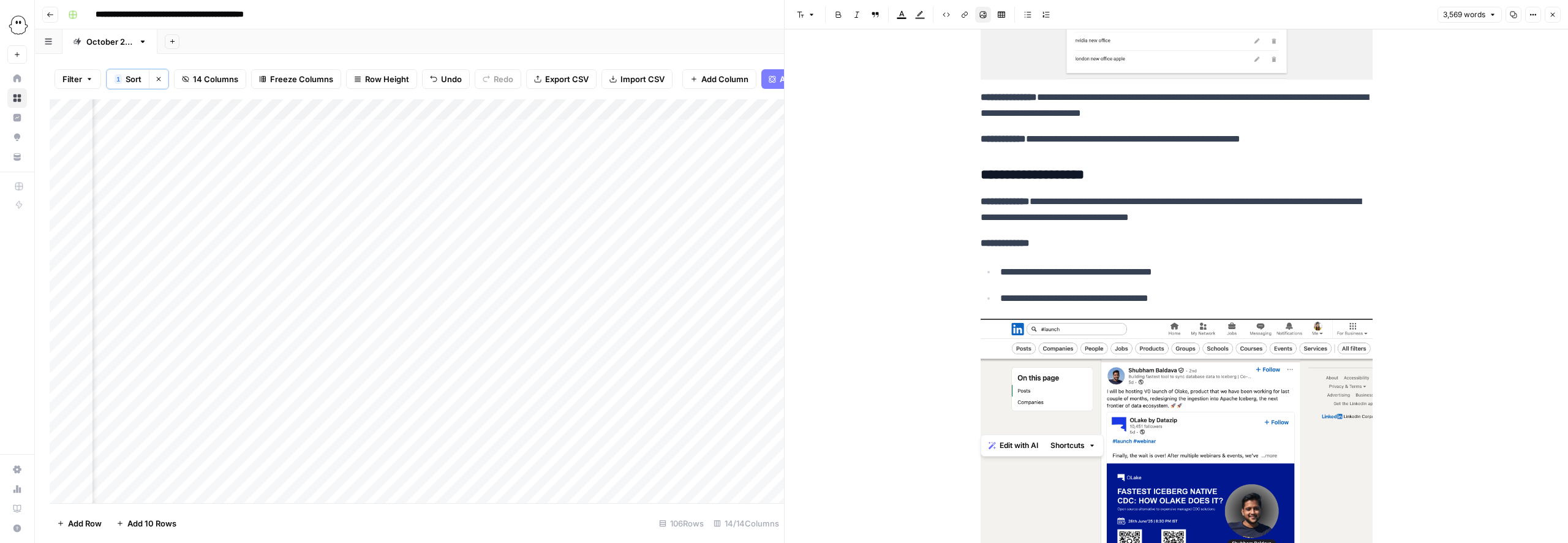
scroll to position [3495, 0]
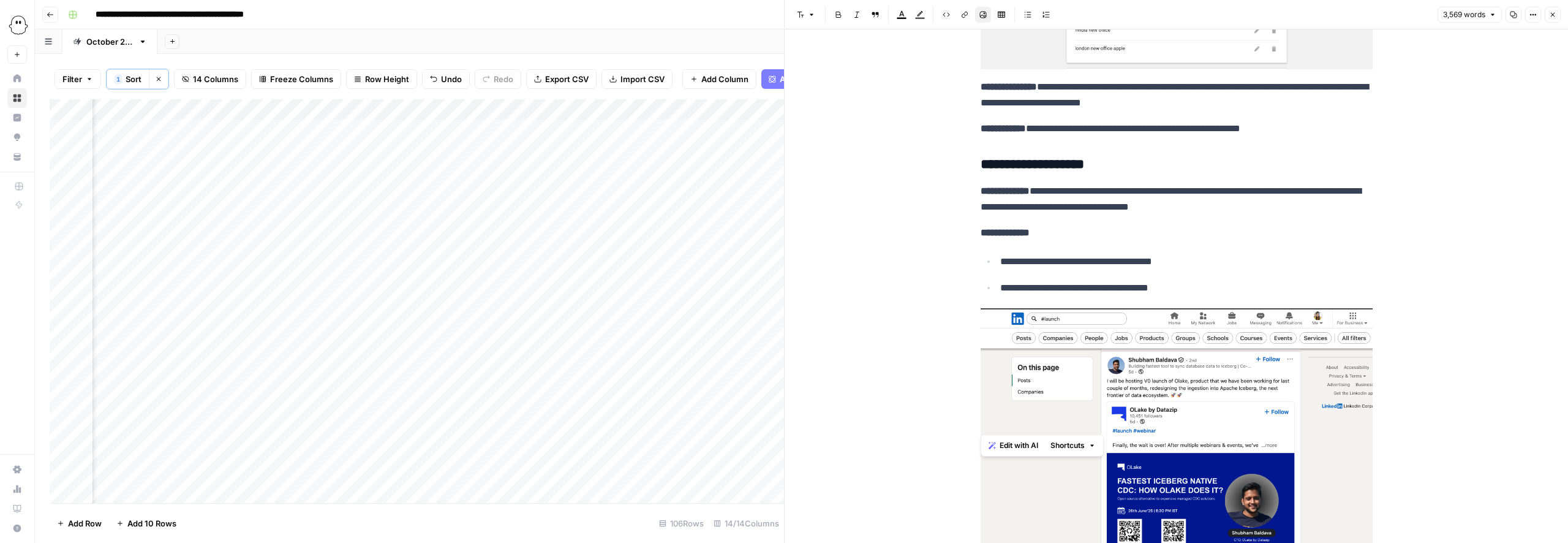
click at [1064, 376] on img at bounding box center [1176, 434] width 392 height 253
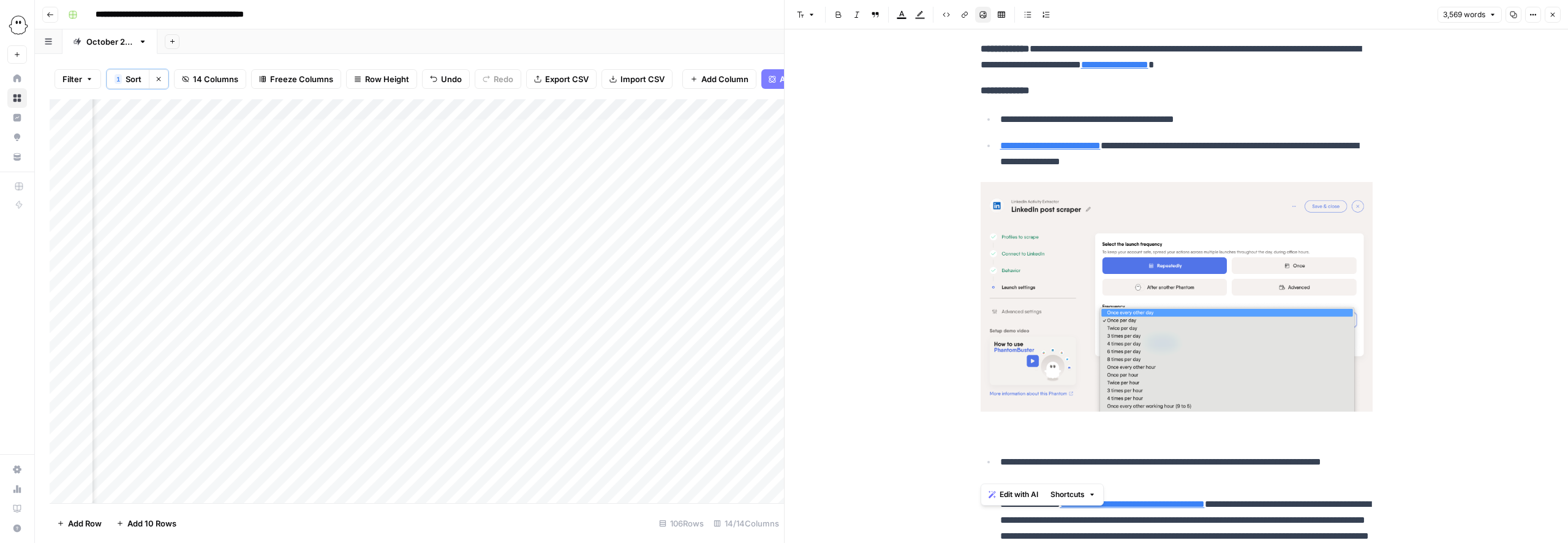
scroll to position [5527, 0]
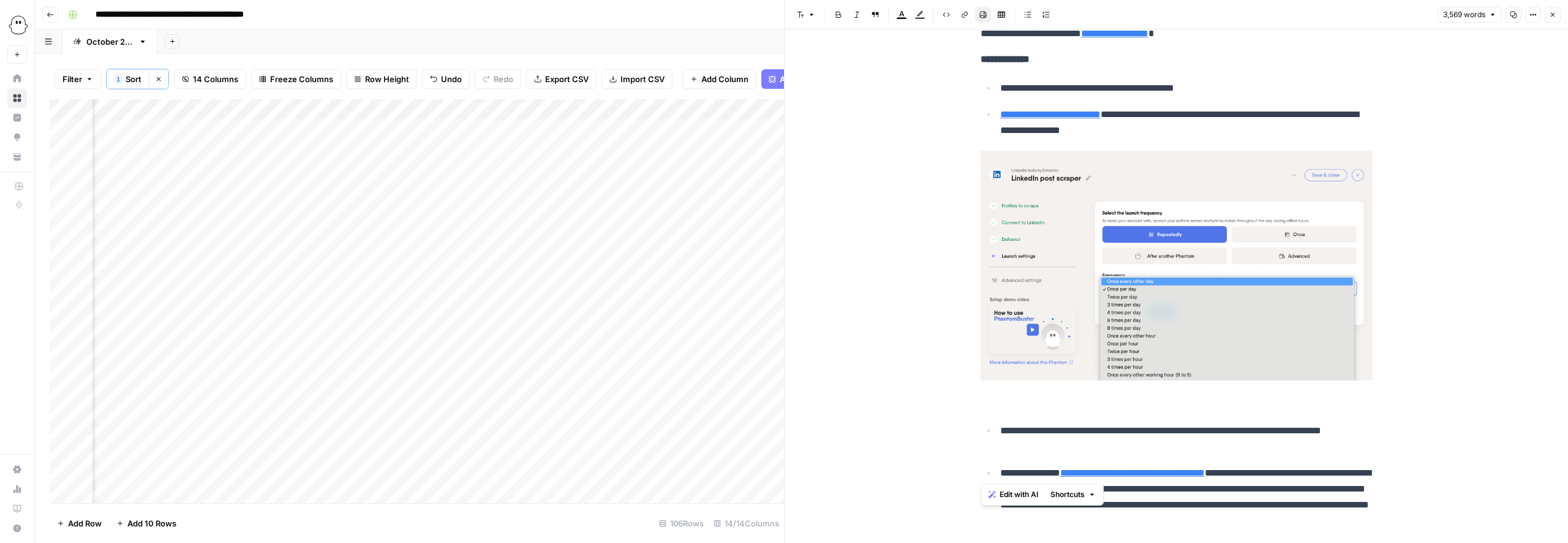
click at [1101, 272] on img at bounding box center [1176, 265] width 392 height 230
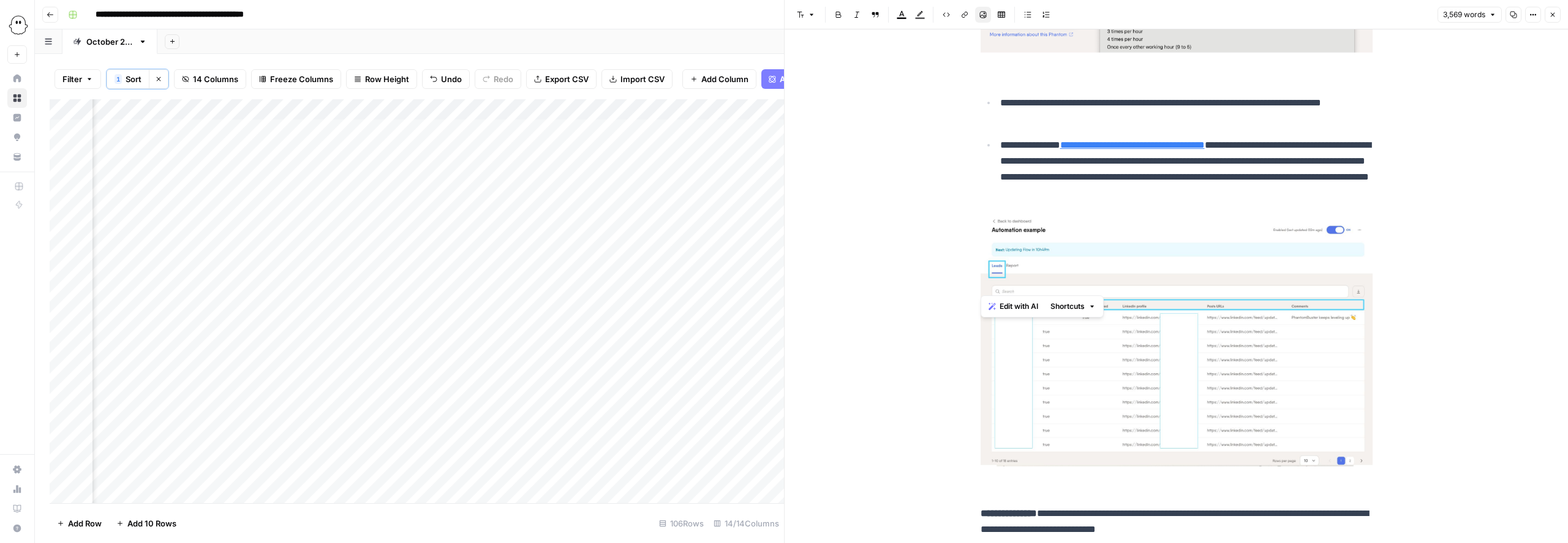
scroll to position [5881, 0]
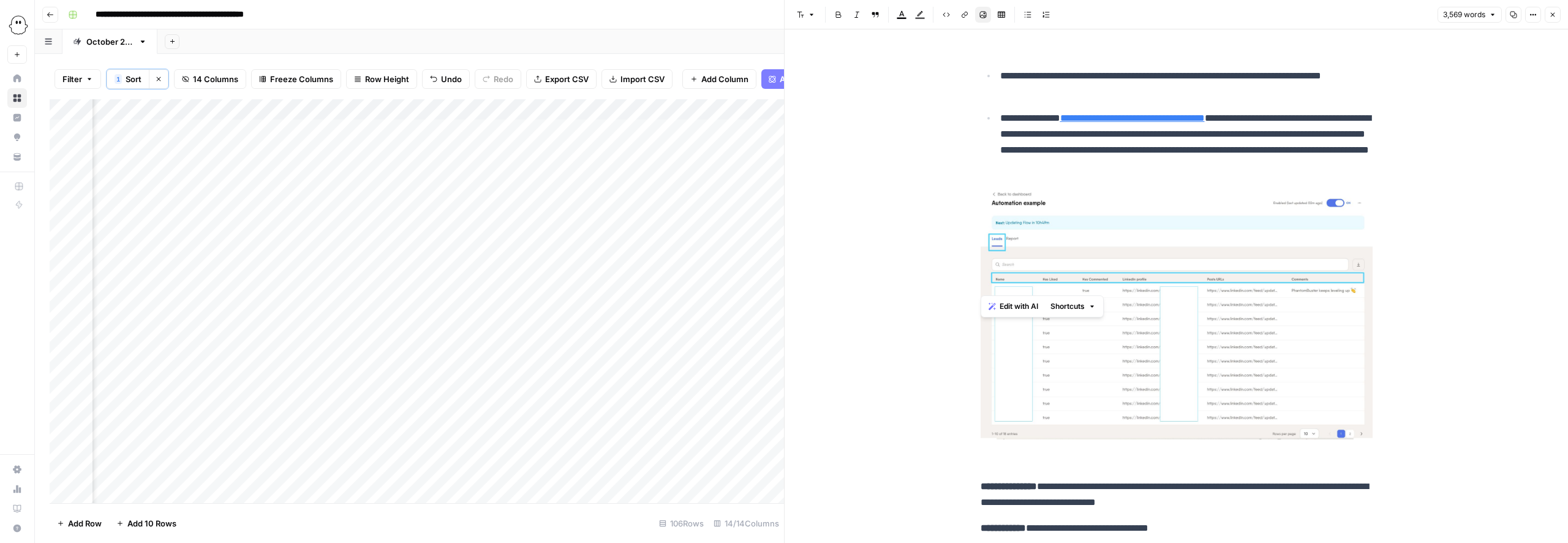
click at [1033, 355] on img at bounding box center [1176, 313] width 392 height 253
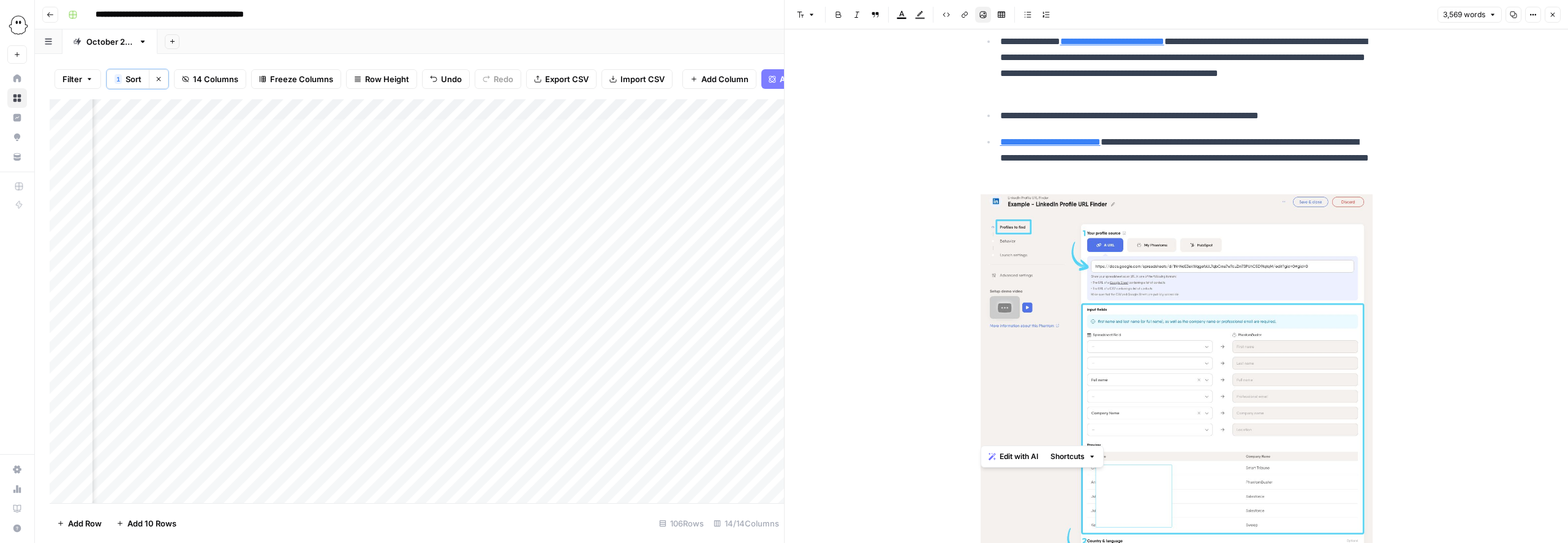
scroll to position [6496, 0]
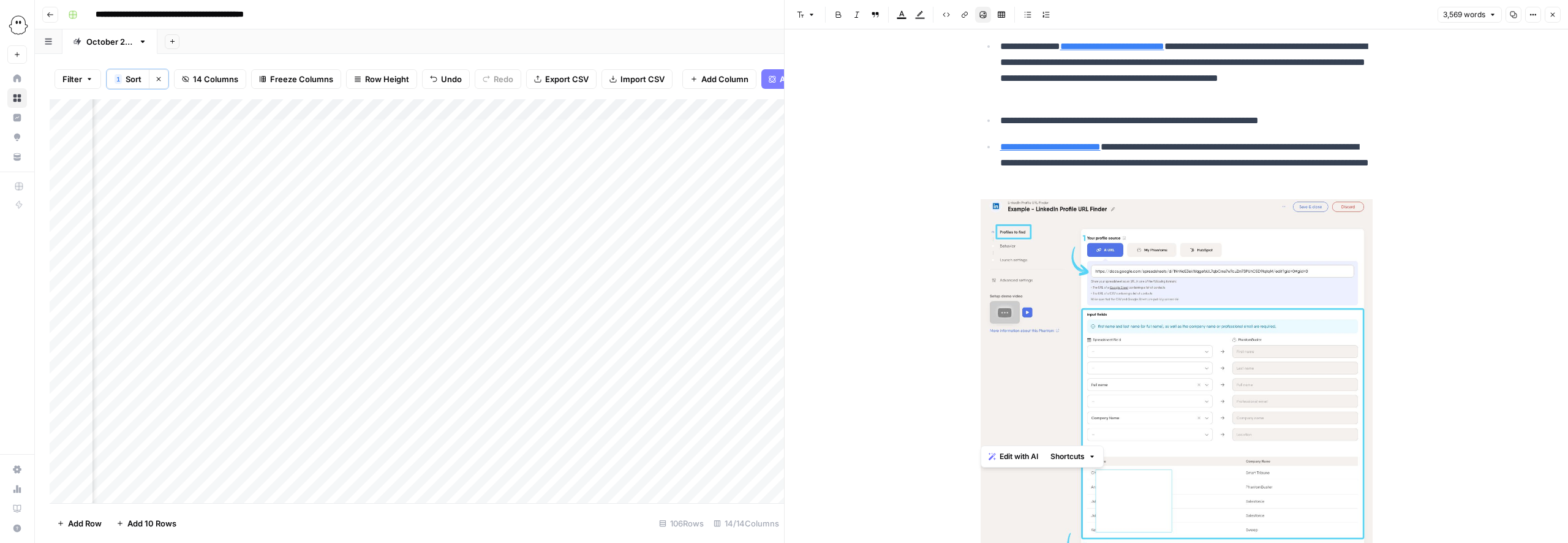
click at [1038, 347] on img at bounding box center [1176, 382] width 392 height 366
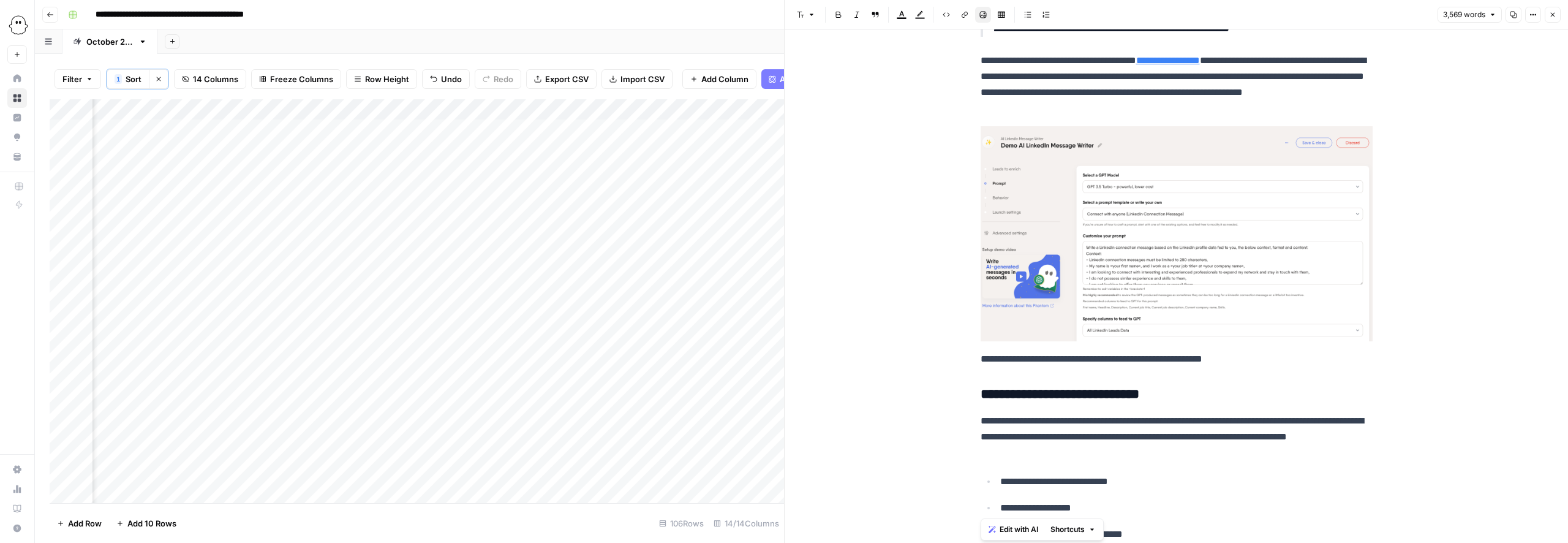
scroll to position [10849, 0]
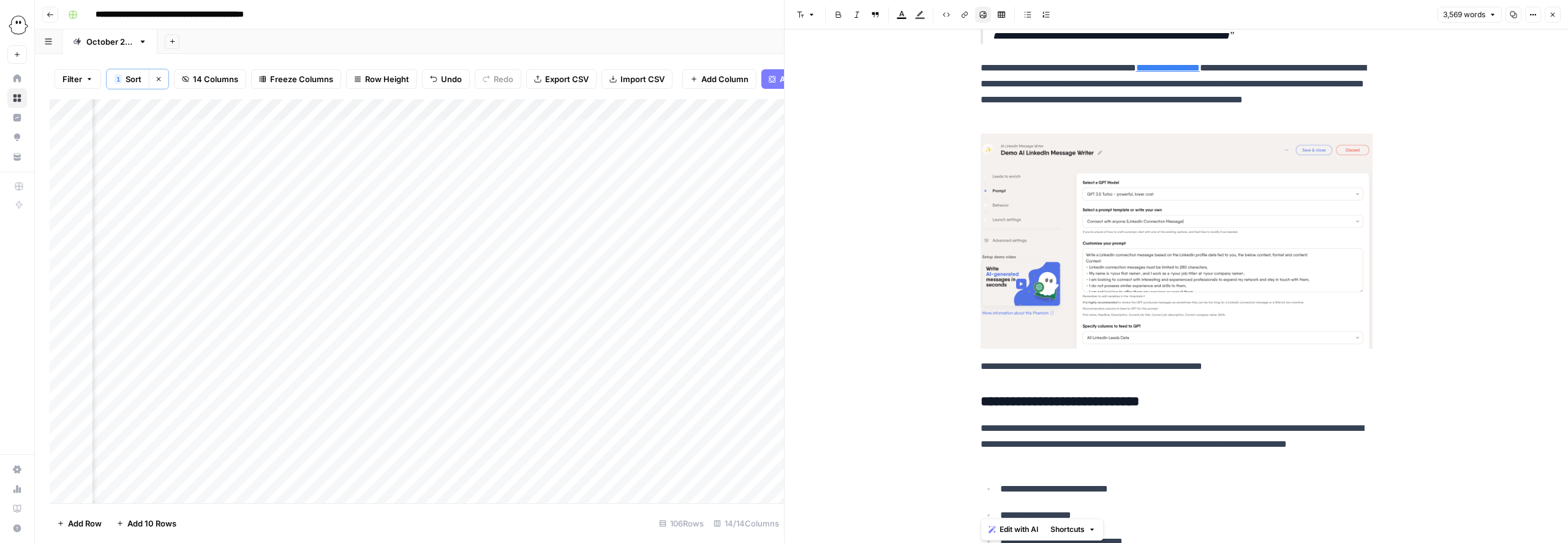
click at [1096, 281] on img at bounding box center [1176, 241] width 392 height 215
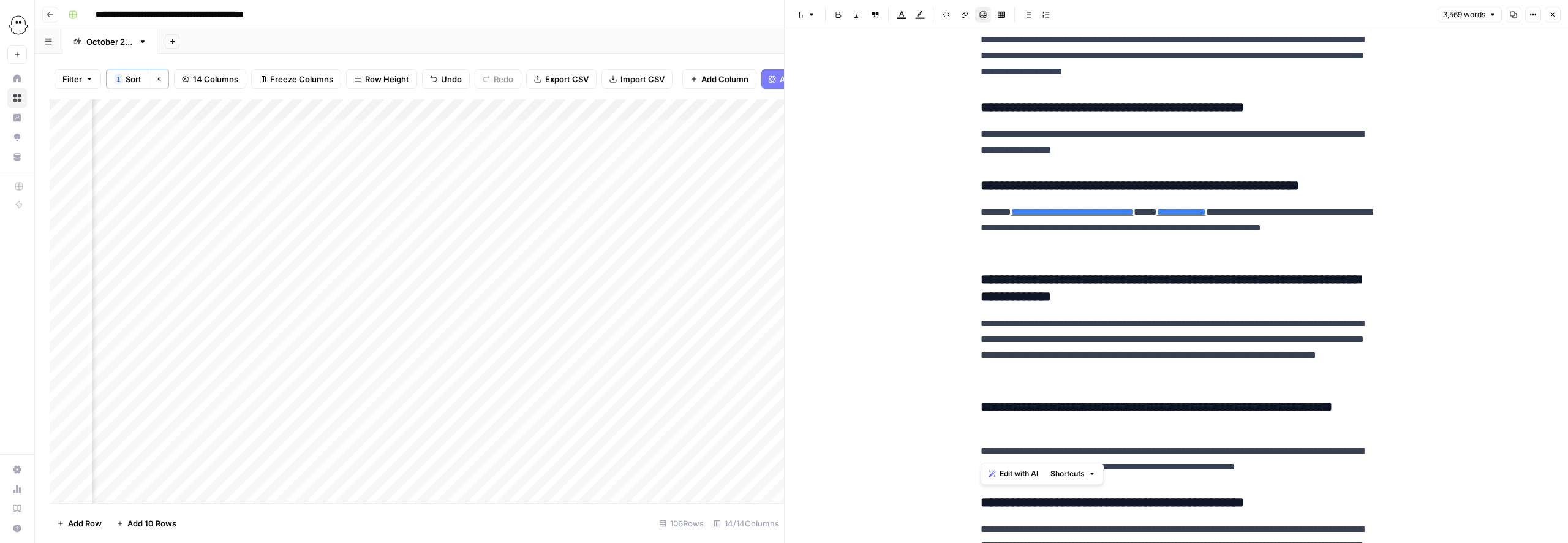
scroll to position [12063, 0]
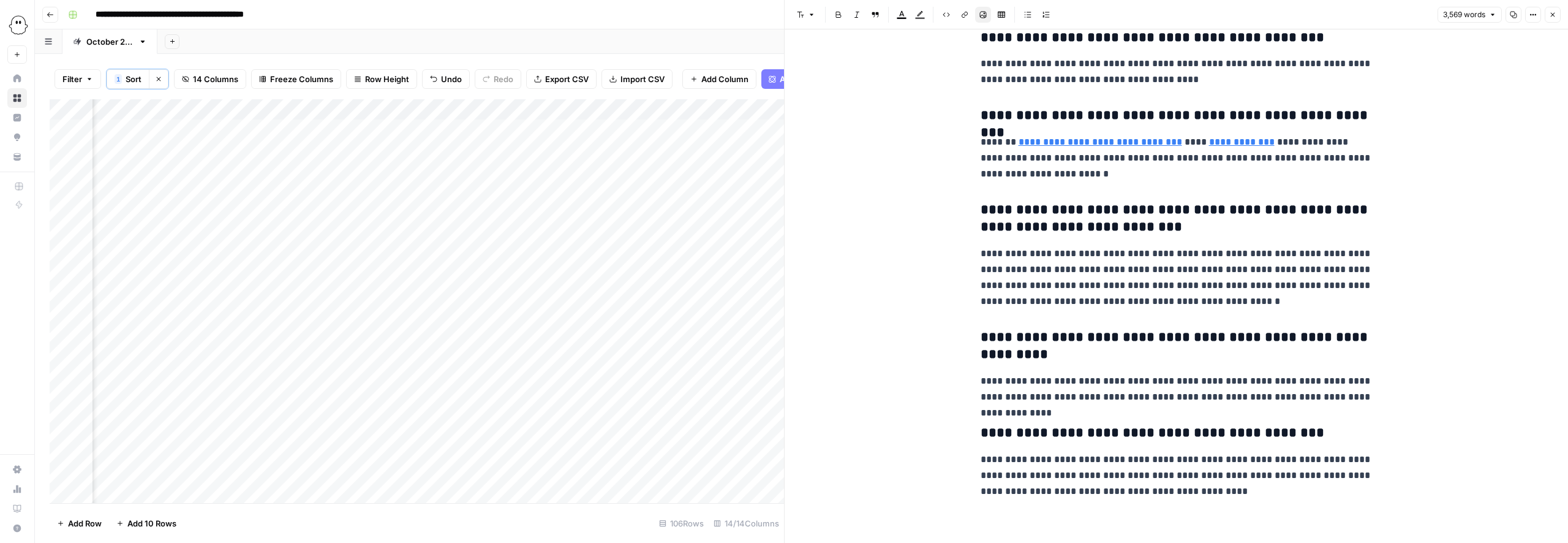
click at [1551, 13] on icon "button" at bounding box center [1553, 15] width 5 height 5
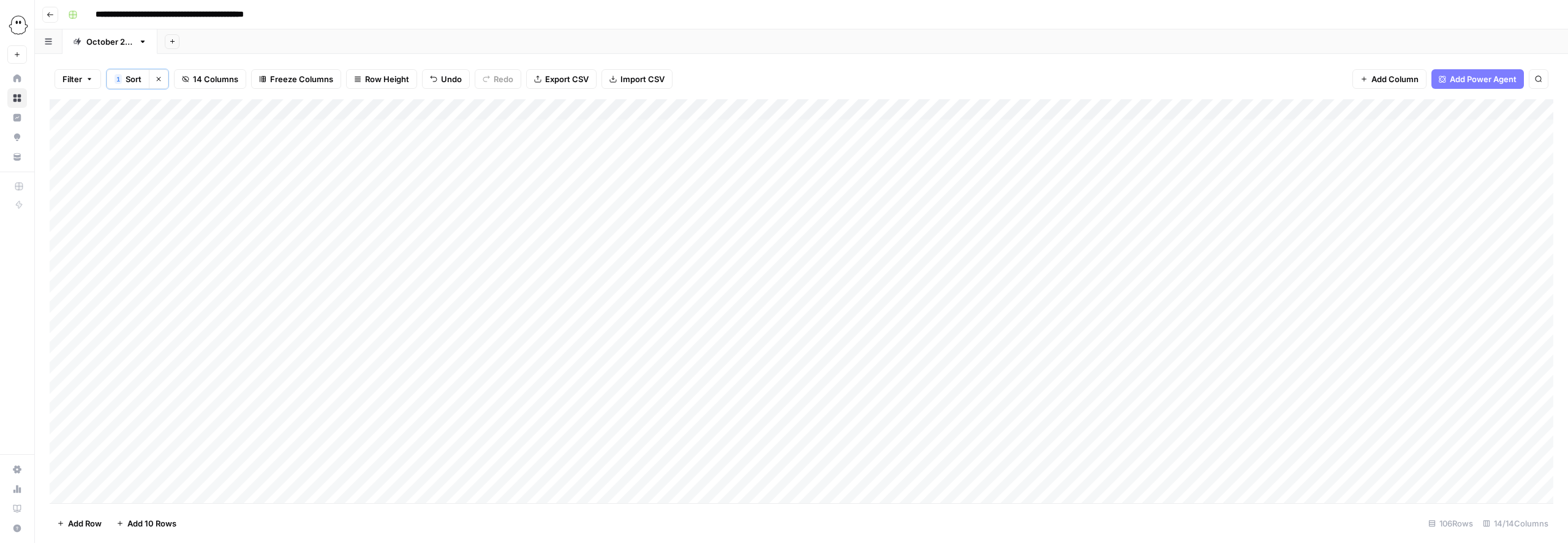
click at [1055, 130] on div "Add Column" at bounding box center [801, 301] width 1504 height 403
click at [1081, 134] on div "Add Column" at bounding box center [801, 301] width 1504 height 403
click at [1070, 266] on button "Published" at bounding box center [1073, 265] width 47 height 14
drag, startPoint x: 1458, startPoint y: 151, endPoint x: 930, endPoint y: 184, distance: 529.0
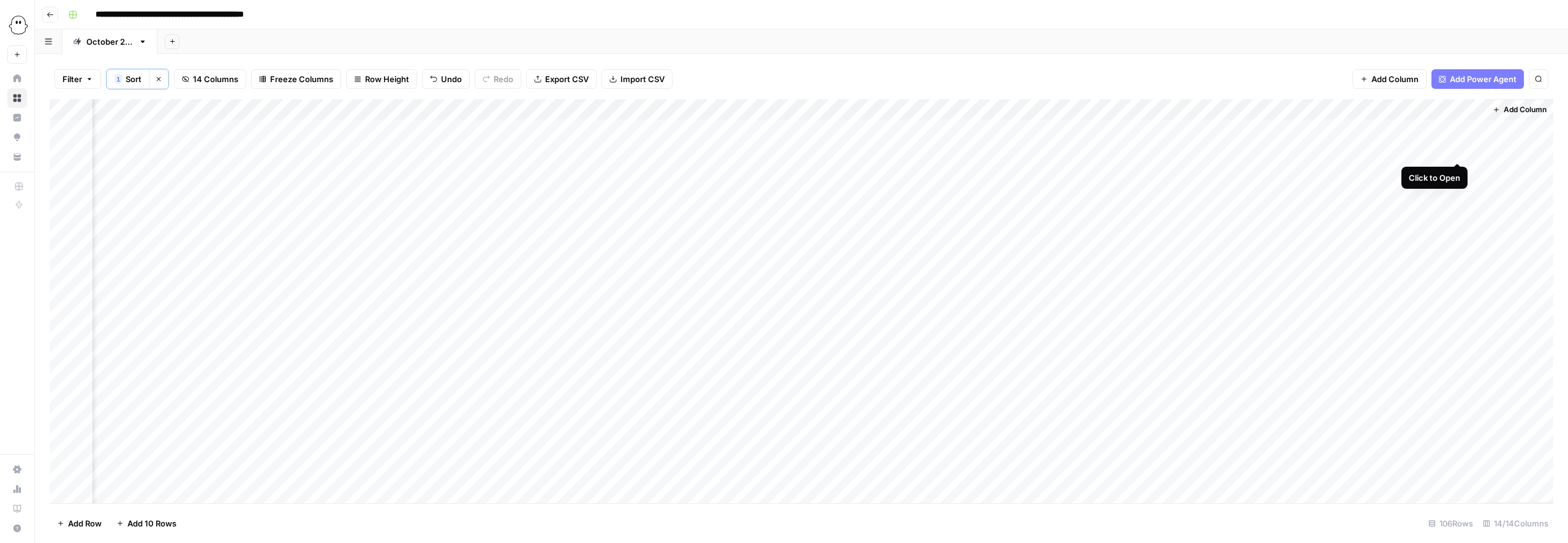
click at [1458, 151] on div "Add Column" at bounding box center [801, 301] width 1504 height 403
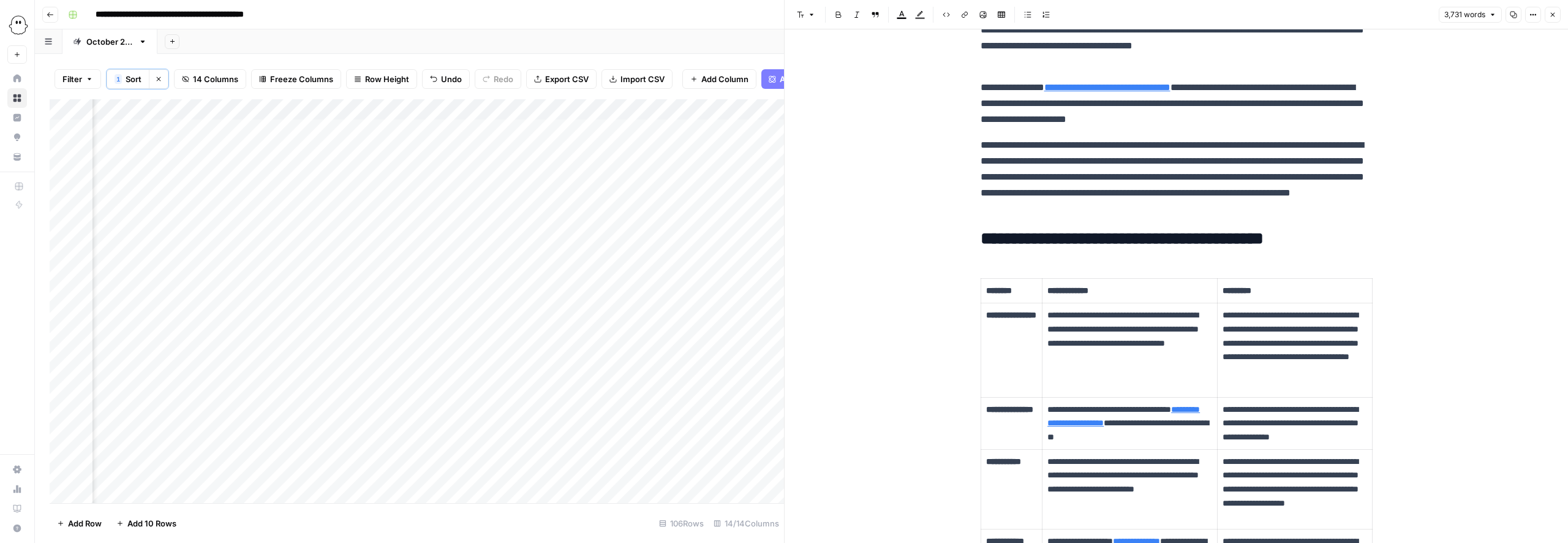
scroll to position [129, 0]
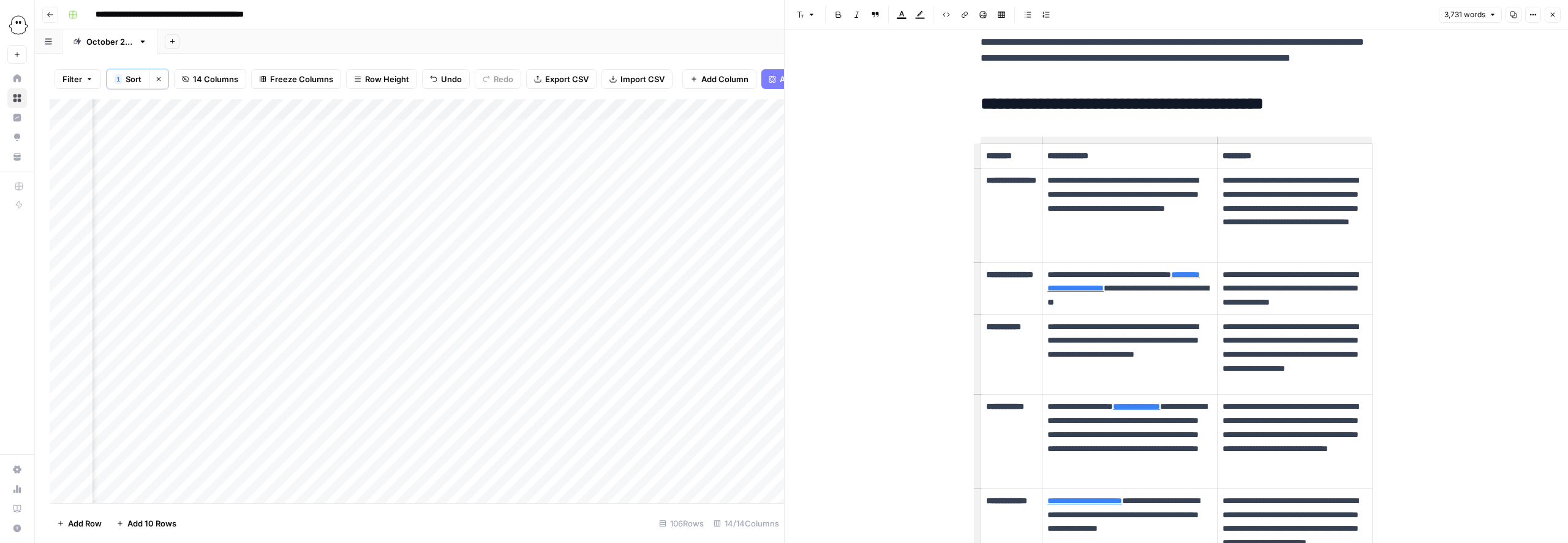
scroll to position [260, 0]
click at [1123, 289] on link "**********" at bounding box center [1123, 281] width 152 height 23
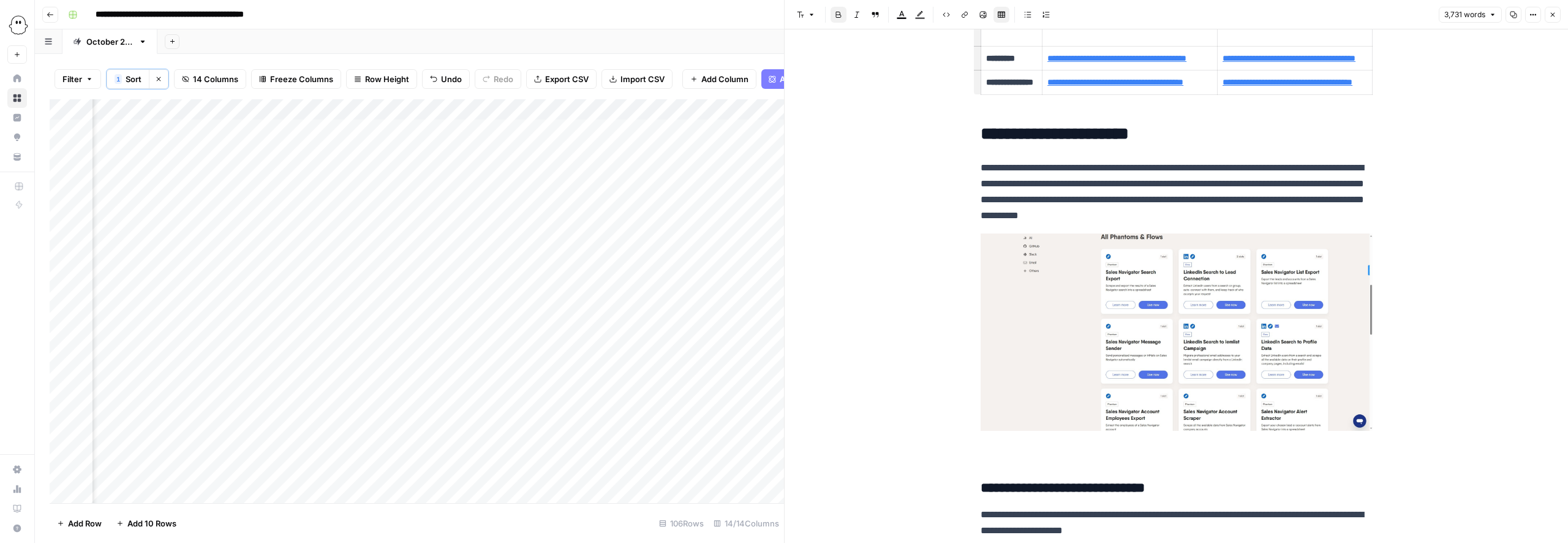
scroll to position [802, 0]
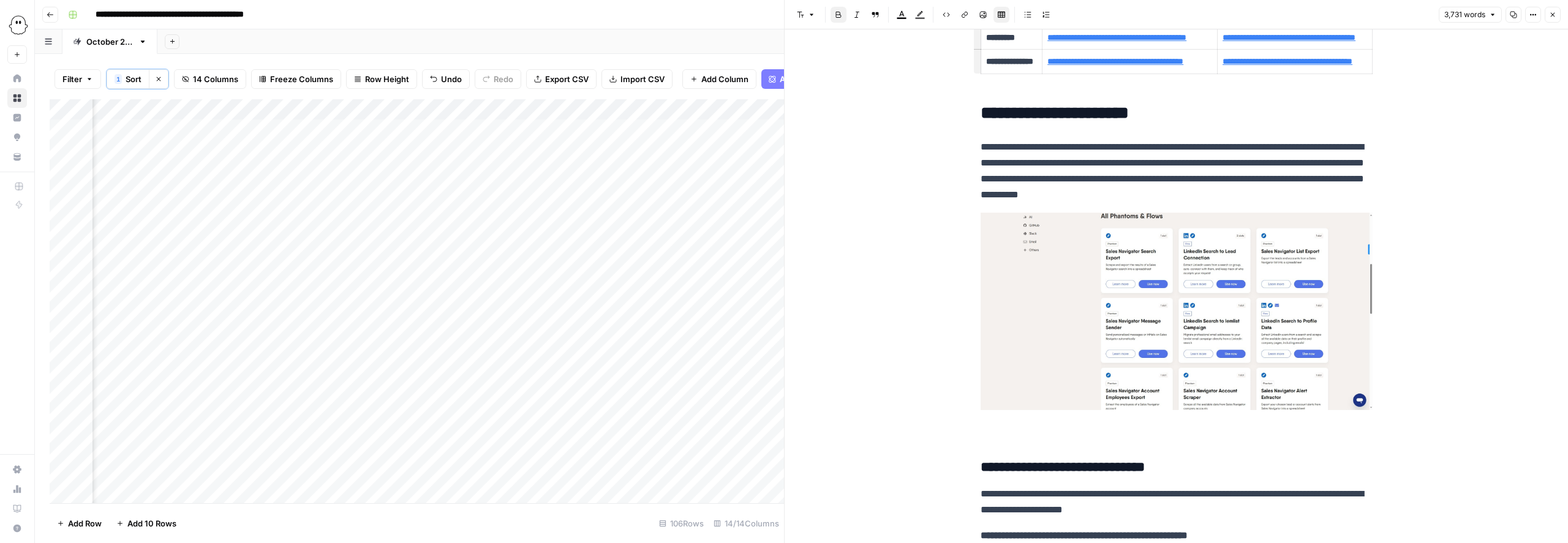
click at [1102, 356] on img at bounding box center [1176, 311] width 392 height 197
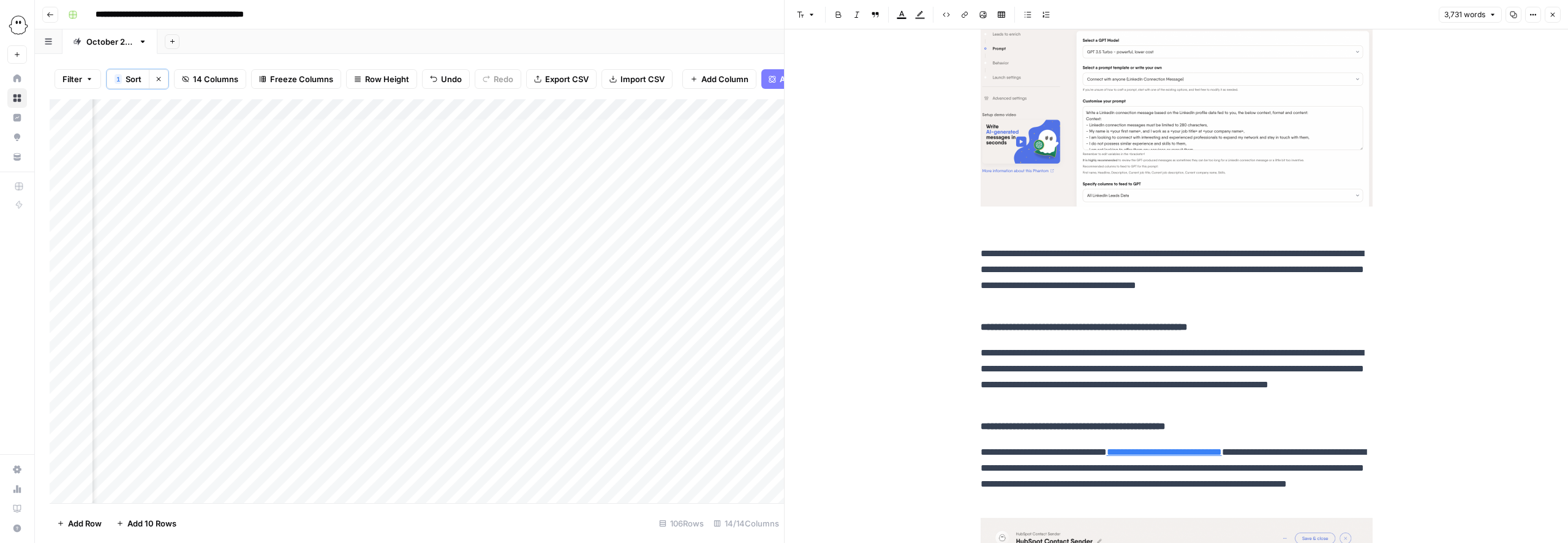
scroll to position [1204, 0]
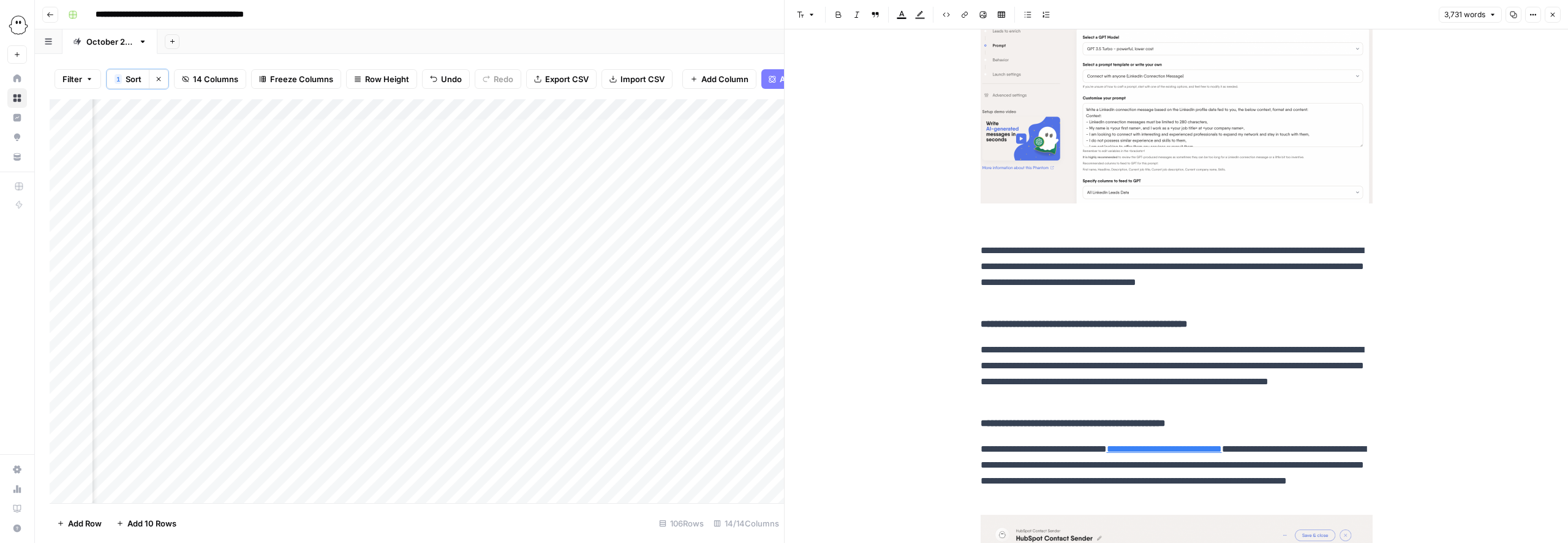
click at [984, 233] on p at bounding box center [1176, 111] width 392 height 244
click at [984, 275] on p "**********" at bounding box center [1176, 275] width 392 height 64
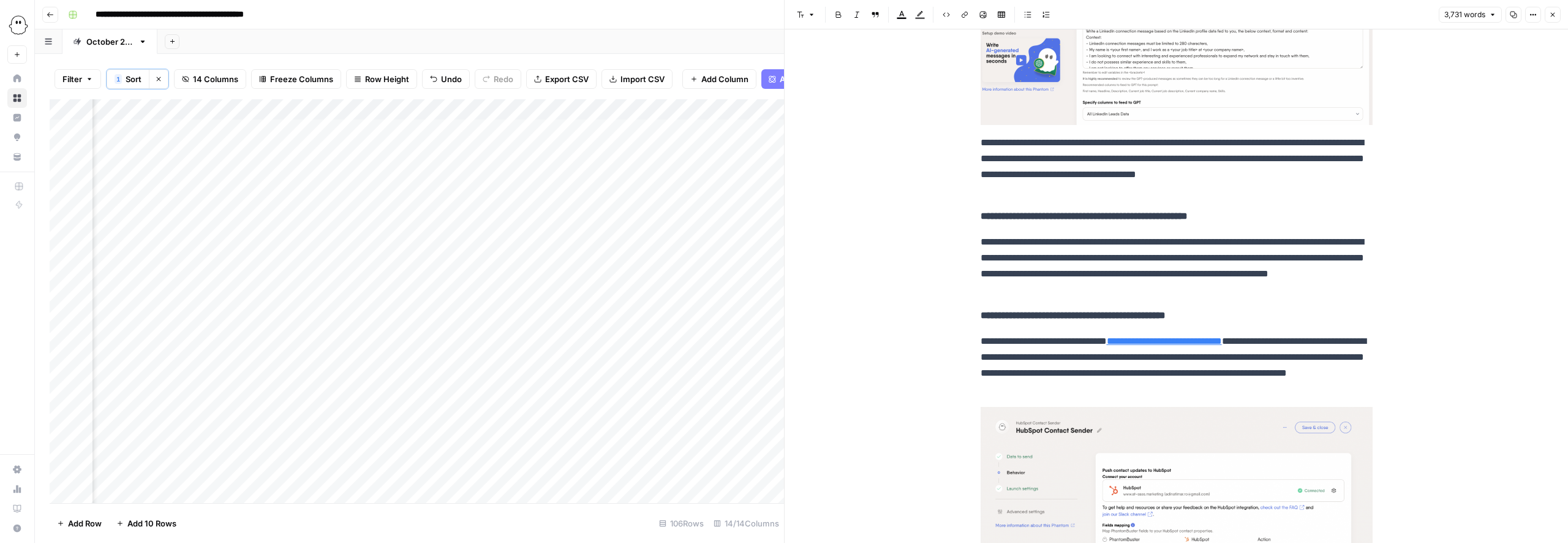
scroll to position [1285, 0]
